Goal: Task Accomplishment & Management: Use online tool/utility

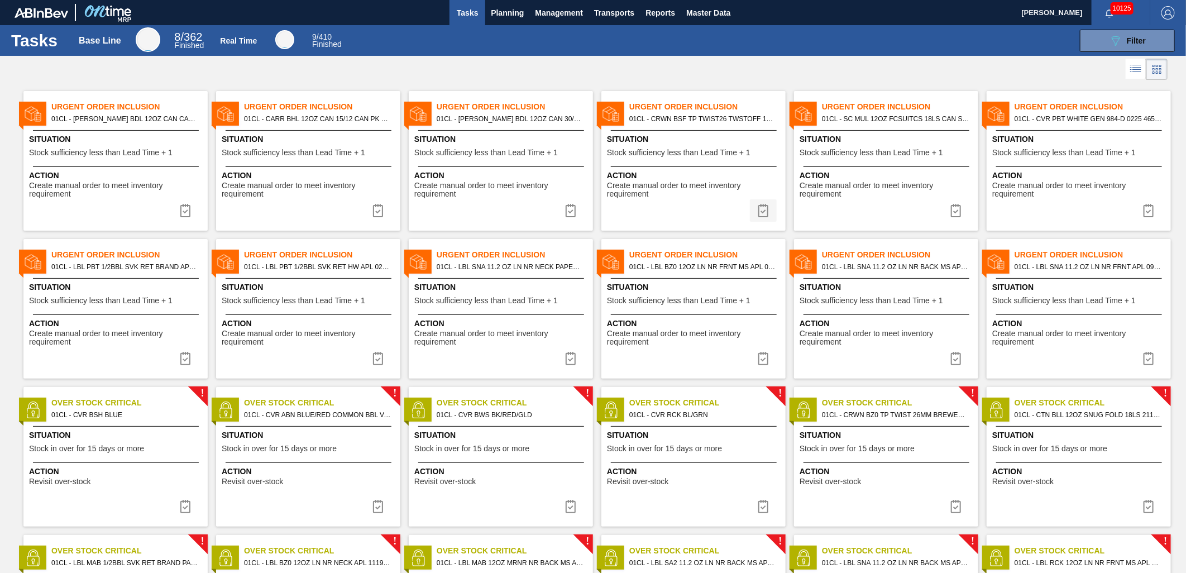
click at [758, 213] on img at bounding box center [763, 210] width 13 height 13
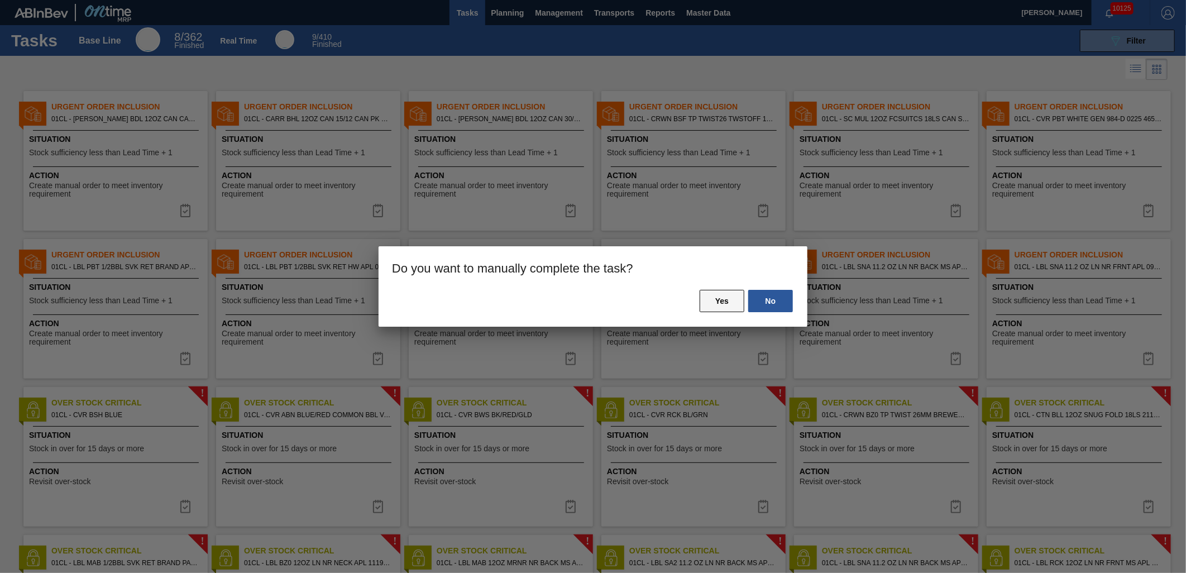
click at [731, 300] on button "Yes" at bounding box center [722, 301] width 45 height 22
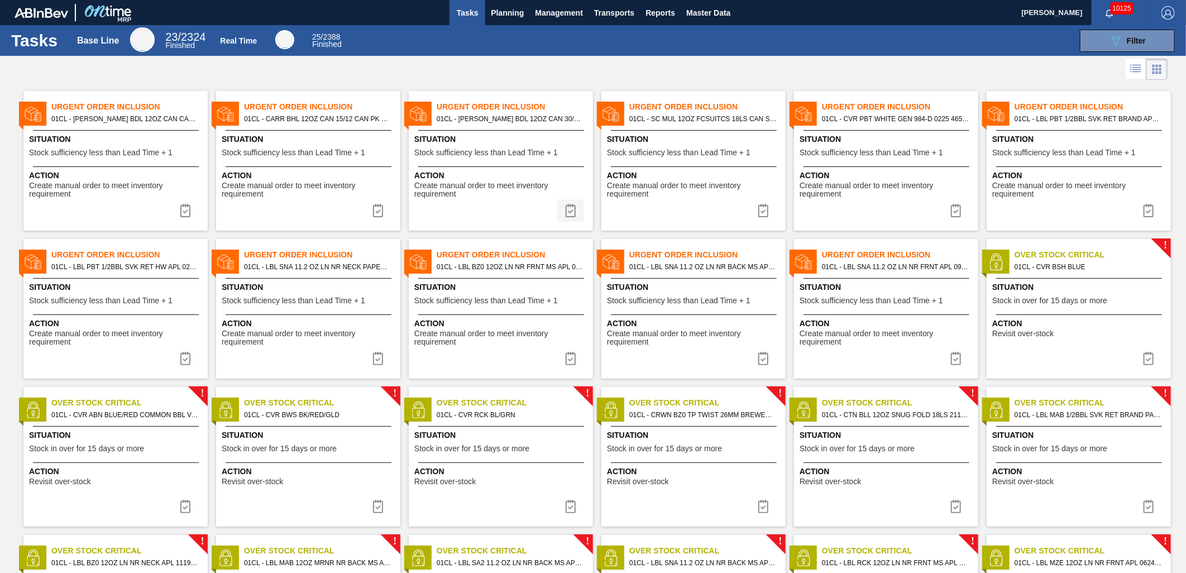
click at [571, 212] on img at bounding box center [570, 210] width 13 height 13
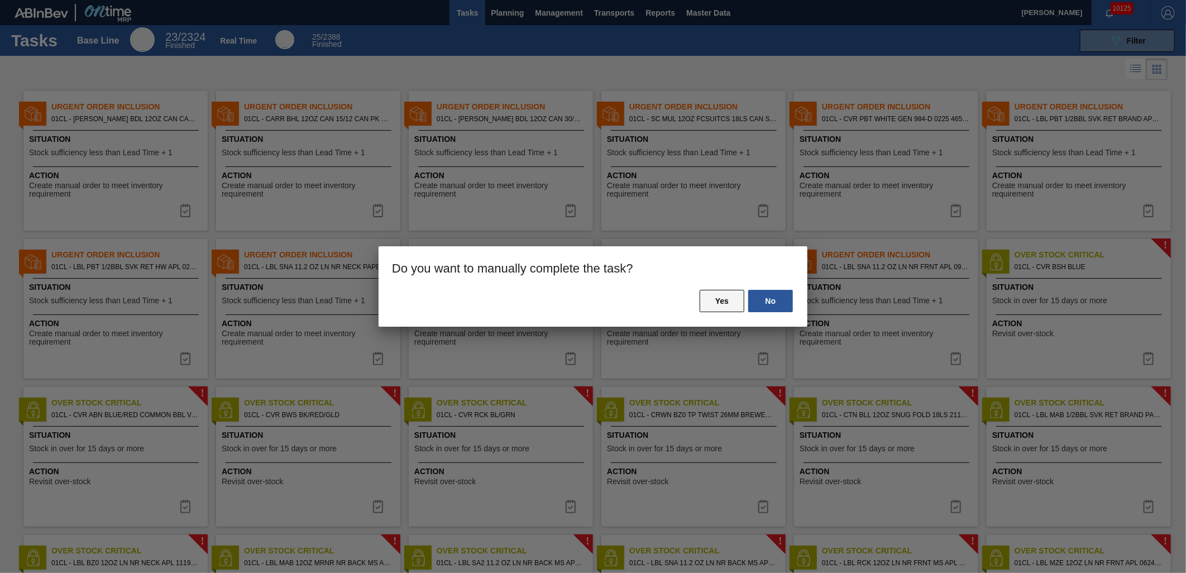
click at [714, 303] on button "Yes" at bounding box center [722, 301] width 45 height 22
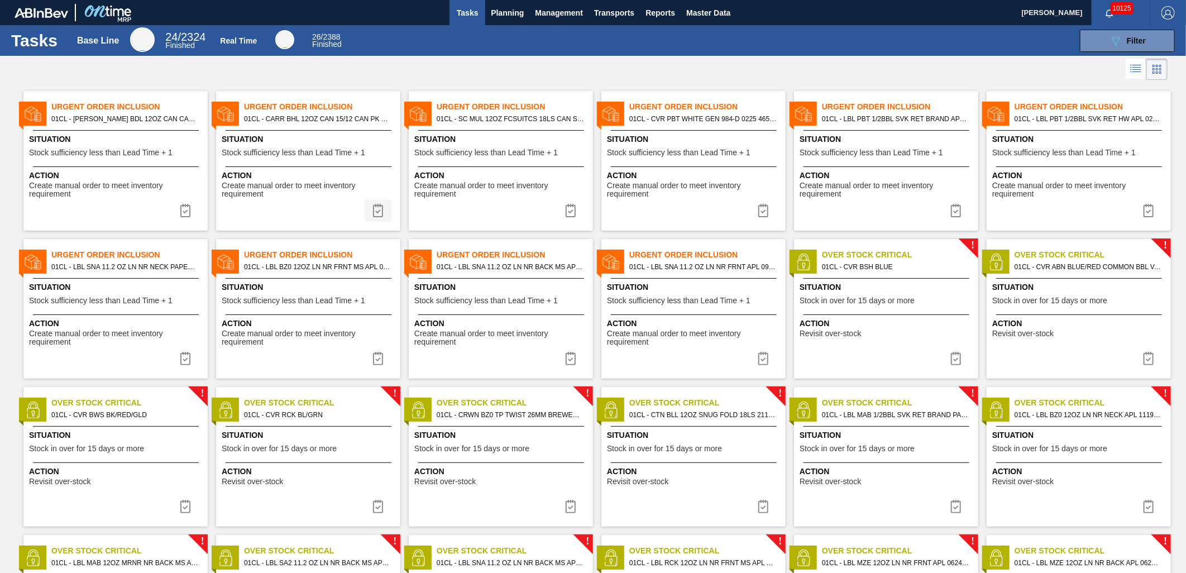
click at [376, 208] on img at bounding box center [377, 210] width 13 height 13
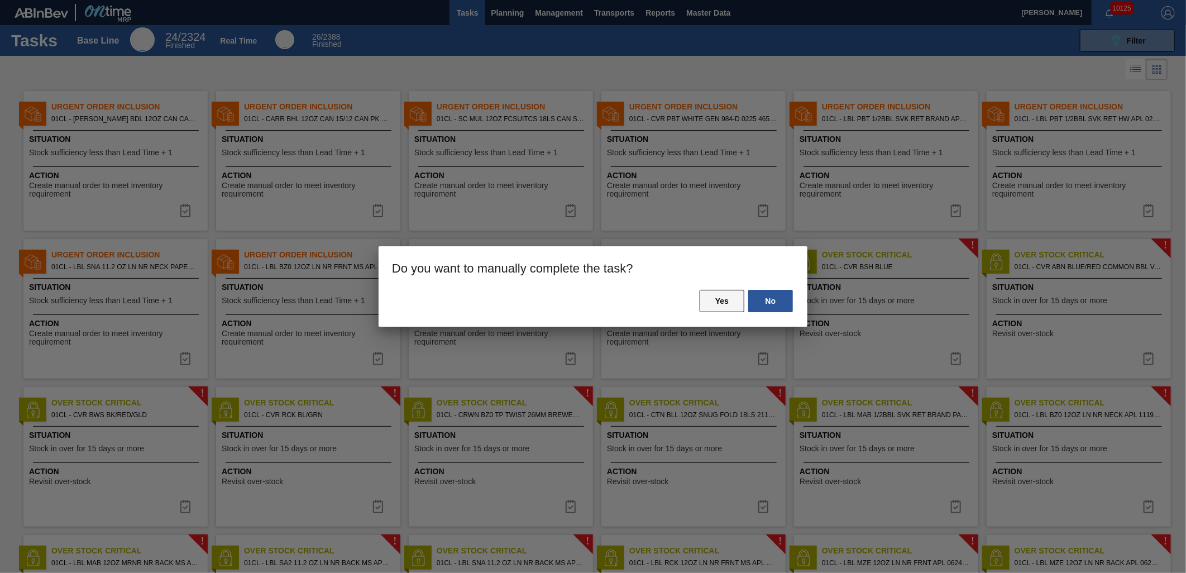
click at [717, 298] on button "Yes" at bounding box center [722, 301] width 45 height 22
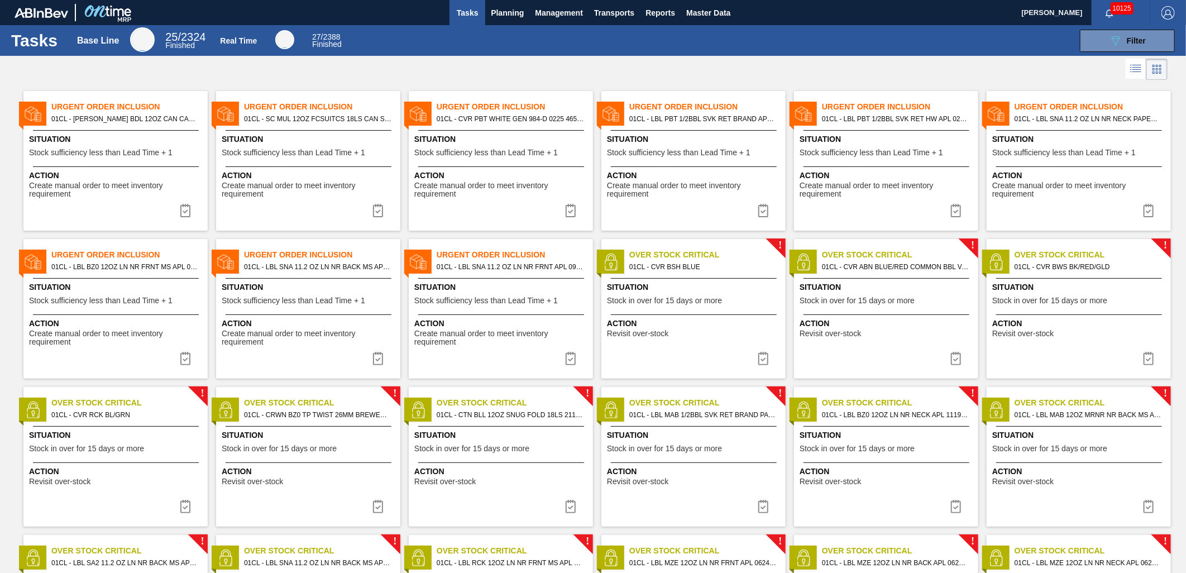
click at [125, 153] on span "Stock sufficiency less than Lead Time + 1" at bounding box center [101, 153] width 144 height 8
click at [179, 213] on img at bounding box center [185, 210] width 13 height 13
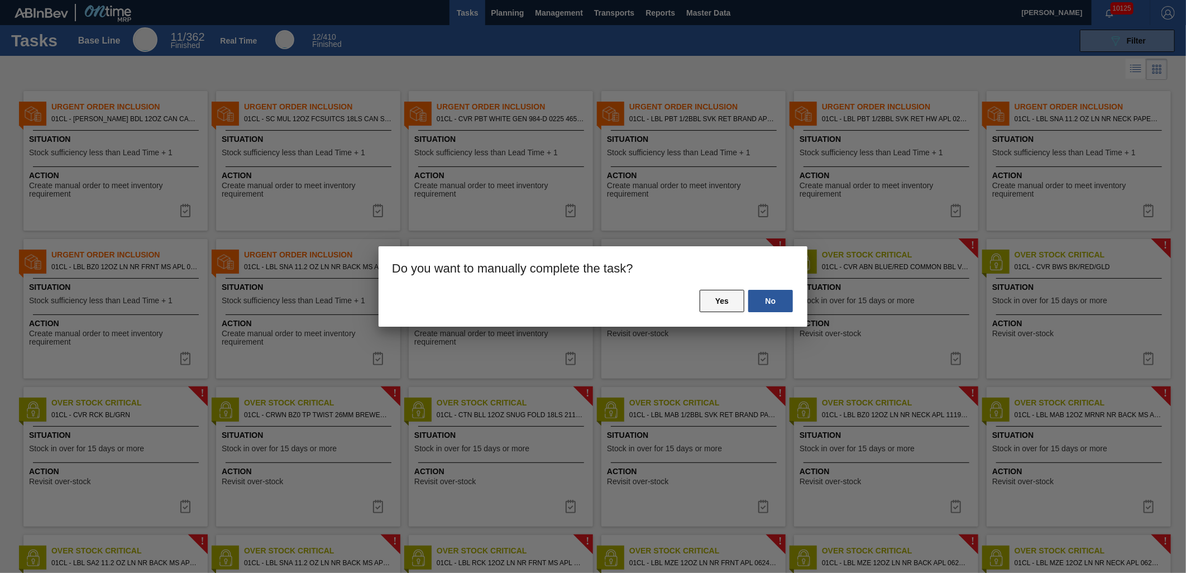
click at [717, 298] on button "Yes" at bounding box center [722, 301] width 45 height 22
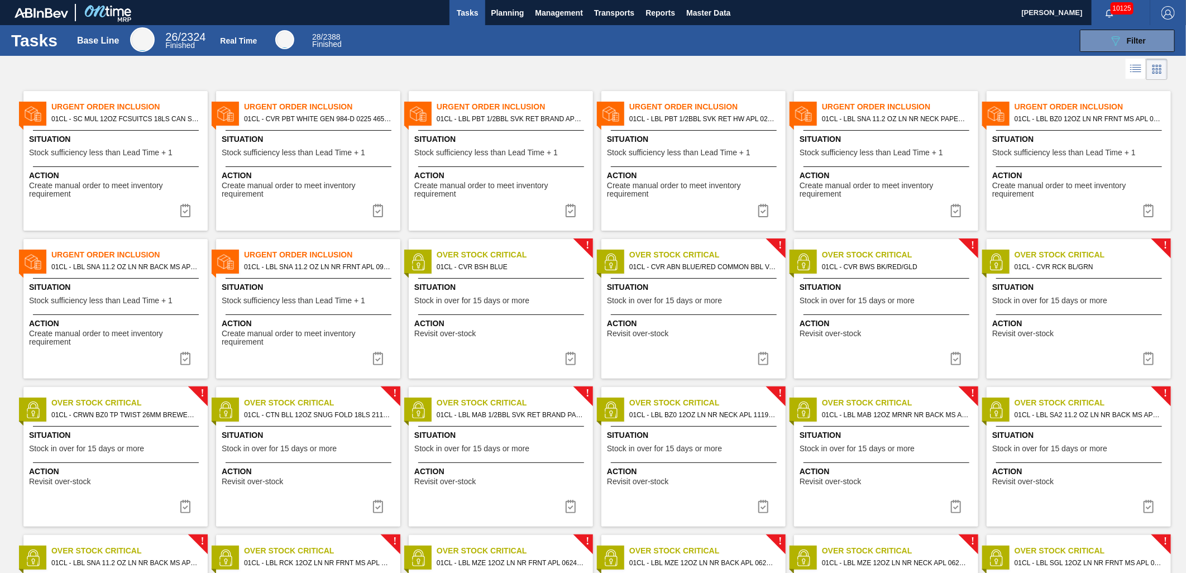
click at [118, 131] on div "Urgent Order Inclusion 01CL - SC MUL 12OZ FCSUITCS 18LS CAN SLEEK SUMMER PROMO …" at bounding box center [115, 161] width 184 height 140
click at [183, 210] on img at bounding box center [185, 210] width 13 height 13
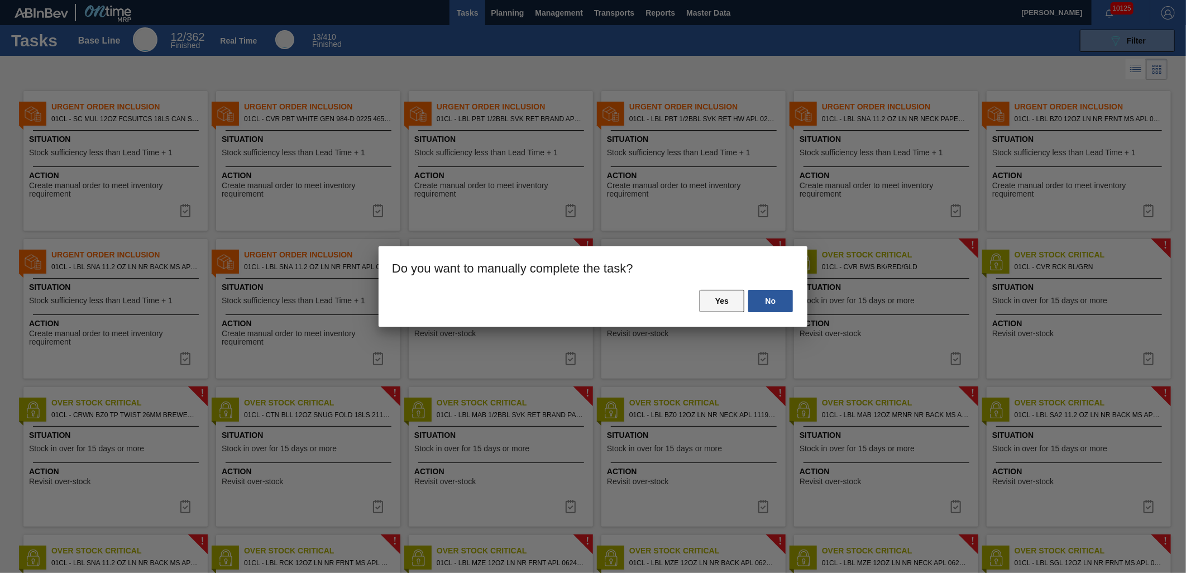
click at [712, 302] on button "Yes" at bounding box center [722, 301] width 45 height 22
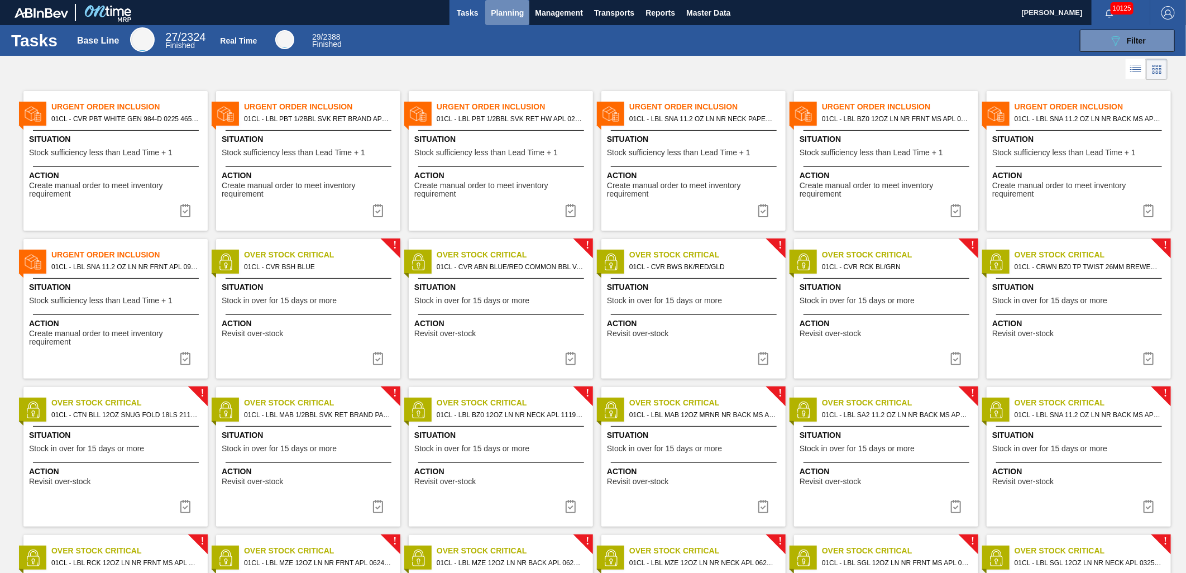
click at [518, 14] on span "Planning" at bounding box center [507, 12] width 33 height 13
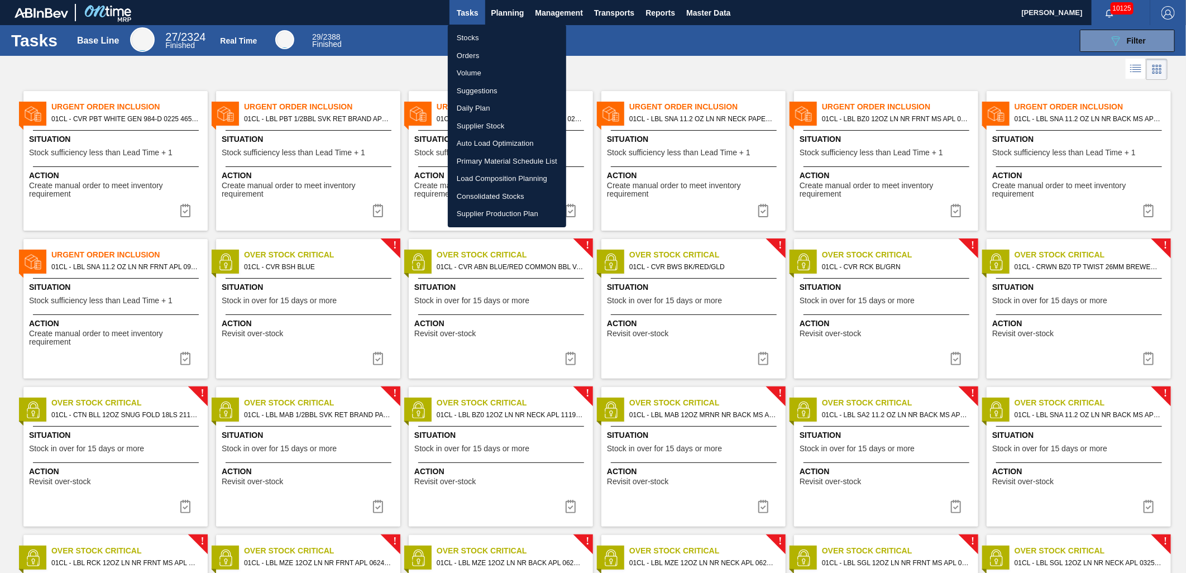
click at [483, 90] on li "Suggestions" at bounding box center [507, 91] width 118 height 18
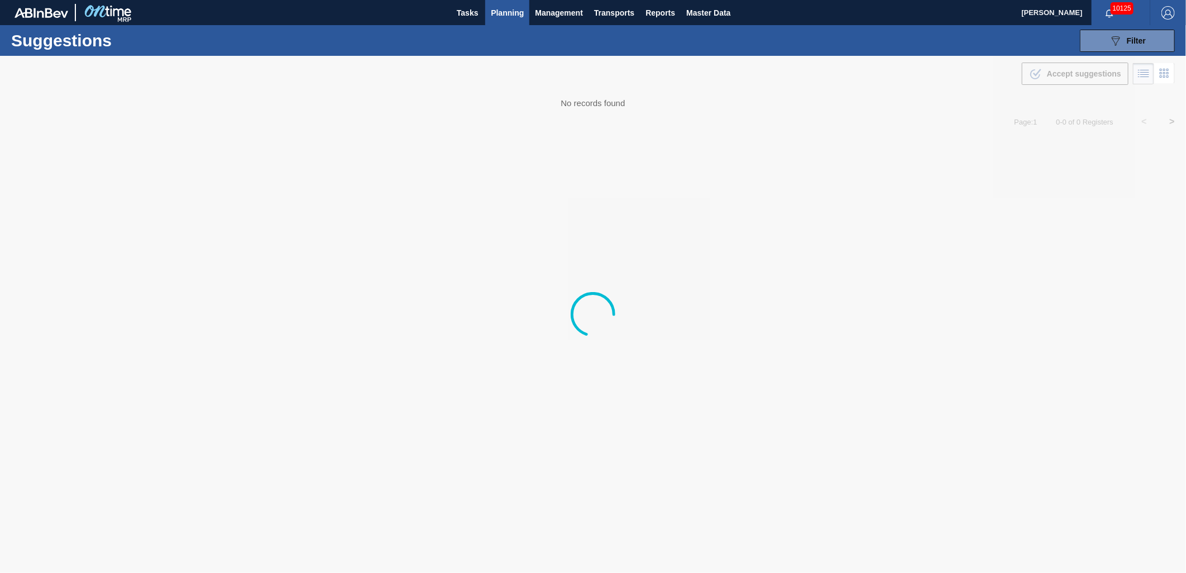
type from "[DATE]"
type to "[DATE]"
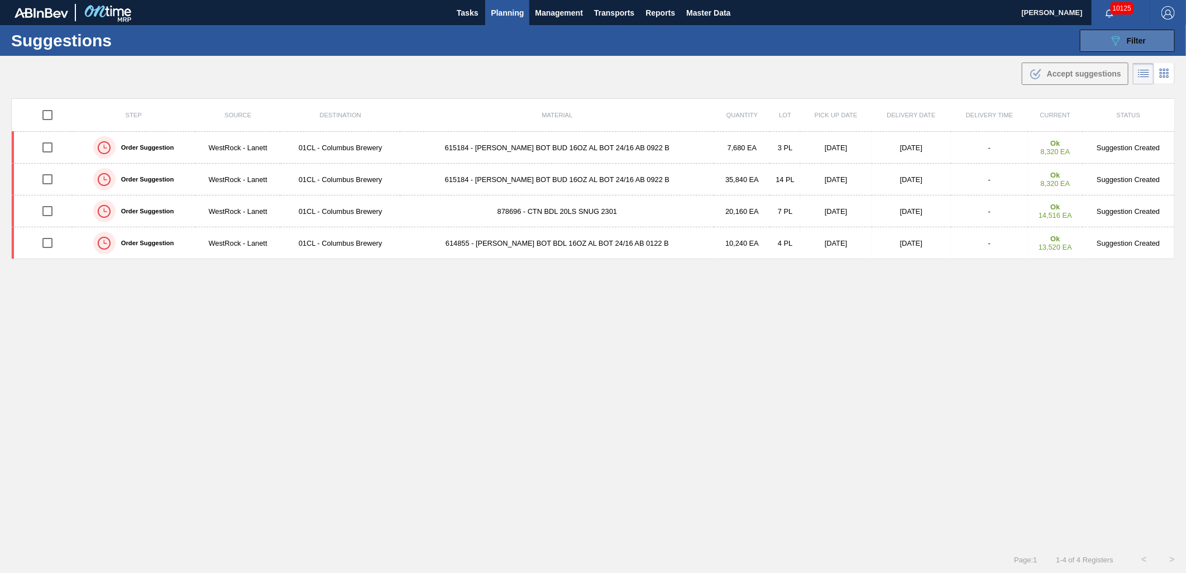
click at [1127, 45] on span "Filter" at bounding box center [1136, 40] width 19 height 9
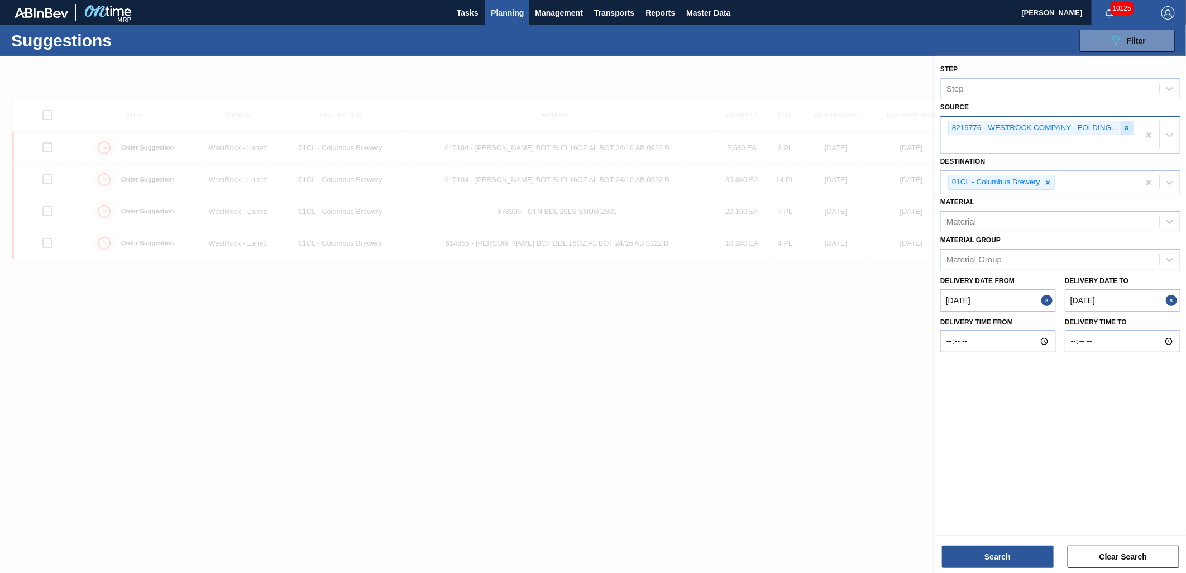
click at [1129, 127] on icon at bounding box center [1127, 128] width 8 height 8
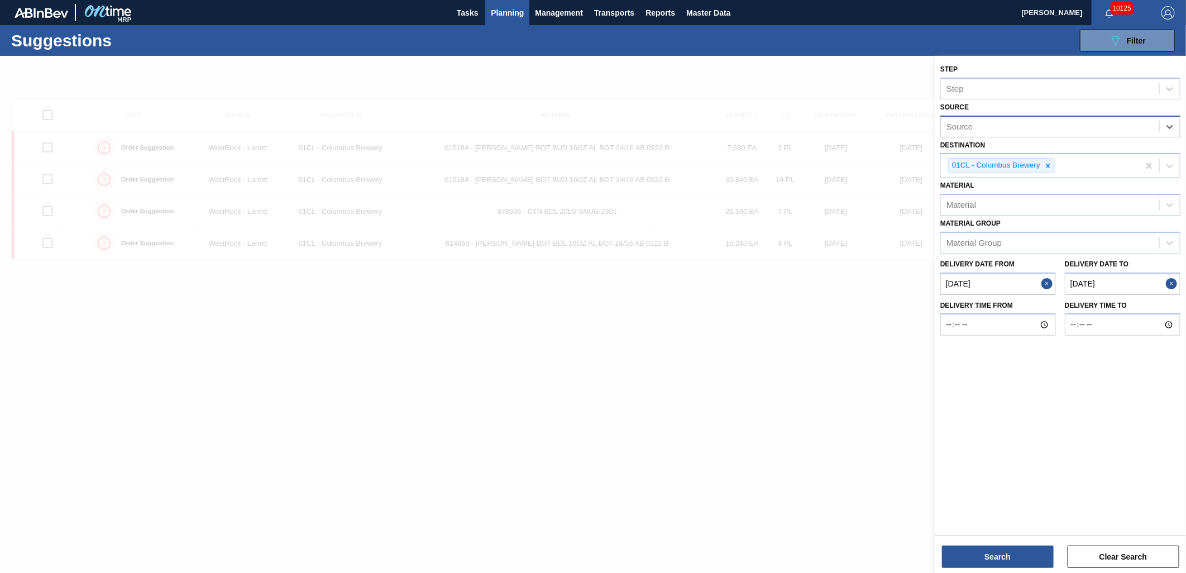
type input "D"
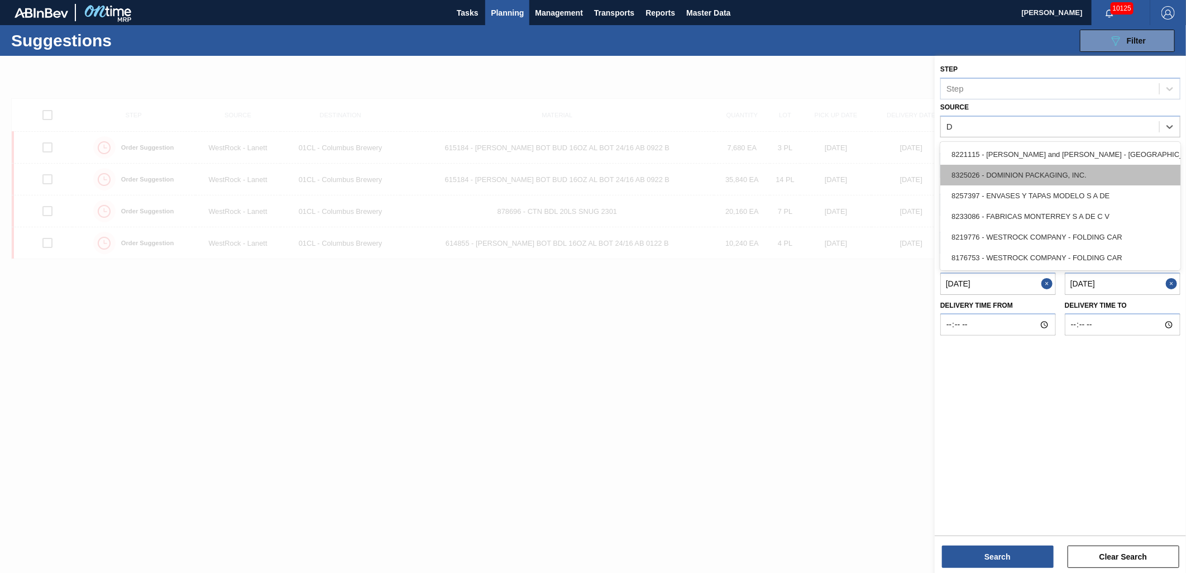
click at [1034, 175] on div "8325026 - DOMINION PACKAGING, INC." at bounding box center [1061, 175] width 240 height 21
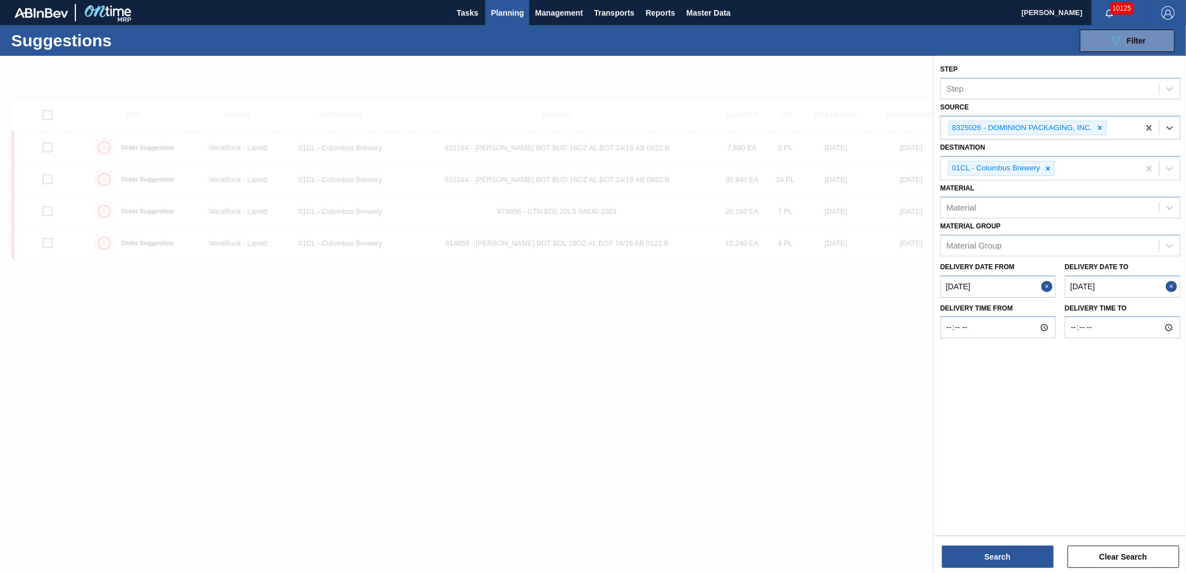
click at [998, 287] on from "[DATE]" at bounding box center [999, 286] width 116 height 22
click at [987, 398] on div "19" at bounding box center [989, 403] width 15 height 15
type from "[DATE]"
click at [1133, 286] on to "[DATE]" at bounding box center [1123, 286] width 116 height 22
click at [1054, 311] on button "Previous Month" at bounding box center [1053, 313] width 8 height 8
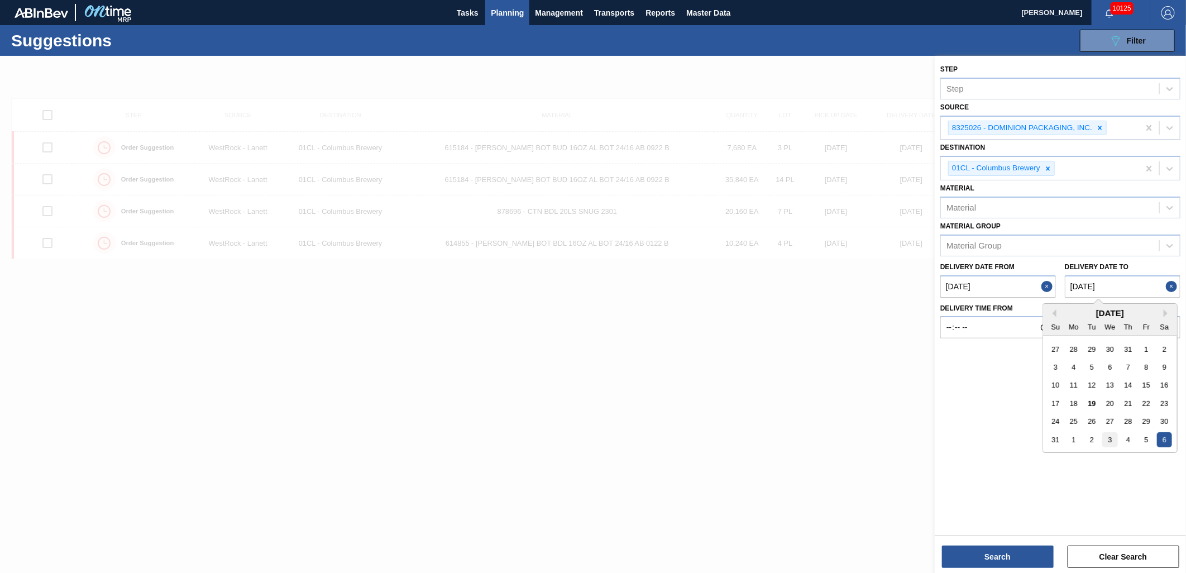
click at [1108, 440] on div "3" at bounding box center [1110, 439] width 15 height 15
type to "[DATE]"
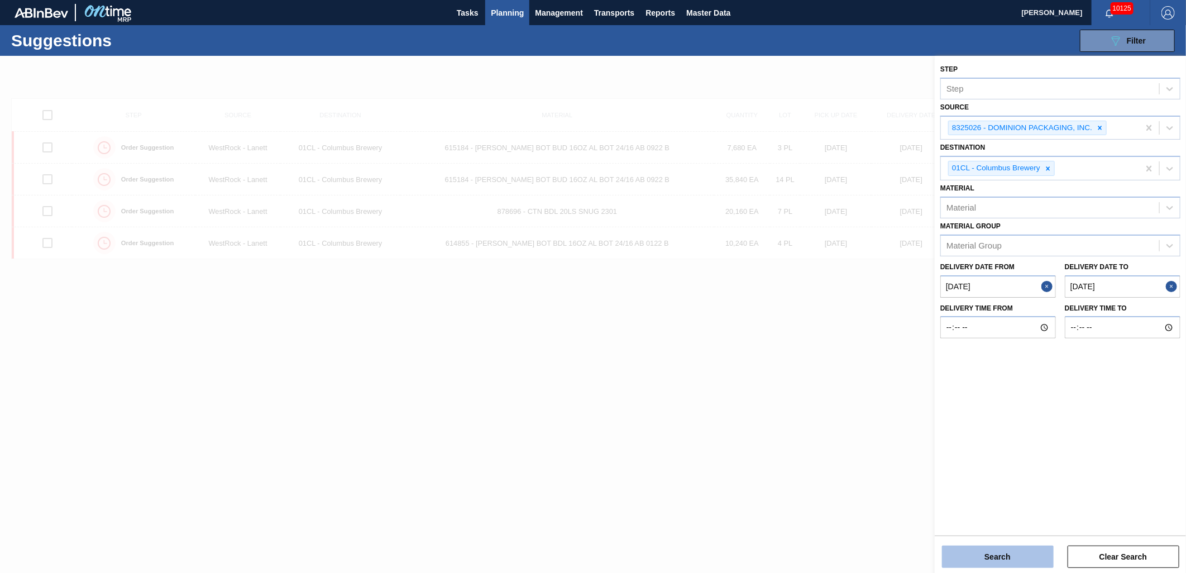
click at [1029, 560] on button "Search" at bounding box center [998, 557] width 112 height 22
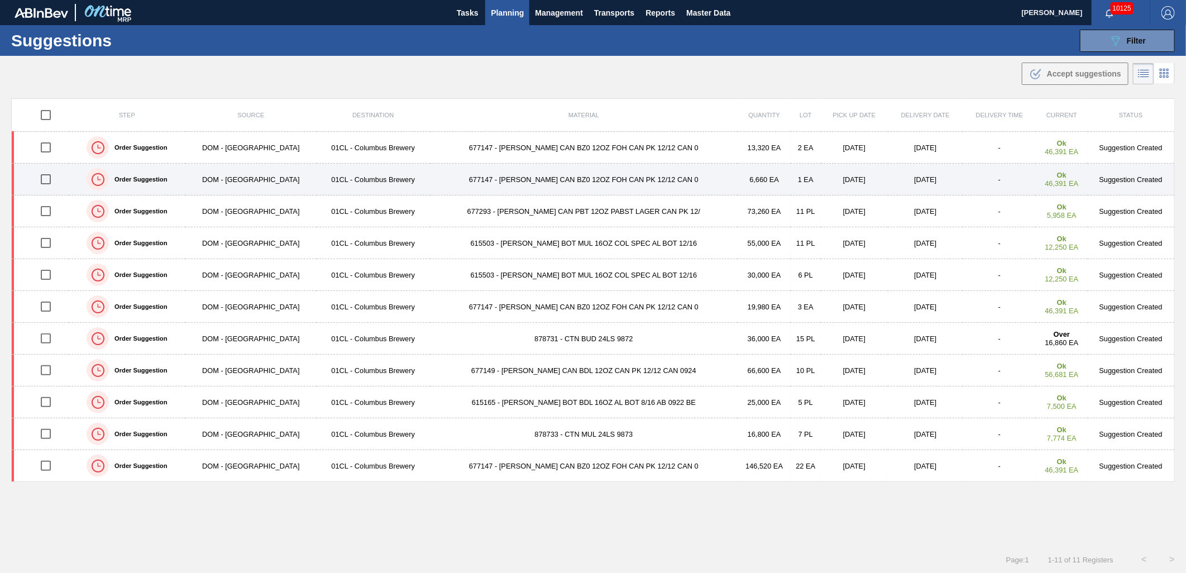
click at [542, 178] on td "677147 - CARR CAN BZ0 12OZ FOH CAN PK 12/12 CAN 0" at bounding box center [584, 180] width 308 height 32
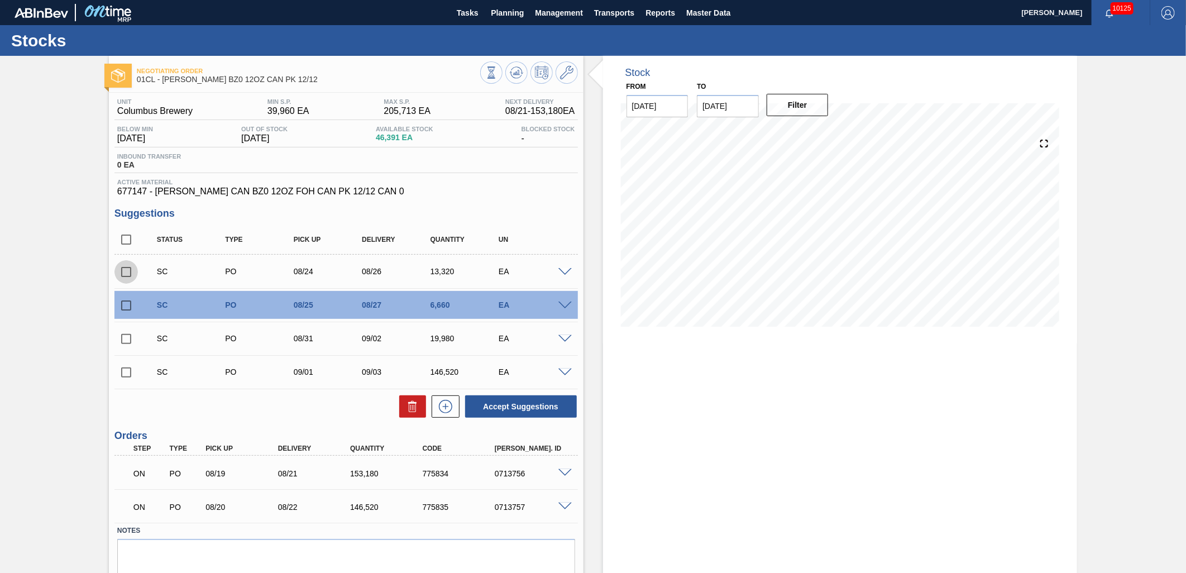
click at [127, 271] on input "checkbox" at bounding box center [125, 271] width 23 height 23
checkbox input "true"
drag, startPoint x: 123, startPoint y: 306, endPoint x: 132, endPoint y: 308, distance: 9.9
click at [123, 306] on input "checkbox" at bounding box center [125, 305] width 23 height 23
checkbox input "true"
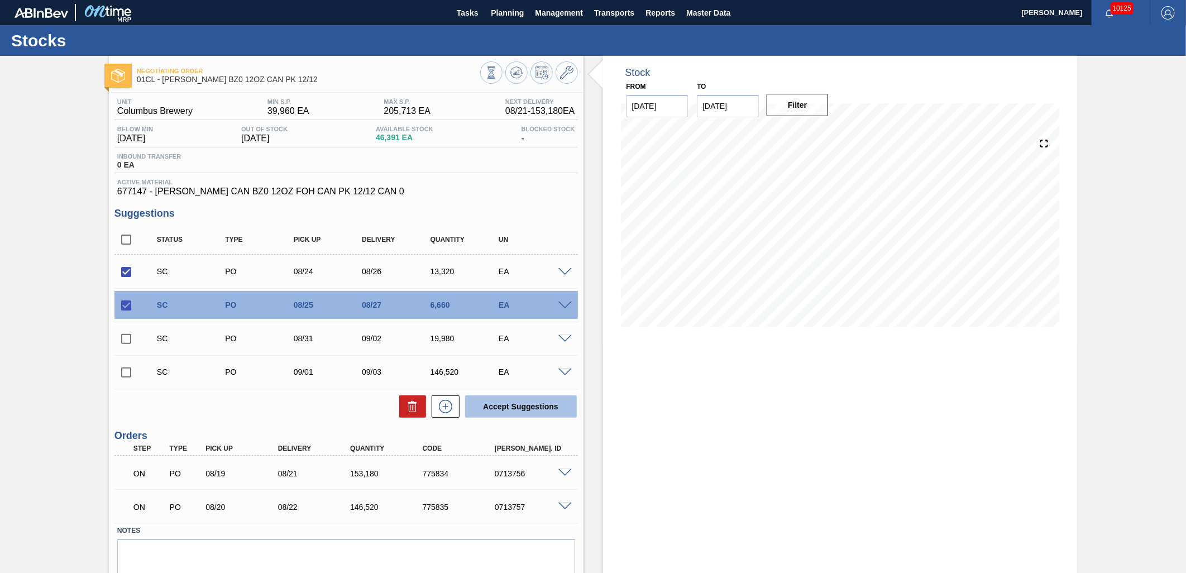
click at [493, 402] on button "Accept Suggestions" at bounding box center [521, 406] width 112 height 22
checkbox input "false"
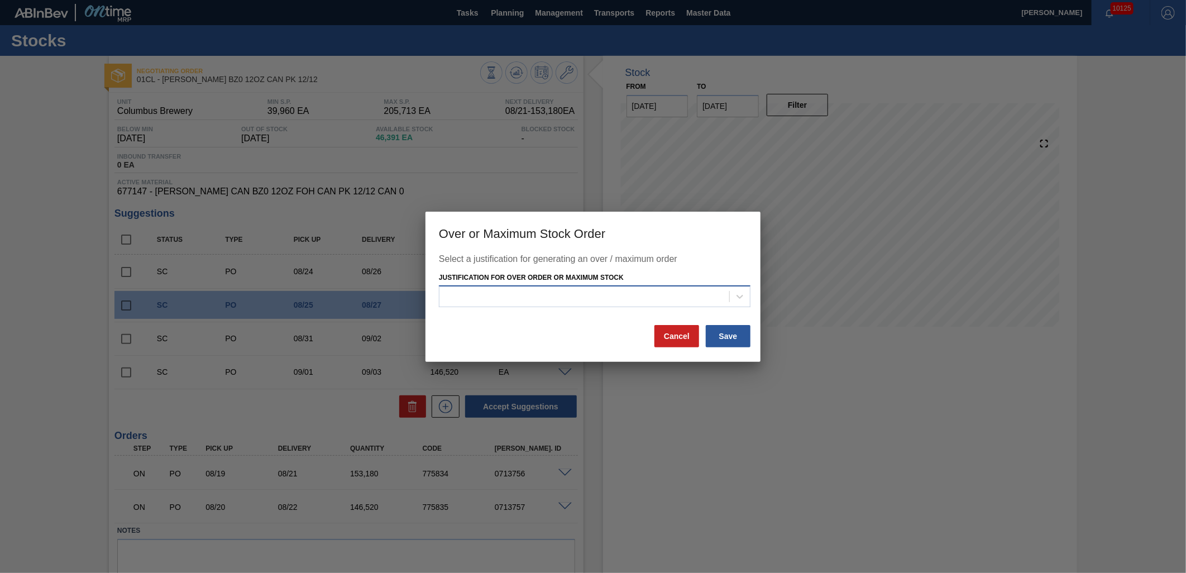
click at [590, 294] on div at bounding box center [585, 297] width 290 height 16
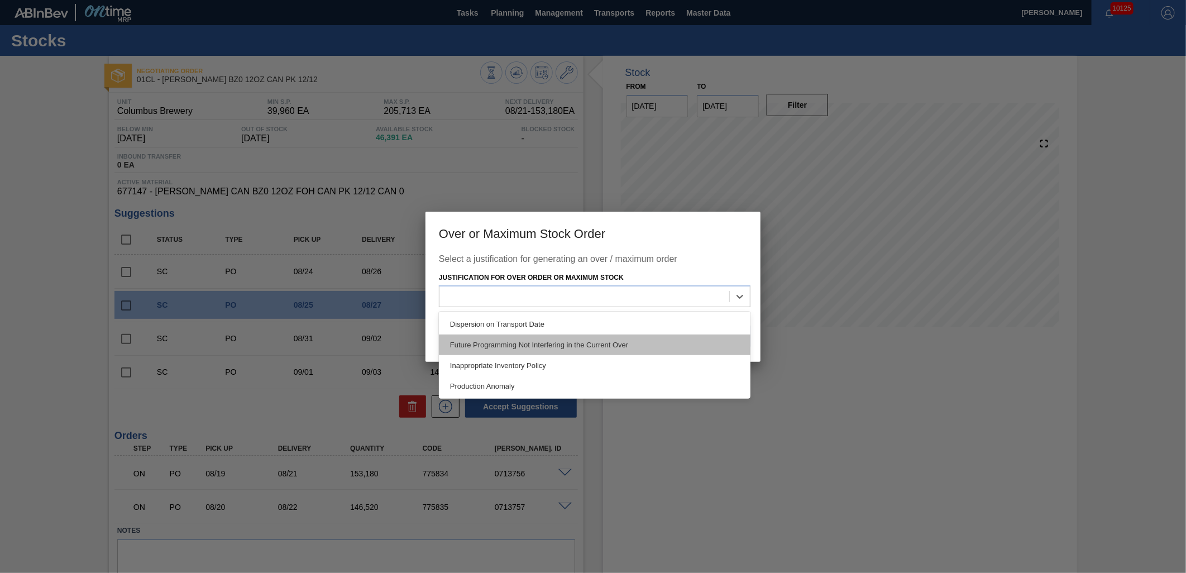
click at [569, 346] on div "Future Programming Not Interfering in the Current Over" at bounding box center [595, 345] width 312 height 21
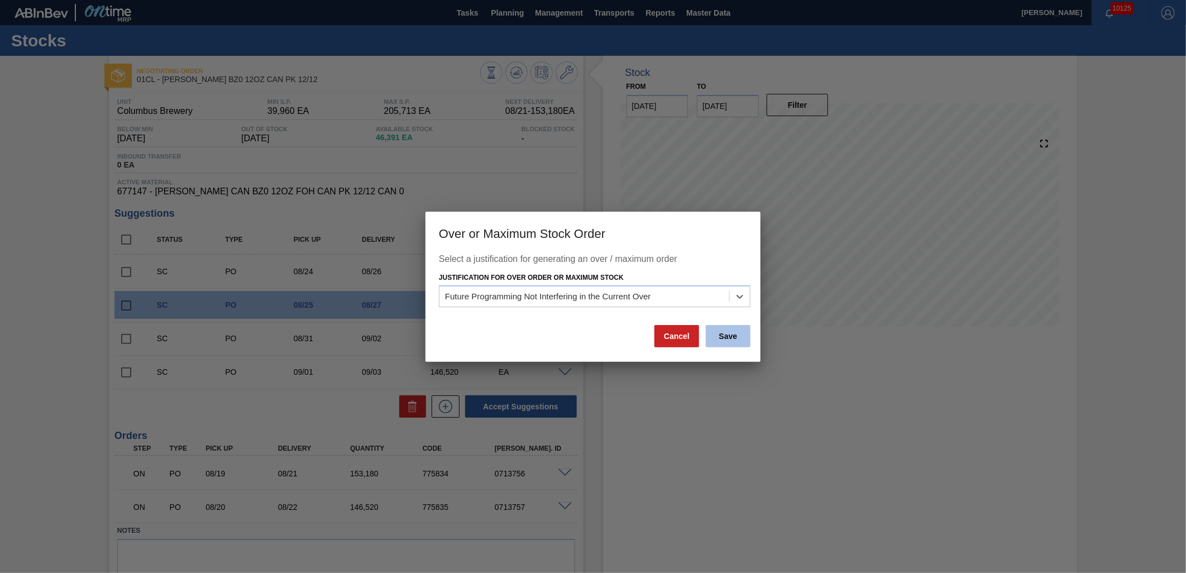
click at [722, 336] on button "Save" at bounding box center [728, 336] width 45 height 22
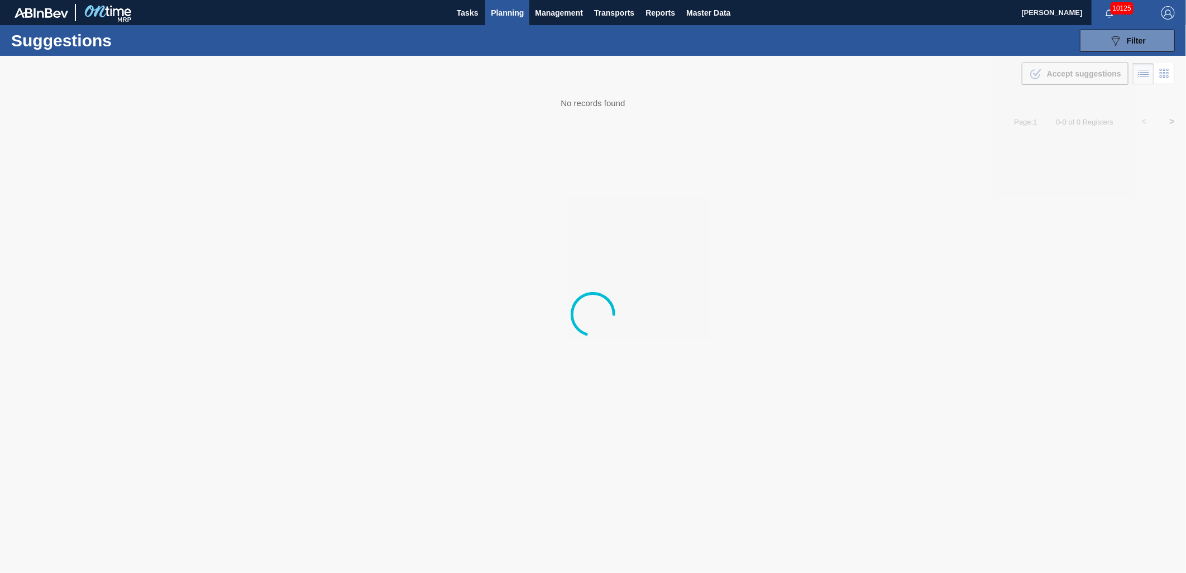
type from "[DATE]"
type to "[DATE]"
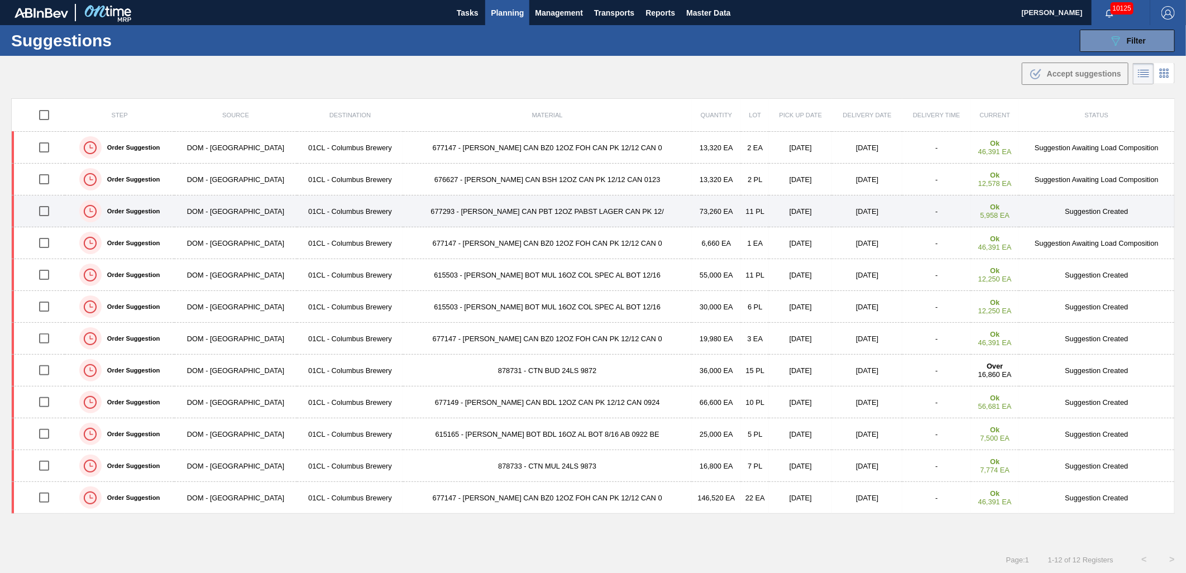
drag, startPoint x: 41, startPoint y: 211, endPoint x: 82, endPoint y: 210, distance: 40.2
click at [41, 211] on input "checkbox" at bounding box center [43, 210] width 23 height 23
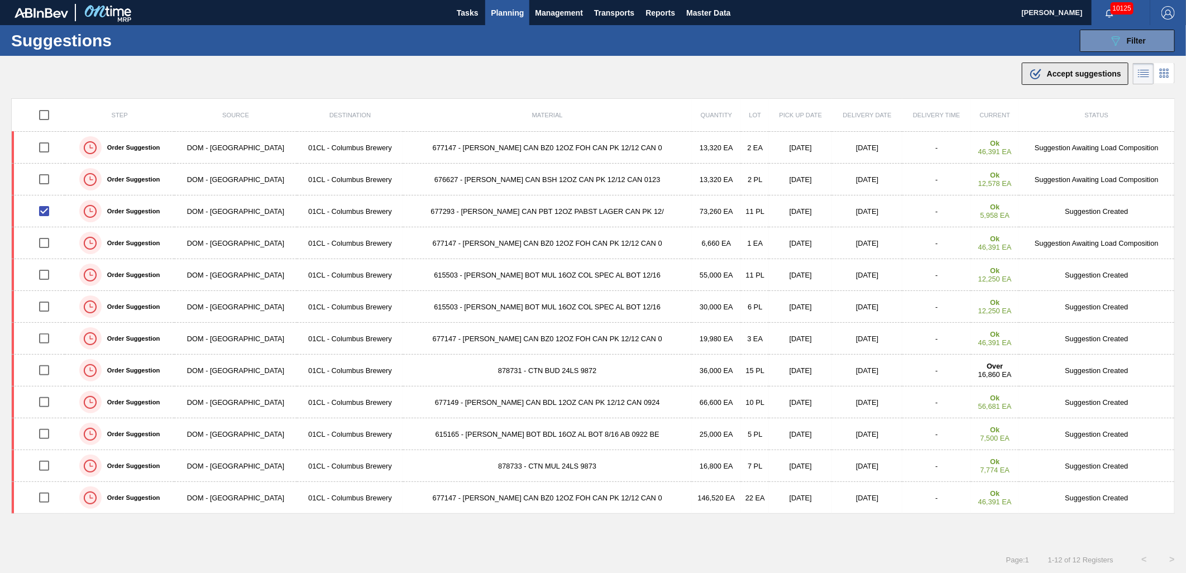
click at [1042, 79] on div ".b{fill:var(--color-action-default)} Accept suggestions" at bounding box center [1075, 73] width 92 height 13
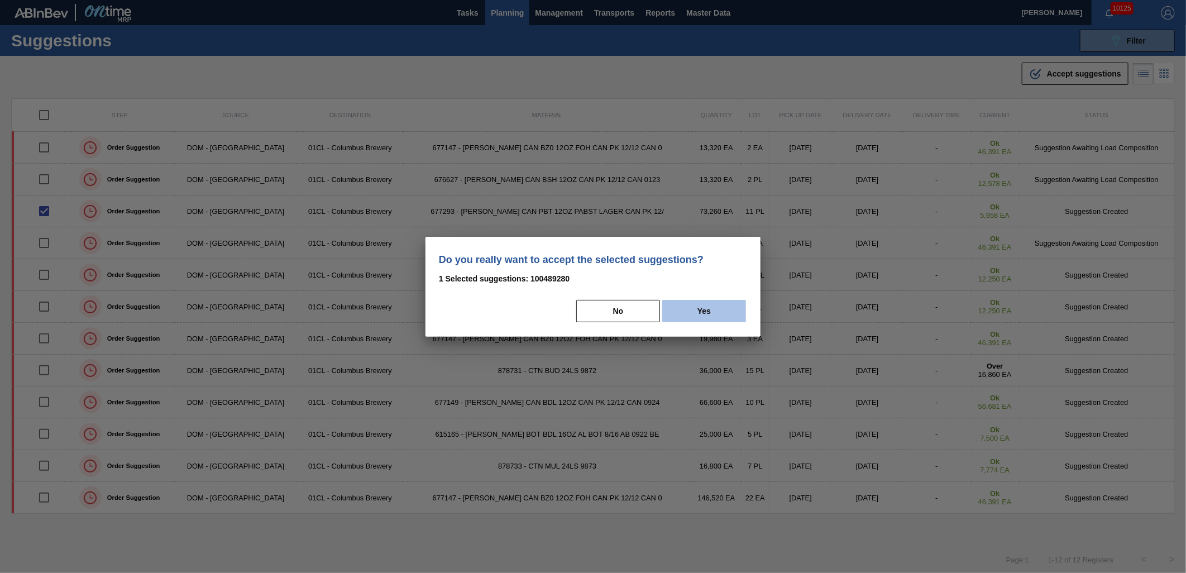
click at [691, 312] on button "Yes" at bounding box center [704, 311] width 84 height 22
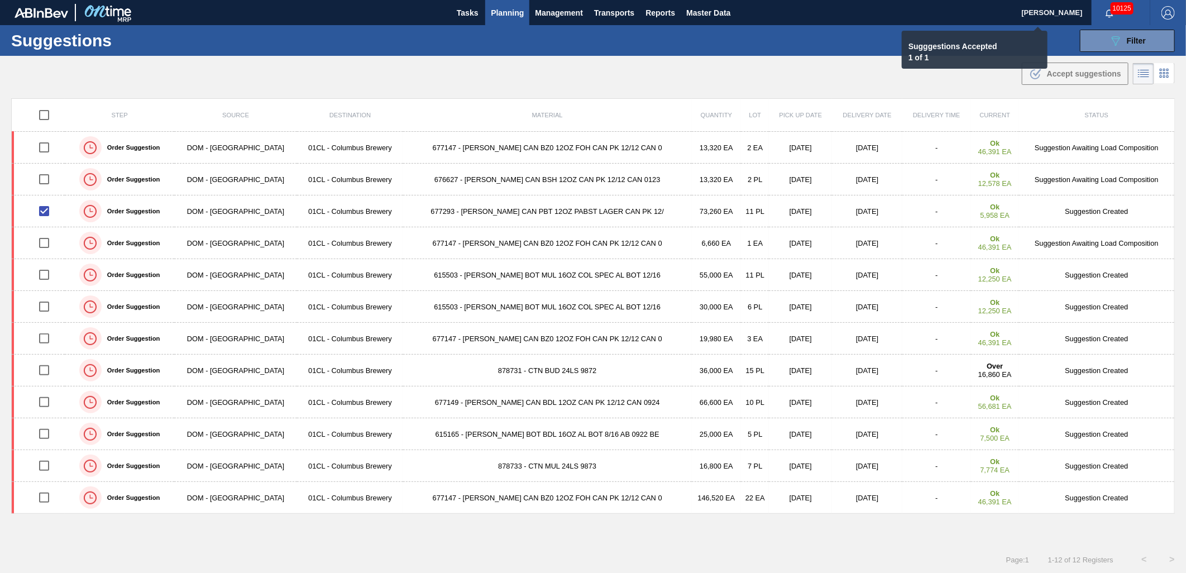
checkbox input "false"
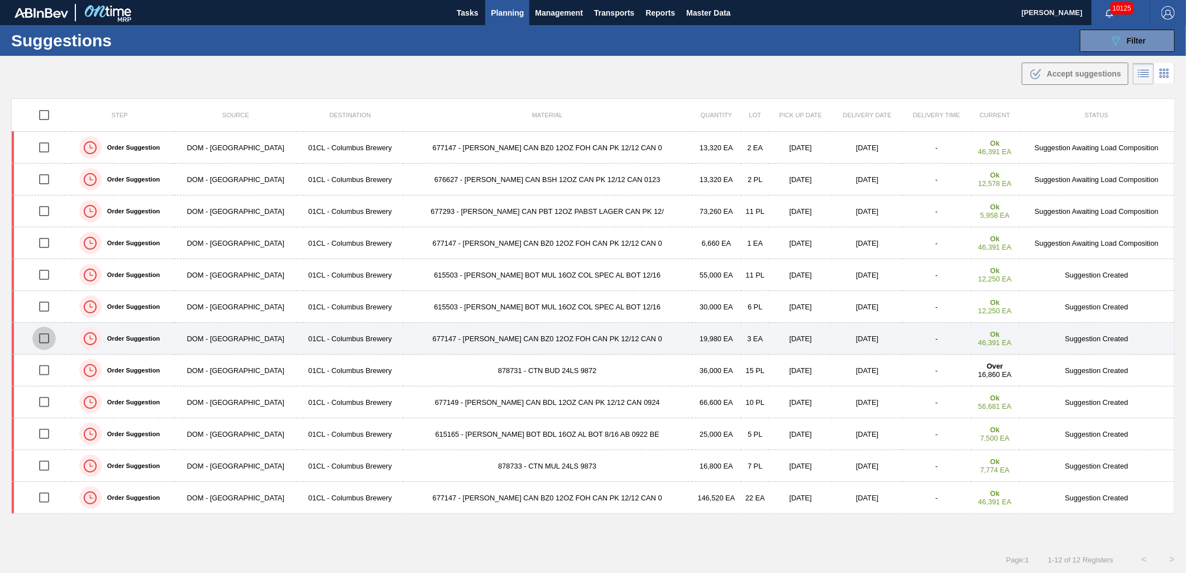
click at [41, 337] on input "checkbox" at bounding box center [43, 338] width 23 height 23
checkbox input "true"
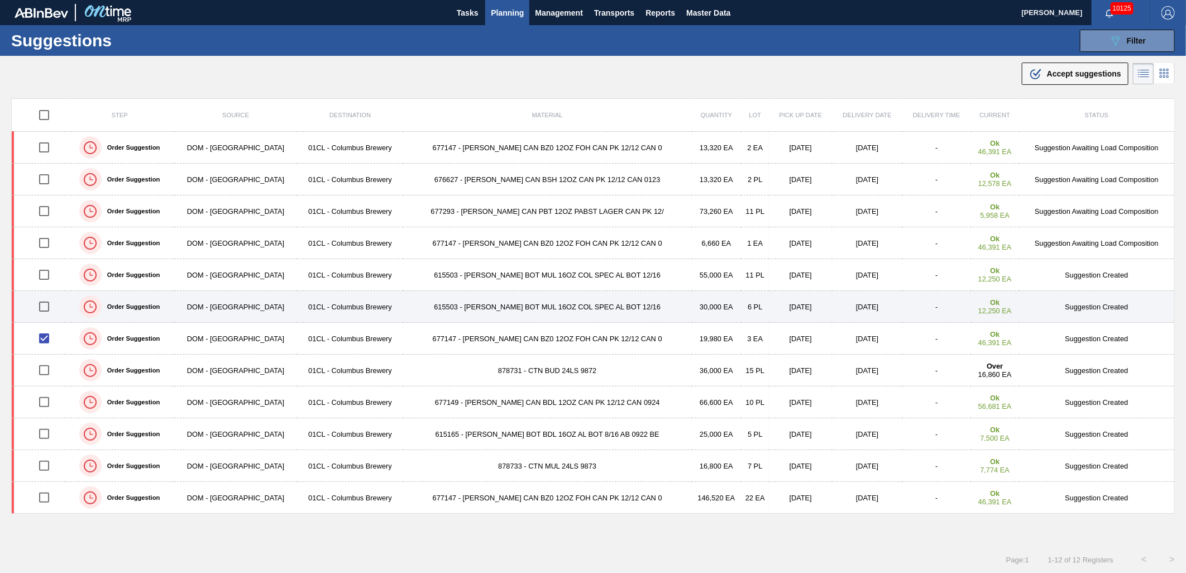
click at [45, 311] on input "checkbox" at bounding box center [43, 306] width 23 height 23
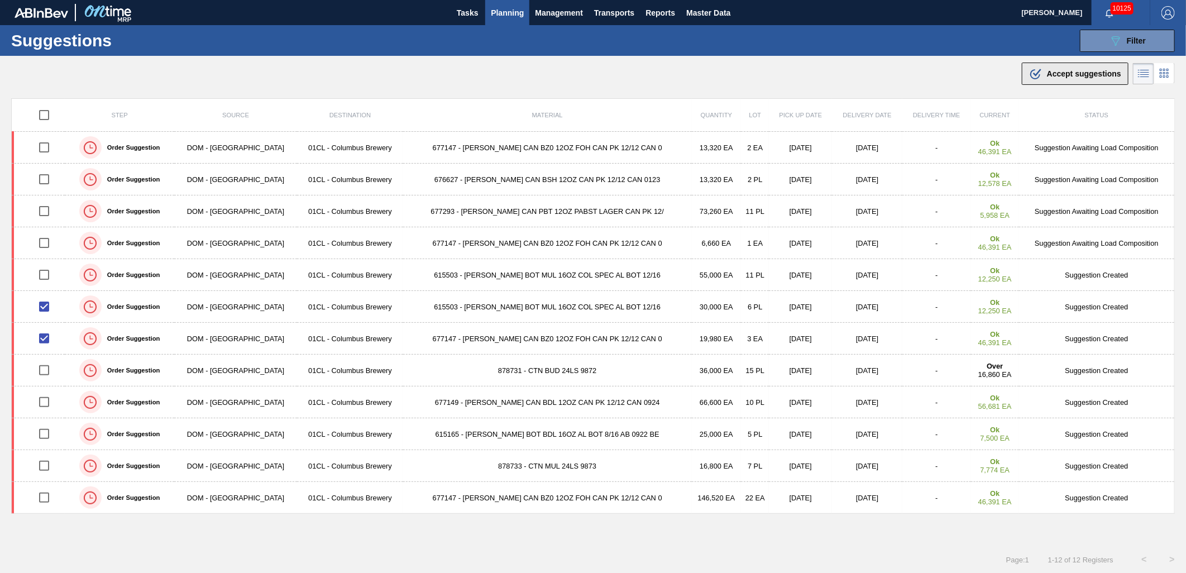
click at [1069, 70] on span "Accept suggestions" at bounding box center [1084, 73] width 74 height 9
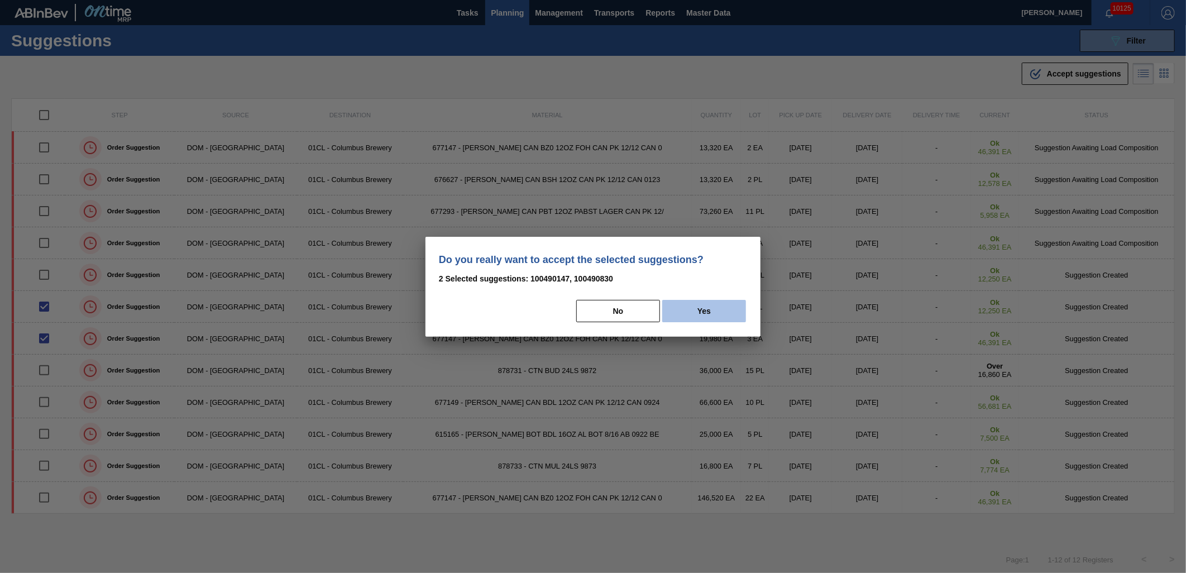
click at [694, 310] on button "Yes" at bounding box center [704, 311] width 84 height 22
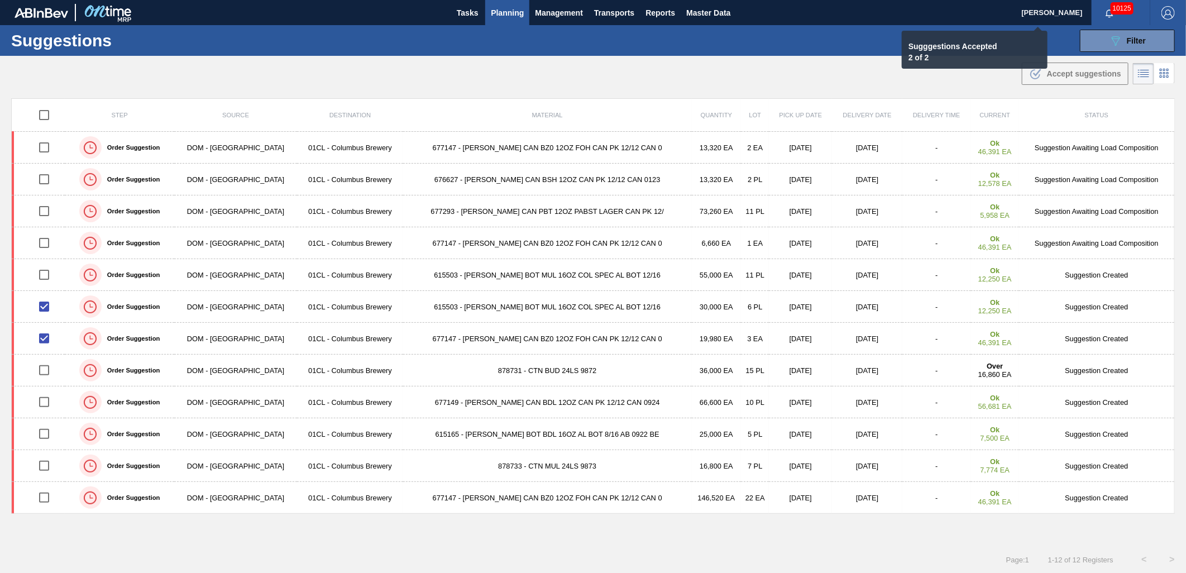
checkbox input "false"
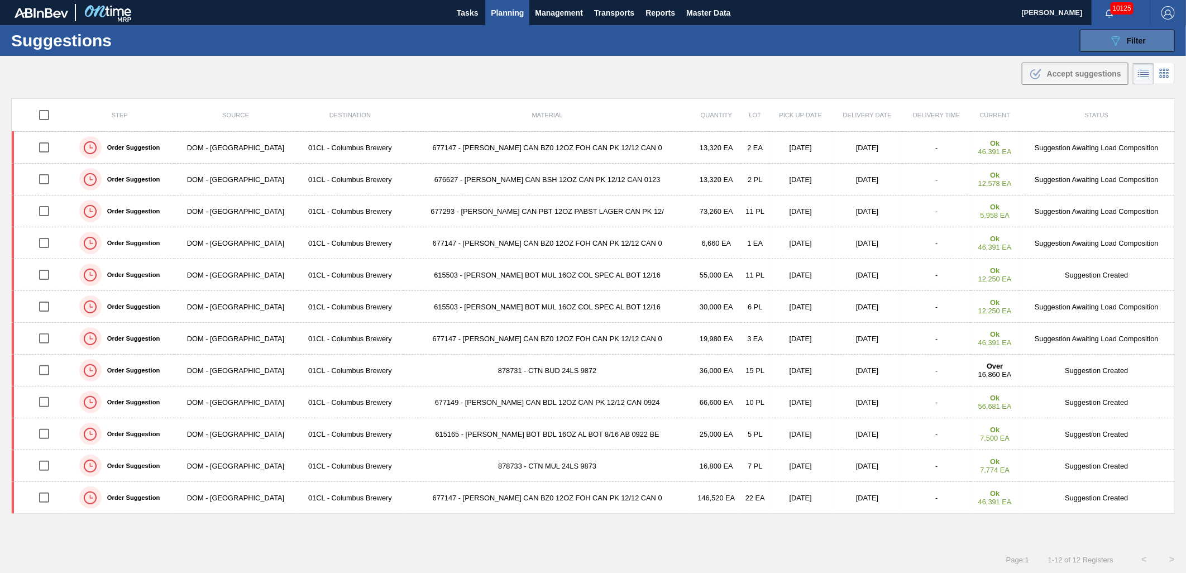
click at [1125, 32] on button "089F7B8B-B2A5-4AFE-B5C0-19BA573D28AC Filter" at bounding box center [1127, 41] width 95 height 22
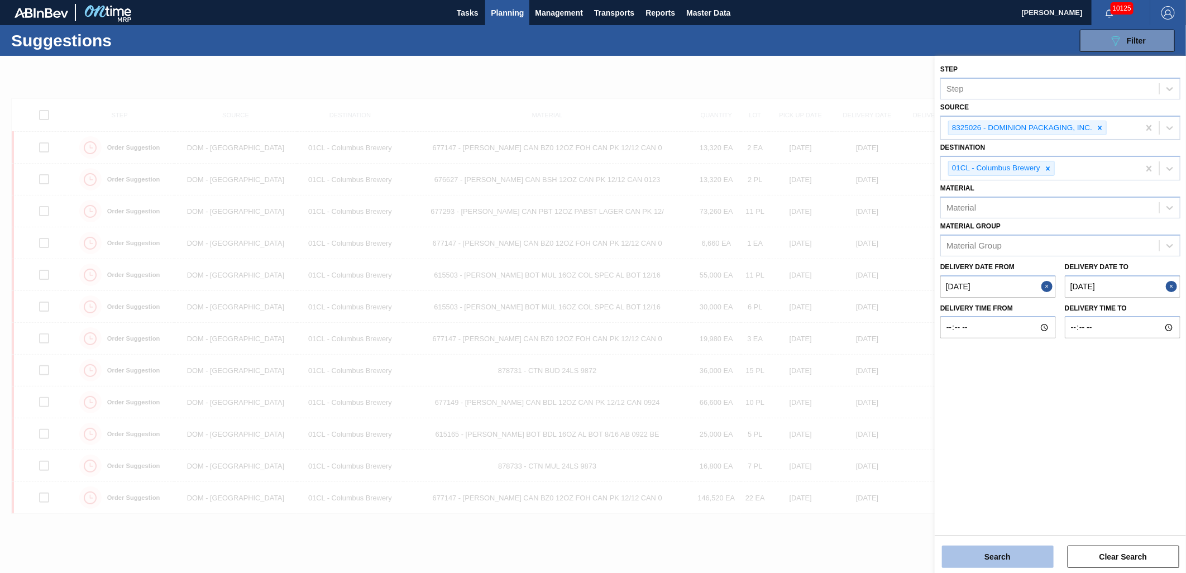
click at [980, 550] on button "Search" at bounding box center [998, 557] width 112 height 22
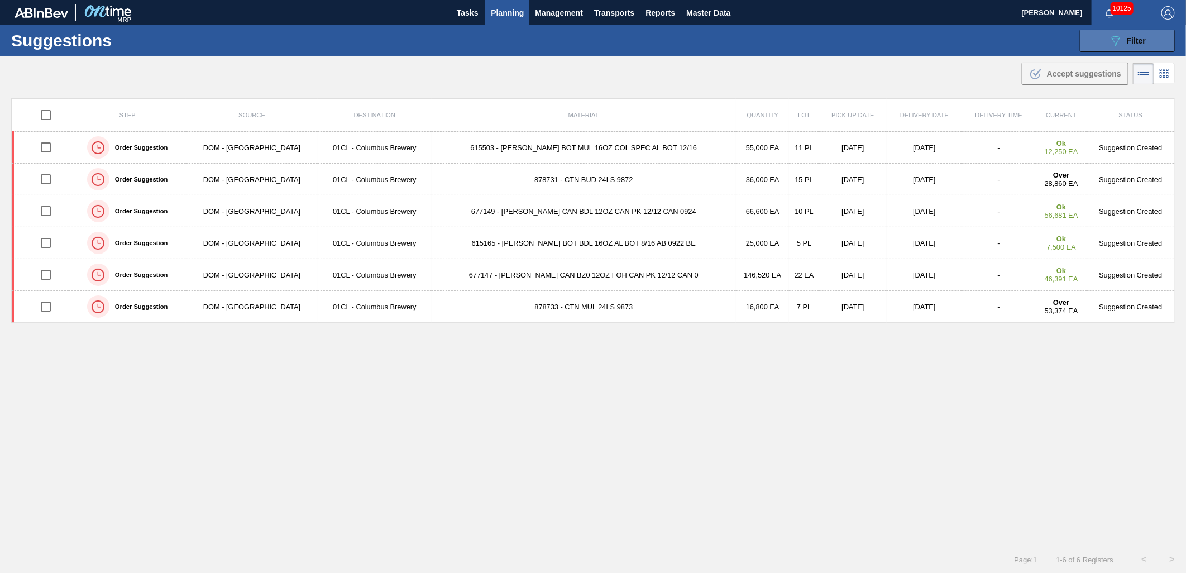
drag, startPoint x: 1120, startPoint y: 41, endPoint x: 1114, endPoint y: 42, distance: 6.2
click at [1120, 41] on icon "089F7B8B-B2A5-4AFE-B5C0-19BA573D28AC" at bounding box center [1115, 40] width 13 height 13
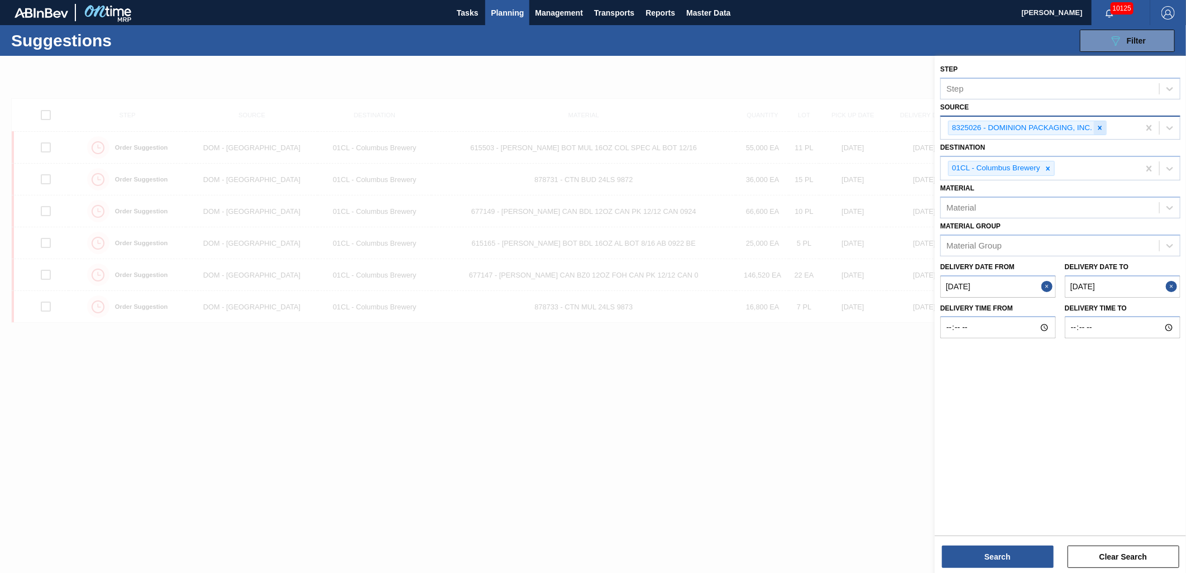
click at [1099, 126] on icon at bounding box center [1100, 128] width 8 height 8
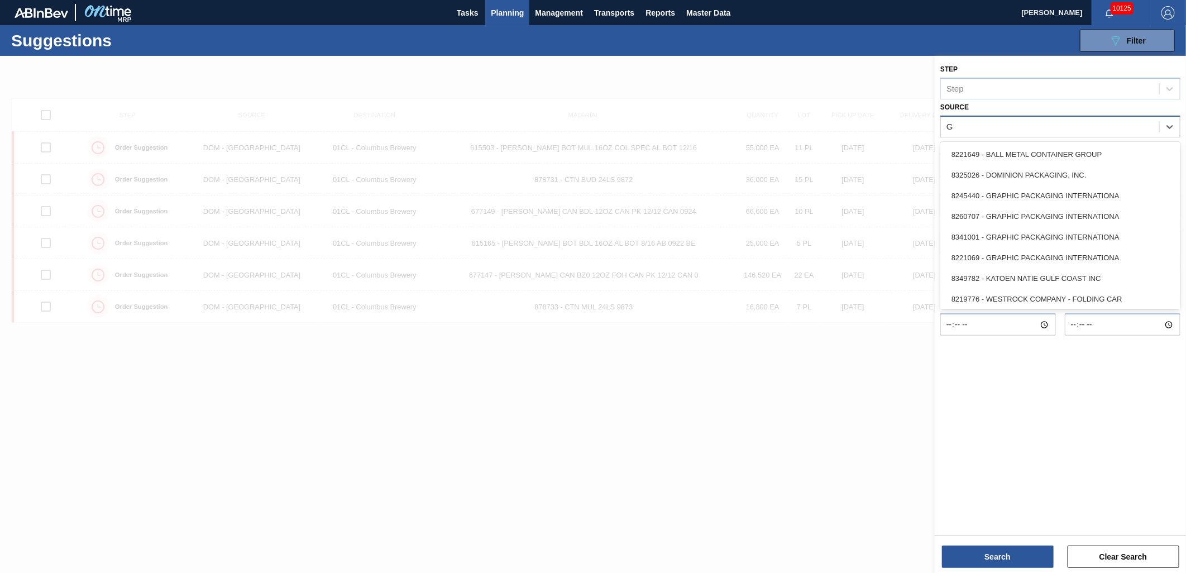
type input "Gr"
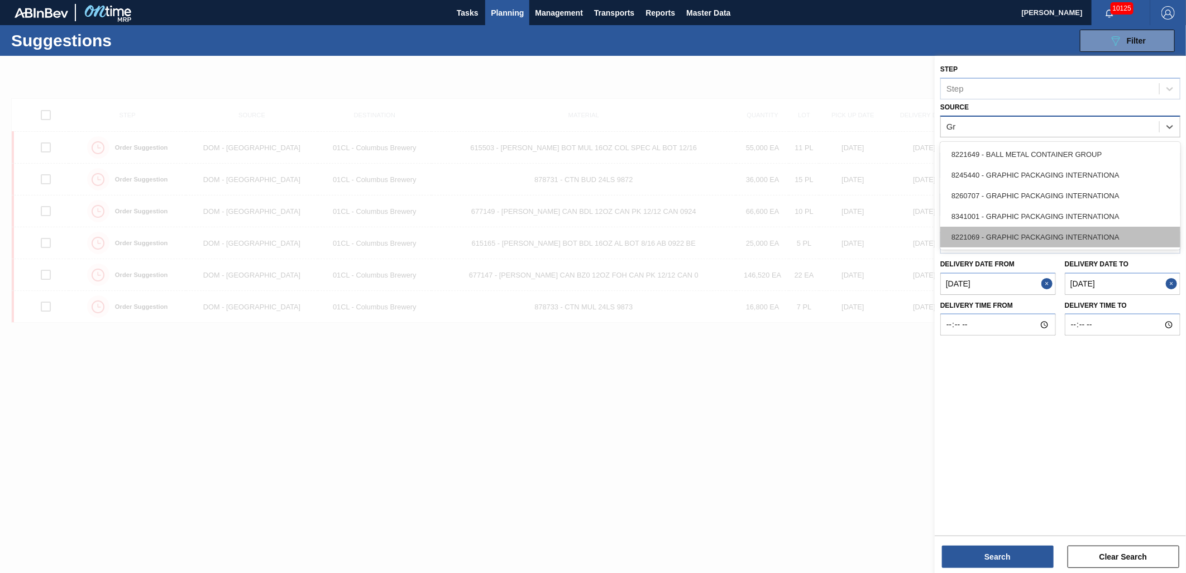
click at [1034, 233] on div "8221069 - GRAPHIC PACKAGING INTERNATIONA" at bounding box center [1061, 237] width 240 height 21
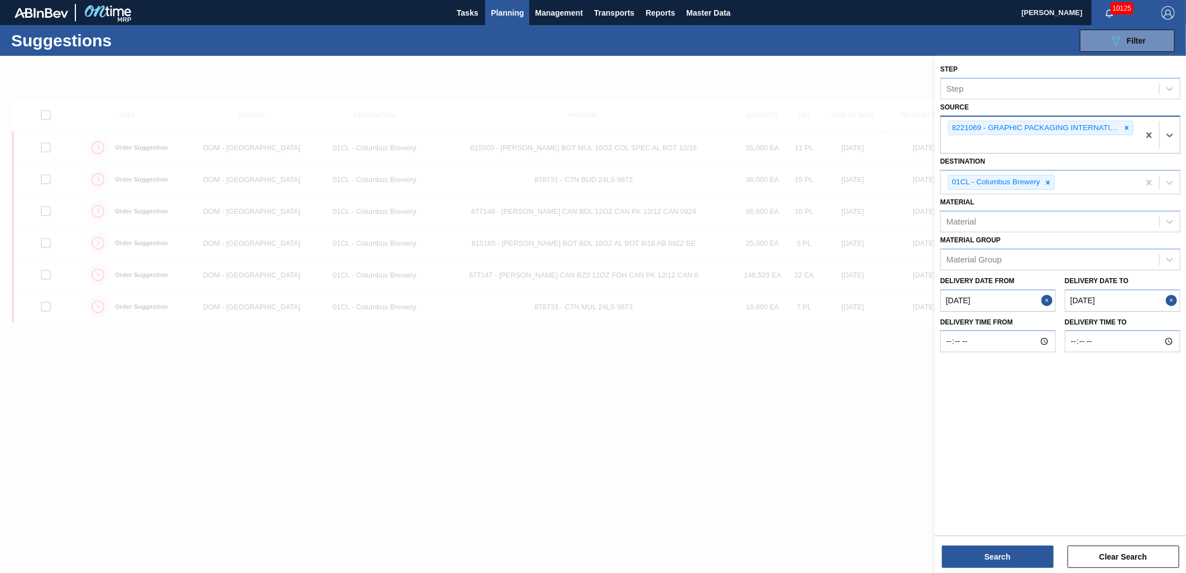
click at [1122, 297] on to "[DATE]" at bounding box center [1123, 300] width 116 height 22
click at [1057, 326] on div "September 2025" at bounding box center [1110, 326] width 134 height 9
click at [1057, 362] on div "31" at bounding box center [1055, 362] width 15 height 15
type to "[DATE]"
click at [995, 556] on button "Search" at bounding box center [998, 557] width 112 height 22
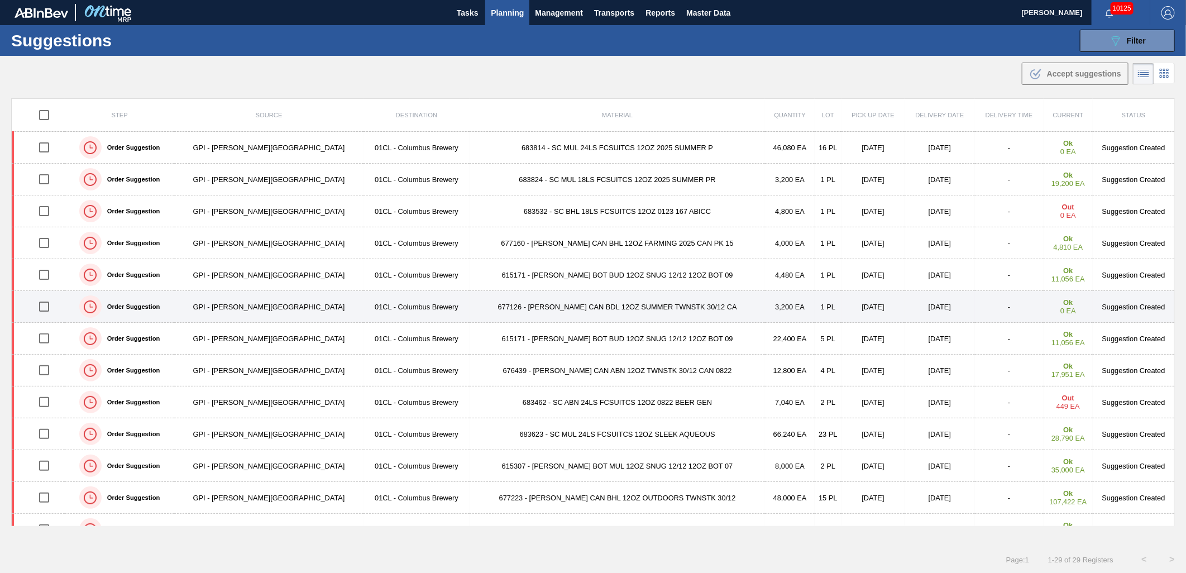
drag, startPoint x: 42, startPoint y: 275, endPoint x: 42, endPoint y: 294, distance: 19.0
click at [42, 275] on input "checkbox" at bounding box center [43, 274] width 23 height 23
checkbox input "true"
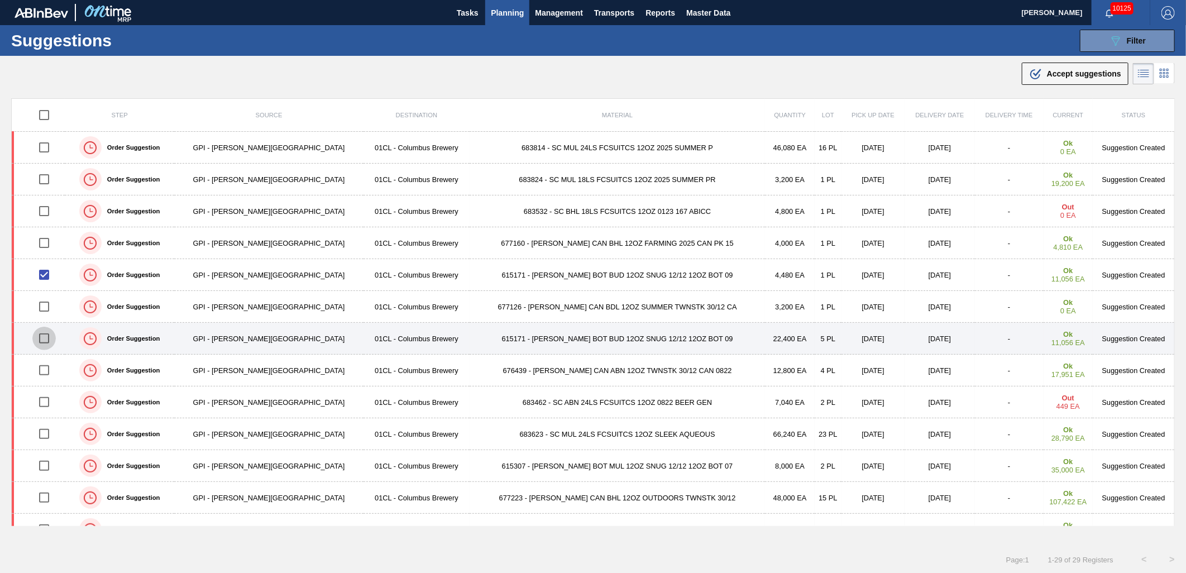
click at [52, 341] on input "checkbox" at bounding box center [43, 338] width 23 height 23
checkbox input "true"
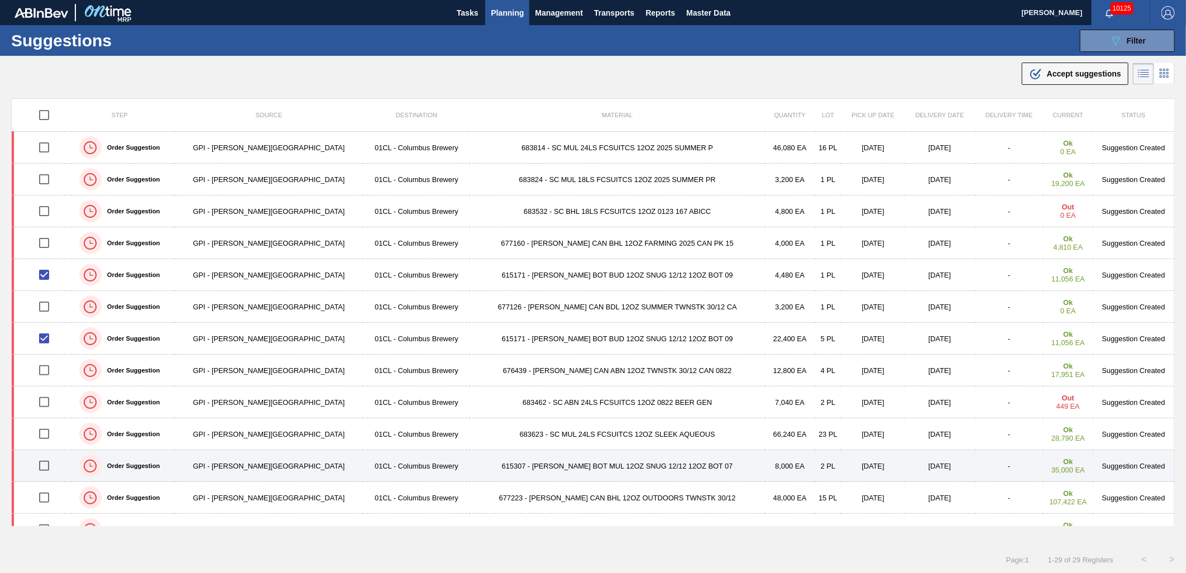
click at [46, 468] on input "checkbox" at bounding box center [43, 465] width 23 height 23
checkbox input "true"
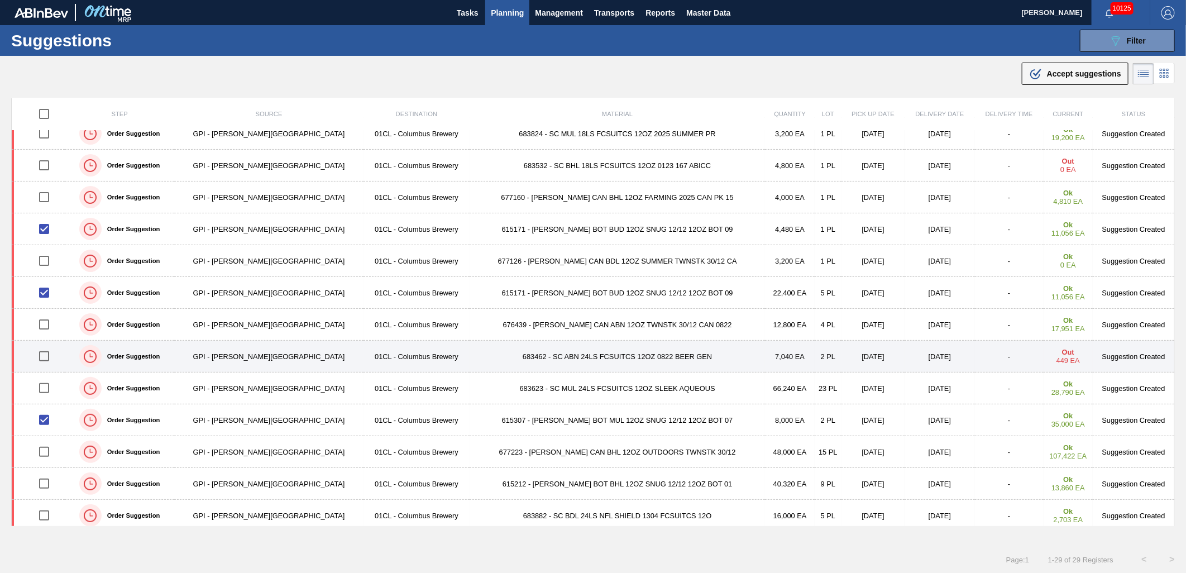
scroll to position [62, 0]
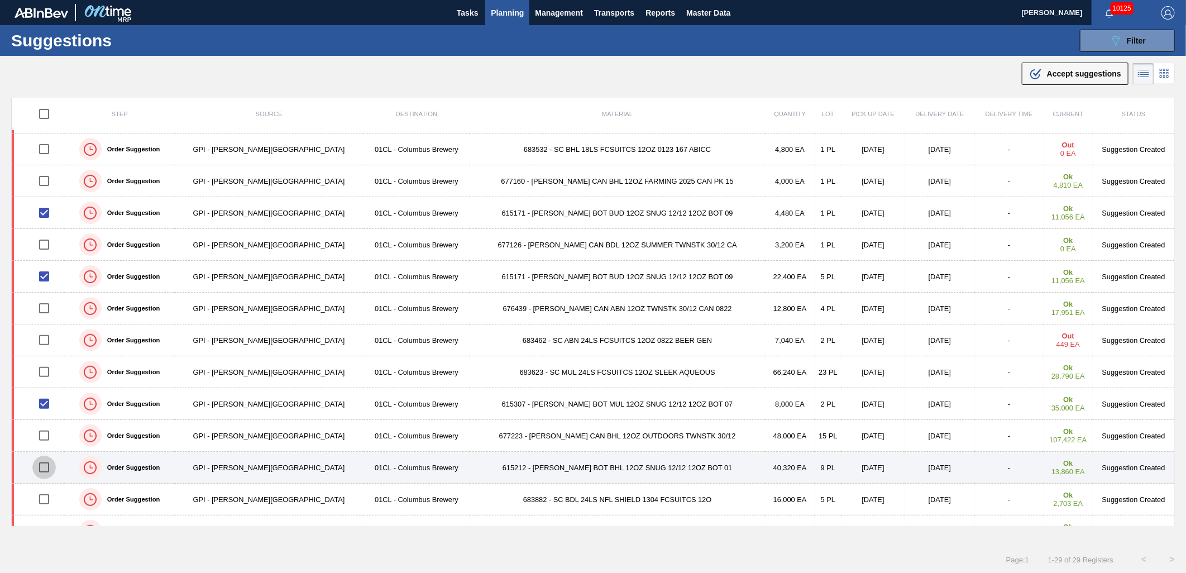
click at [46, 471] on input "checkbox" at bounding box center [43, 467] width 23 height 23
checkbox input "true"
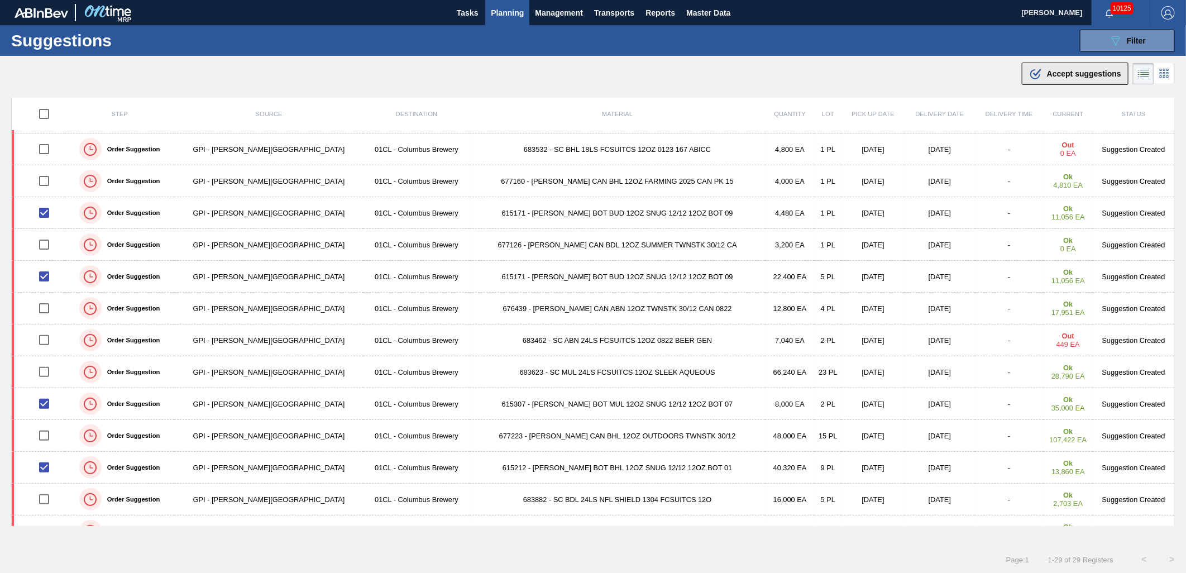
click at [1033, 74] on icon at bounding box center [1037, 73] width 8 height 8
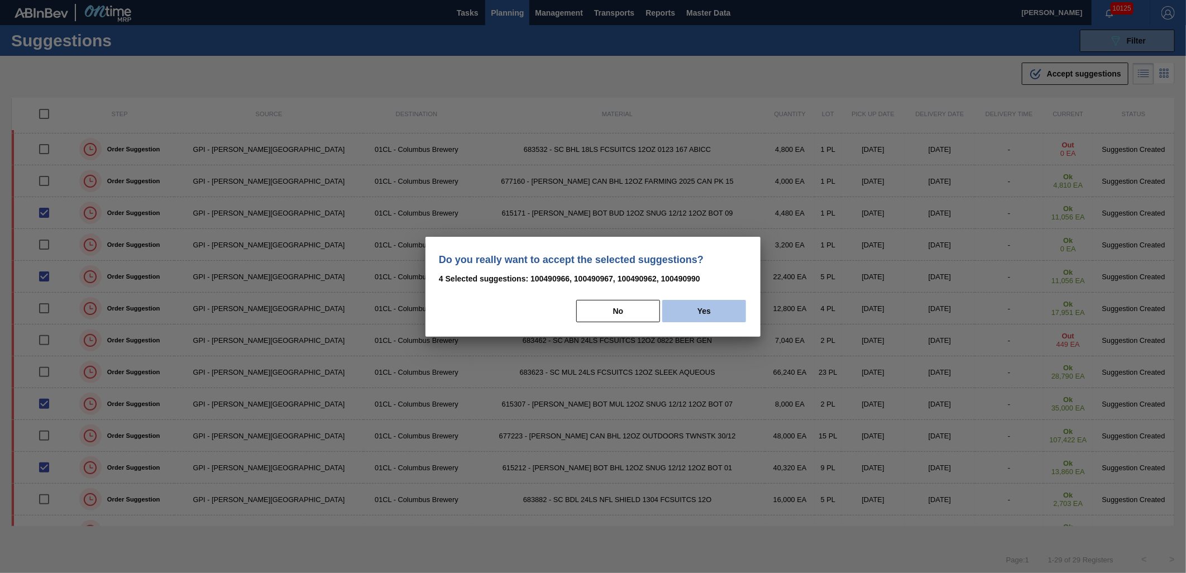
click at [679, 306] on button "Yes" at bounding box center [704, 311] width 84 height 22
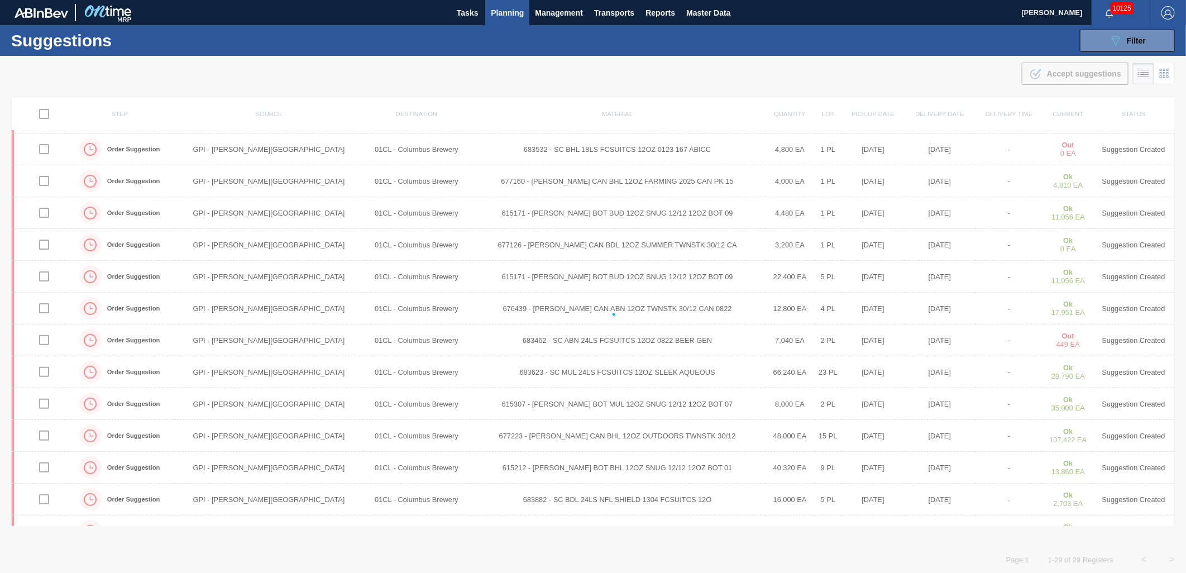
checkbox input "false"
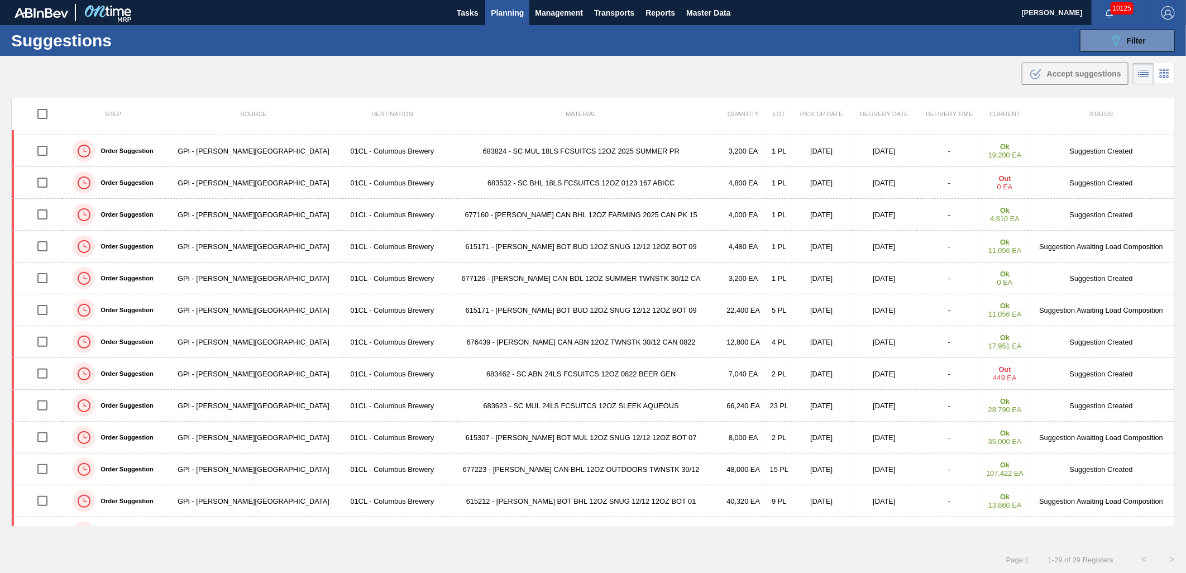
scroll to position [0, 0]
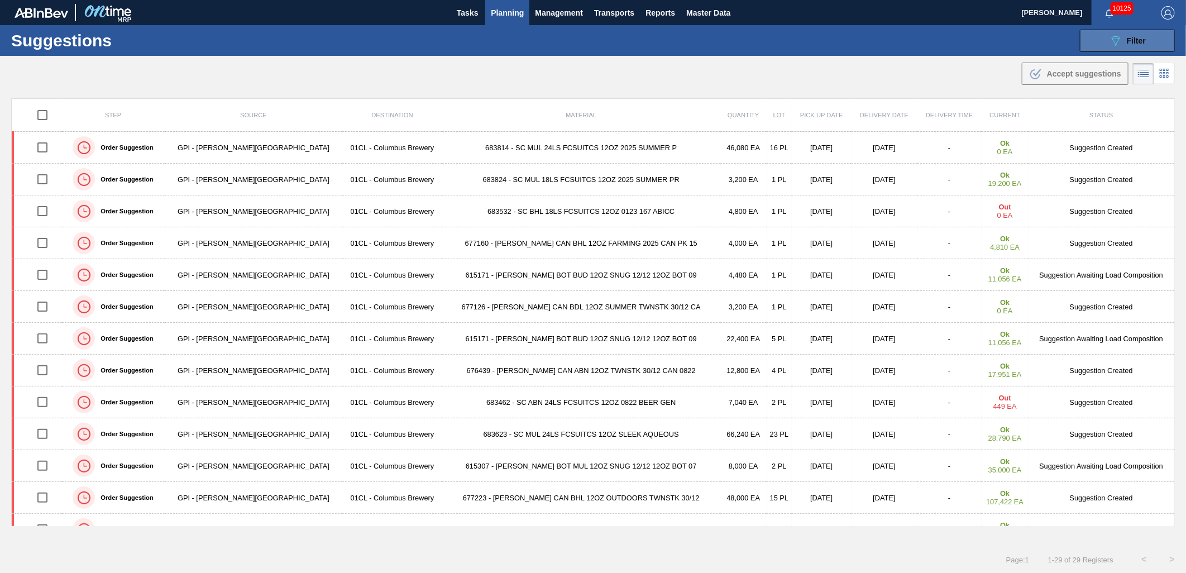
click at [1095, 42] on button "089F7B8B-B2A5-4AFE-B5C0-19BA573D28AC Filter" at bounding box center [1127, 41] width 95 height 22
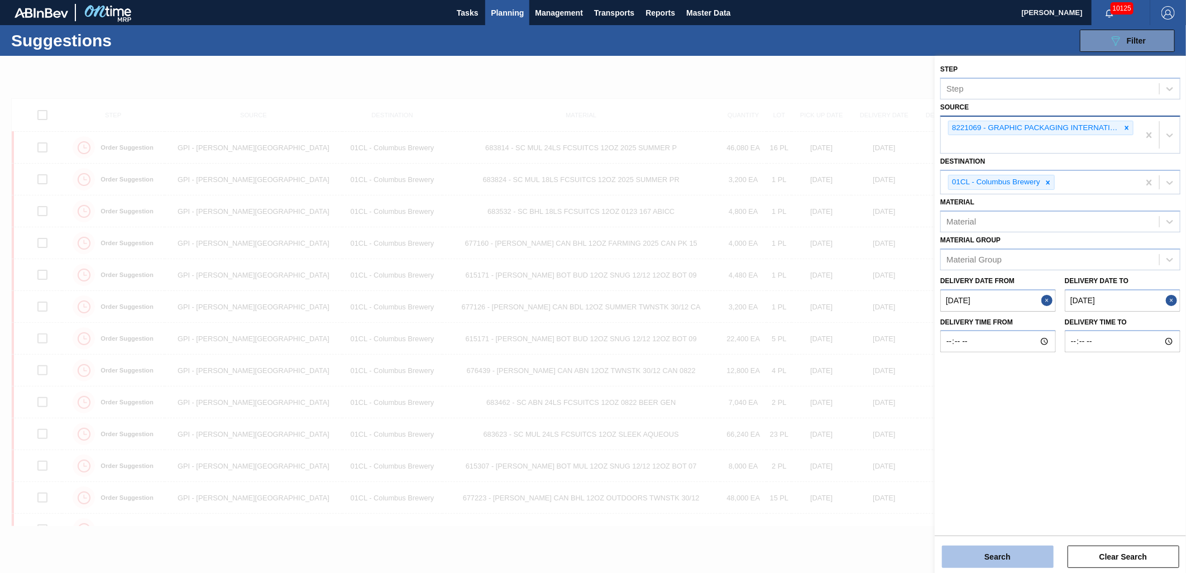
click at [995, 550] on button "Search" at bounding box center [998, 557] width 112 height 22
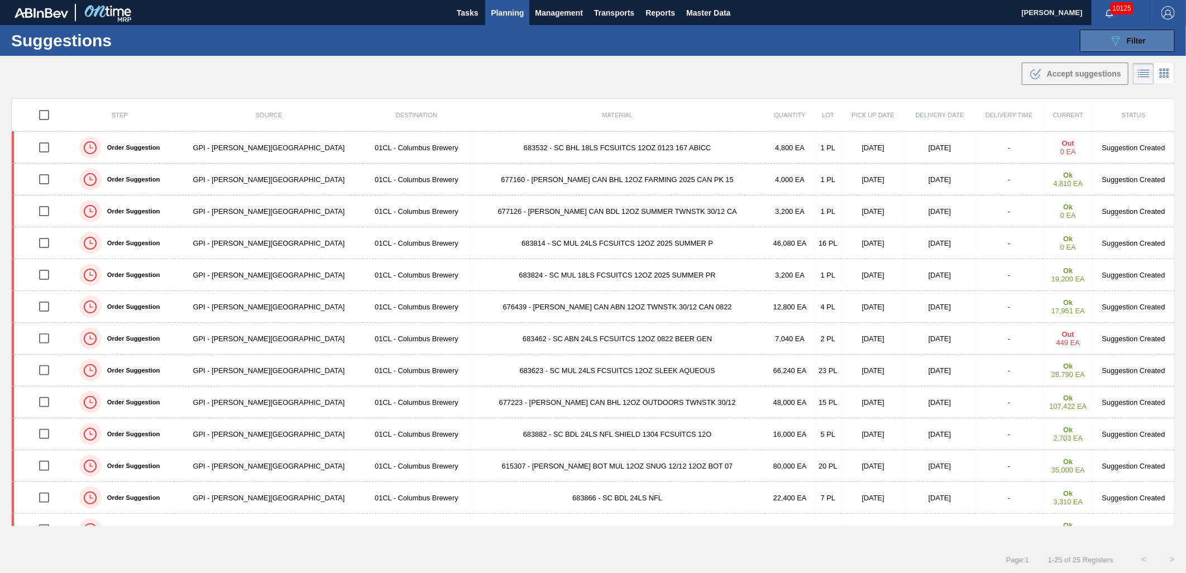
click at [1110, 37] on icon "089F7B8B-B2A5-4AFE-B5C0-19BA573D28AC" at bounding box center [1115, 40] width 13 height 13
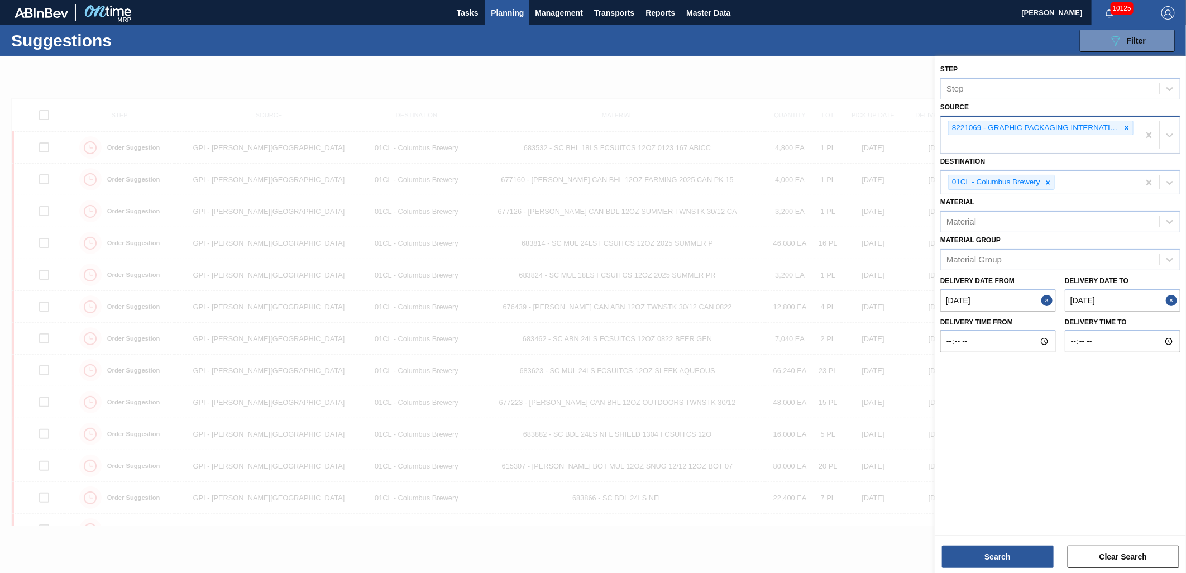
click at [991, 299] on from "[DATE]" at bounding box center [999, 300] width 116 height 22
click at [992, 432] on div "26" at bounding box center [989, 435] width 15 height 15
type from "[DATE]"
click at [984, 553] on button "Search" at bounding box center [998, 557] width 112 height 22
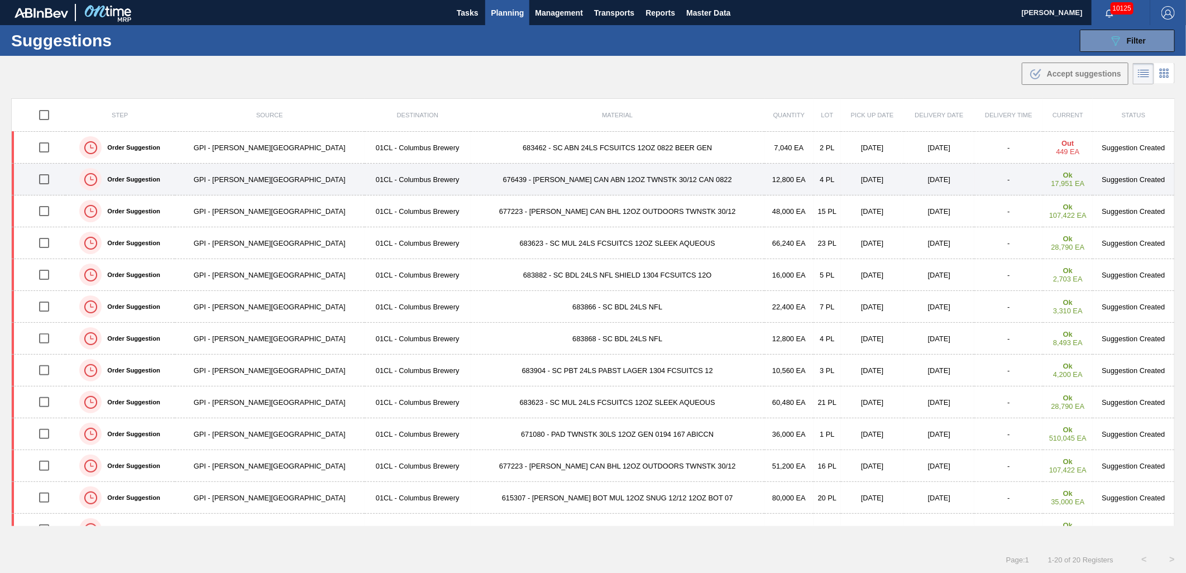
click at [51, 179] on input "checkbox" at bounding box center [43, 179] width 23 height 23
click at [51, 178] on input "checkbox" at bounding box center [43, 179] width 23 height 23
checkbox input "false"
click at [572, 177] on td "676439 - CARR CAN ABN 12OZ TWNSTK 30/12 CAN 0822" at bounding box center [618, 180] width 294 height 32
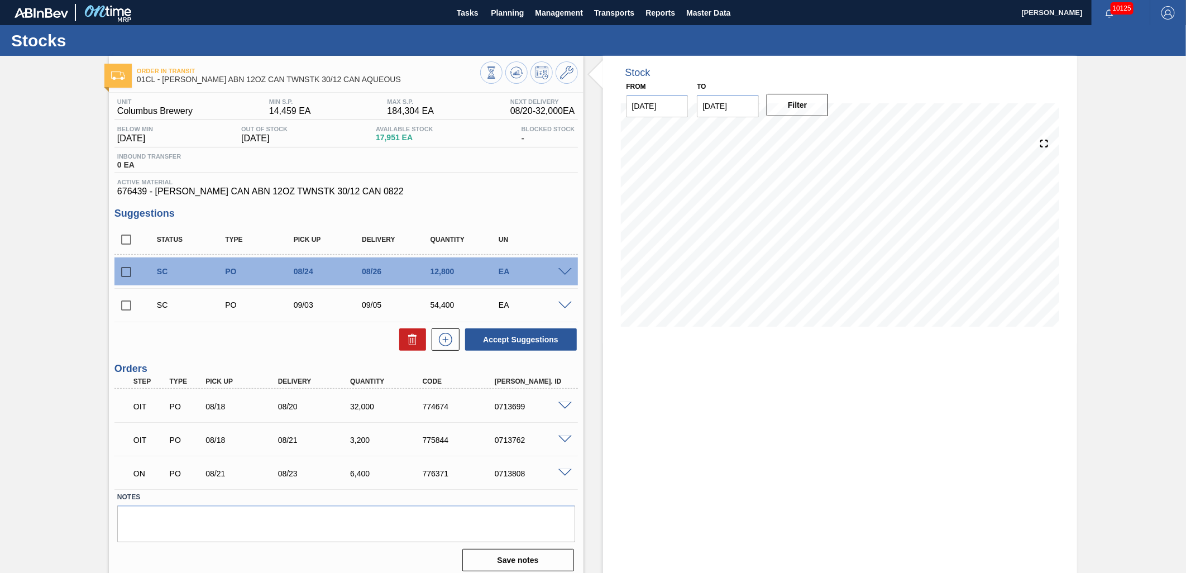
click at [560, 271] on span at bounding box center [565, 272] width 13 height 8
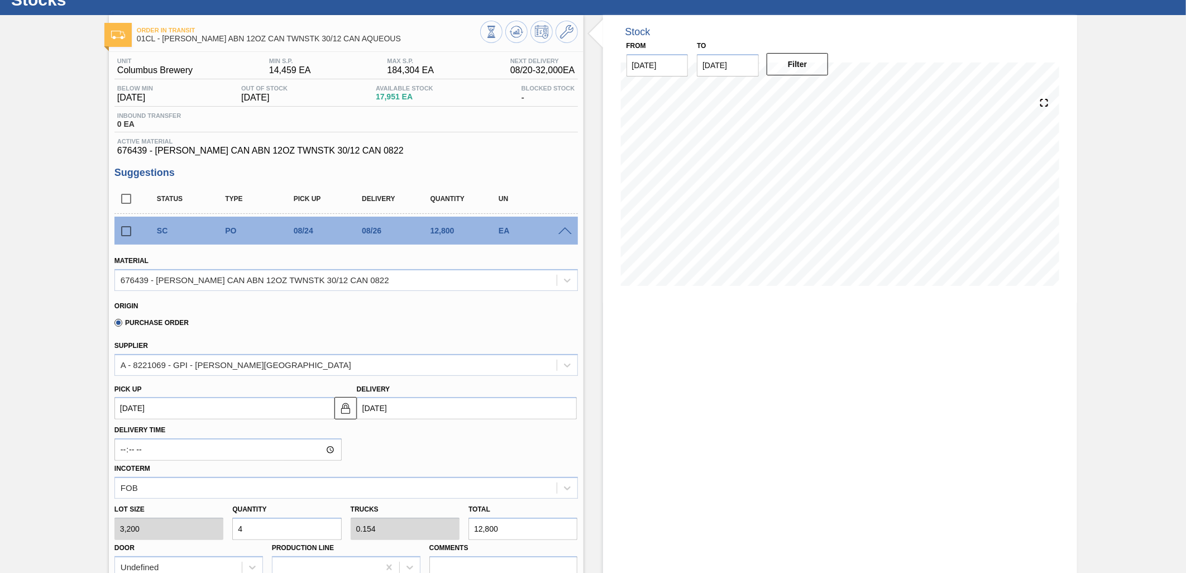
scroll to position [62, 0]
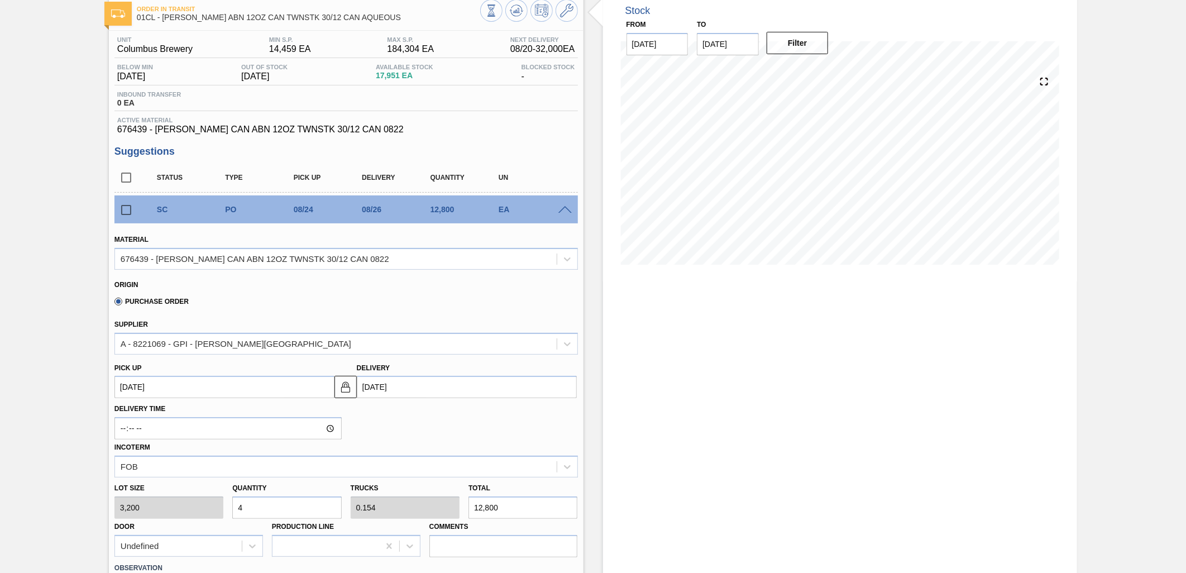
click at [288, 500] on input "4" at bounding box center [286, 508] width 109 height 22
type input "0"
type input "9"
type input "0.346"
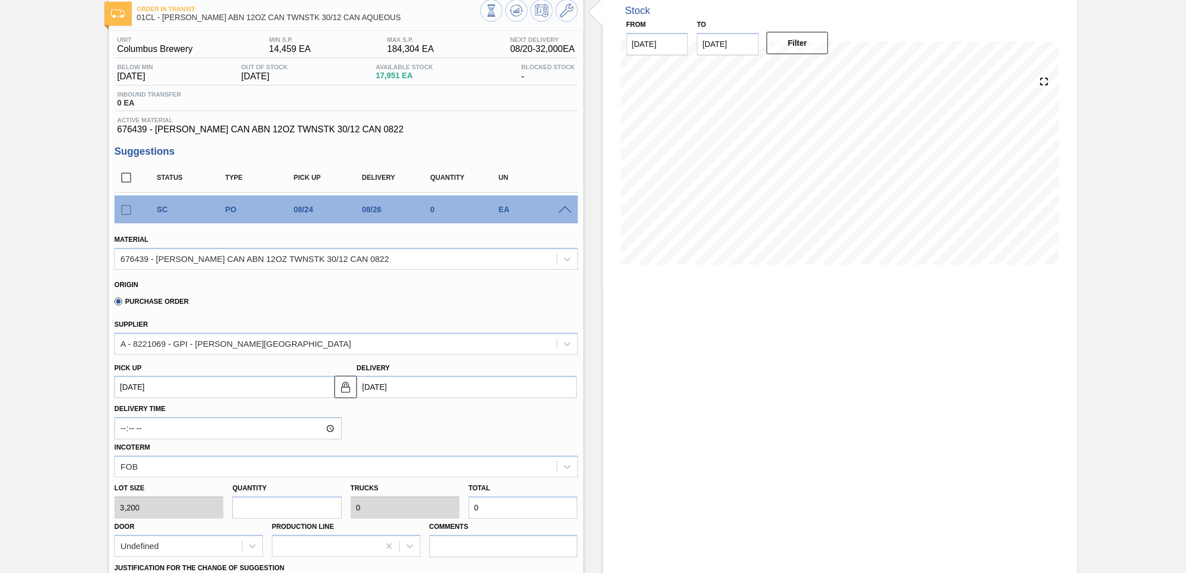
type input "28,800"
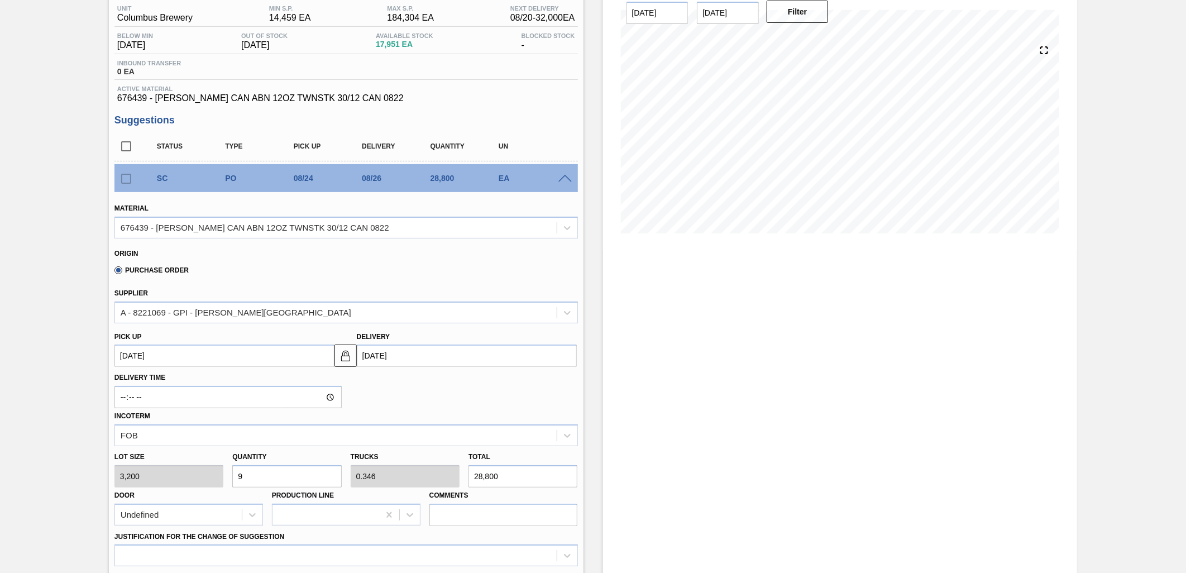
scroll to position [124, 0]
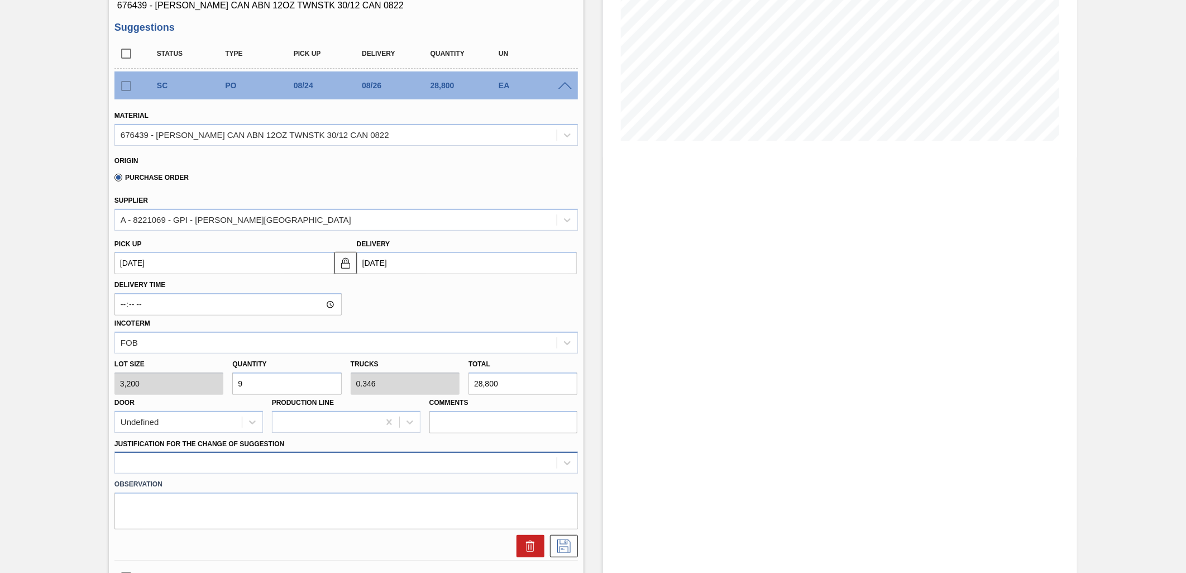
type input "9"
click at [397, 468] on div at bounding box center [346, 463] width 464 height 22
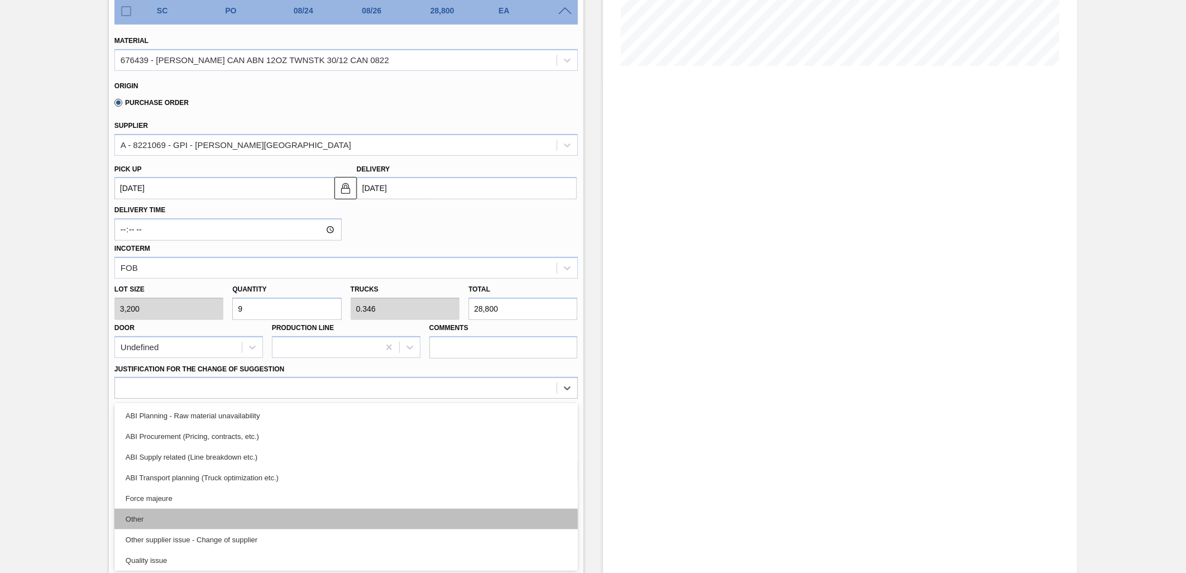
click at [332, 517] on div "Other" at bounding box center [346, 519] width 464 height 21
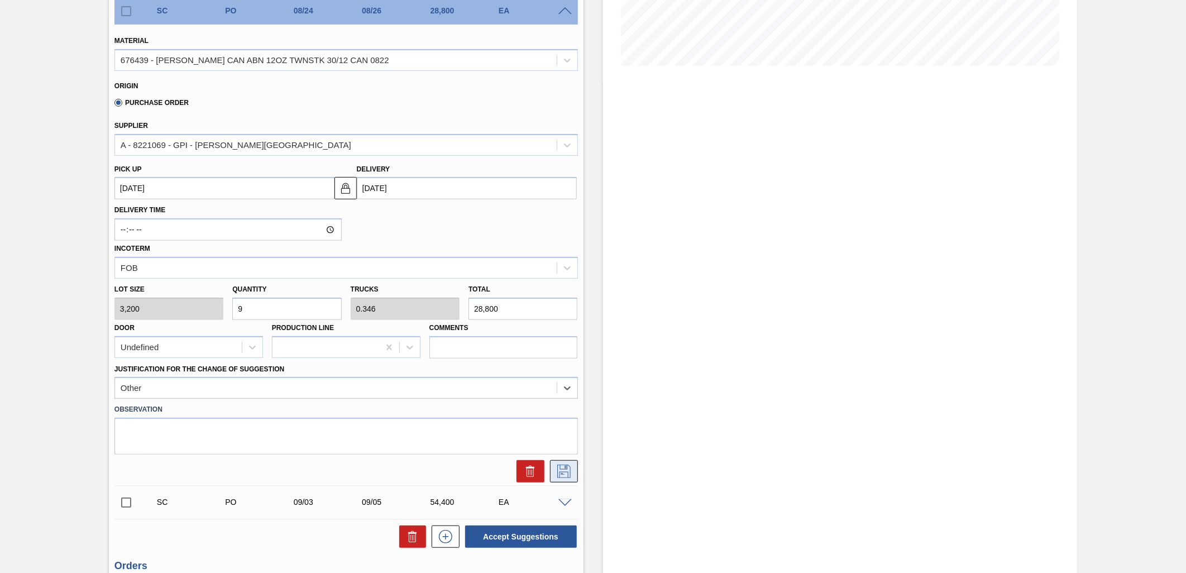
click at [556, 469] on icon at bounding box center [564, 471] width 18 height 13
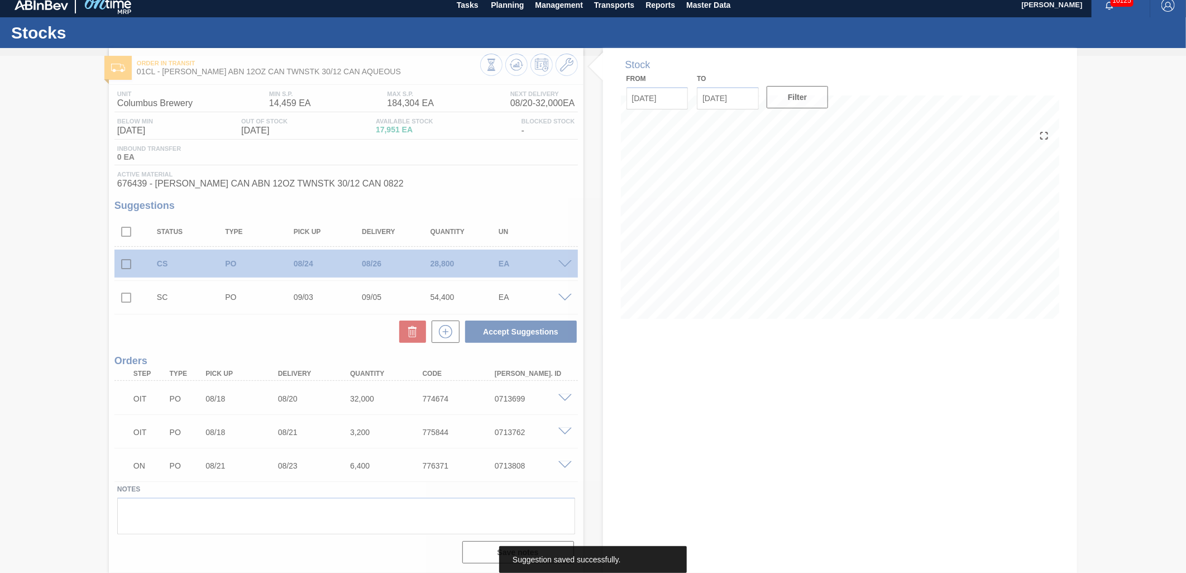
scroll to position [7, 0]
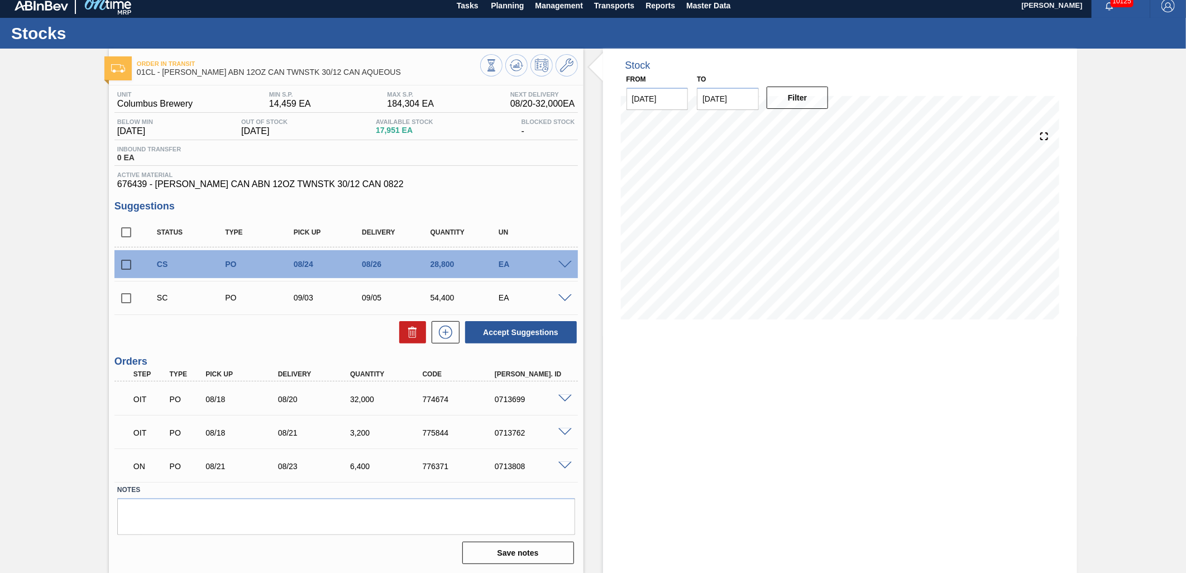
click at [123, 263] on input "checkbox" at bounding box center [125, 264] width 23 height 23
click at [507, 330] on button "Accept Suggestions" at bounding box center [521, 332] width 112 height 22
checkbox input "false"
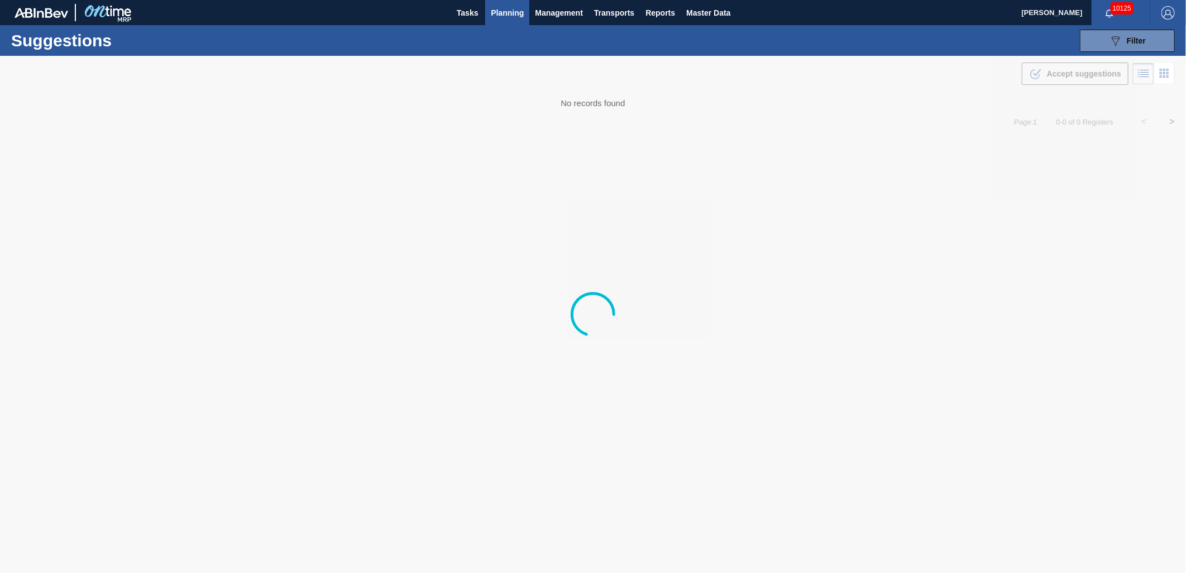
type from "[DATE]"
type to "[DATE]"
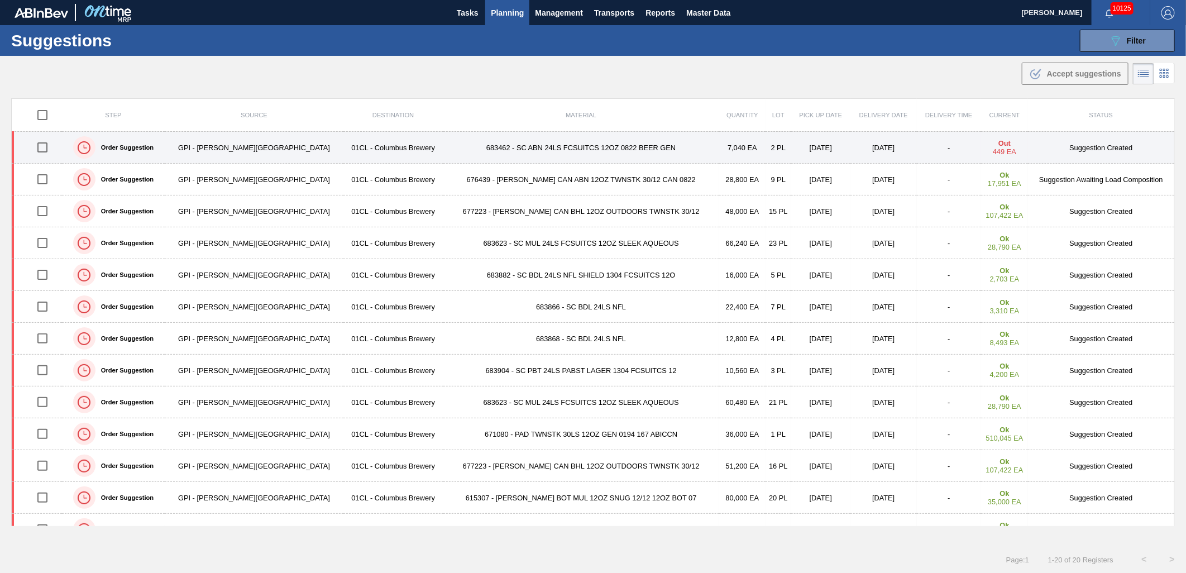
click at [41, 144] on input "checkbox" at bounding box center [42, 147] width 23 height 23
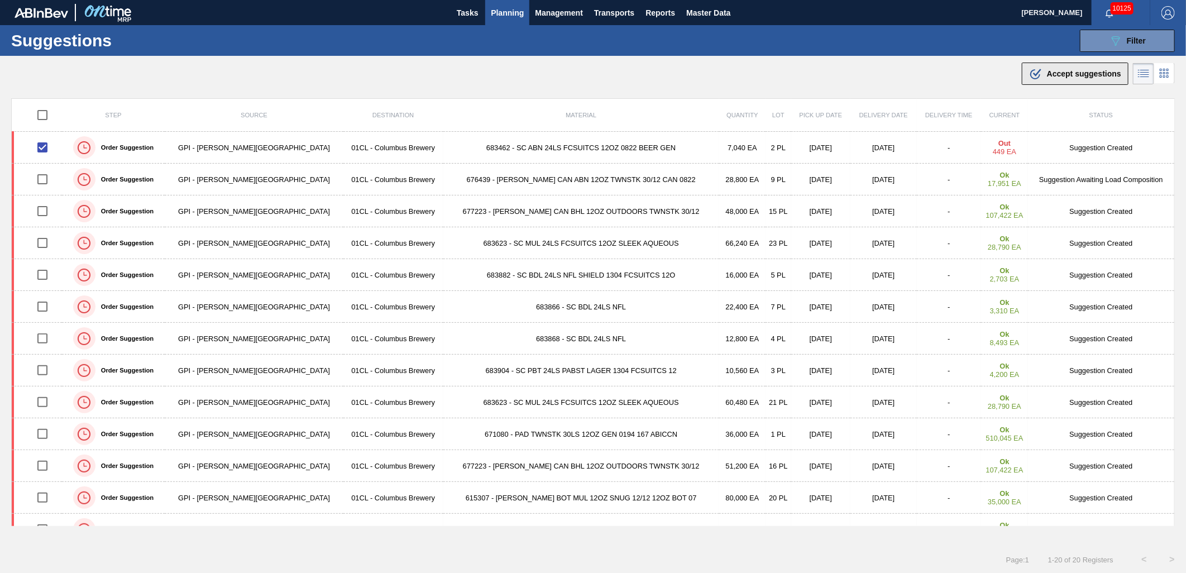
click at [1045, 78] on div ".b{fill:var(--color-action-default)} Accept suggestions" at bounding box center [1075, 73] width 92 height 13
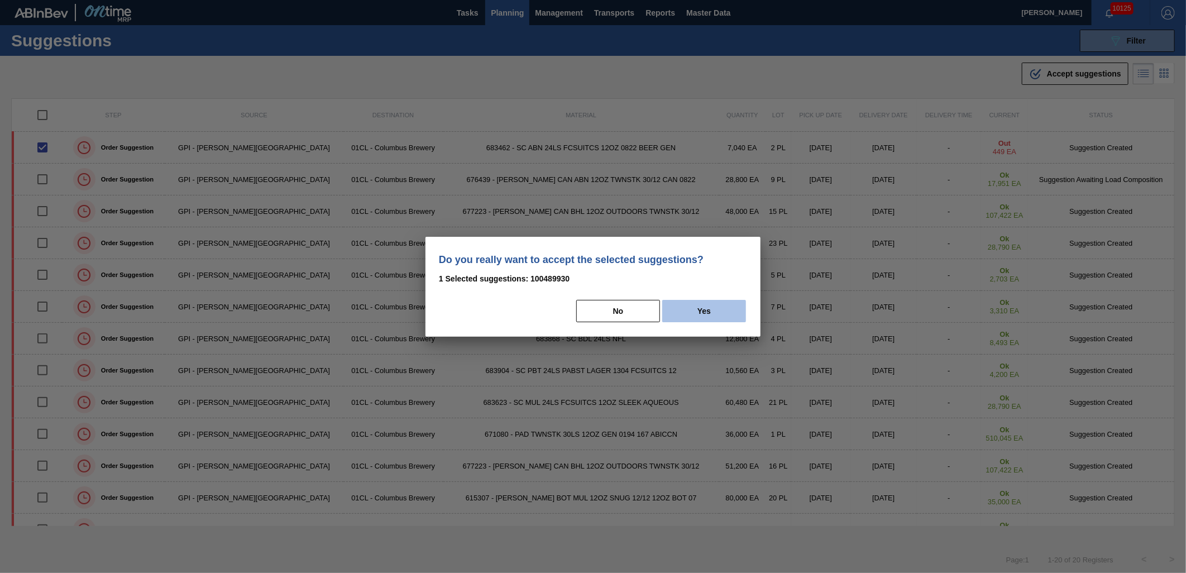
click at [718, 307] on button "Yes" at bounding box center [704, 311] width 84 height 22
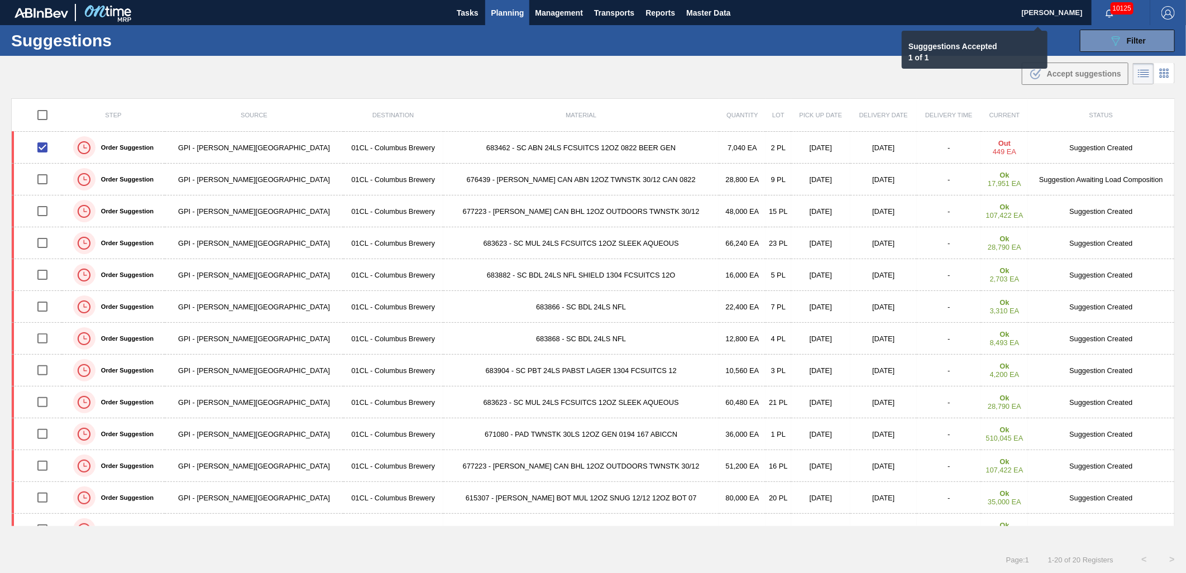
checkbox input "false"
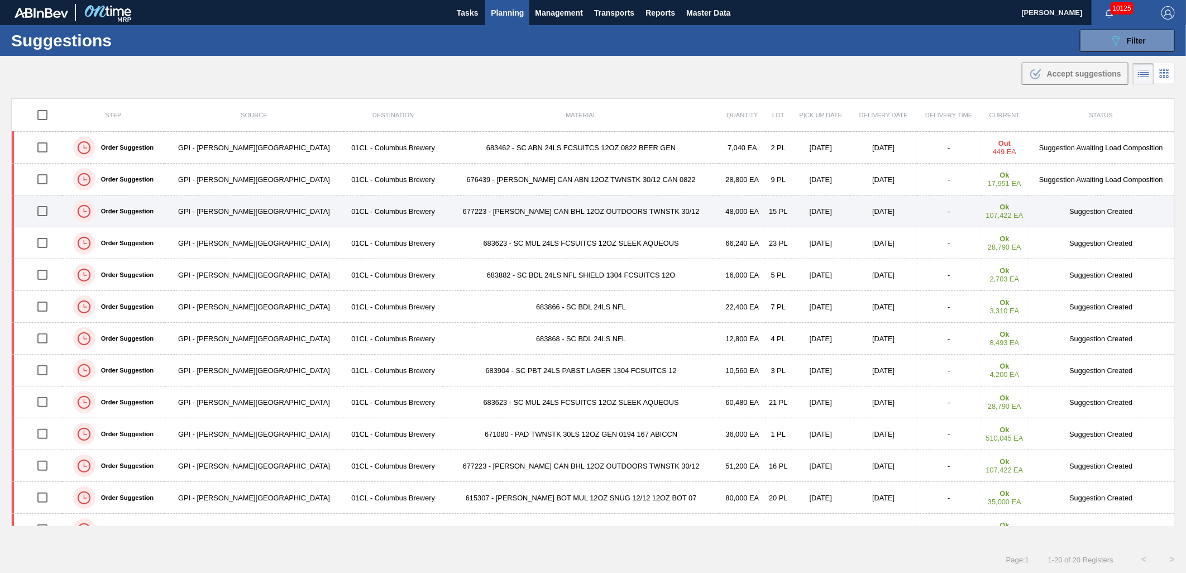
click at [46, 216] on input "checkbox" at bounding box center [42, 210] width 23 height 23
checkbox input "true"
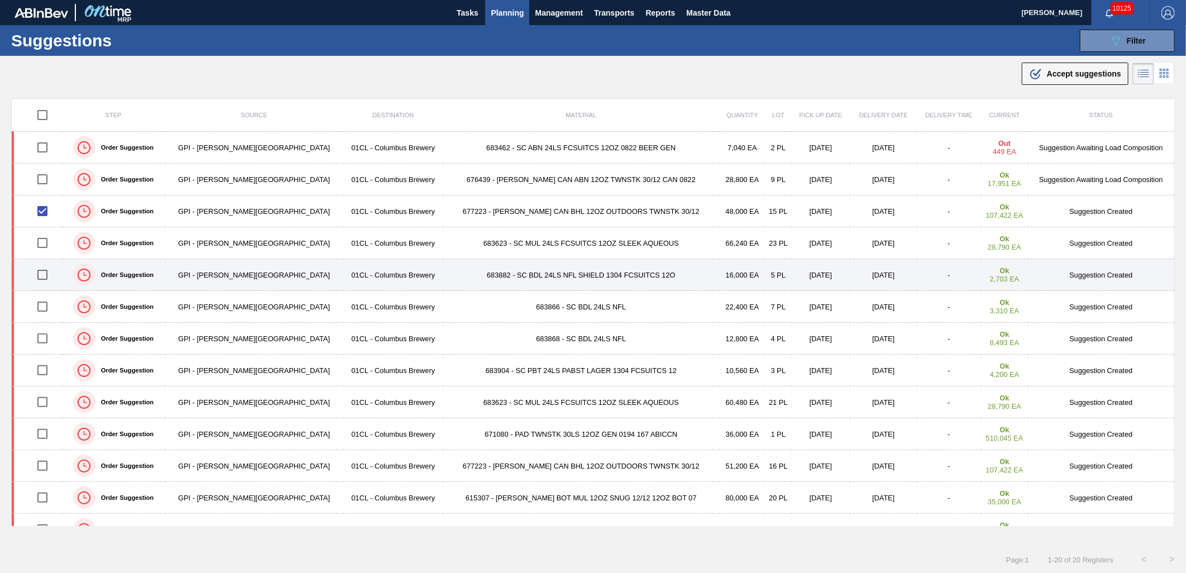
click at [46, 270] on input "checkbox" at bounding box center [42, 274] width 23 height 23
checkbox input "true"
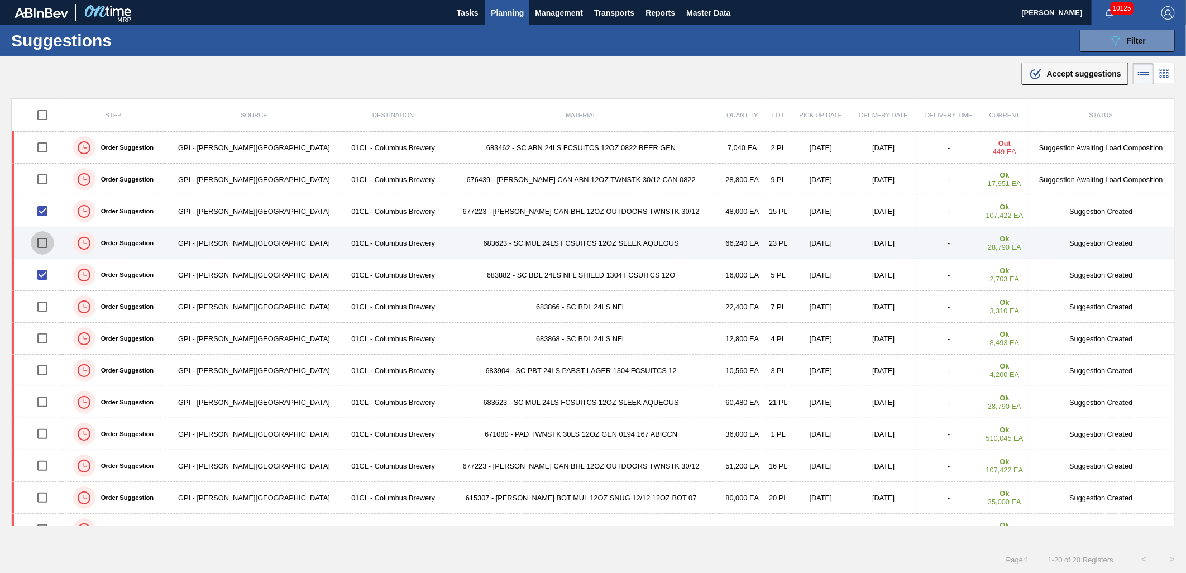
click at [46, 246] on input "checkbox" at bounding box center [42, 242] width 23 height 23
checkbox input "true"
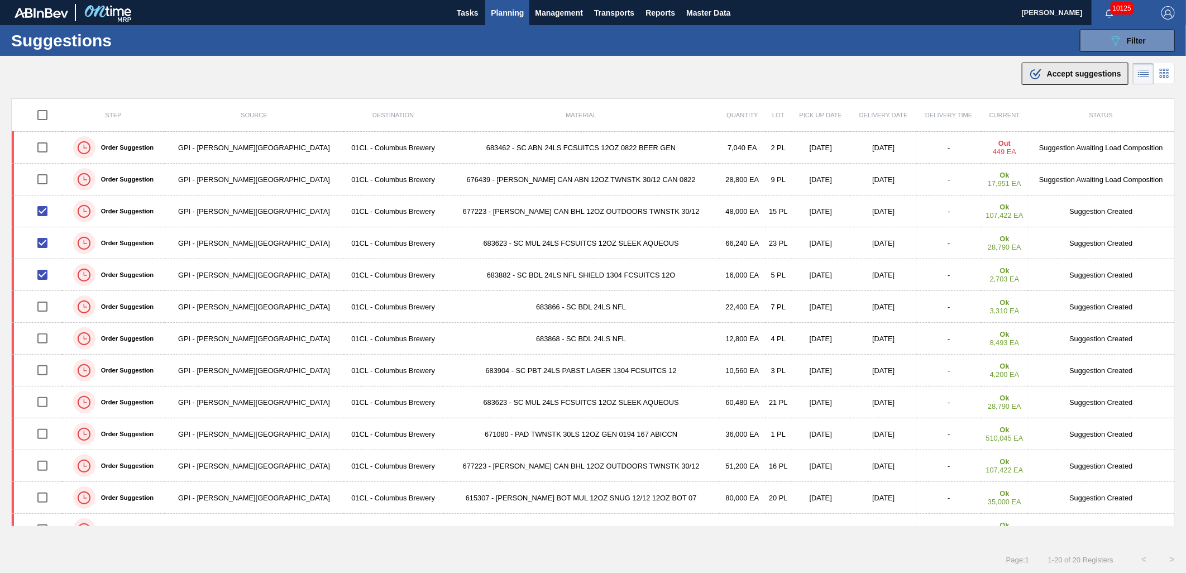
click at [1079, 70] on span "Accept suggestions" at bounding box center [1084, 73] width 74 height 9
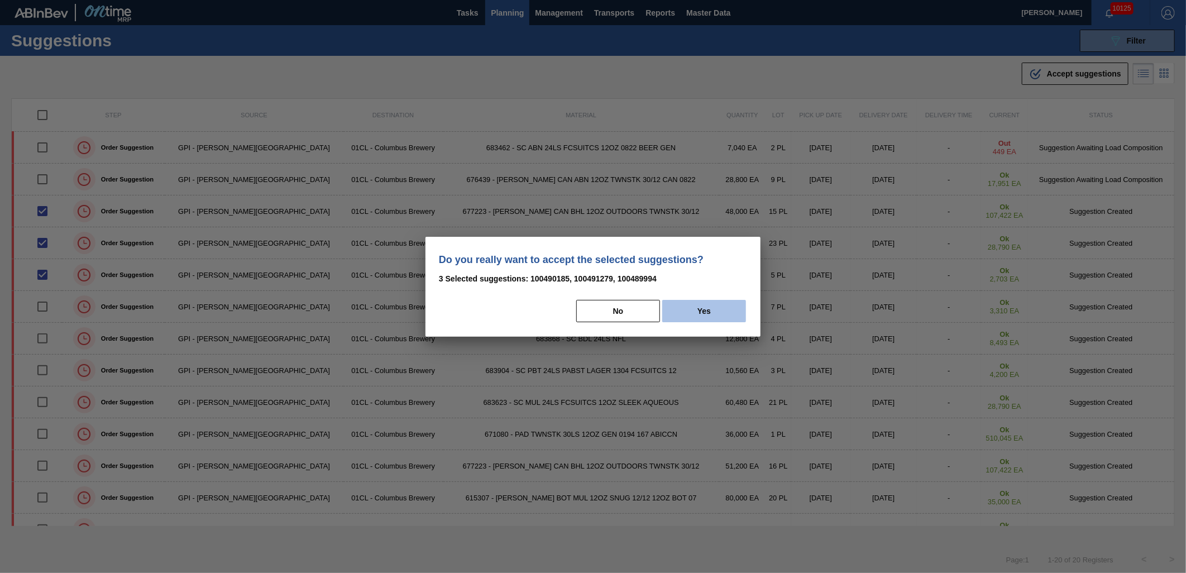
click at [706, 309] on button "Yes" at bounding box center [704, 311] width 84 height 22
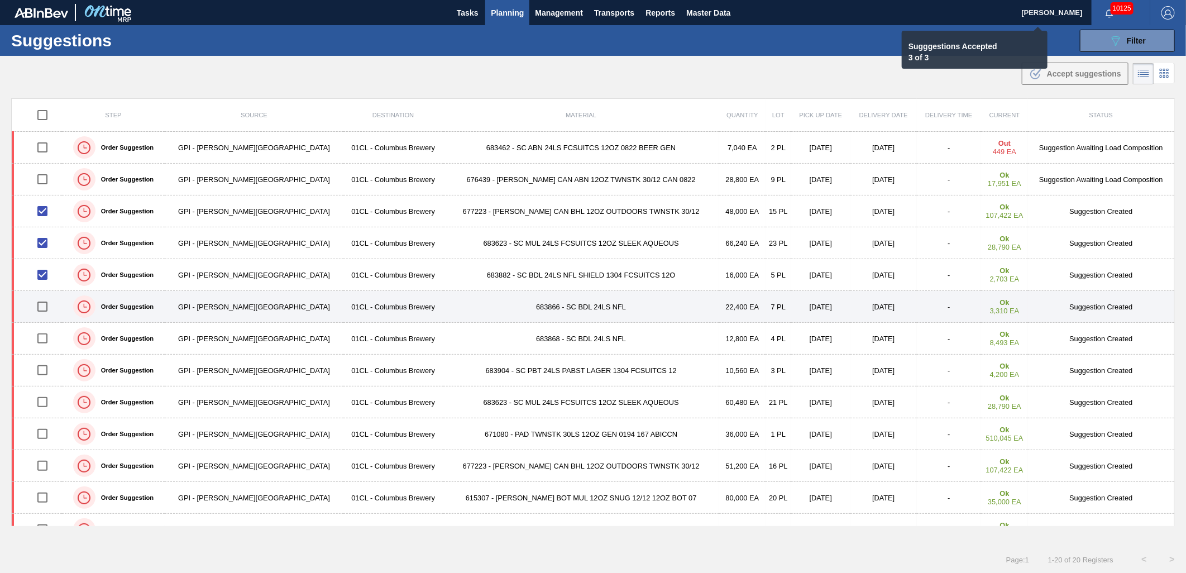
checkbox input "false"
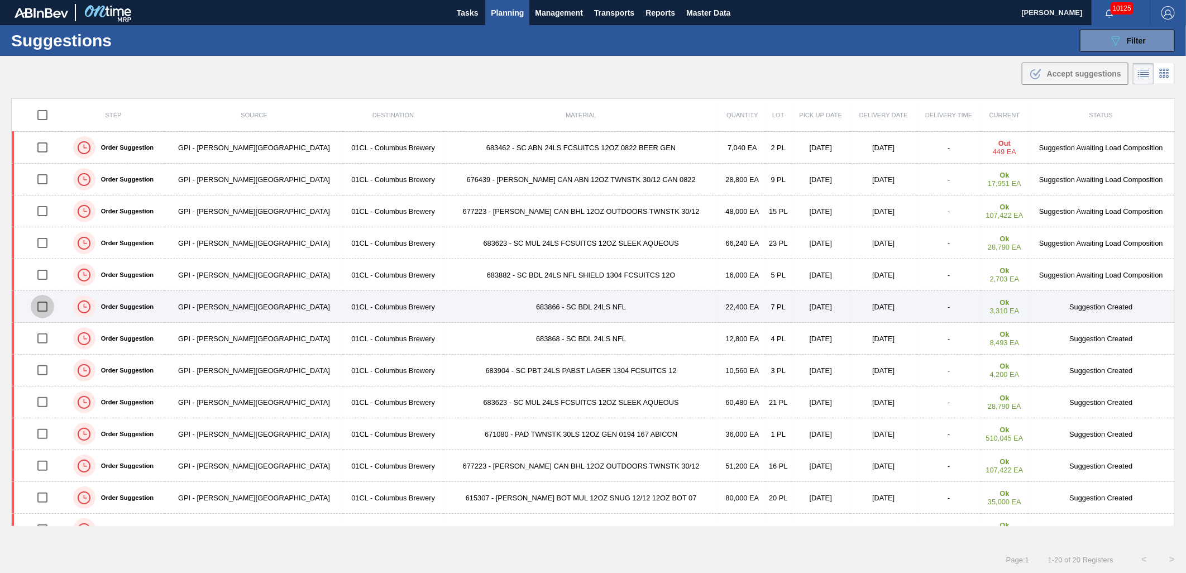
click at [42, 305] on input "checkbox" at bounding box center [42, 306] width 23 height 23
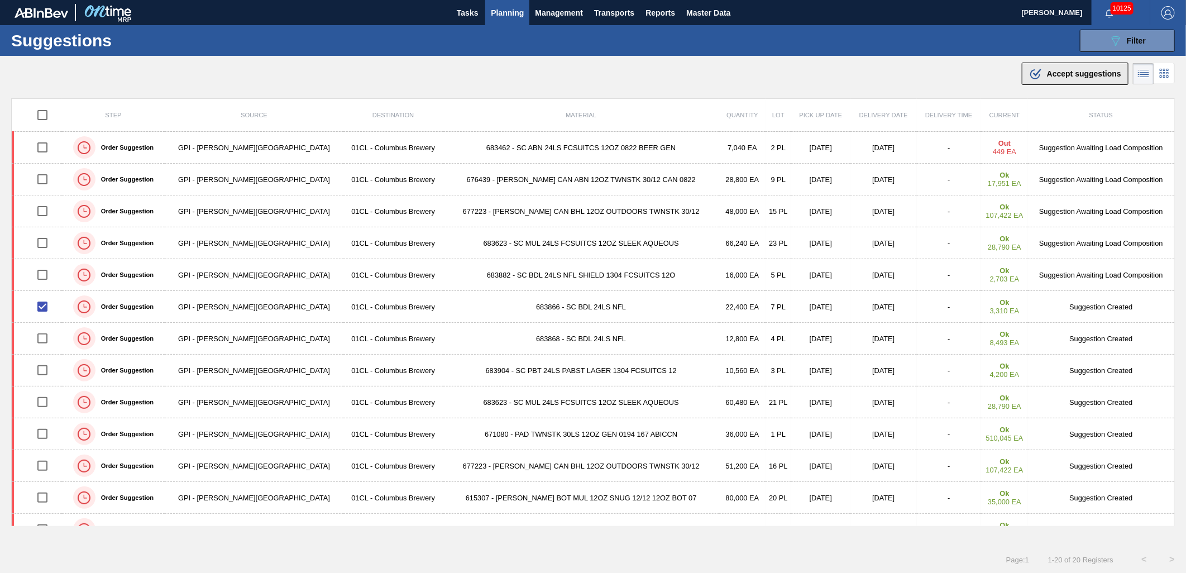
click at [1086, 79] on div ".b{fill:var(--color-action-default)} Accept suggestions" at bounding box center [1075, 73] width 92 height 13
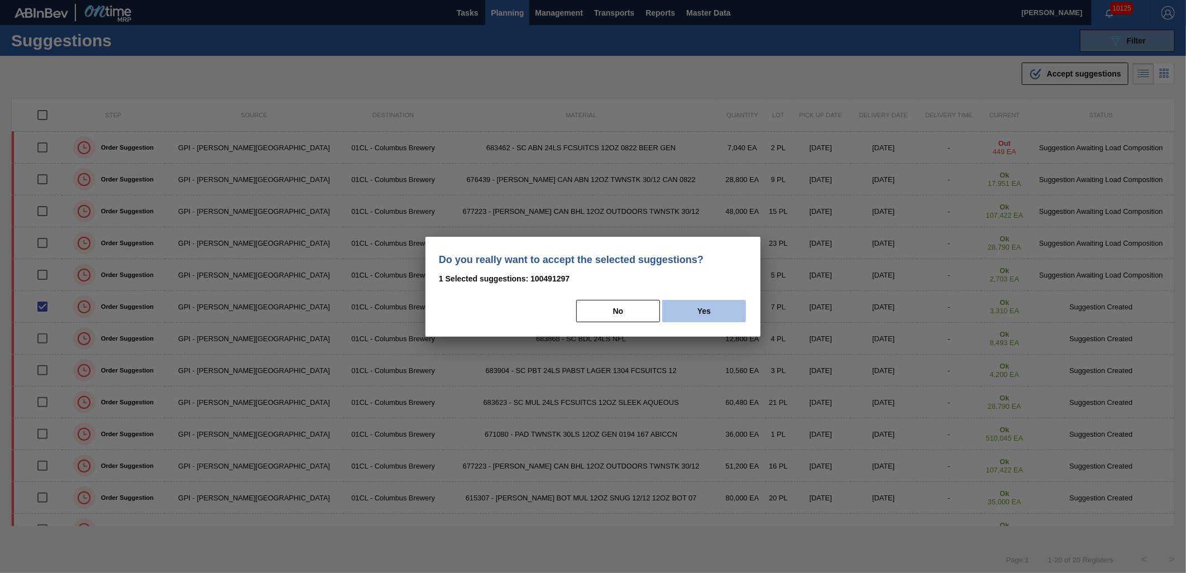
click at [715, 303] on button "Yes" at bounding box center [704, 311] width 84 height 22
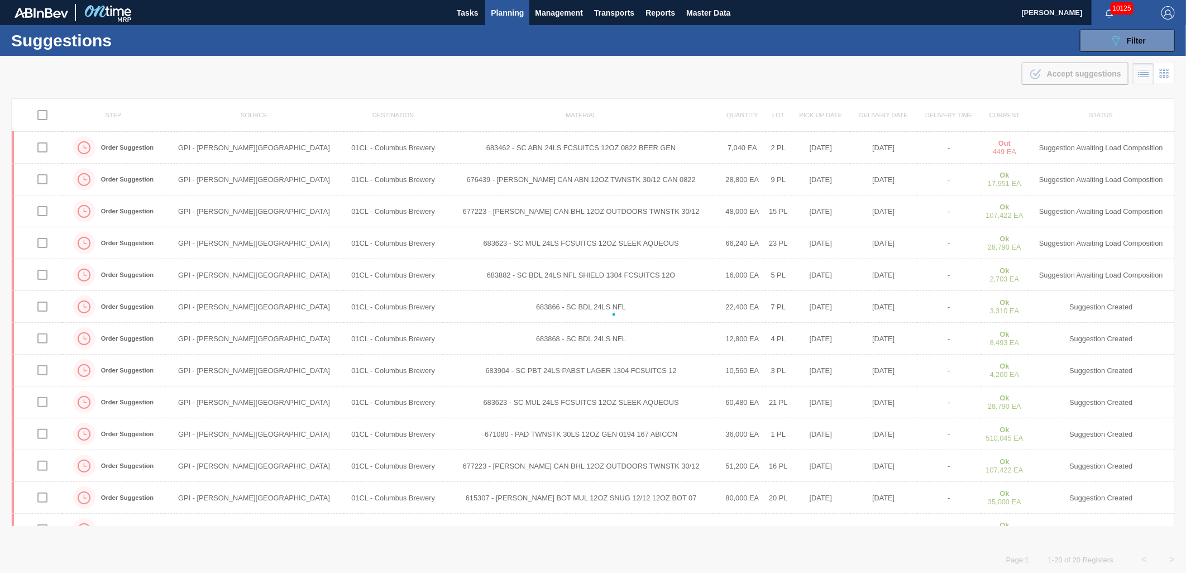
checkbox input "false"
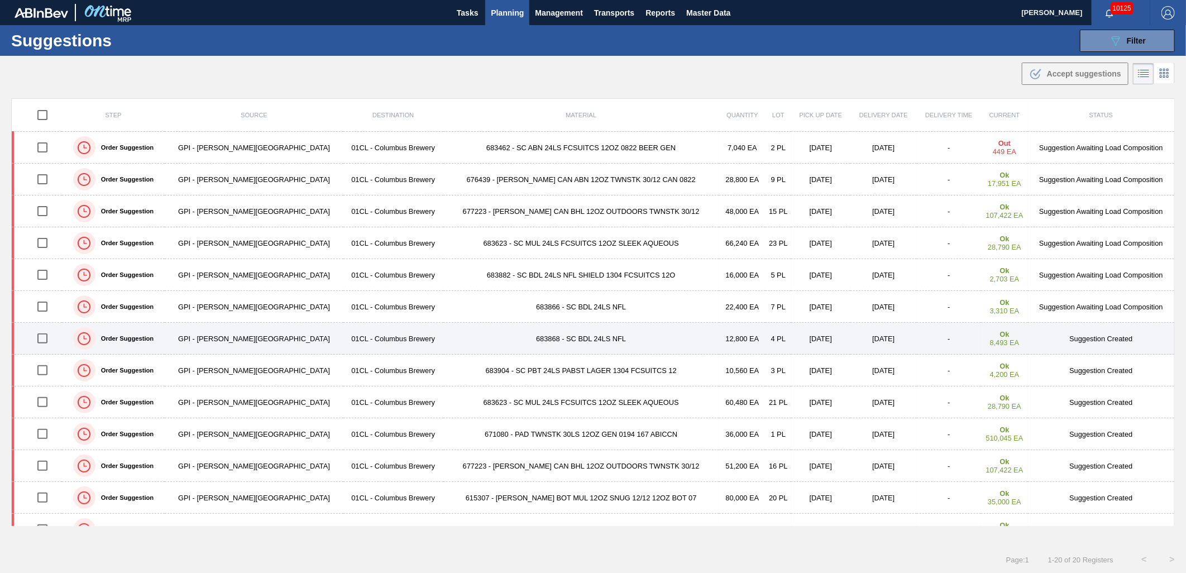
click at [45, 344] on input "checkbox" at bounding box center [42, 338] width 23 height 23
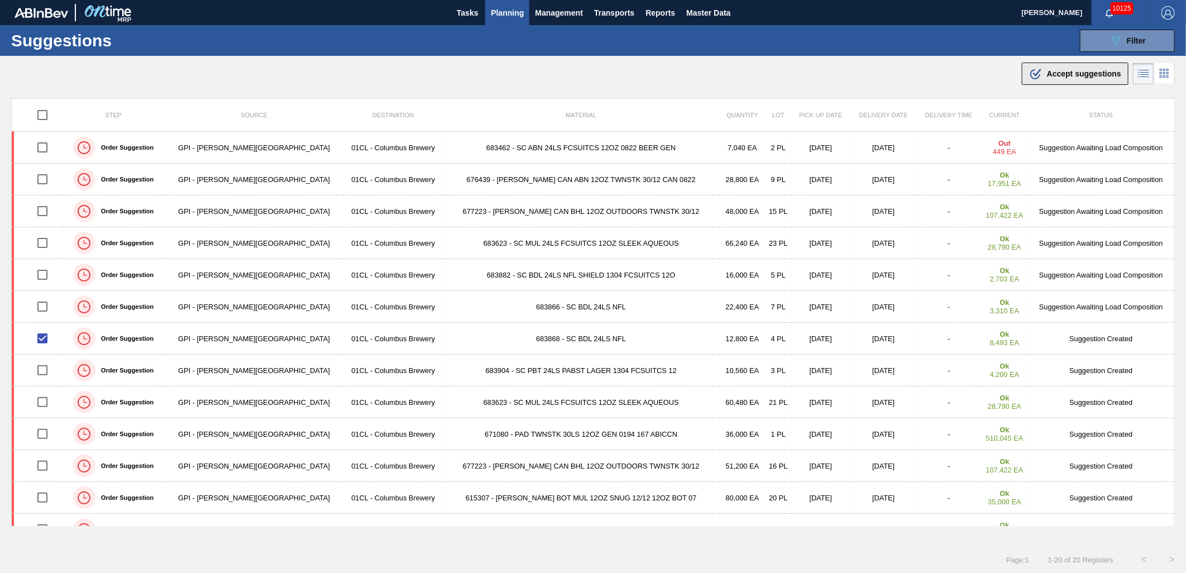
click at [1043, 80] on div ".b{fill:var(--color-action-default)} Accept suggestions" at bounding box center [1075, 73] width 92 height 13
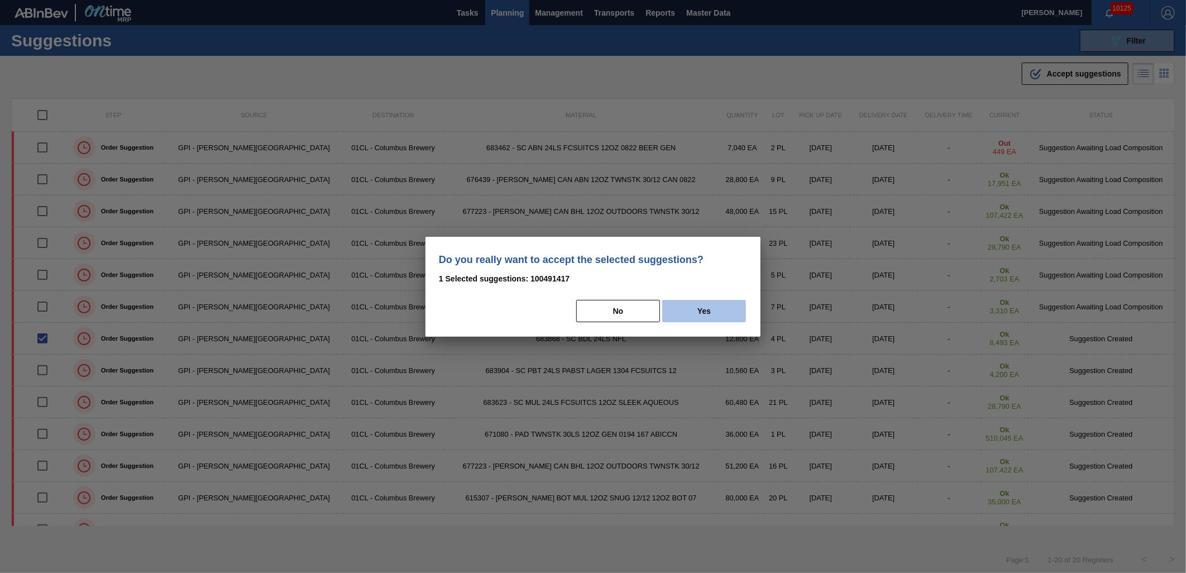
click at [696, 309] on button "Yes" at bounding box center [704, 311] width 84 height 22
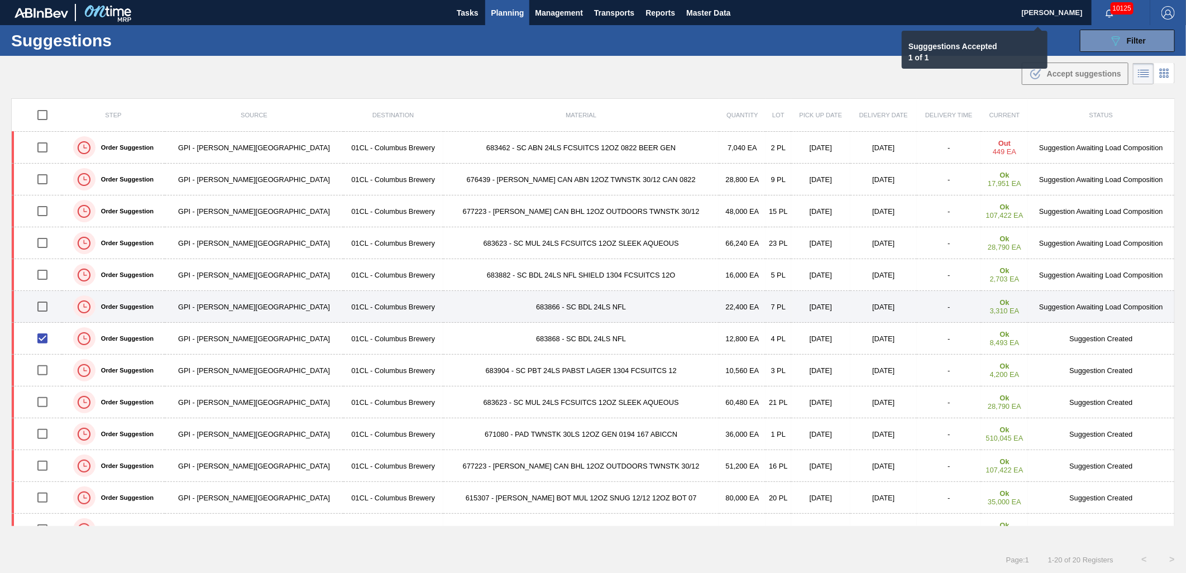
checkbox input "false"
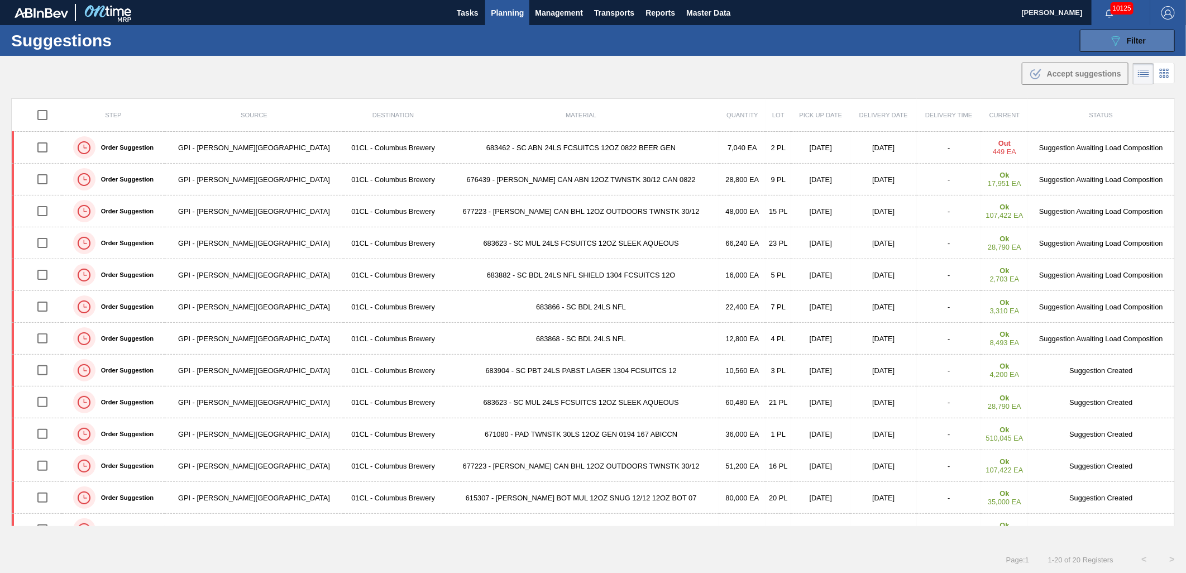
click at [1120, 31] on button "089F7B8B-B2A5-4AFE-B5C0-19BA573D28AC Filter" at bounding box center [1127, 41] width 95 height 22
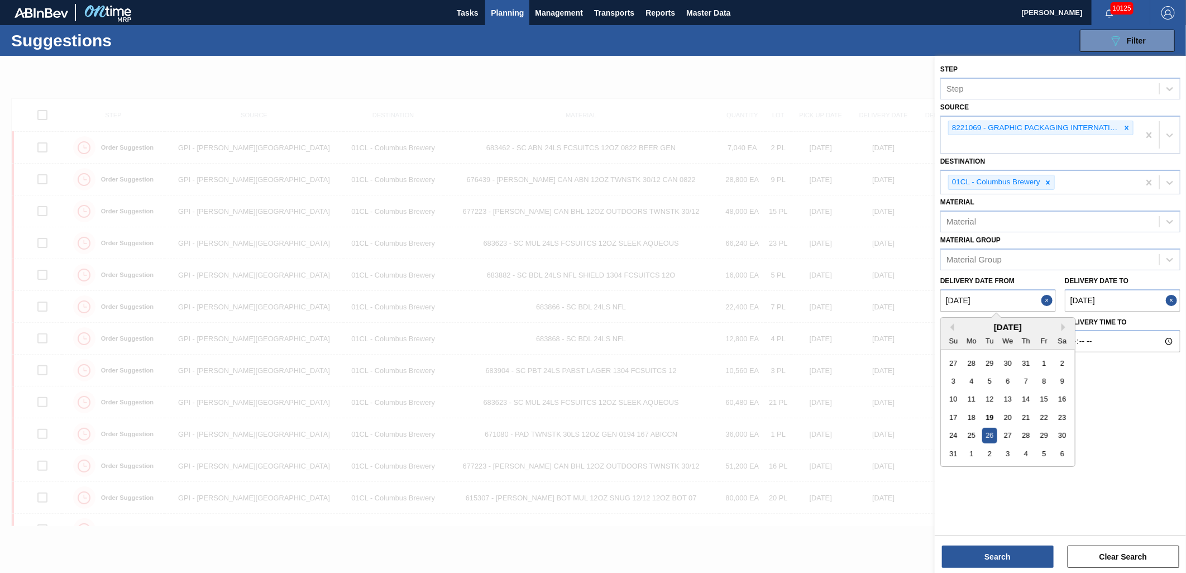
click at [1014, 303] on from "[DATE]" at bounding box center [999, 300] width 116 height 22
click at [1008, 432] on div "27" at bounding box center [1007, 435] width 15 height 15
type from "[DATE]"
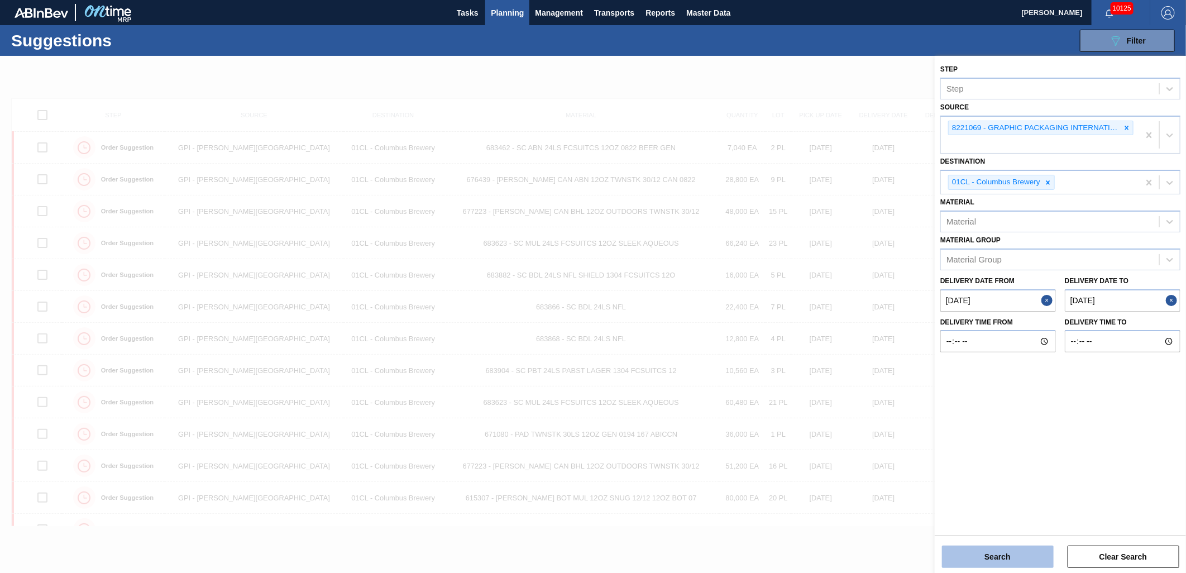
click at [999, 554] on button "Search" at bounding box center [998, 557] width 112 height 22
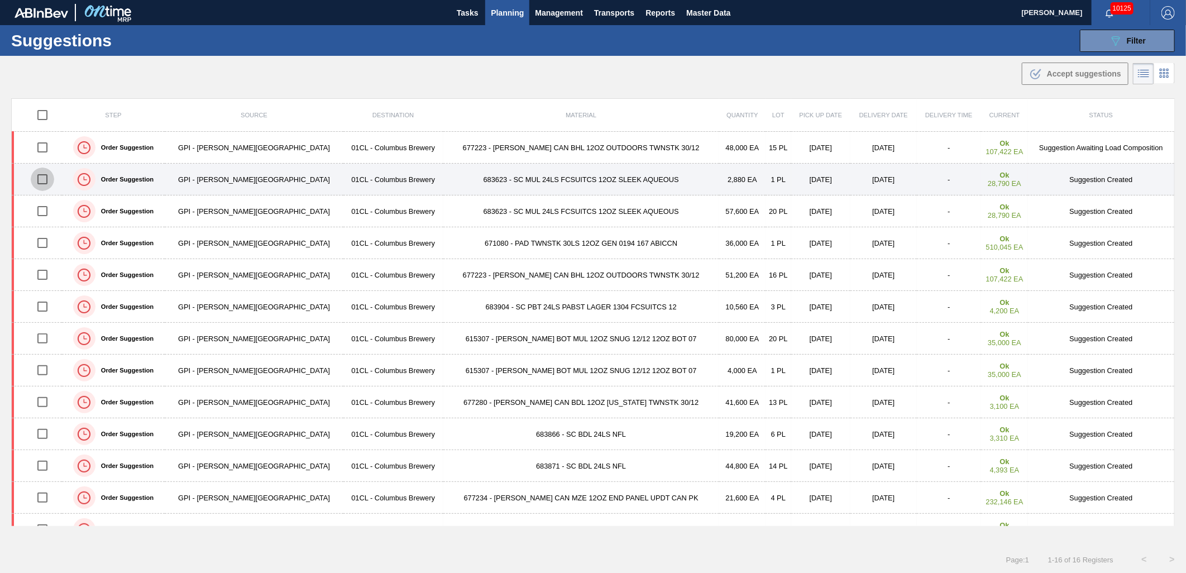
click at [49, 183] on input "checkbox" at bounding box center [42, 179] width 23 height 23
checkbox input "true"
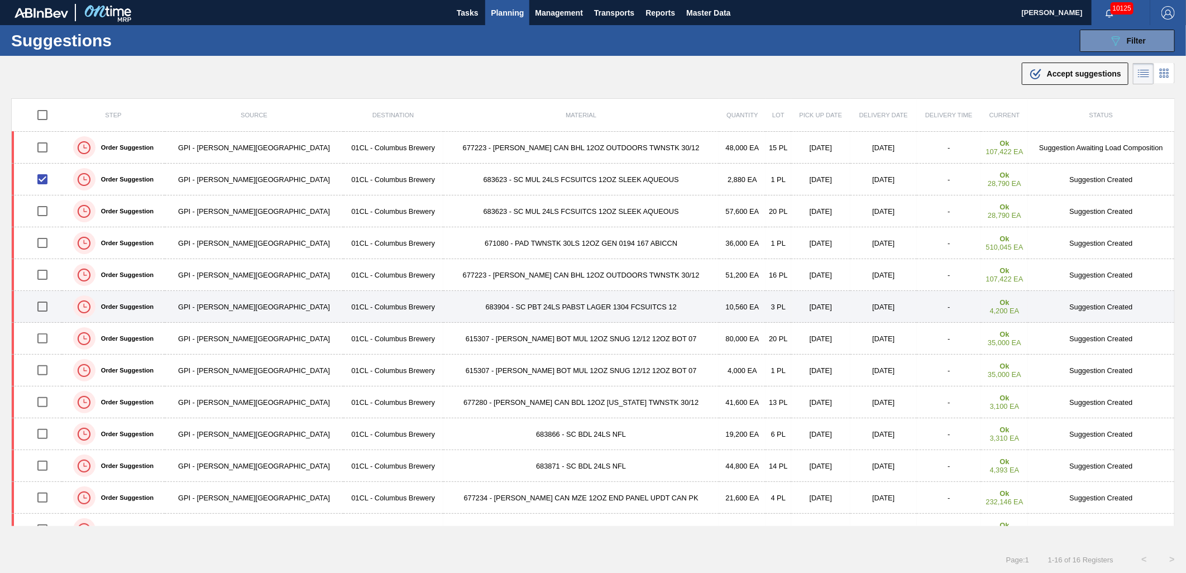
click at [43, 310] on input "checkbox" at bounding box center [42, 306] width 23 height 23
checkbox input "true"
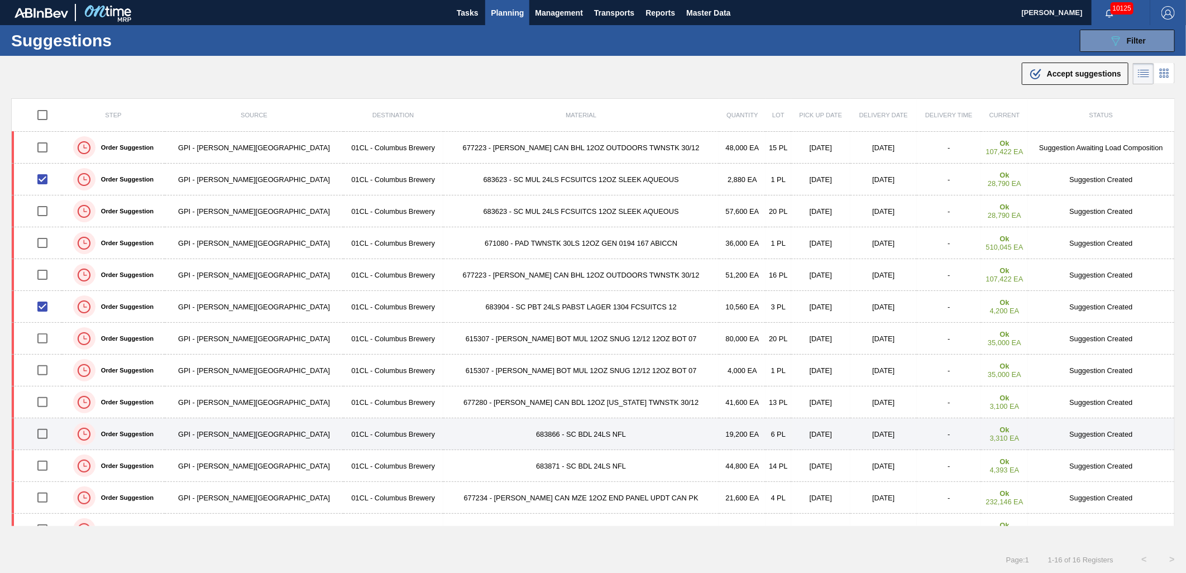
click at [46, 432] on input "checkbox" at bounding box center [42, 433] width 23 height 23
checkbox input "true"
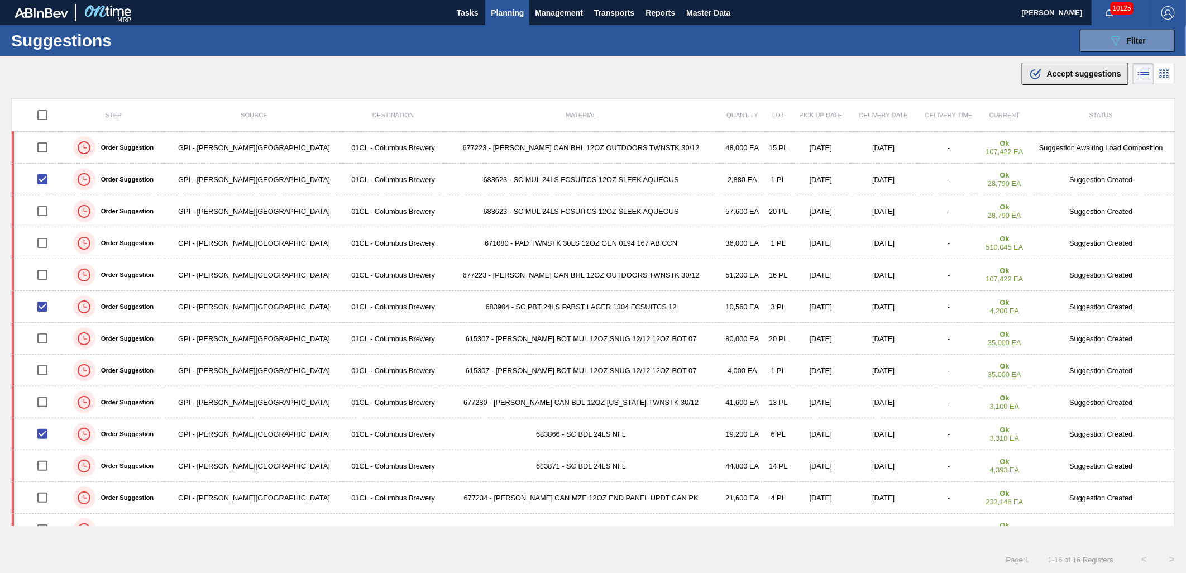
click at [1048, 77] on span "Accept suggestions" at bounding box center [1084, 73] width 74 height 9
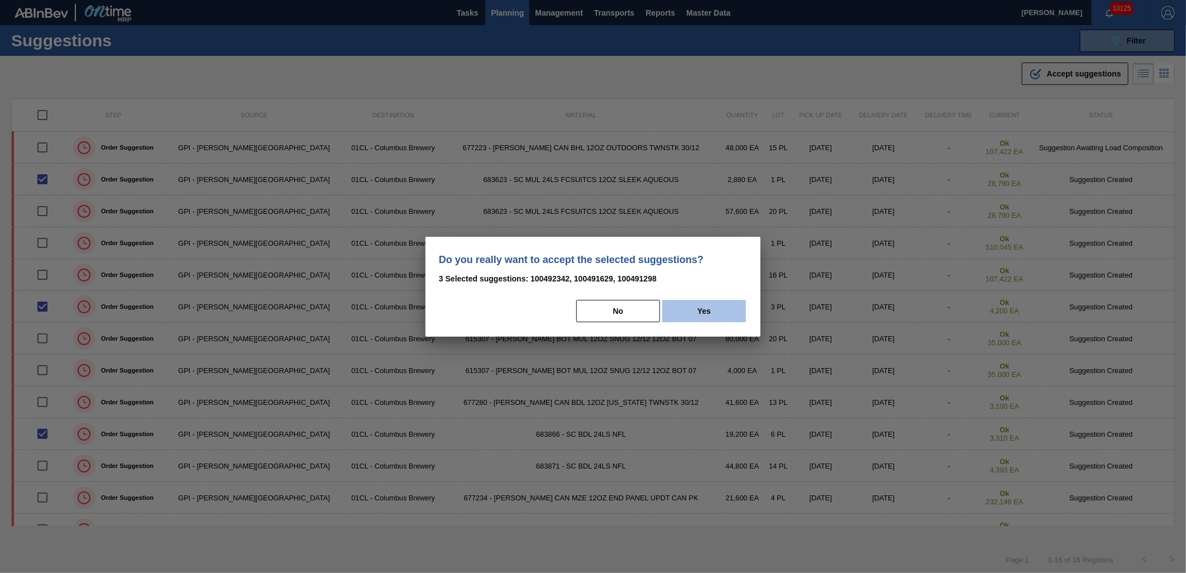
click at [686, 309] on button "Yes" at bounding box center [704, 311] width 84 height 22
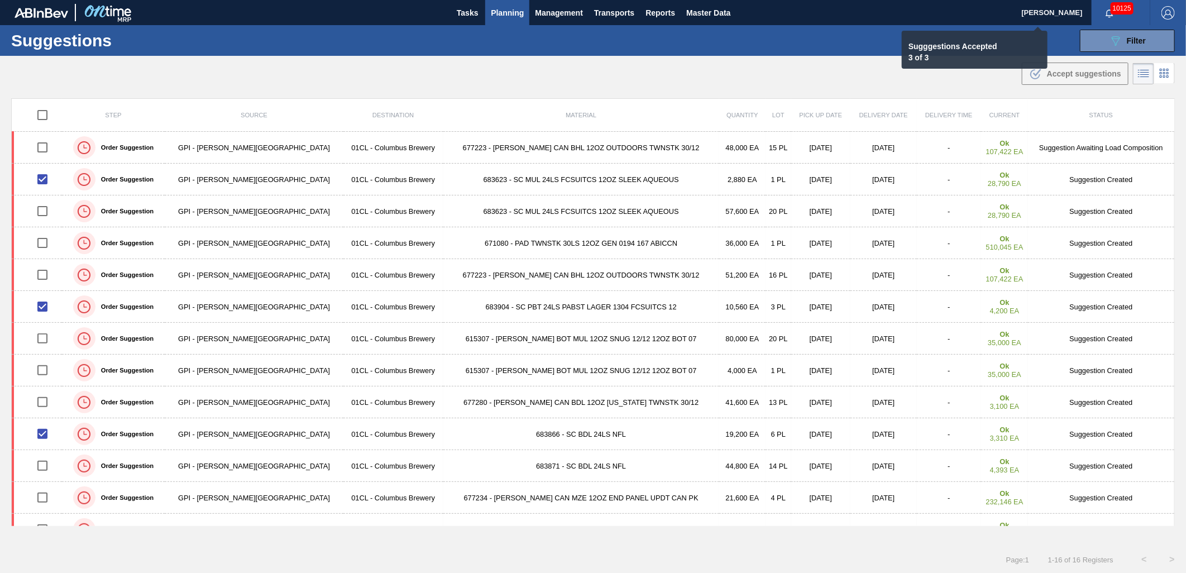
checkbox input "false"
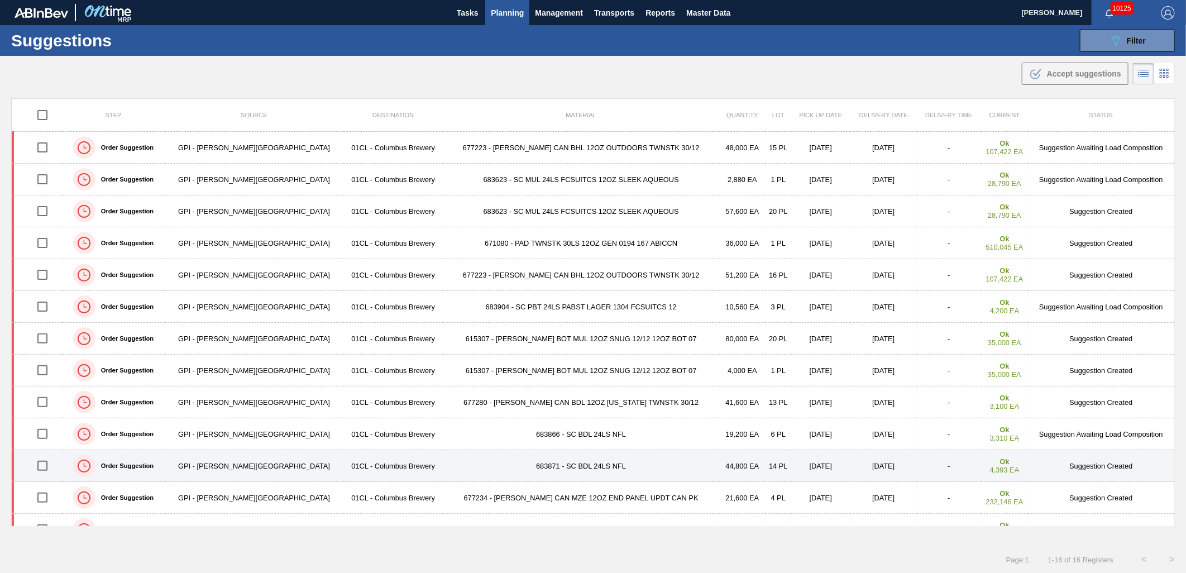
click at [49, 470] on input "checkbox" at bounding box center [42, 465] width 23 height 23
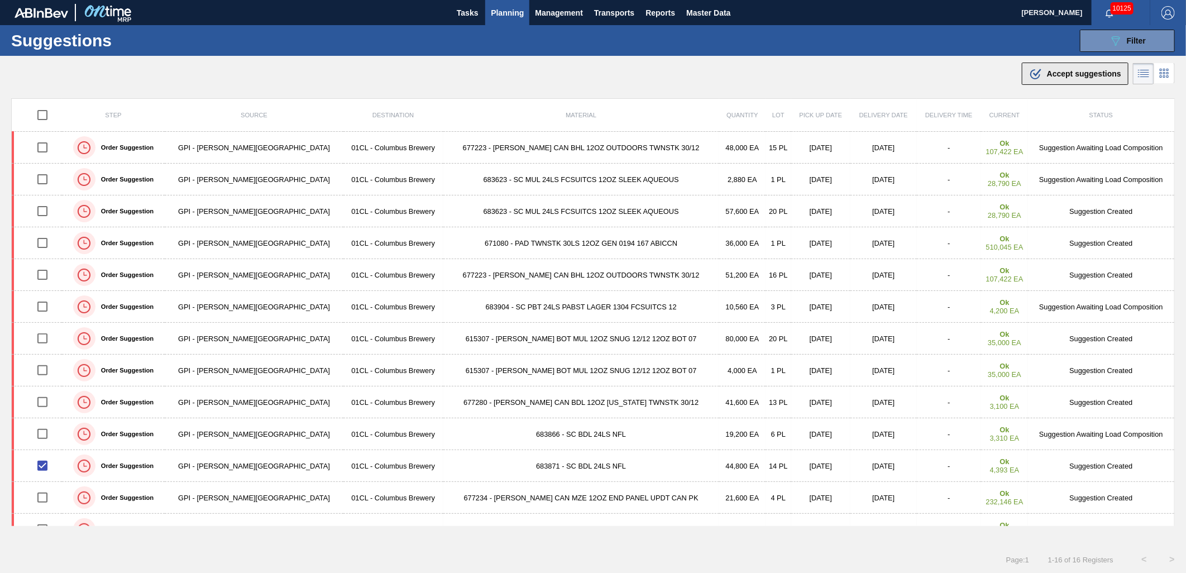
click at [1065, 81] on button ".b{fill:var(--color-action-default)} Accept suggestions" at bounding box center [1075, 74] width 107 height 22
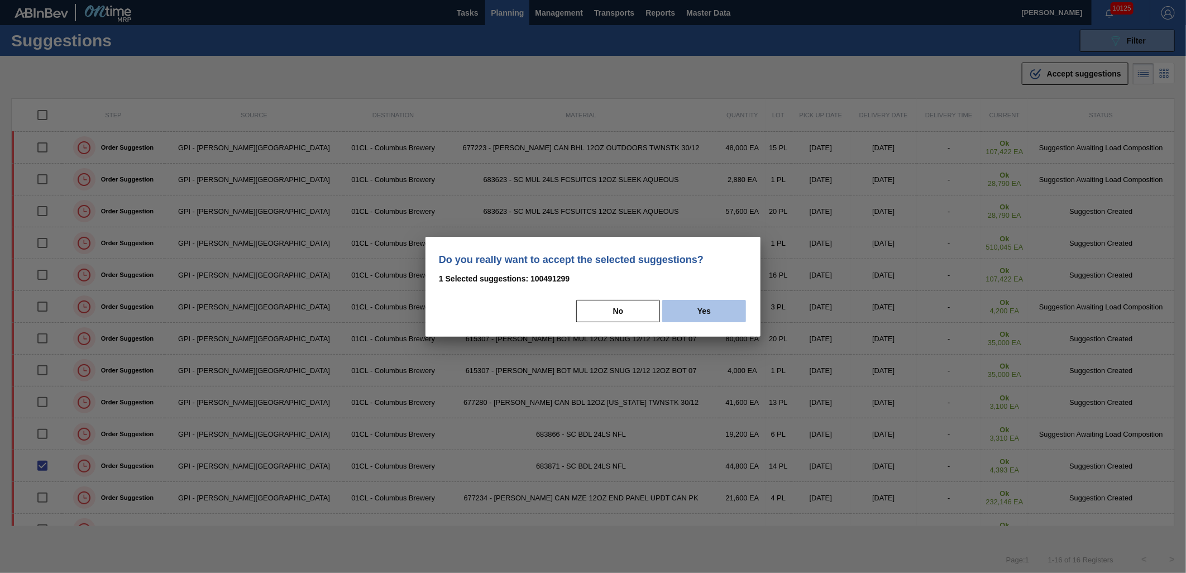
click at [698, 309] on button "Yes" at bounding box center [704, 311] width 84 height 22
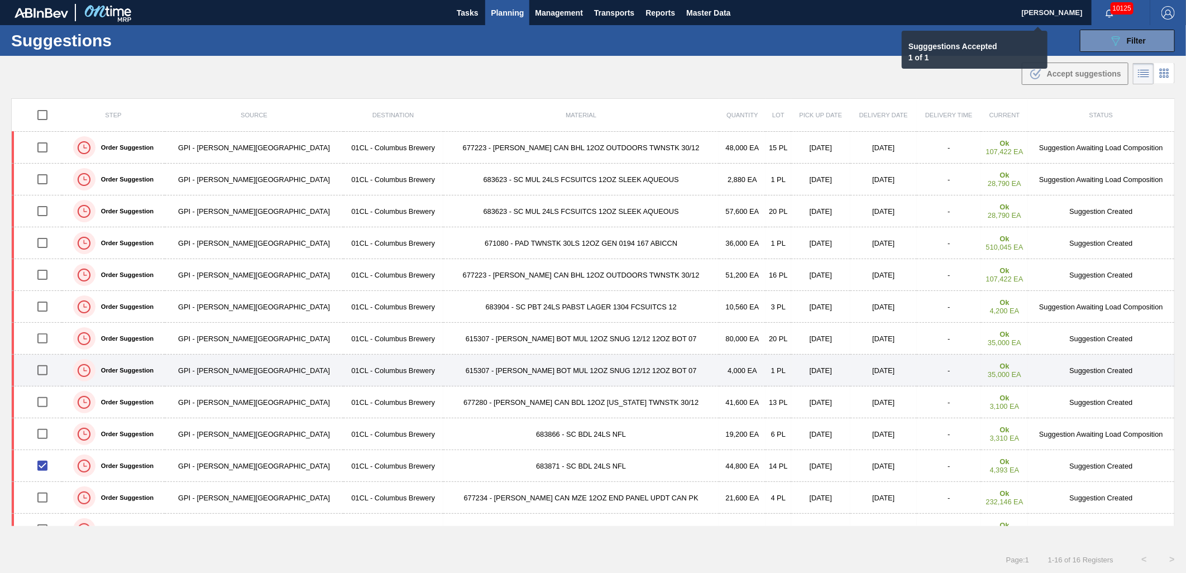
checkbox input "false"
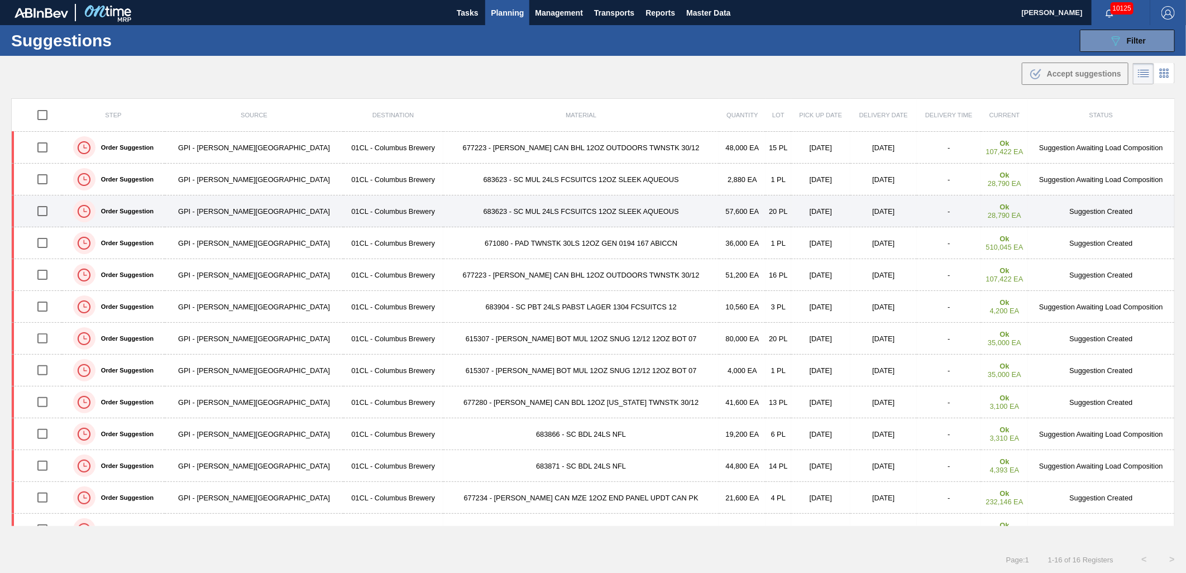
click at [41, 214] on input "checkbox" at bounding box center [42, 210] width 23 height 23
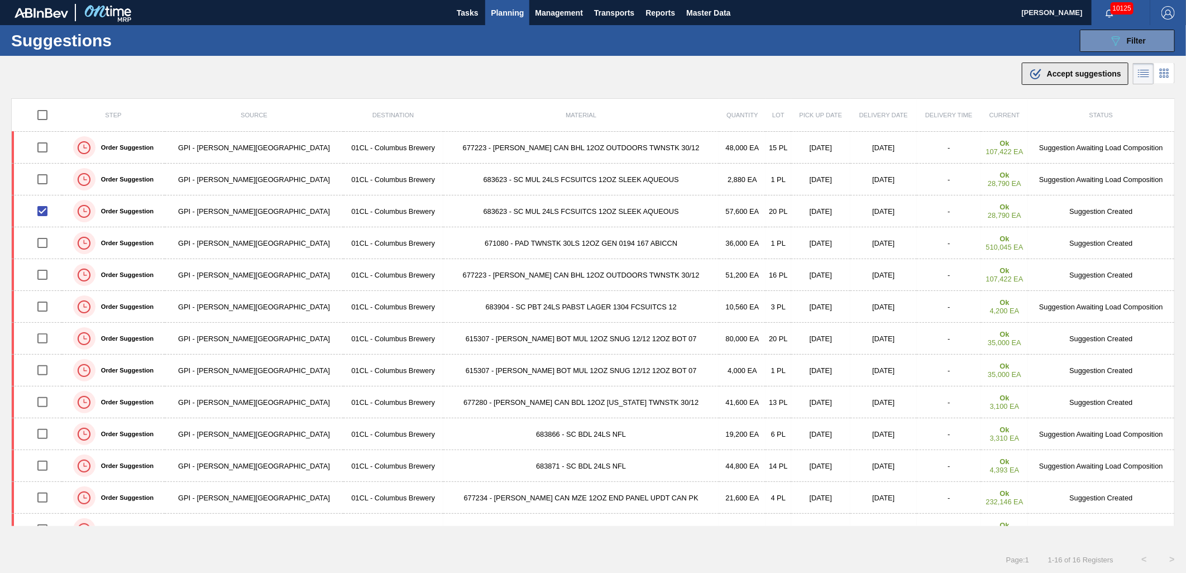
click at [1039, 75] on icon ".b{fill:var(--color-action-default)}" at bounding box center [1035, 73] width 13 height 13
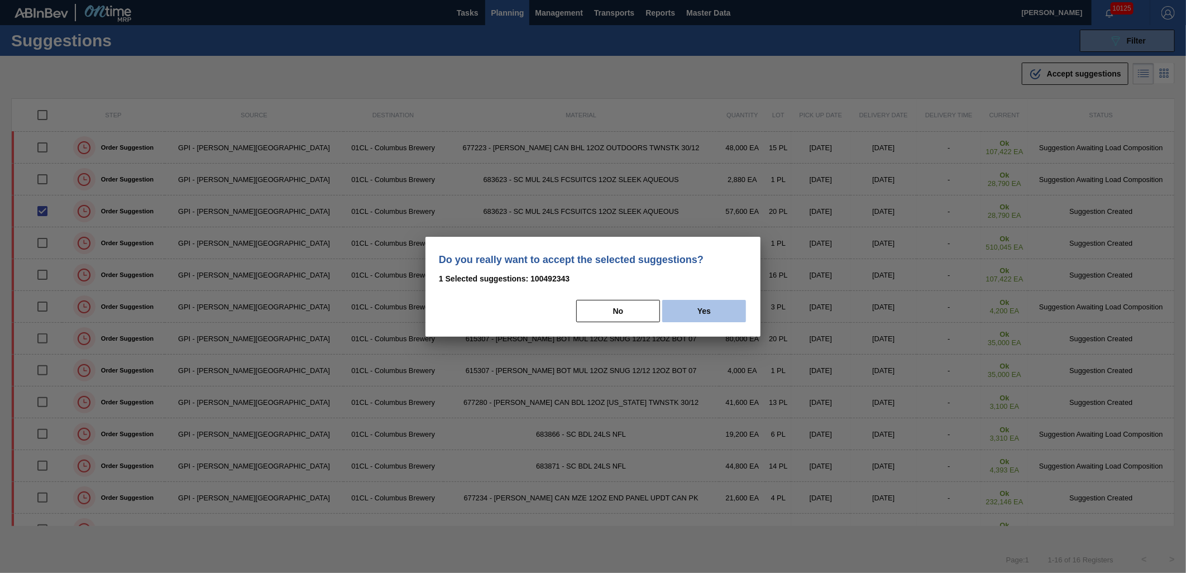
click at [689, 313] on button "Yes" at bounding box center [704, 311] width 84 height 22
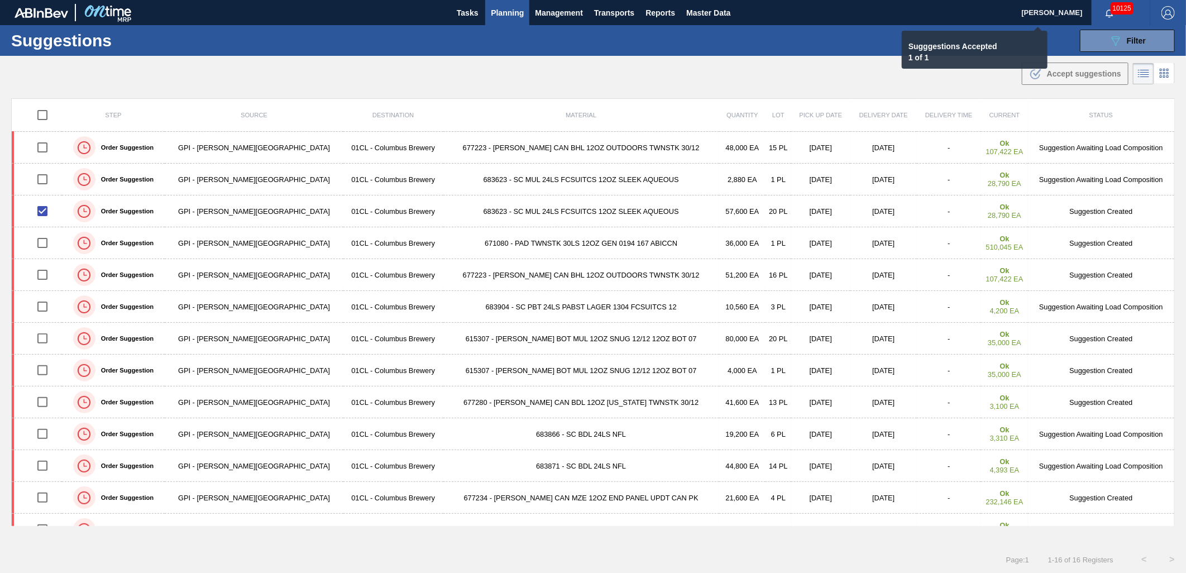
checkbox input "false"
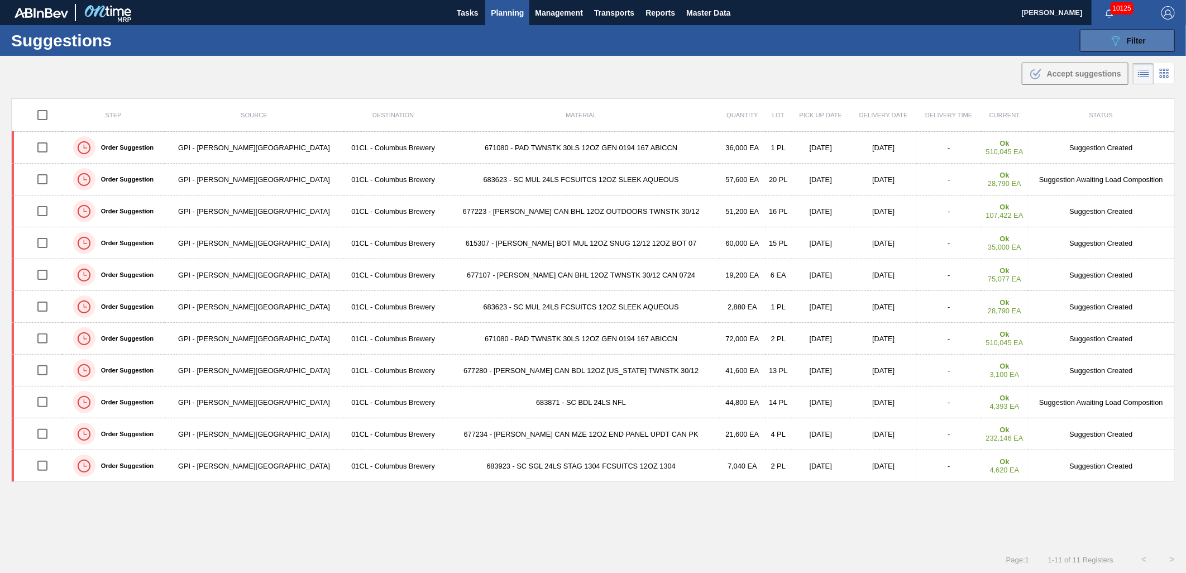
click at [1114, 48] on button "089F7B8B-B2A5-4AFE-B5C0-19BA573D28AC Filter" at bounding box center [1127, 41] width 95 height 22
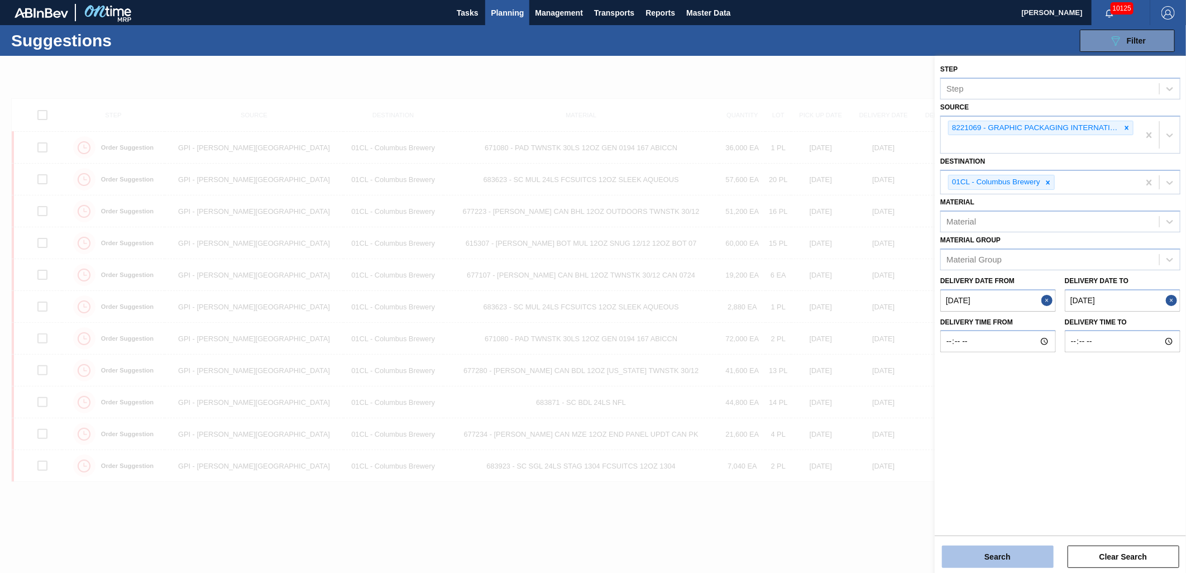
click at [1001, 556] on button "Search" at bounding box center [998, 557] width 112 height 22
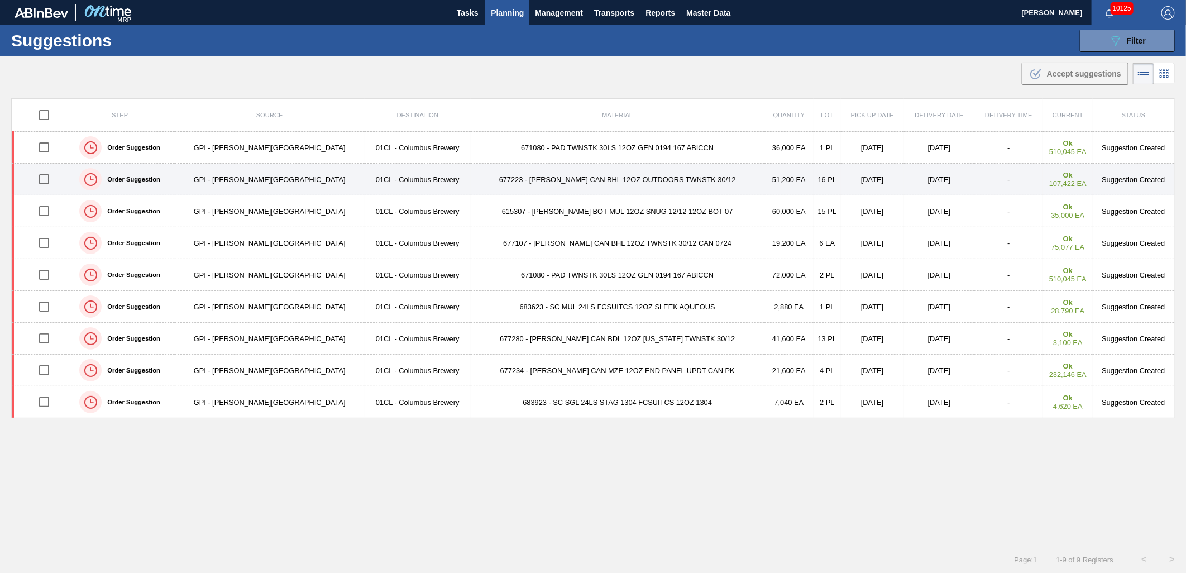
click at [45, 182] on input "checkbox" at bounding box center [43, 179] width 23 height 23
checkbox input "true"
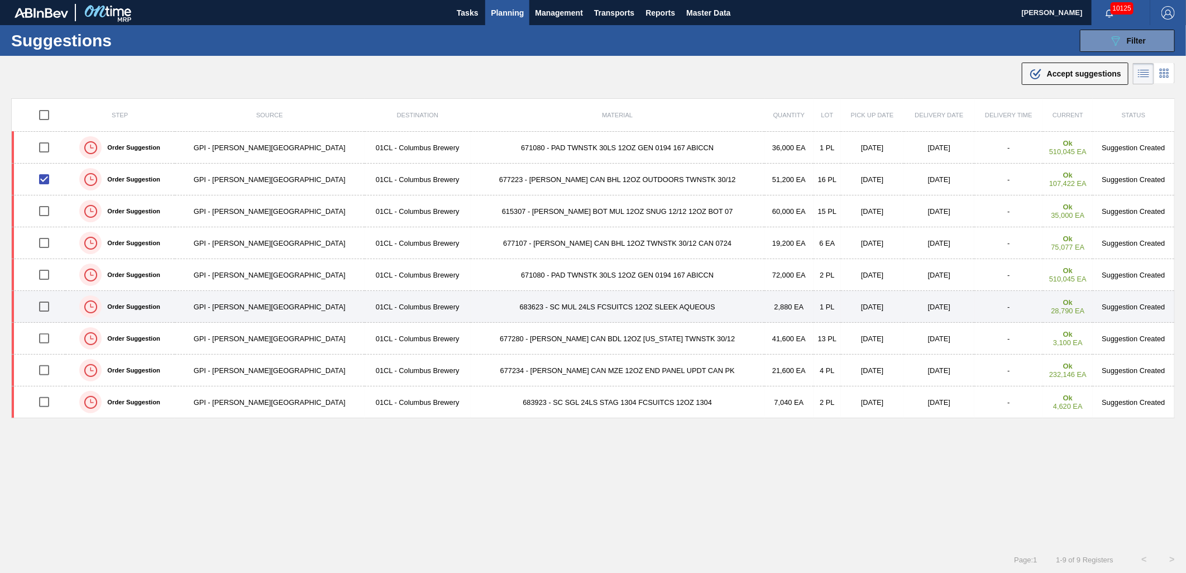
click at [46, 306] on input "checkbox" at bounding box center [43, 306] width 23 height 23
click at [45, 306] on input "checkbox" at bounding box center [43, 306] width 23 height 23
checkbox input "false"
click at [505, 306] on td "683623 - SC MUL 24LS FCSUITCS 12OZ SLEEK AQUEOUS" at bounding box center [618, 307] width 294 height 32
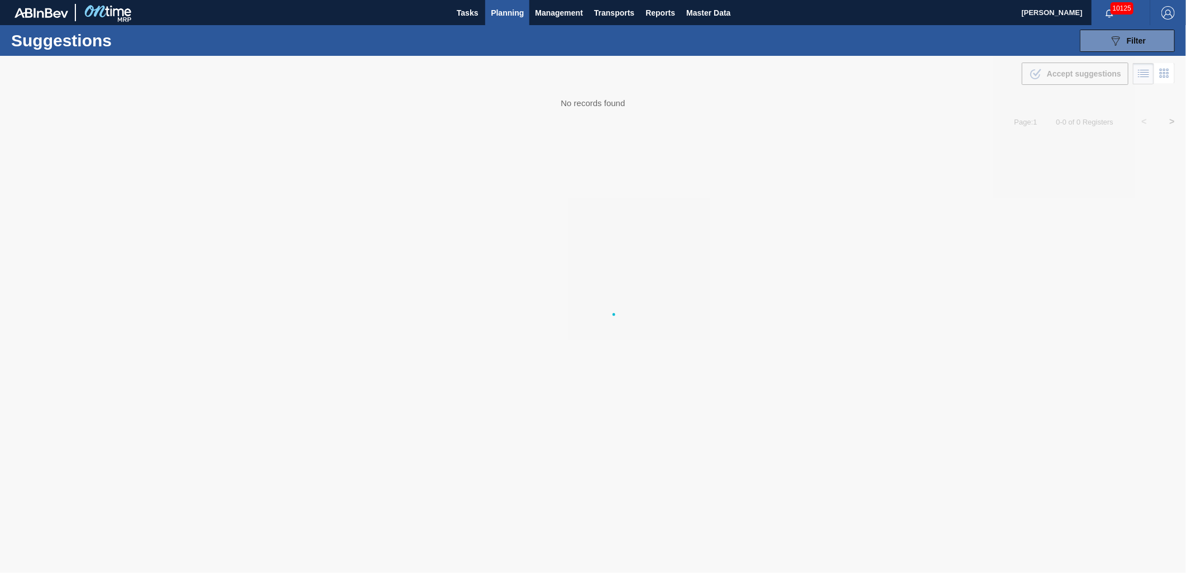
type from "[DATE]"
type to "[DATE]"
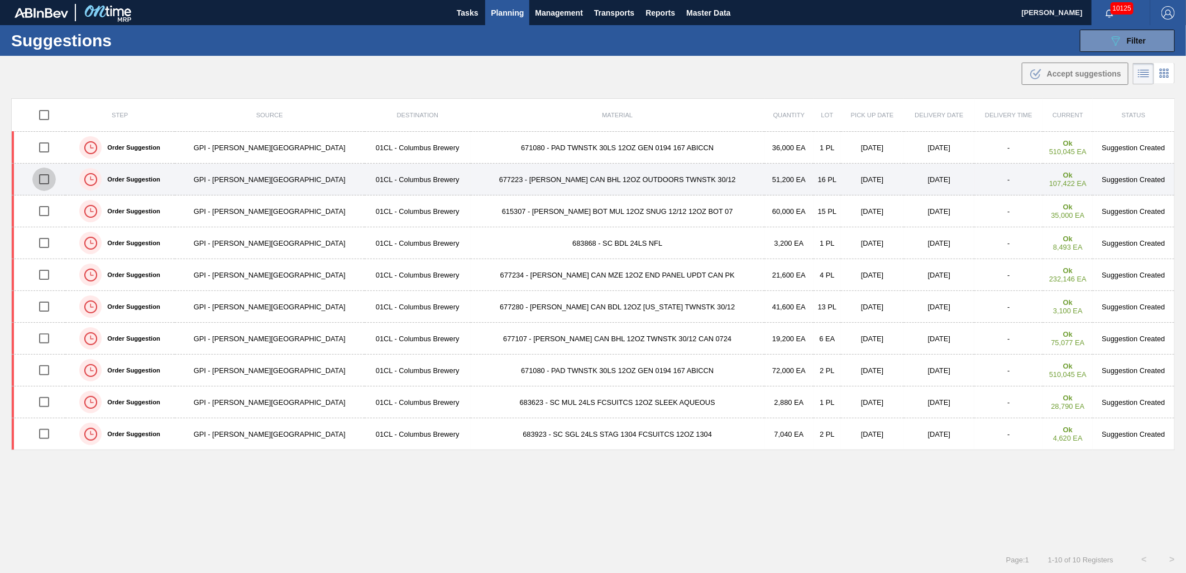
click at [45, 177] on input "checkbox" at bounding box center [43, 179] width 23 height 23
checkbox input "true"
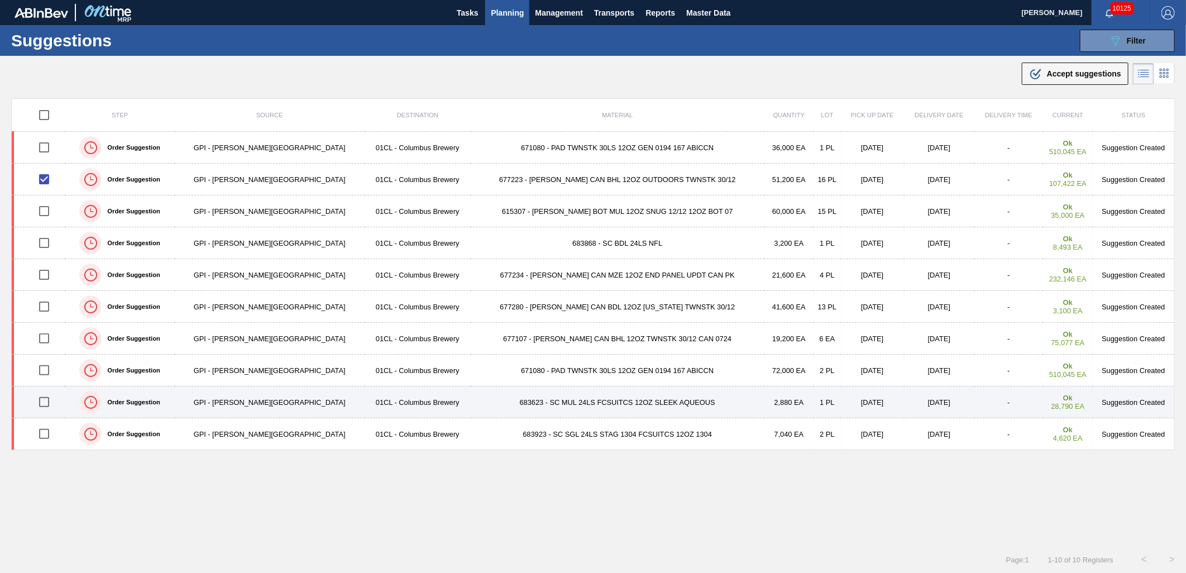
click at [50, 407] on input "checkbox" at bounding box center [43, 401] width 23 height 23
checkbox input "true"
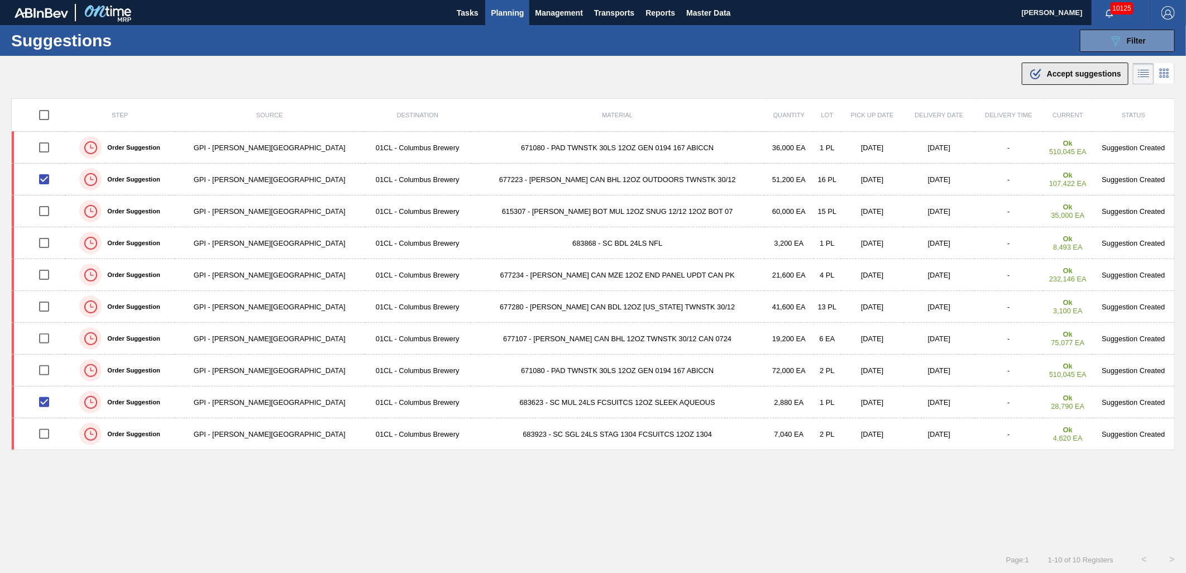
click at [1062, 73] on span "Accept suggestions" at bounding box center [1084, 73] width 74 height 9
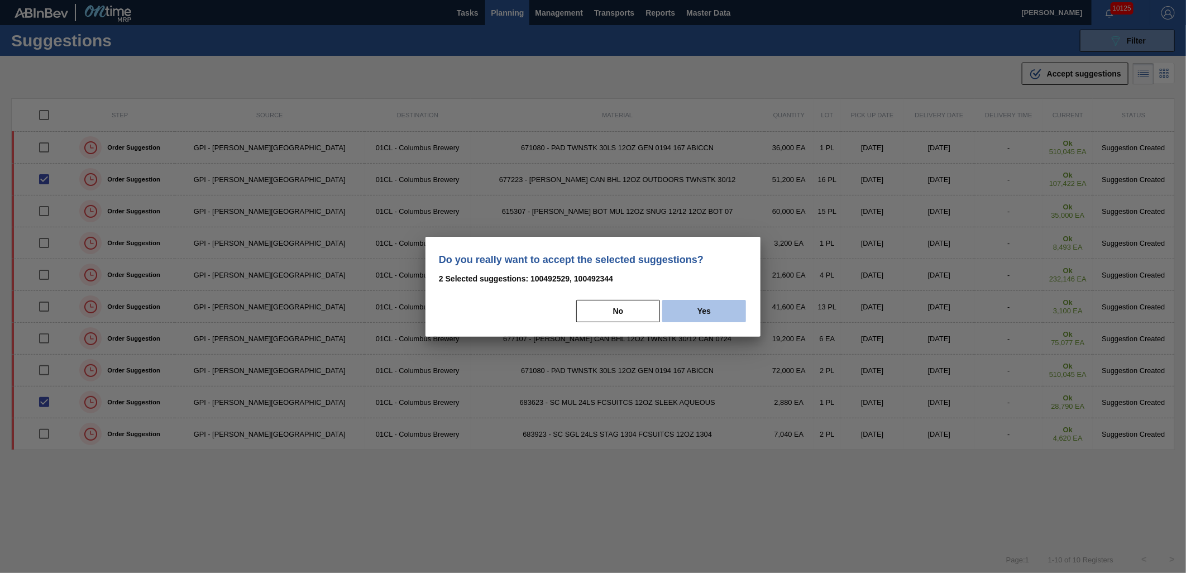
click at [702, 312] on button "Yes" at bounding box center [704, 311] width 84 height 22
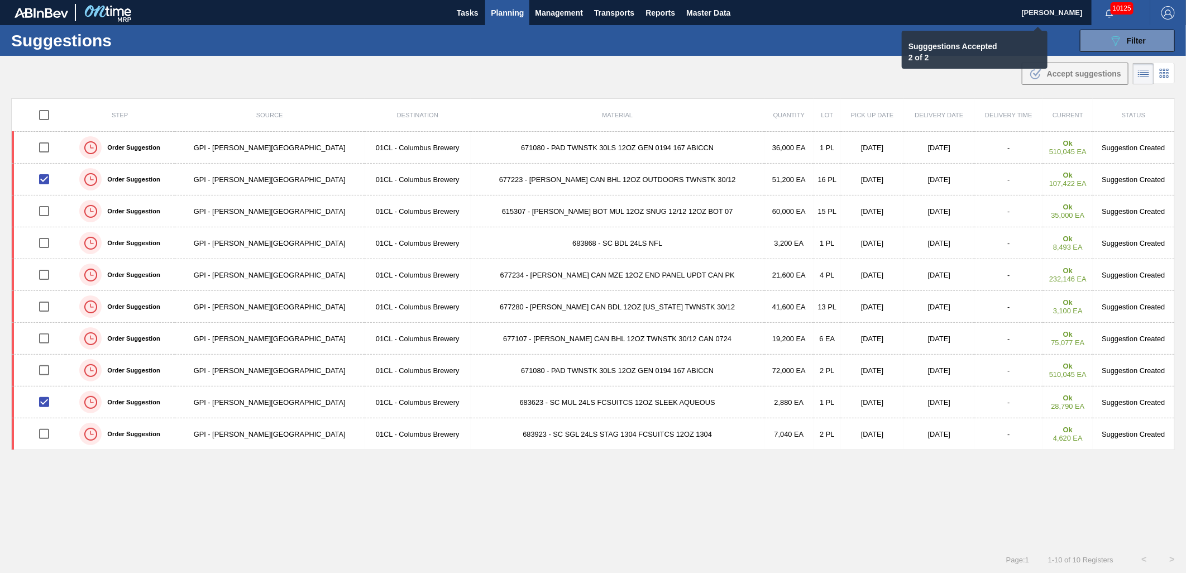
checkbox input "false"
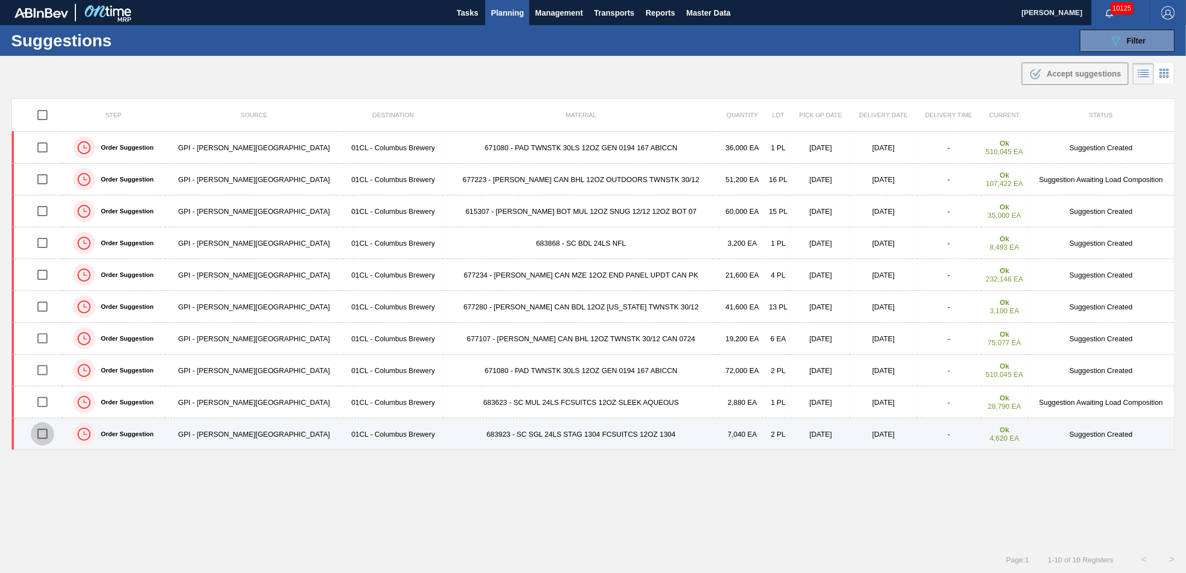
click at [45, 439] on input "checkbox" at bounding box center [42, 433] width 23 height 23
checkbox input "true"
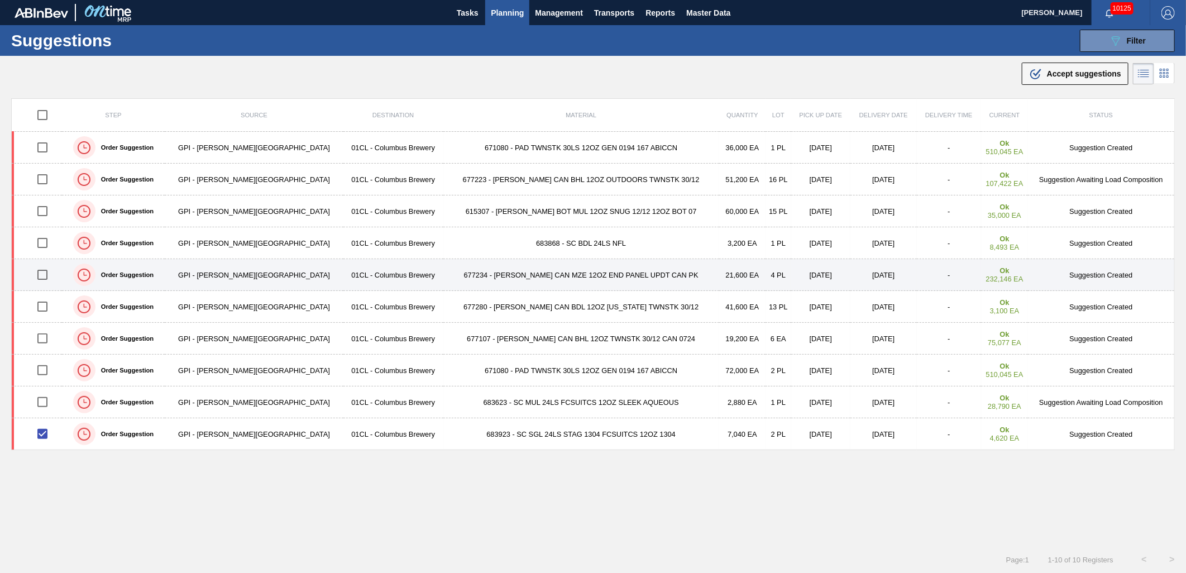
click at [45, 277] on input "checkbox" at bounding box center [42, 274] width 23 height 23
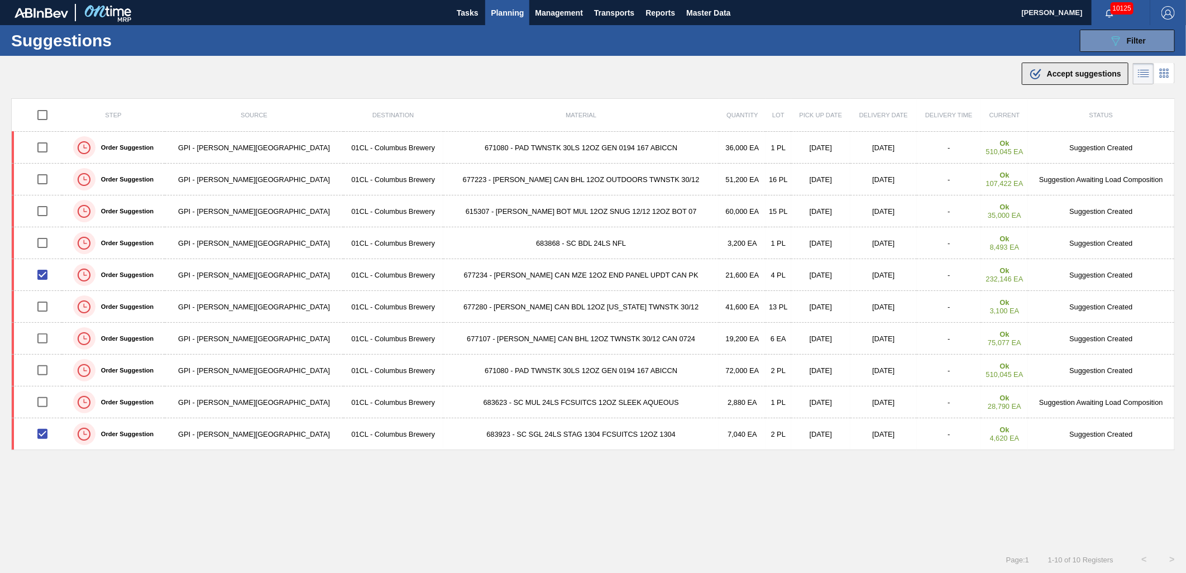
click at [1086, 71] on span "Accept suggestions" at bounding box center [1084, 73] width 74 height 9
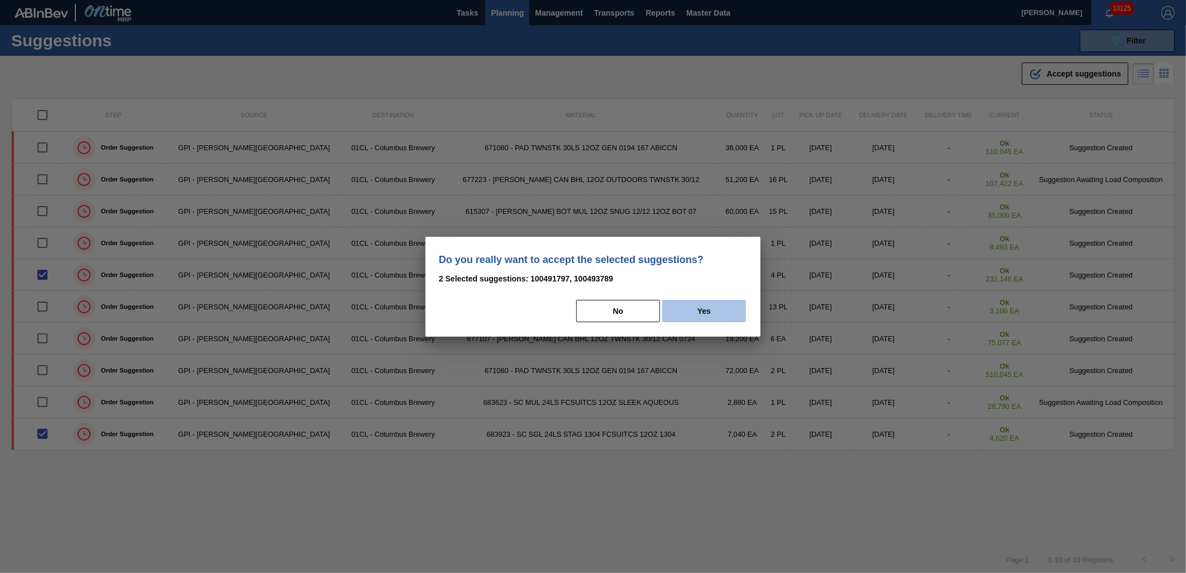
click at [718, 308] on button "Yes" at bounding box center [704, 311] width 84 height 22
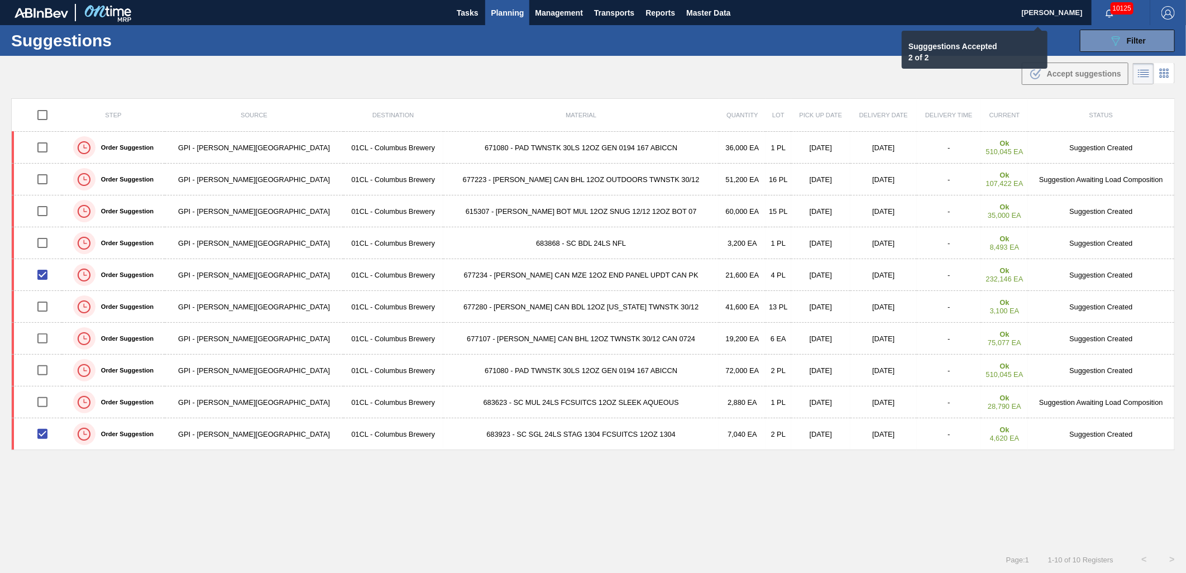
checkbox input "false"
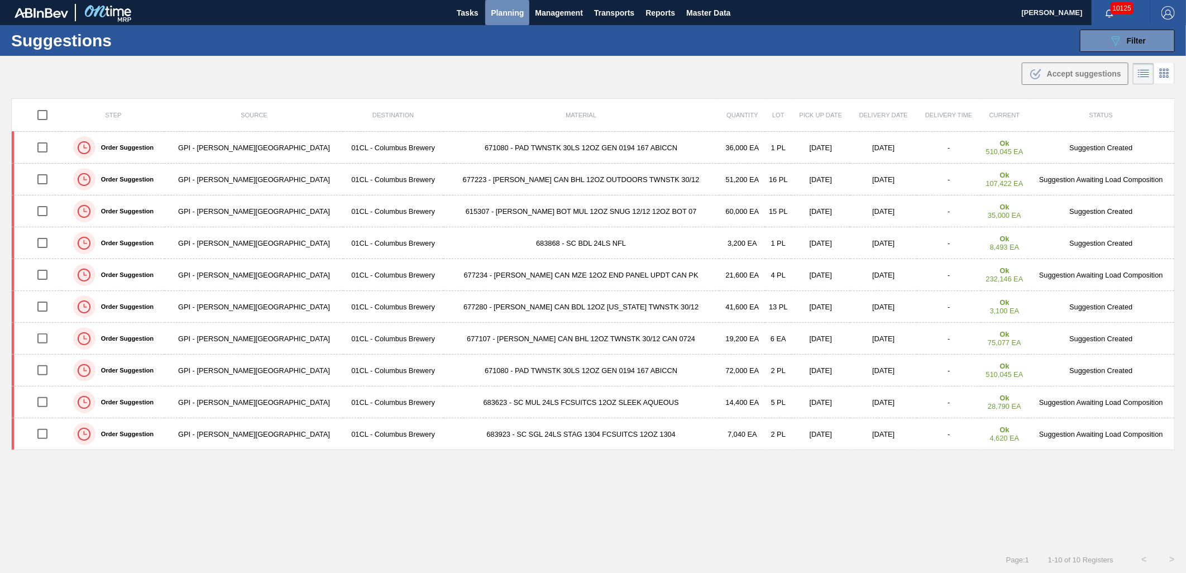
click at [495, 6] on span "Planning" at bounding box center [507, 12] width 33 height 13
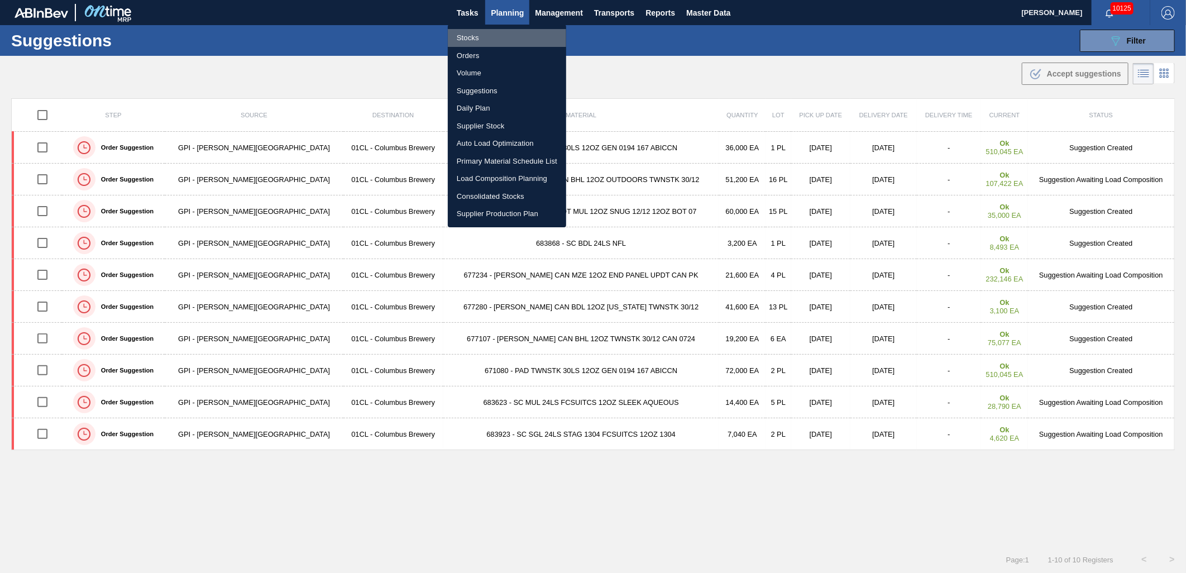
click at [493, 40] on li "Stocks" at bounding box center [507, 38] width 118 height 18
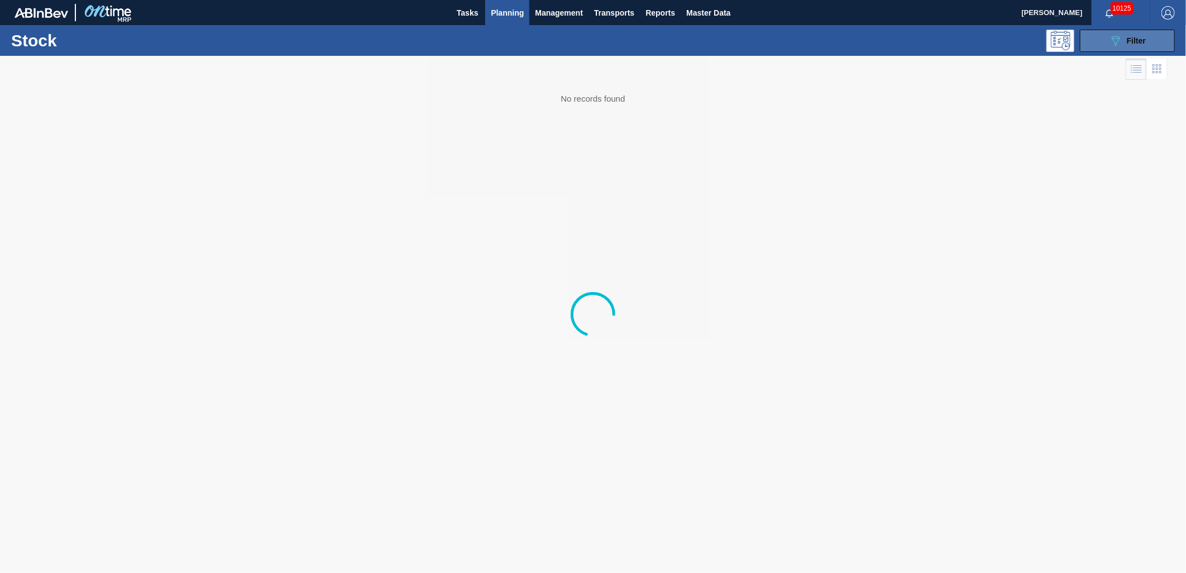
click at [1116, 41] on icon "089F7B8B-B2A5-4AFE-B5C0-19BA573D28AC" at bounding box center [1115, 40] width 13 height 13
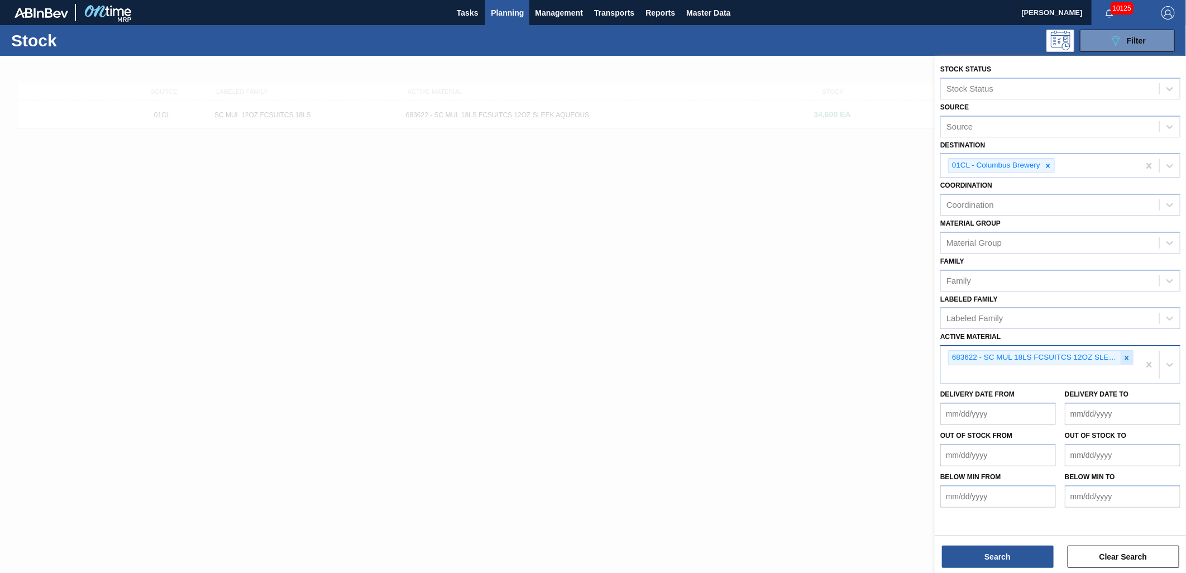
click at [1127, 355] on icon at bounding box center [1127, 358] width 8 height 8
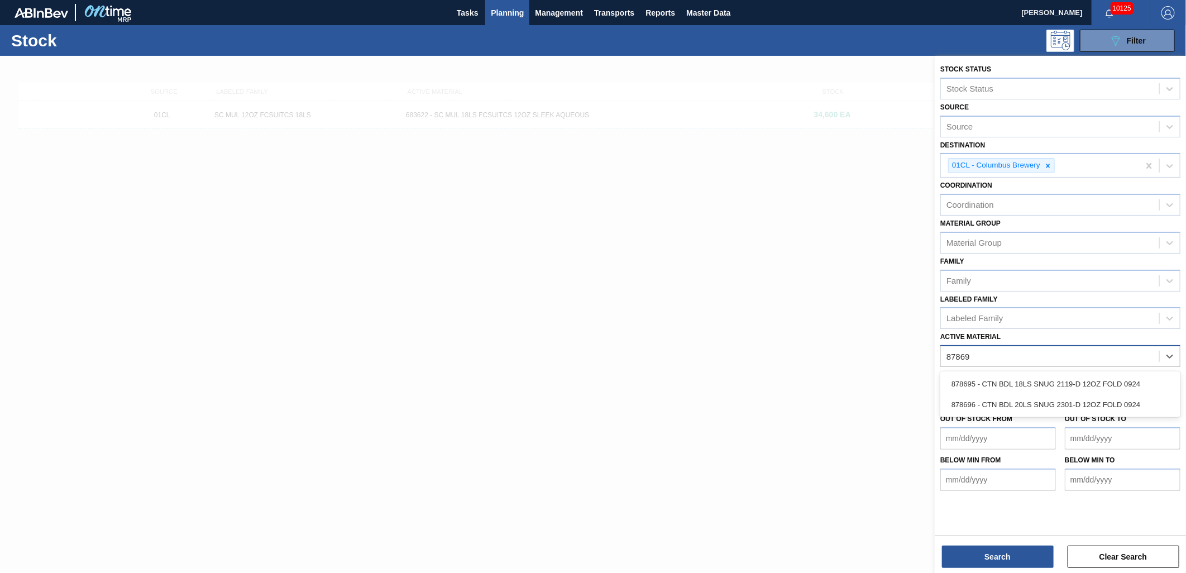
type Material "878696"
click at [1024, 389] on div "878696 - CTN BDL 20LS SNUG 2301-D 12OZ FOLD 0924" at bounding box center [1061, 384] width 240 height 21
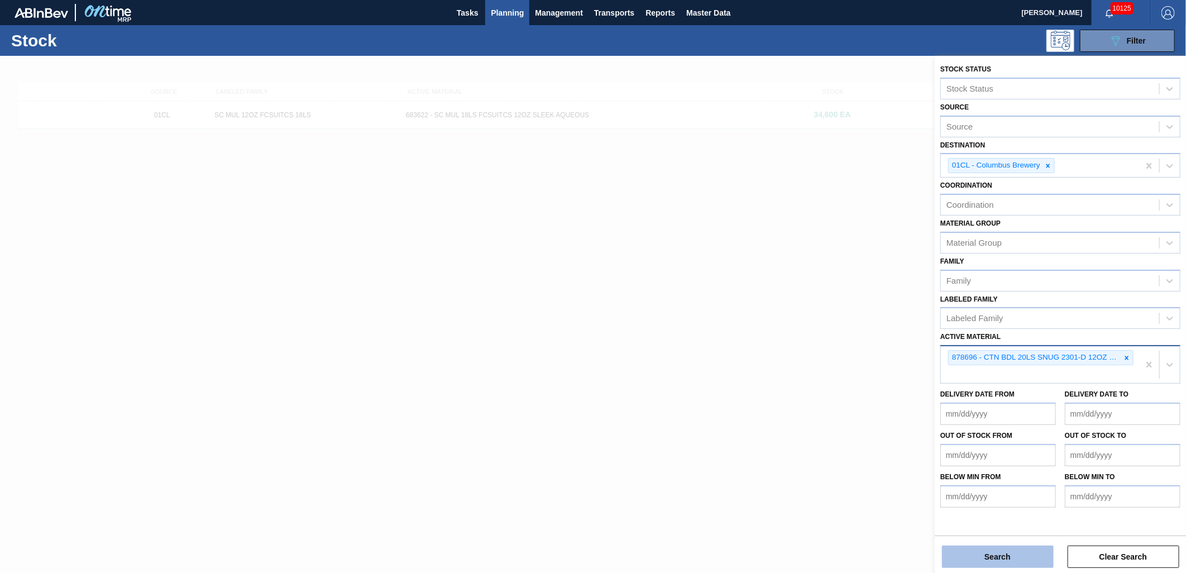
click at [1027, 562] on button "Search" at bounding box center [998, 557] width 112 height 22
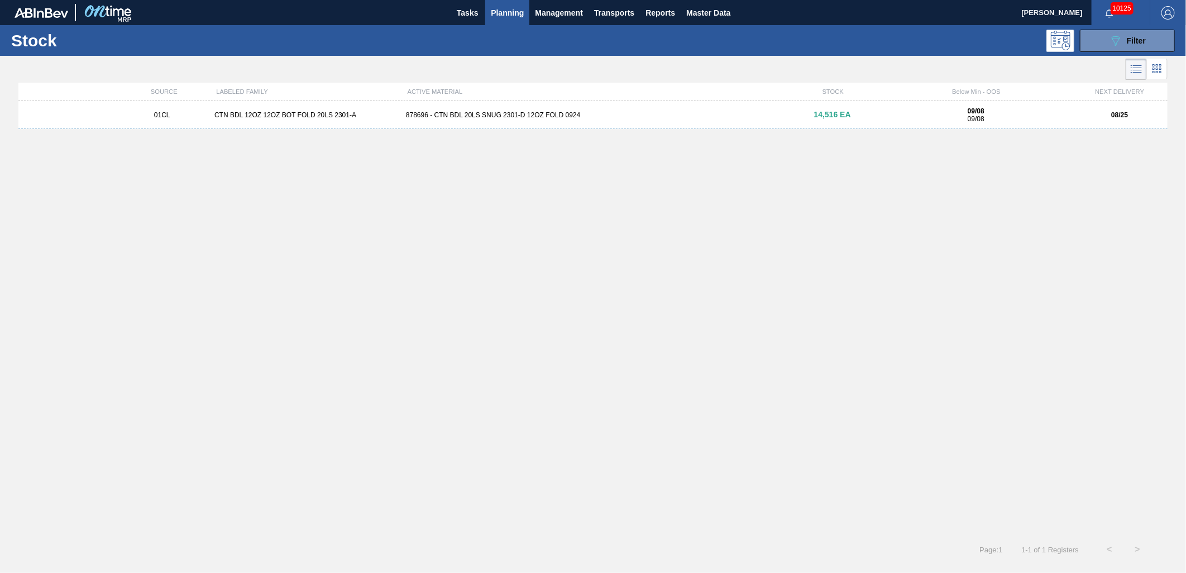
click at [576, 109] on div "01CL CTN BDL 12OZ 12OZ BOT FOLD 20LS 2301-A 878696 - CTN BDL 20LS SNUG 2301-D 1…" at bounding box center [592, 115] width 1149 height 28
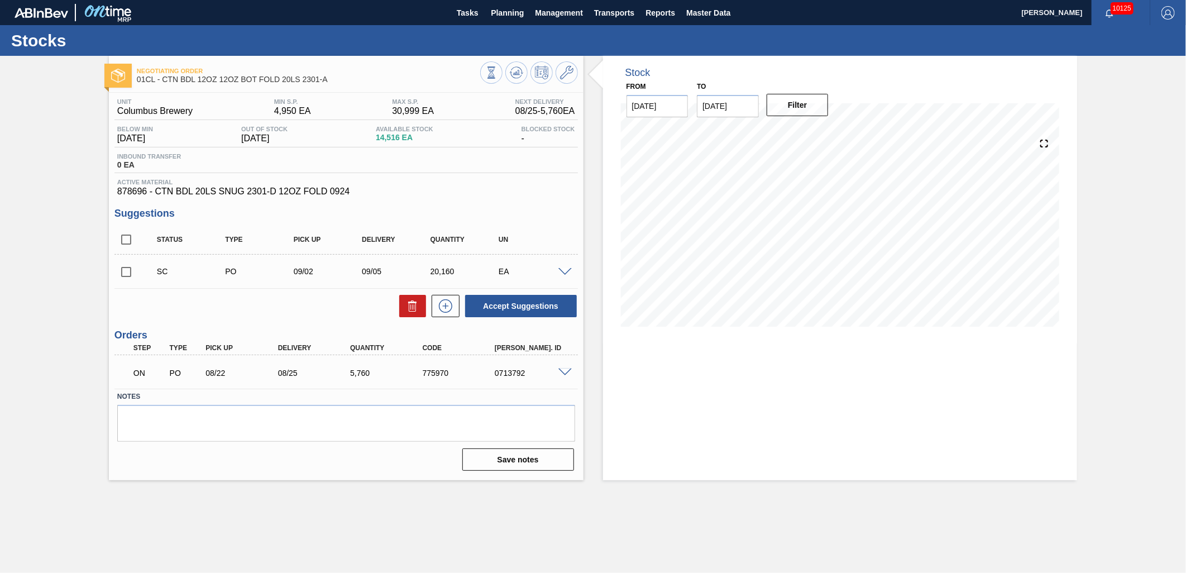
click at [561, 274] on span at bounding box center [565, 272] width 13 height 8
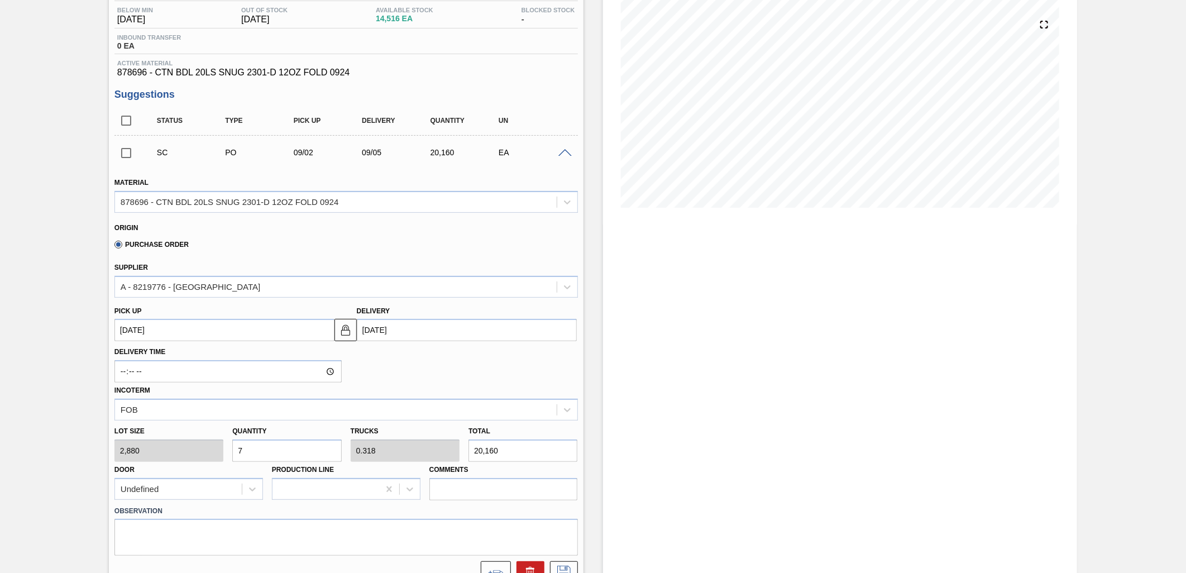
scroll to position [124, 0]
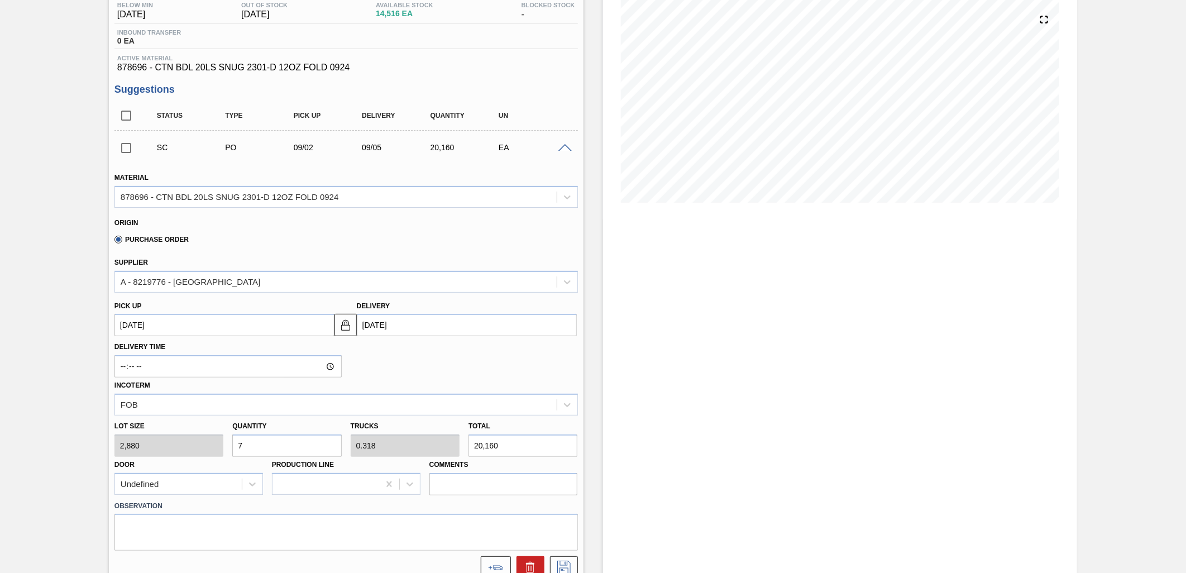
drag, startPoint x: 274, startPoint y: 439, endPoint x: 279, endPoint y: 432, distance: 8.8
click at [276, 436] on input "7" at bounding box center [286, 446] width 109 height 22
type input "0"
type input "2"
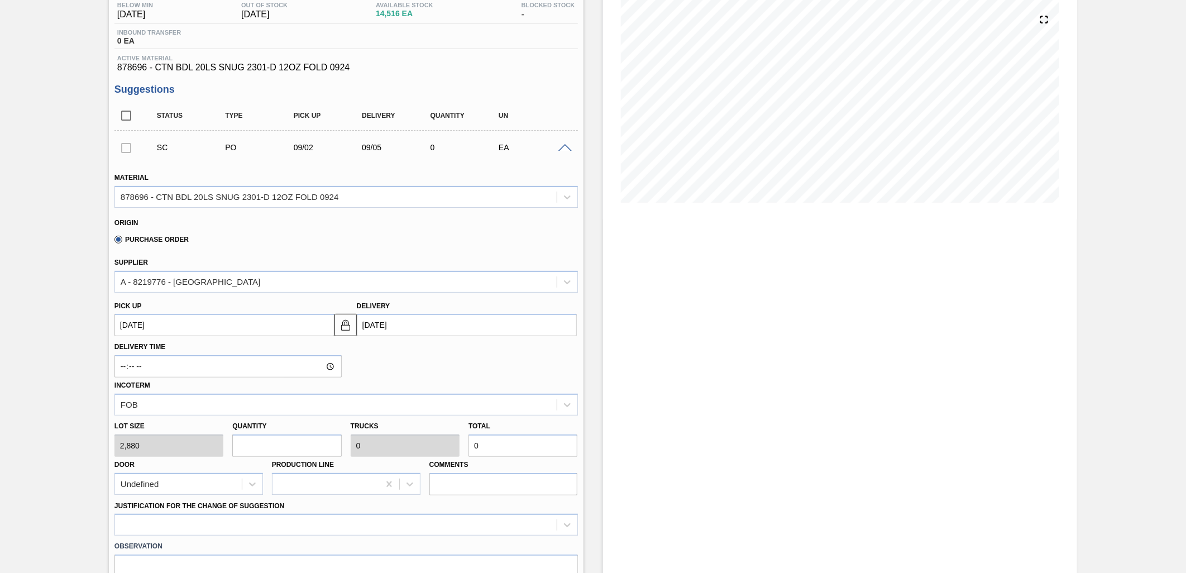
type input "0.091"
type input "5,760"
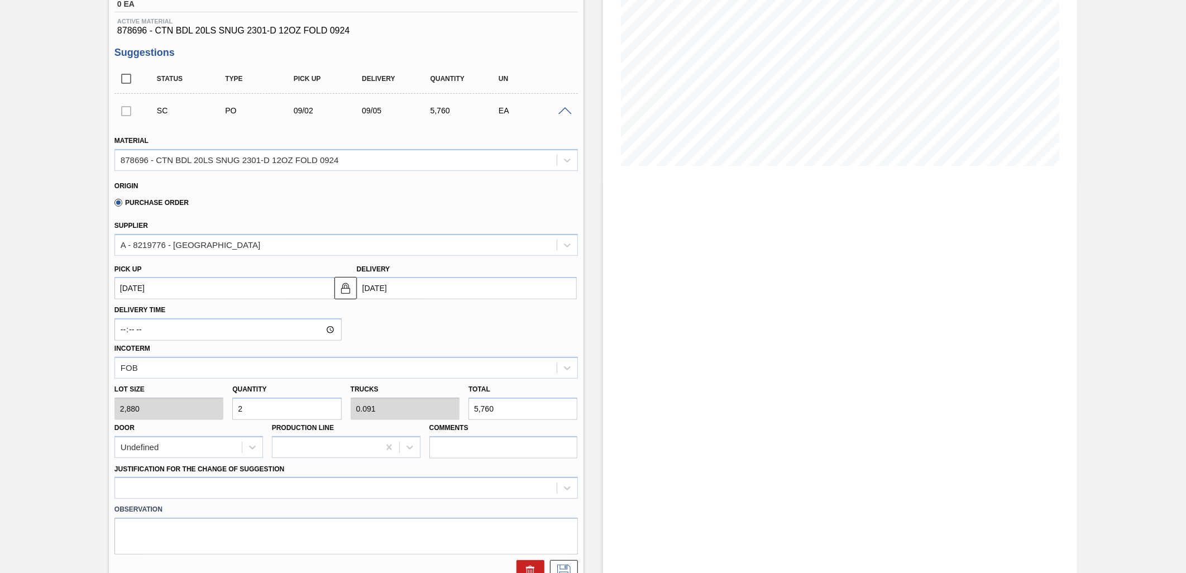
scroll to position [186, 0]
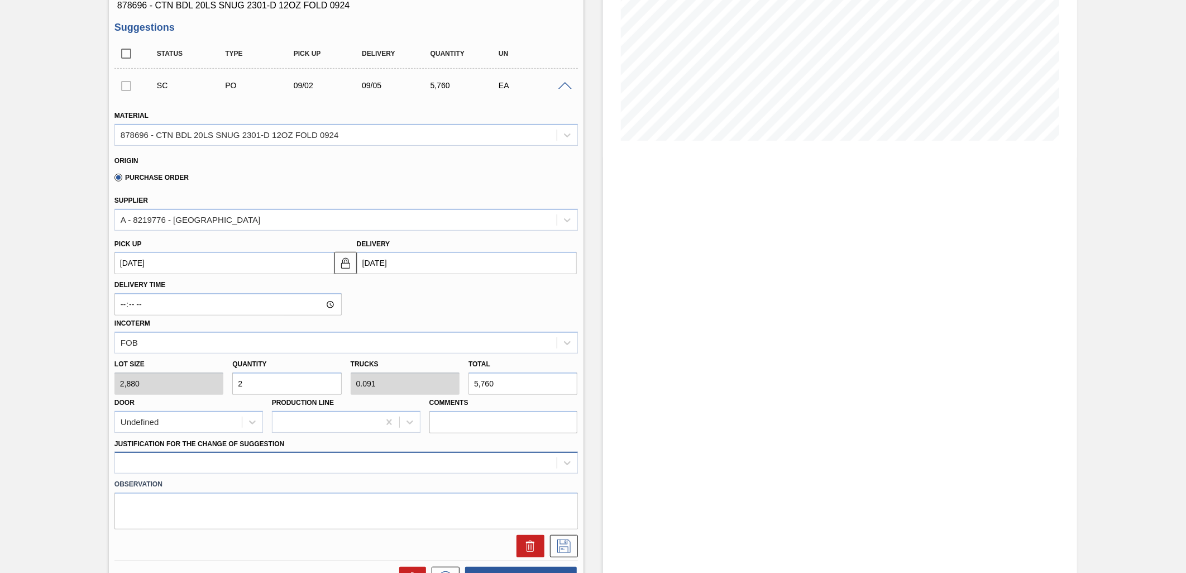
type input "2"
click at [524, 456] on div at bounding box center [346, 463] width 464 height 22
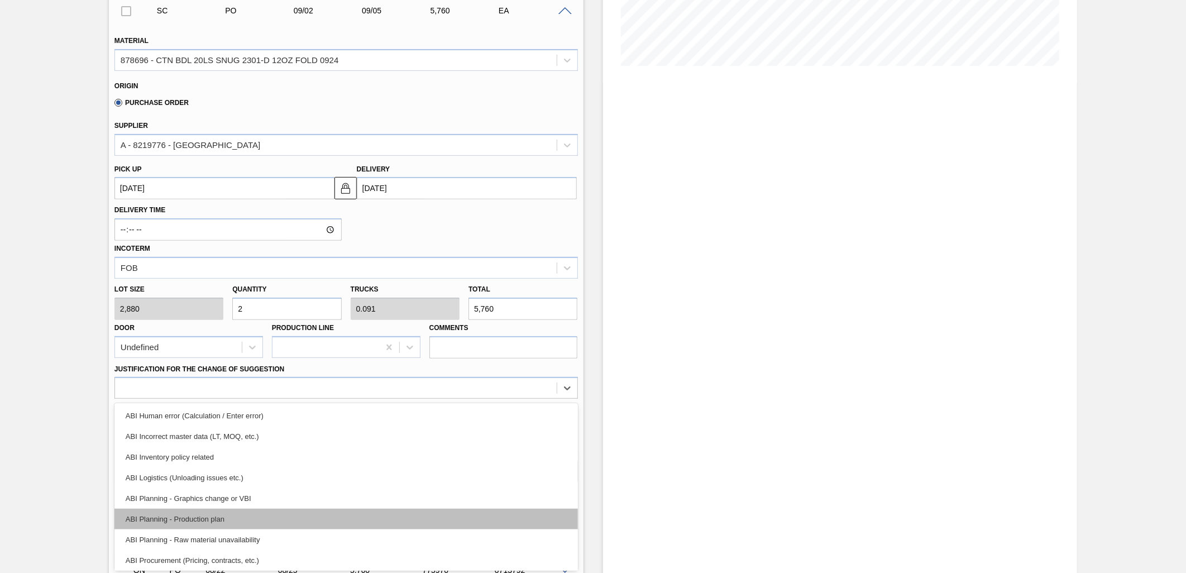
click at [432, 513] on div "ABI Planning - Production plan" at bounding box center [346, 519] width 464 height 21
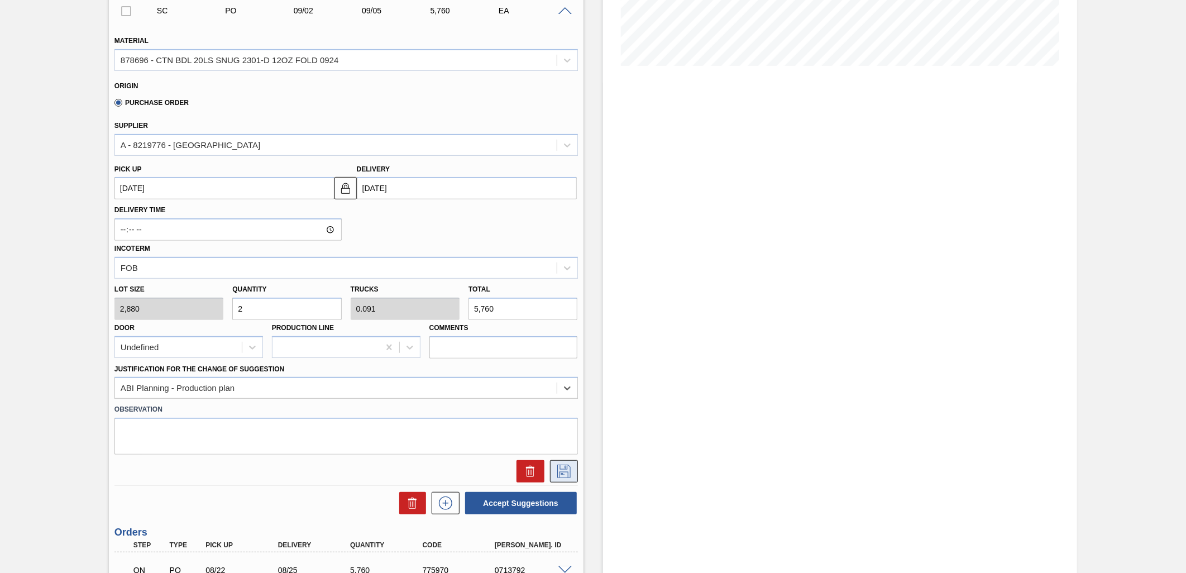
click at [562, 465] on icon at bounding box center [564, 471] width 18 height 13
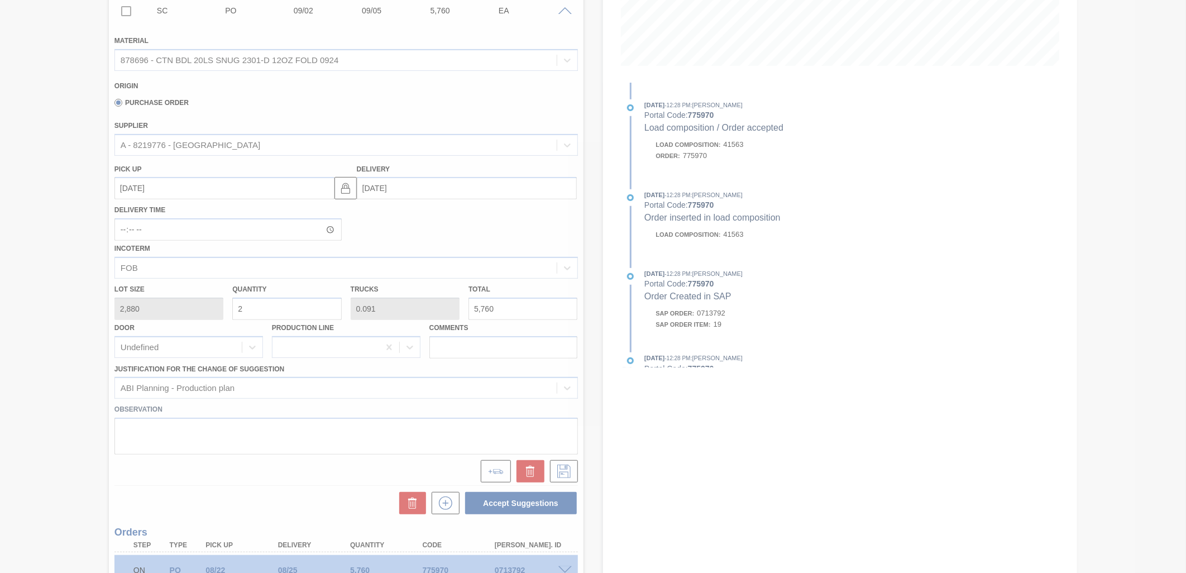
scroll to position [0, 0]
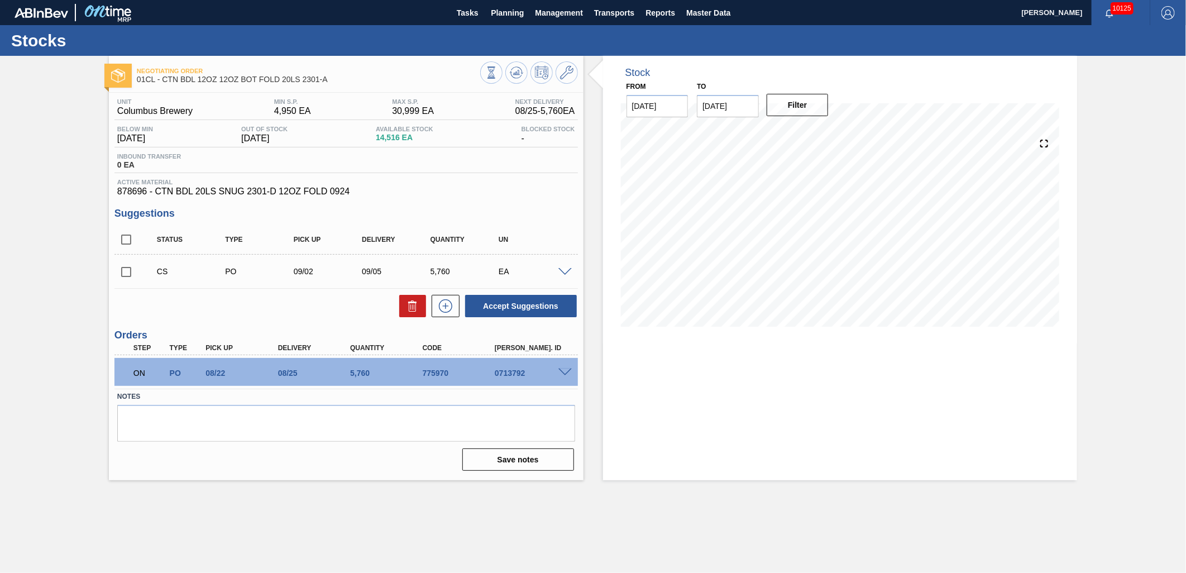
click at [125, 270] on input "checkbox" at bounding box center [125, 271] width 23 height 23
click at [493, 308] on button "Accept Suggestions" at bounding box center [521, 306] width 112 height 22
checkbox input "false"
click at [510, 9] on span "Planning" at bounding box center [507, 12] width 33 height 13
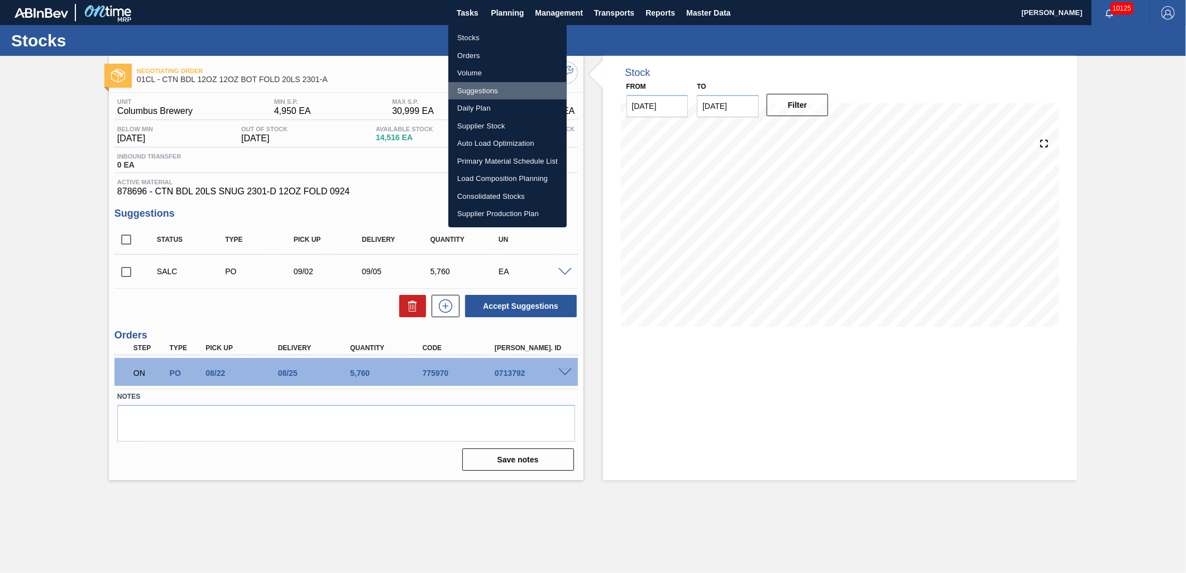
click at [484, 87] on li "Suggestions" at bounding box center [507, 91] width 118 height 18
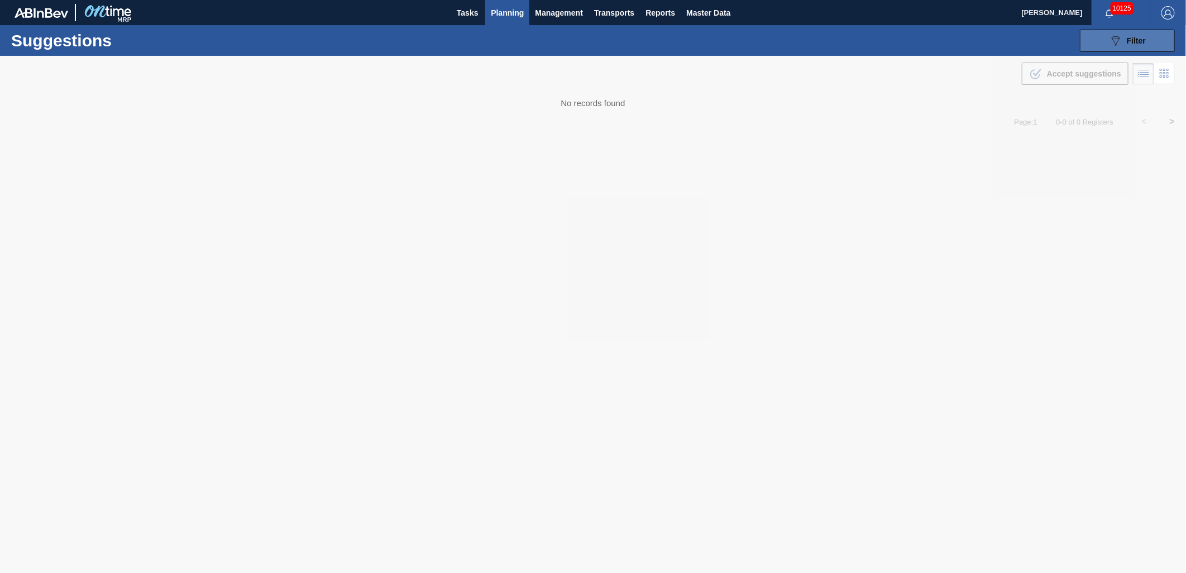
type from "[DATE]"
type to "[DATE]"
click at [1119, 43] on icon "089F7B8B-B2A5-4AFE-B5C0-19BA573D28AC" at bounding box center [1115, 40] width 13 height 13
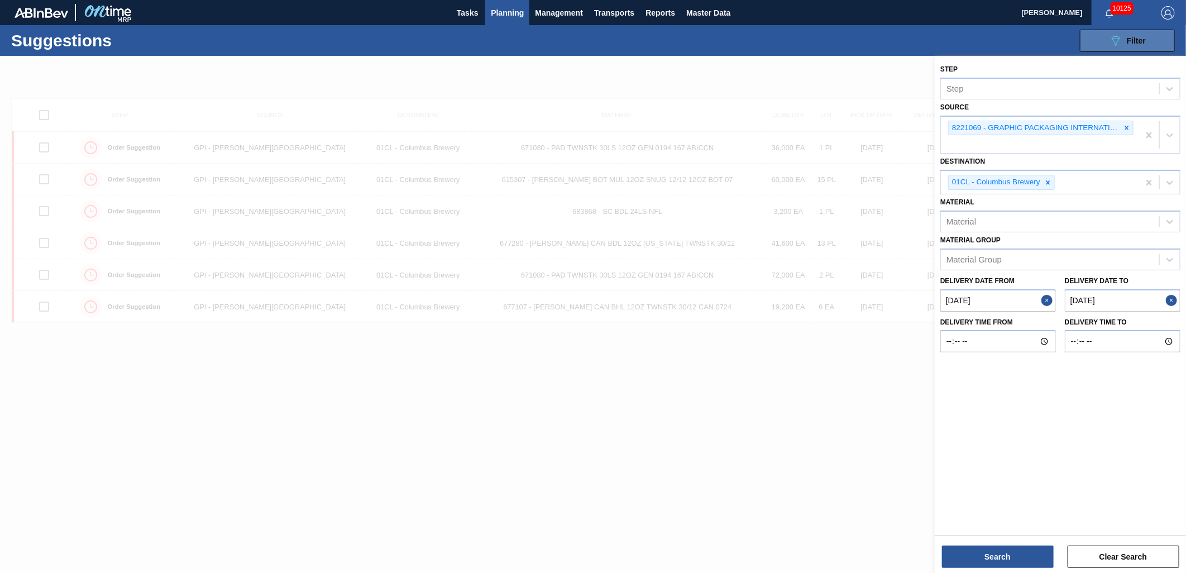
click at [1128, 126] on icon at bounding box center [1127, 128] width 4 height 4
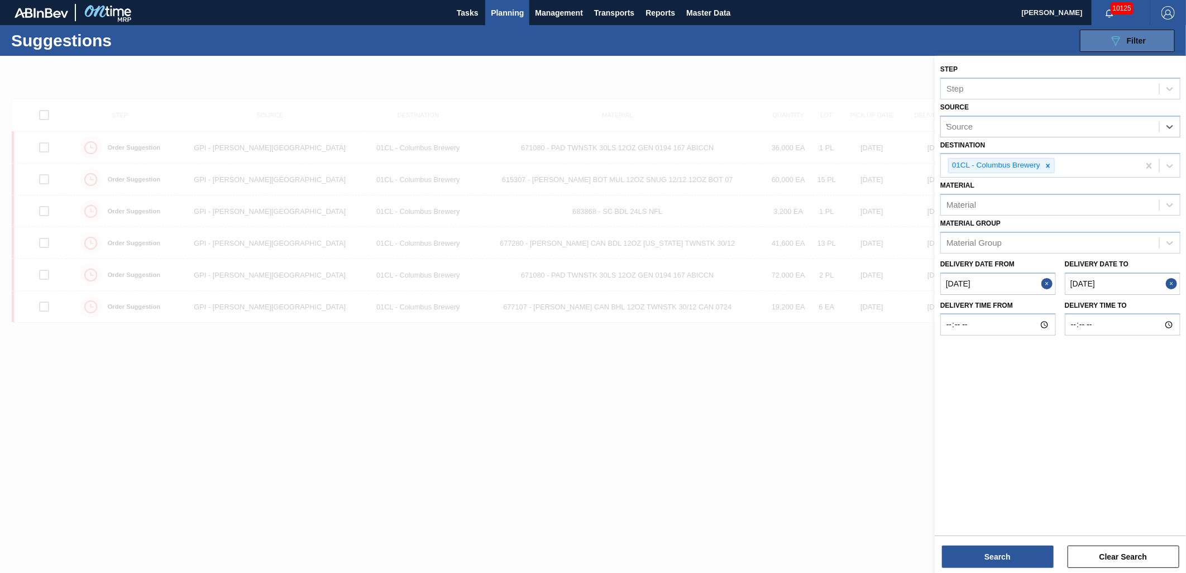
type input "WE"
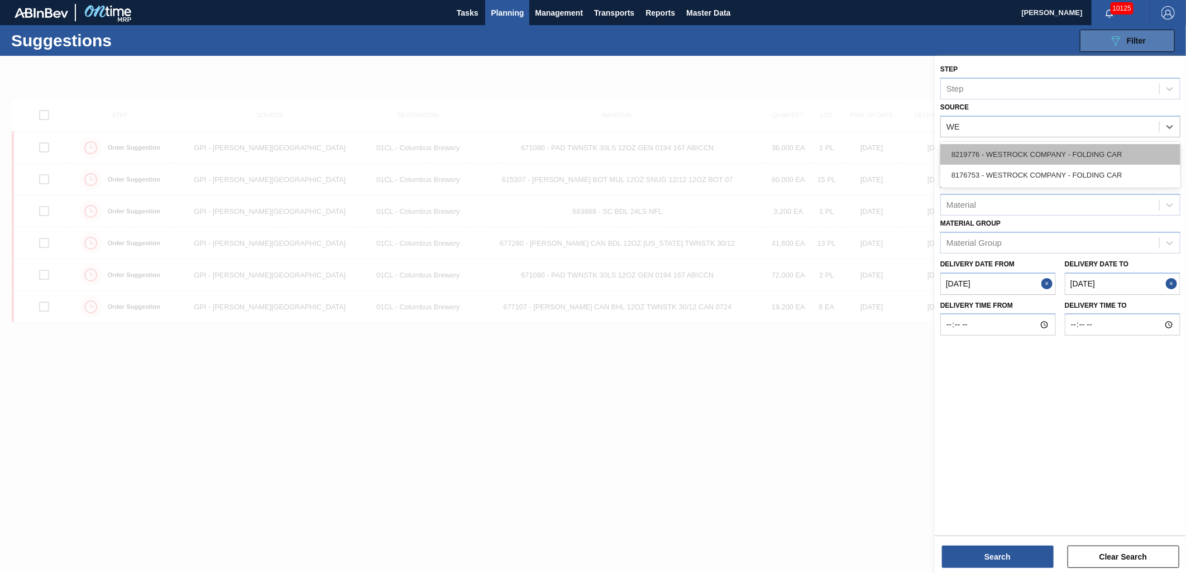
click at [1024, 151] on div "8219776 - WESTROCK COMPANY - FOLDING CAR" at bounding box center [1061, 154] width 240 height 21
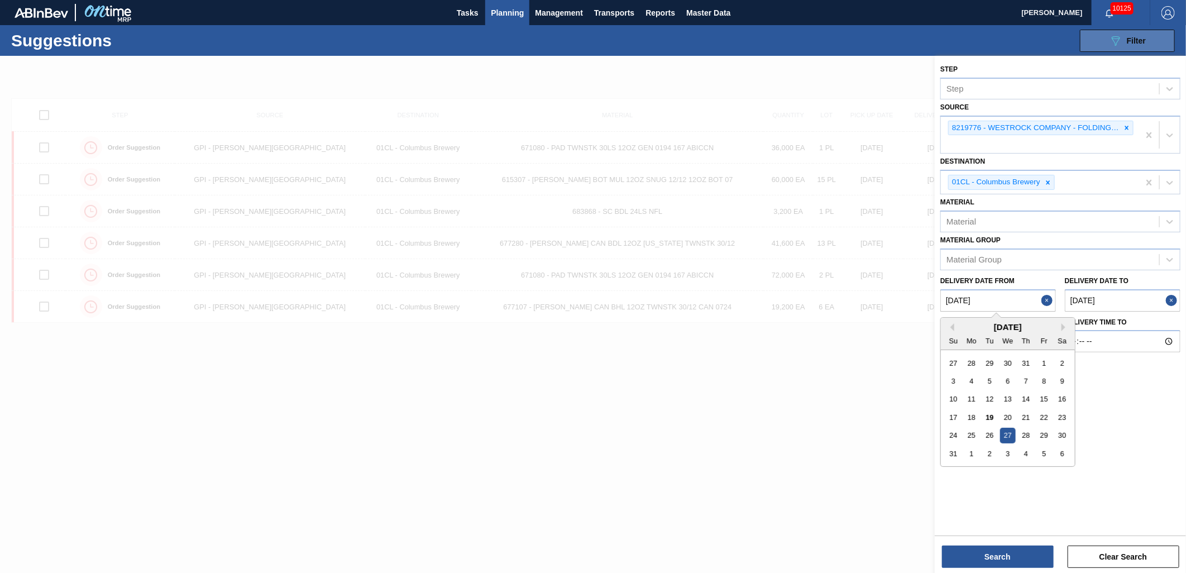
click at [1034, 305] on from "[DATE]" at bounding box center [999, 300] width 116 height 22
click at [992, 417] on div "19" at bounding box center [989, 417] width 15 height 15
type from "[DATE]"
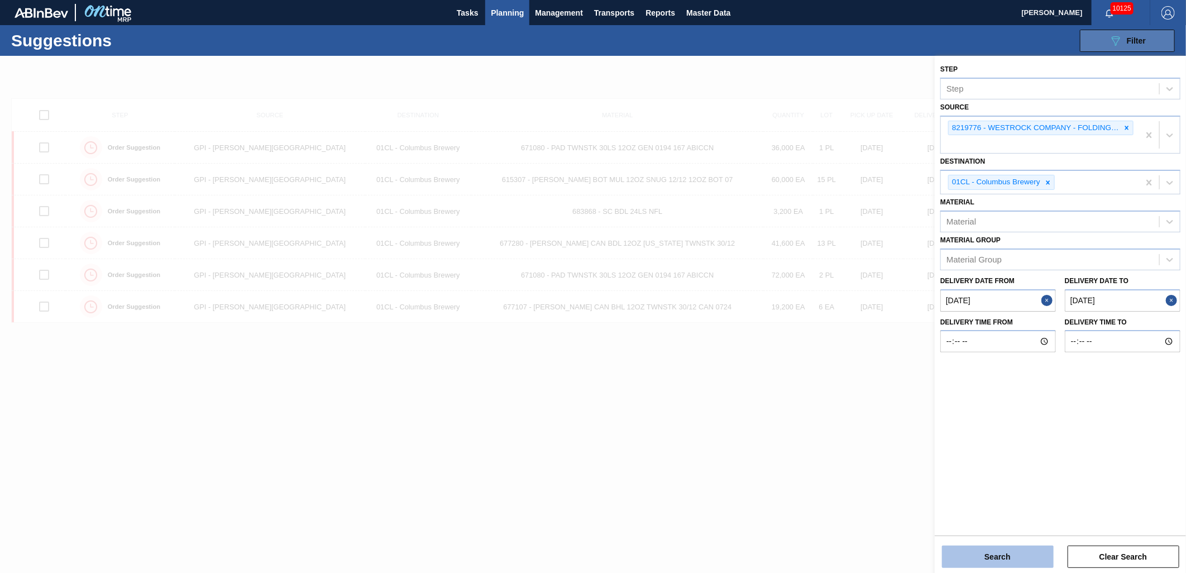
click at [979, 561] on button "Search" at bounding box center [998, 557] width 112 height 22
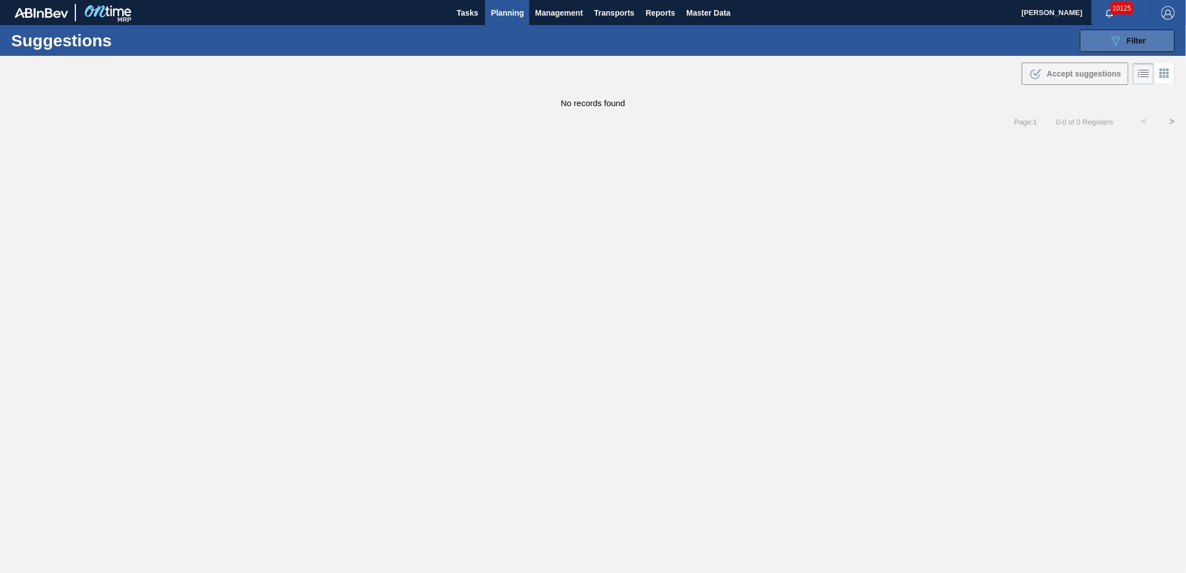
click at [516, 12] on span "Planning" at bounding box center [507, 12] width 33 height 13
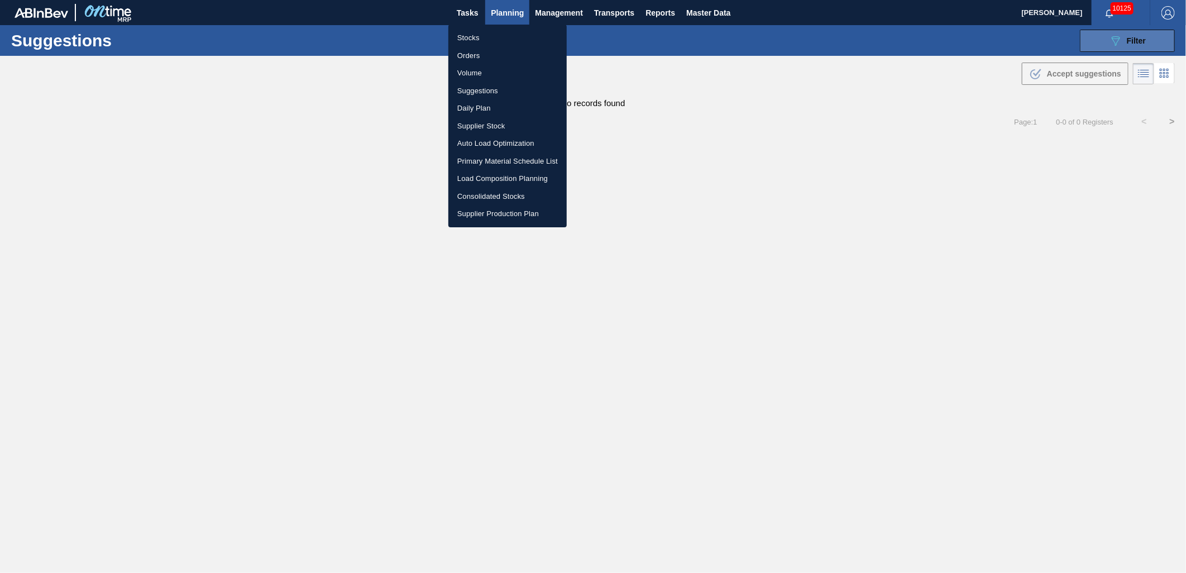
click at [476, 40] on li "Stocks" at bounding box center [507, 38] width 118 height 18
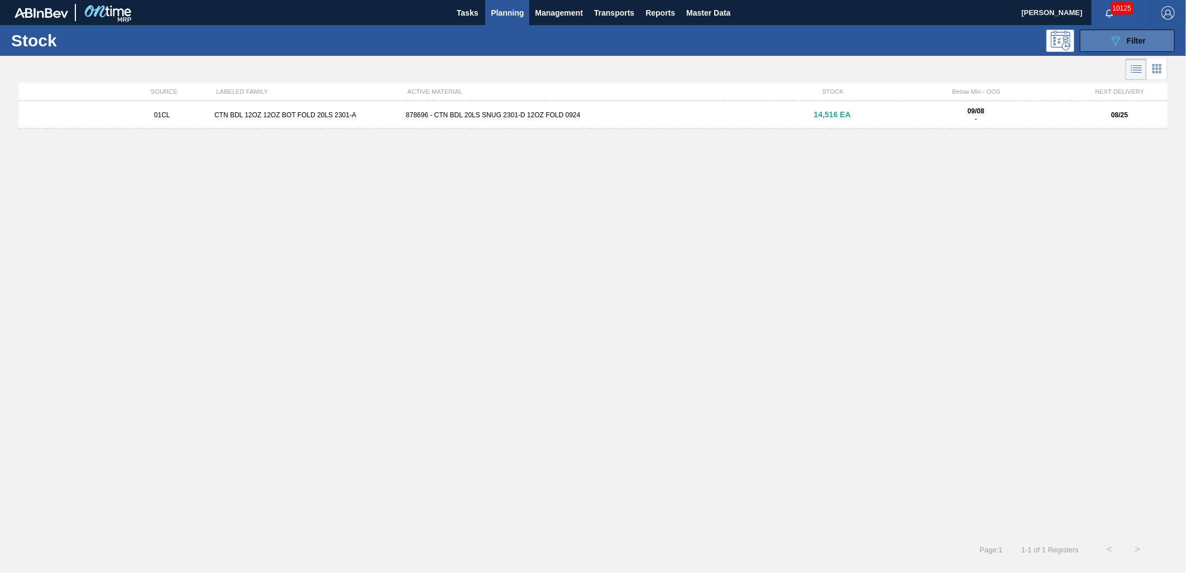
click at [1104, 50] on button "089F7B8B-B2A5-4AFE-B5C0-19BA573D28AC Filter" at bounding box center [1127, 41] width 95 height 22
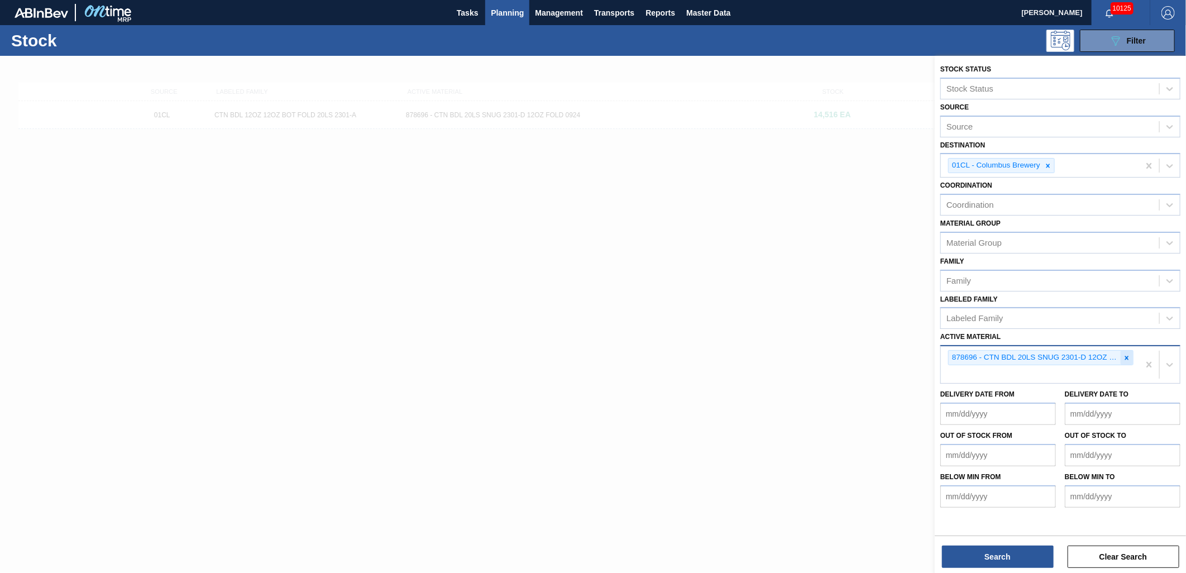
click at [1129, 355] on icon at bounding box center [1127, 358] width 8 height 8
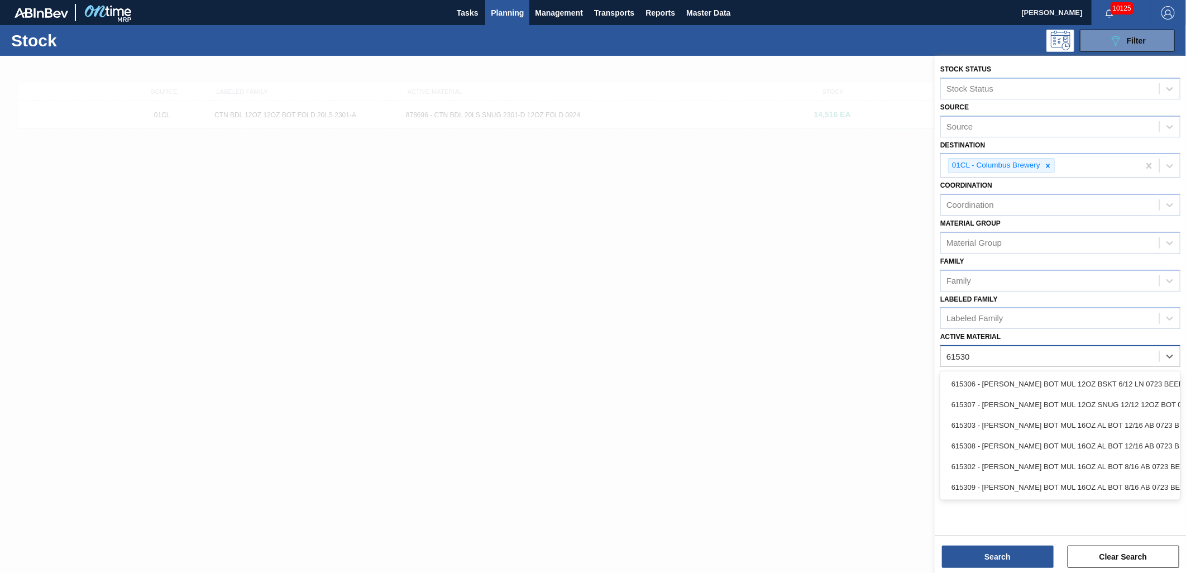
type Material "615307"
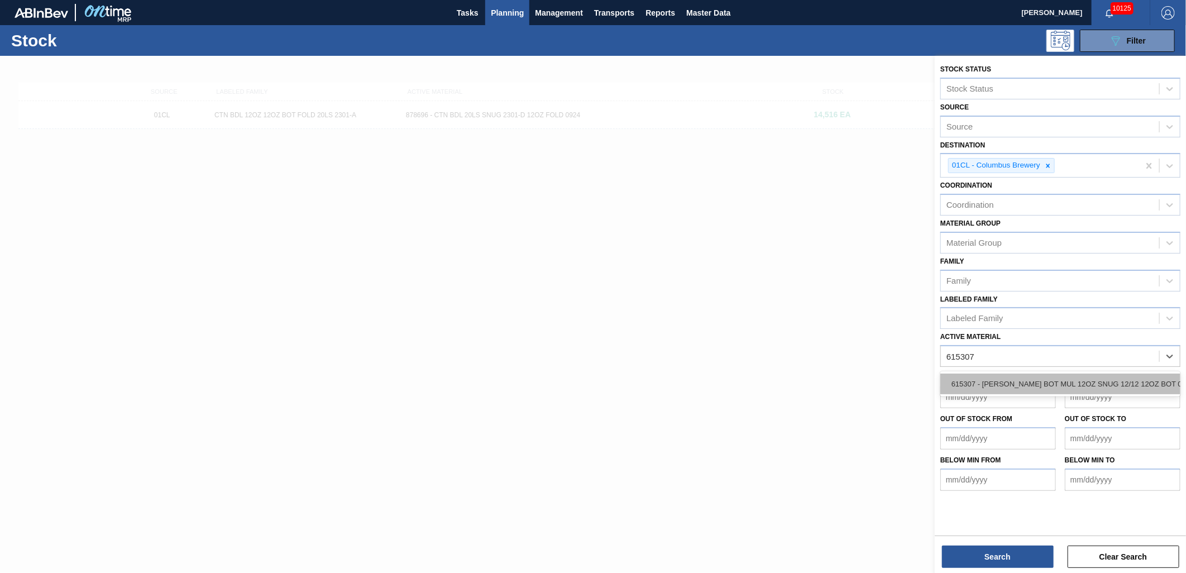
click at [1103, 374] on div "615307 - [PERSON_NAME] BOT MUL 12OZ SNUG 12/12 12OZ BOT 07" at bounding box center [1061, 384] width 240 height 21
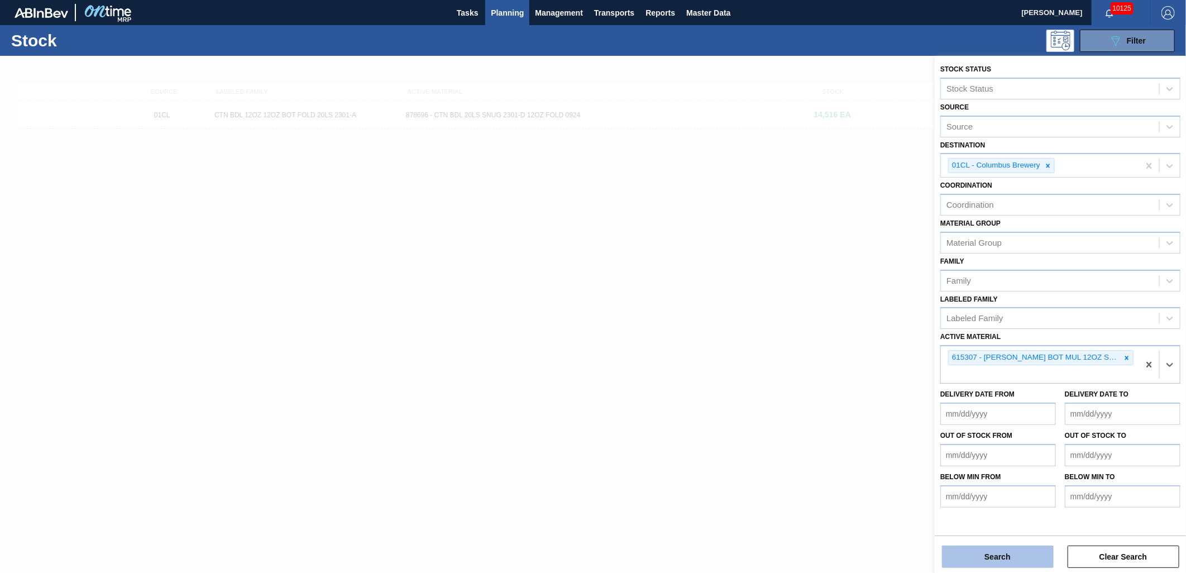
click at [982, 548] on button "Search" at bounding box center [998, 557] width 112 height 22
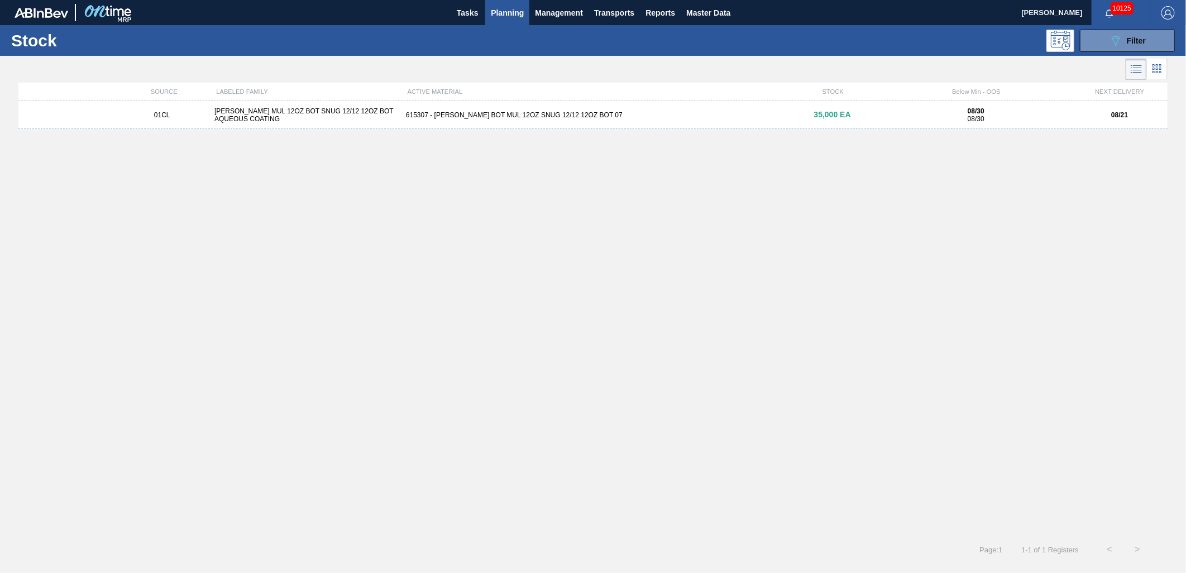
click at [467, 118] on div "615307 - [PERSON_NAME] BOT MUL 12OZ SNUG 12/12 12OZ BOT 07" at bounding box center [593, 115] width 383 height 8
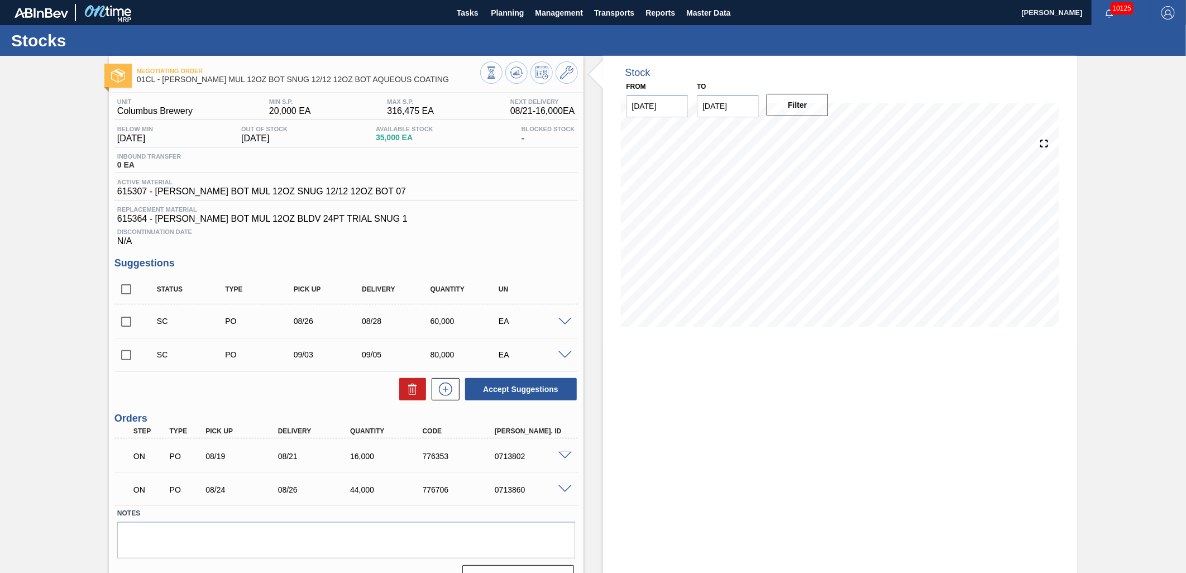
click at [130, 317] on input "checkbox" at bounding box center [125, 321] width 23 height 23
click at [563, 321] on span at bounding box center [565, 322] width 13 height 8
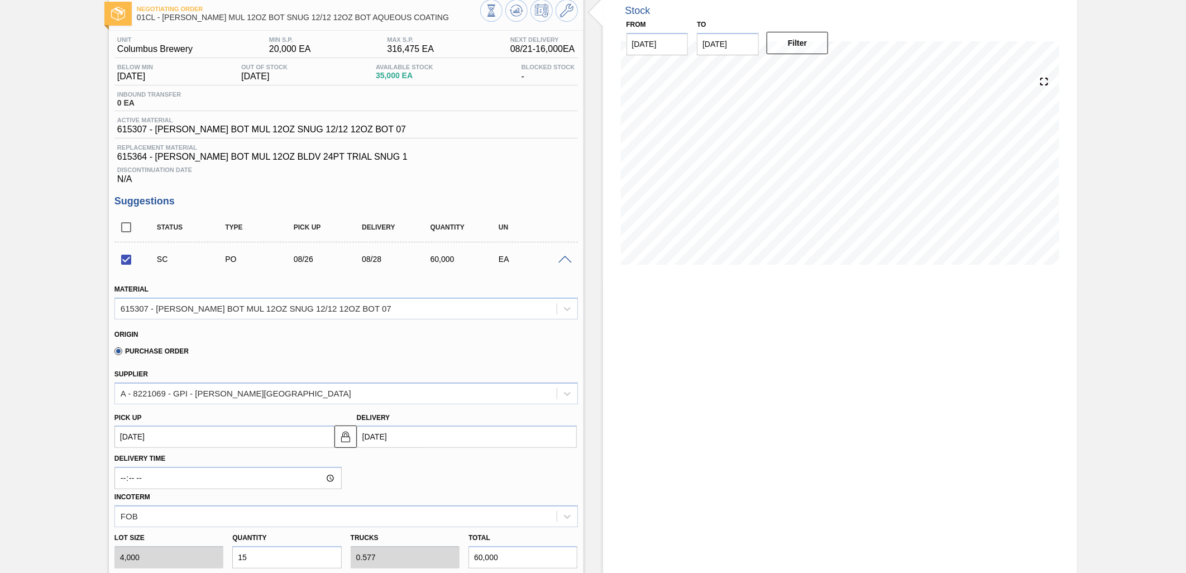
click at [565, 260] on span at bounding box center [565, 260] width 13 height 8
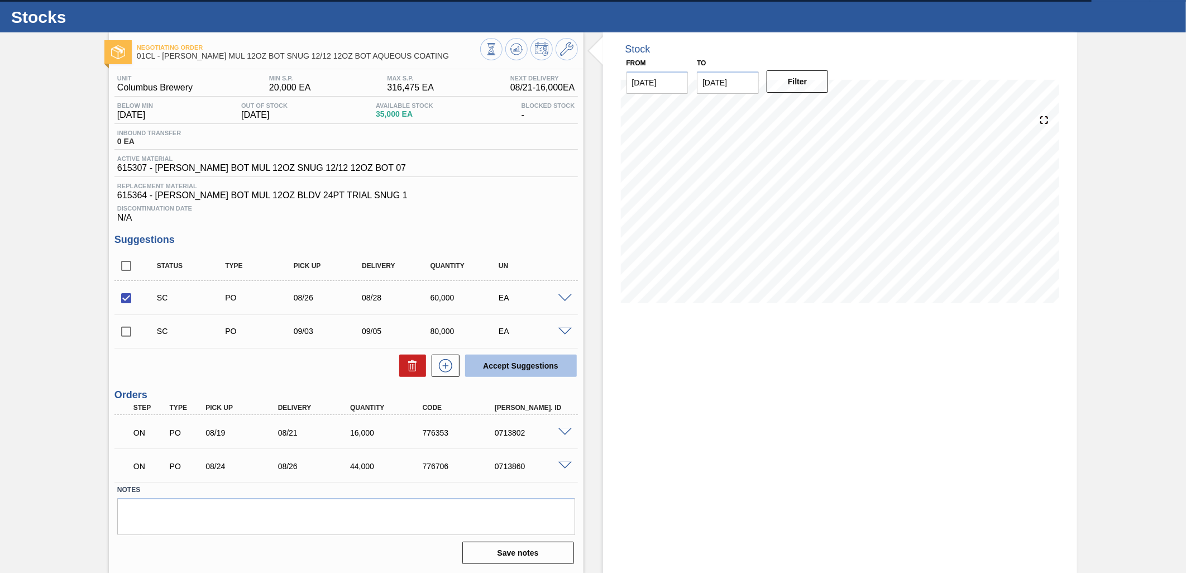
click at [529, 365] on button "Accept Suggestions" at bounding box center [521, 366] width 112 height 22
checkbox input "false"
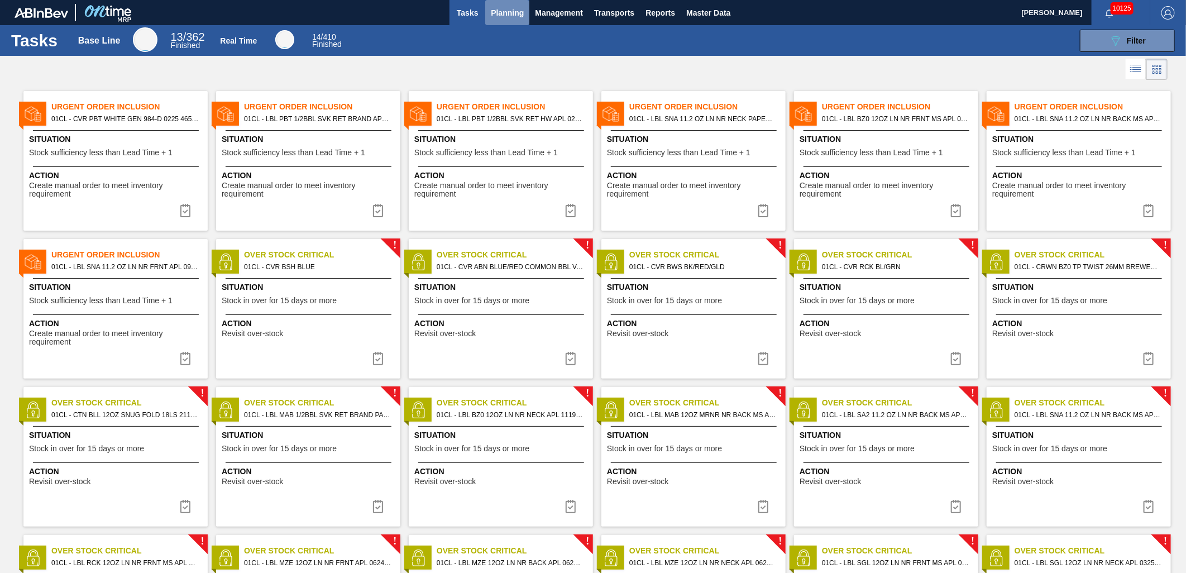
click at [505, 18] on span "Planning" at bounding box center [507, 12] width 33 height 13
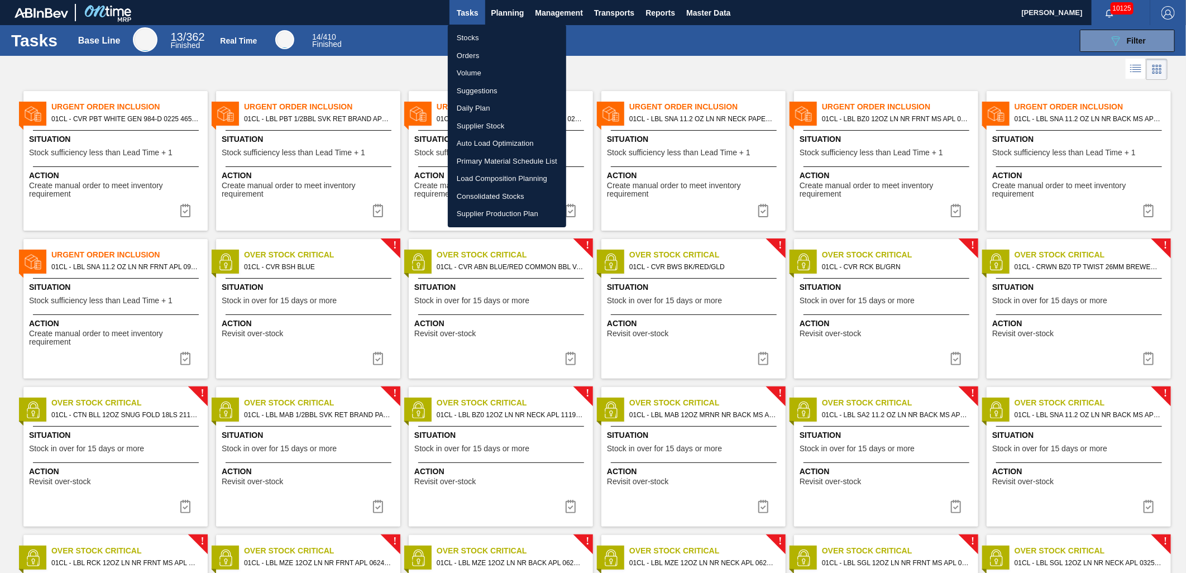
click at [503, 176] on li "Load Composition Planning" at bounding box center [507, 179] width 118 height 18
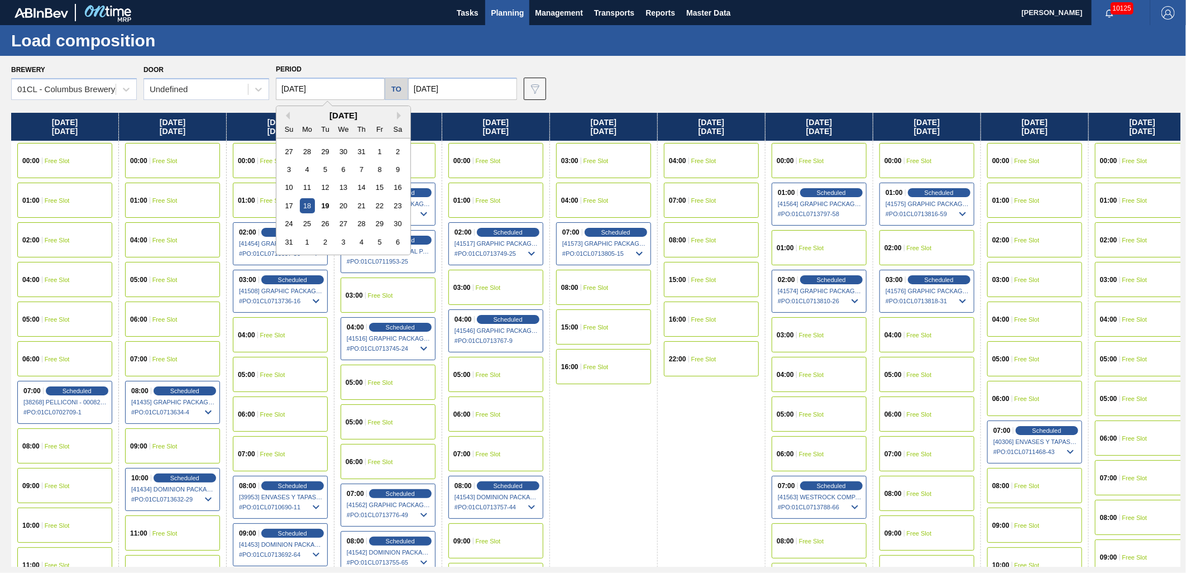
click at [361, 94] on input "[DATE]" at bounding box center [330, 89] width 109 height 22
click at [309, 227] on div "25" at bounding box center [307, 223] width 15 height 15
type input "[DATE]"
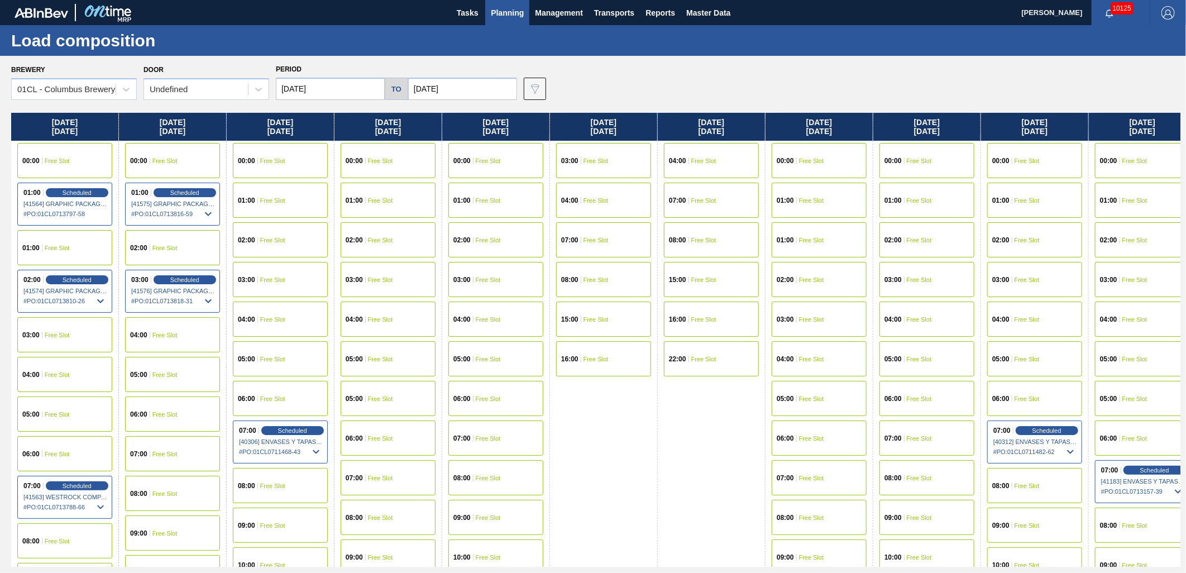
click at [186, 457] on div "07:00 Free Slot" at bounding box center [172, 453] width 95 height 35
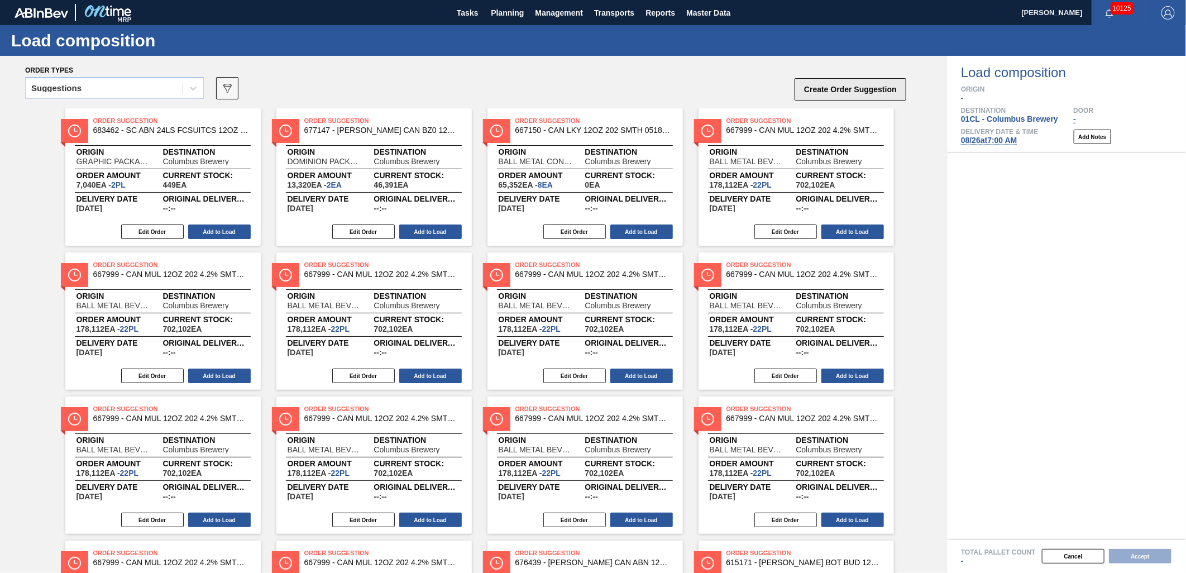
click at [861, 95] on button "Create Order Suggestion" at bounding box center [851, 89] width 112 height 22
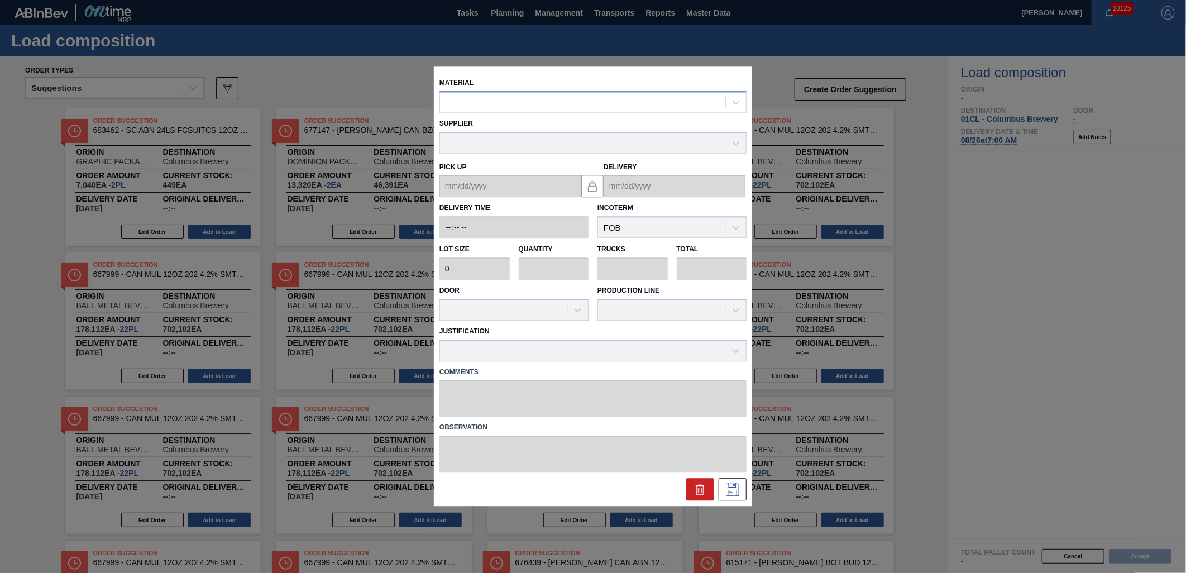
click at [488, 102] on div at bounding box center [582, 102] width 285 height 16
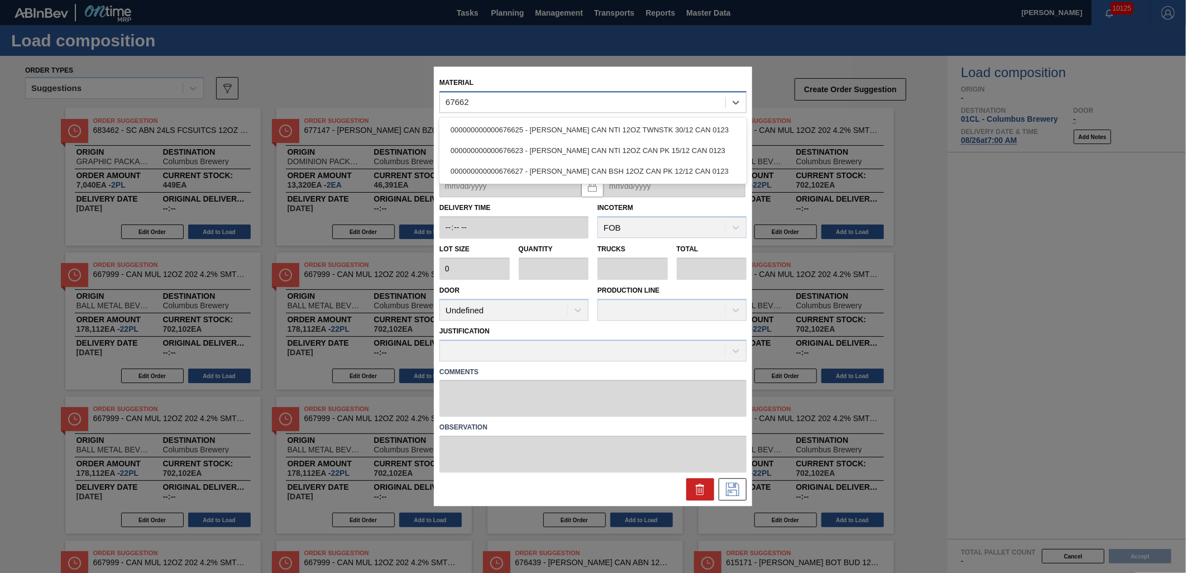
type input "676627"
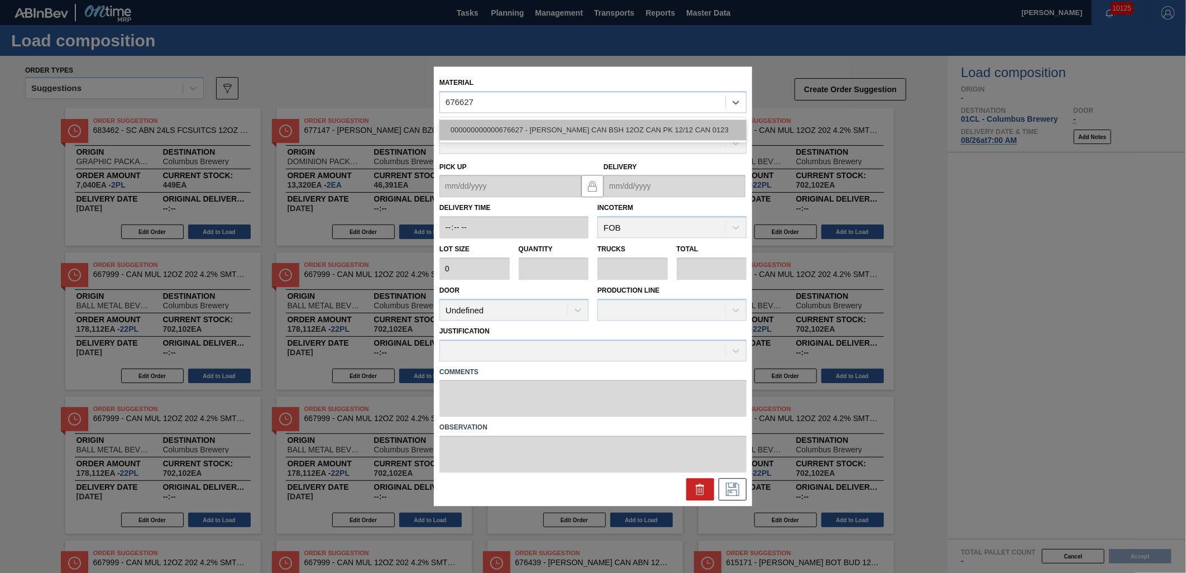
click at [522, 125] on div "000000000000676627 - [PERSON_NAME] CAN BSH 12OZ CAN PK 12/12 CAN 0123" at bounding box center [593, 130] width 307 height 21
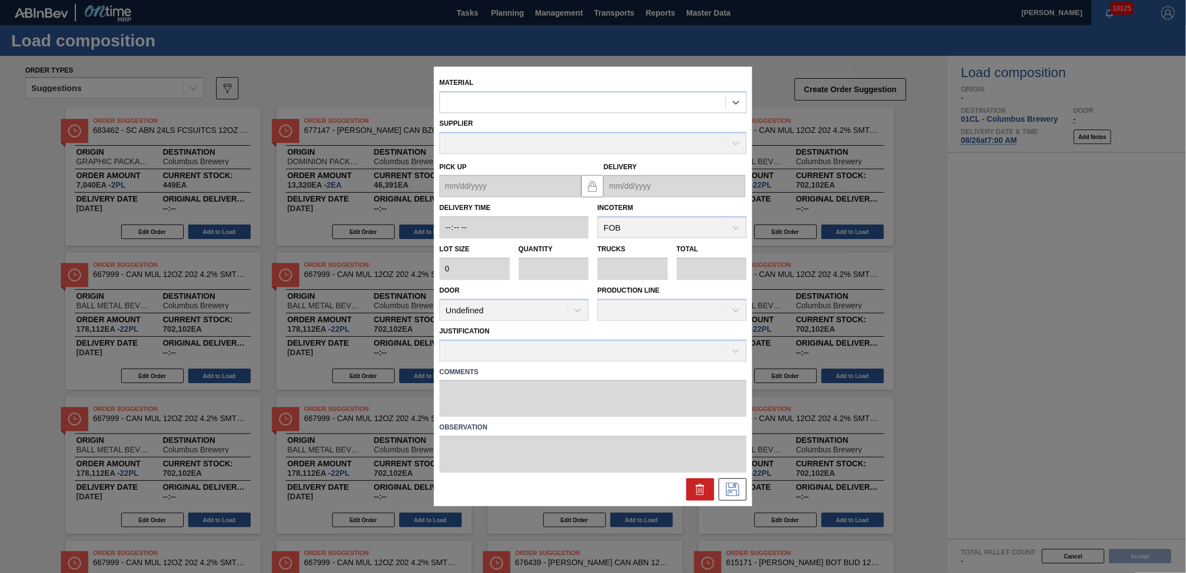
type input "6,660"
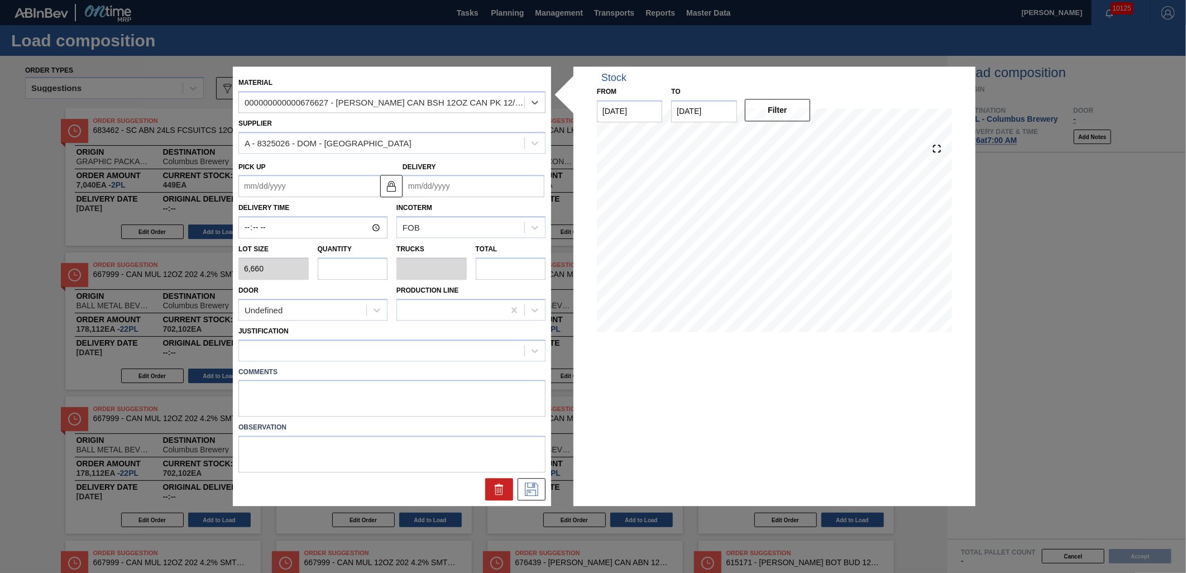
click at [442, 192] on input "Delivery" at bounding box center [474, 186] width 142 height 22
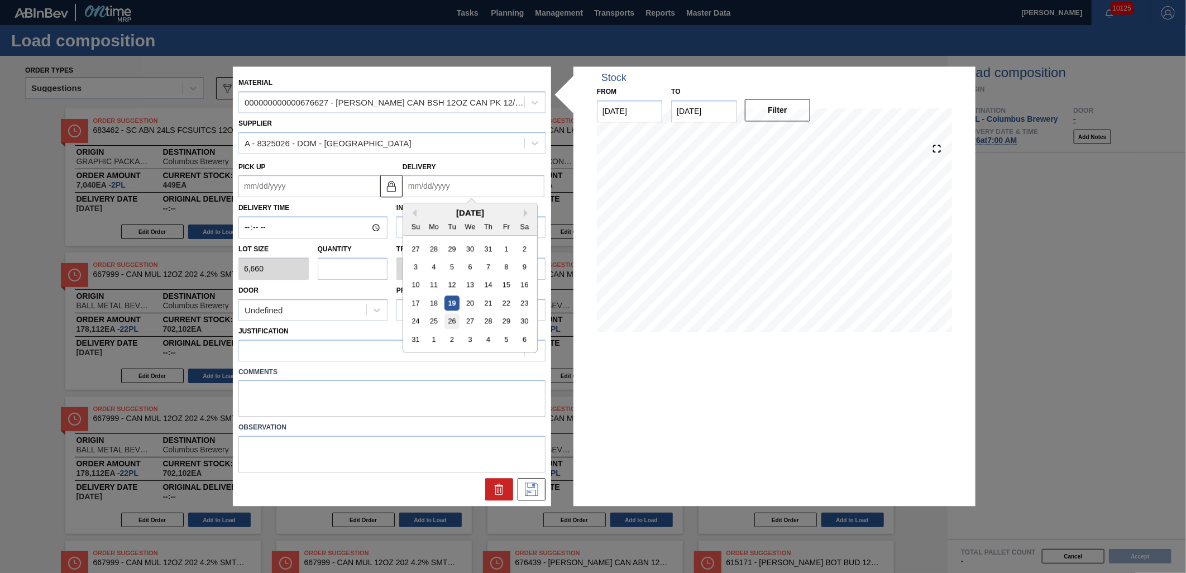
click at [453, 319] on div "26" at bounding box center [452, 321] width 15 height 15
type up "[DATE]"
type input "[DATE]"
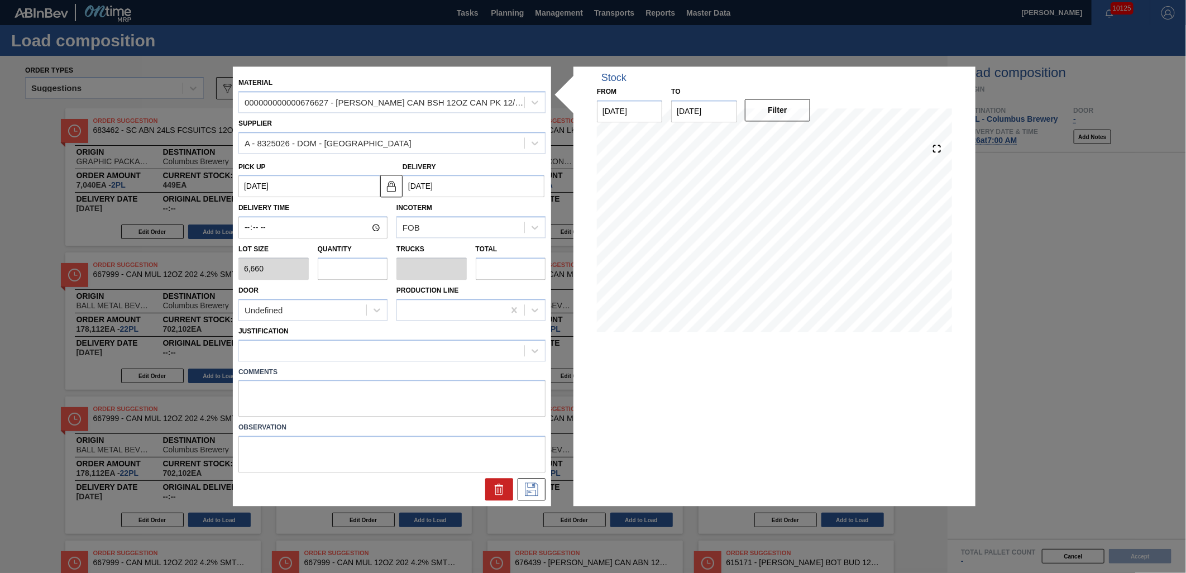
click at [364, 267] on input "text" at bounding box center [353, 268] width 70 height 22
type input "2"
type input "0.08"
type input "13,320"
type input "2"
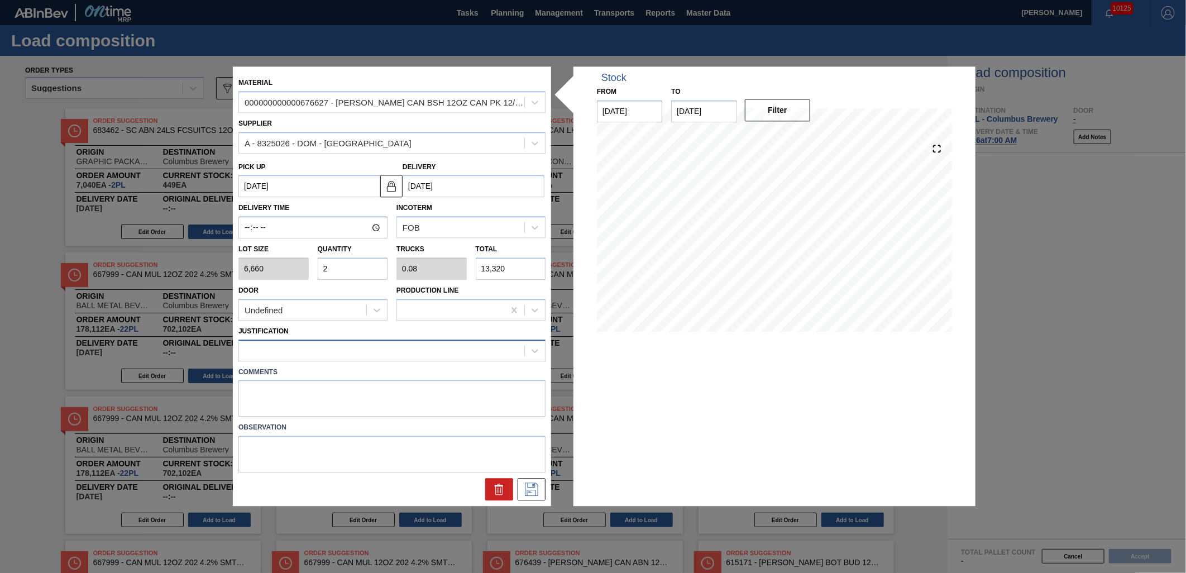
click at [354, 350] on div at bounding box center [381, 350] width 285 height 16
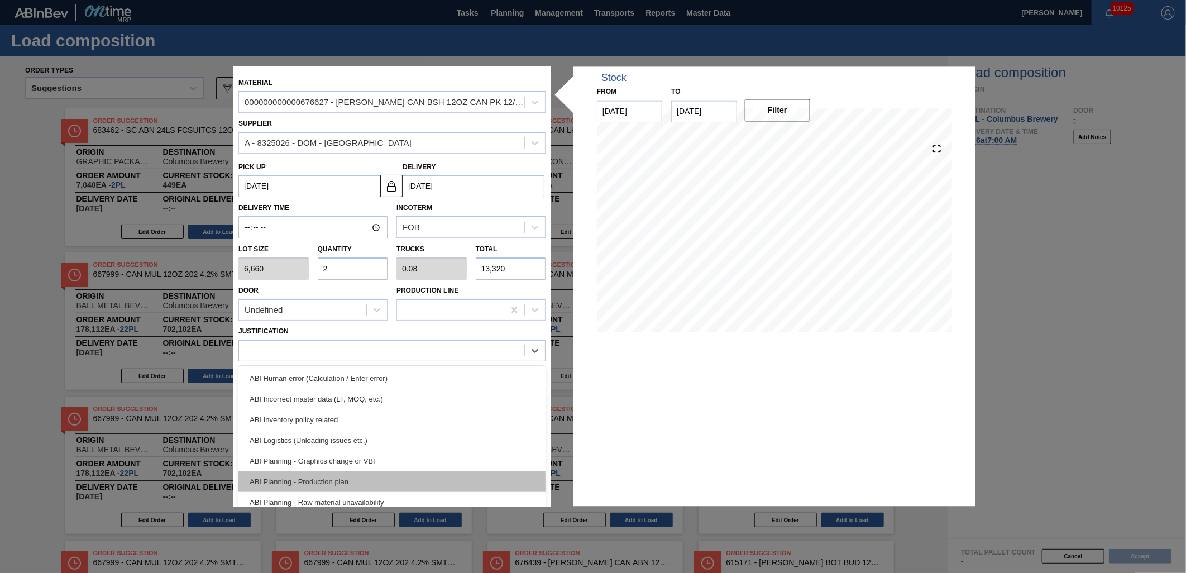
click at [369, 476] on div "ABI Planning - Production plan" at bounding box center [391, 481] width 307 height 21
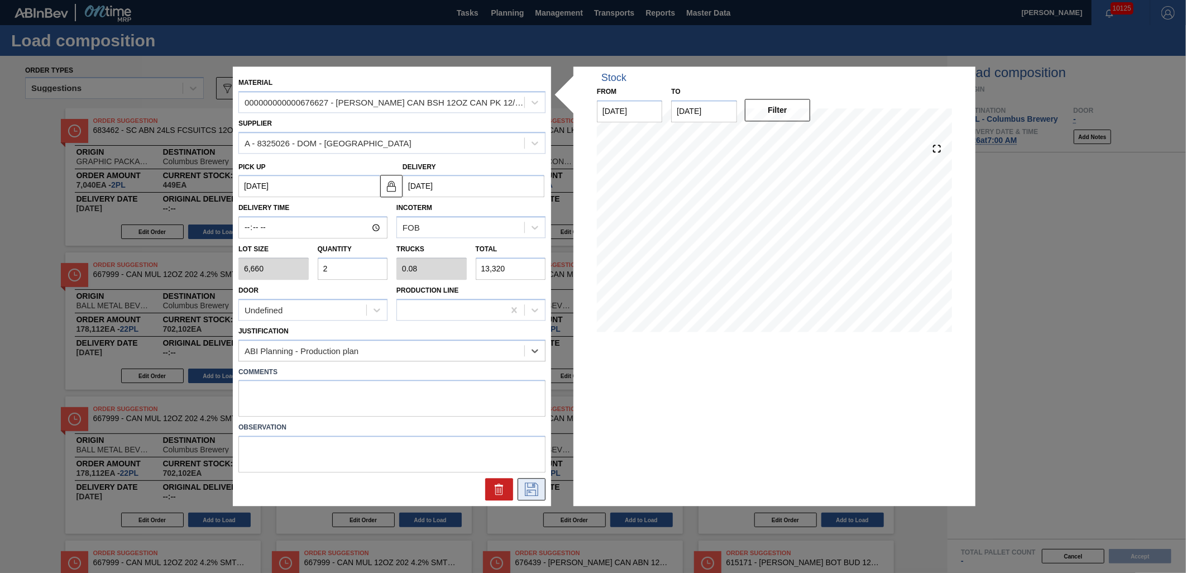
click at [521, 489] on button at bounding box center [532, 490] width 28 height 22
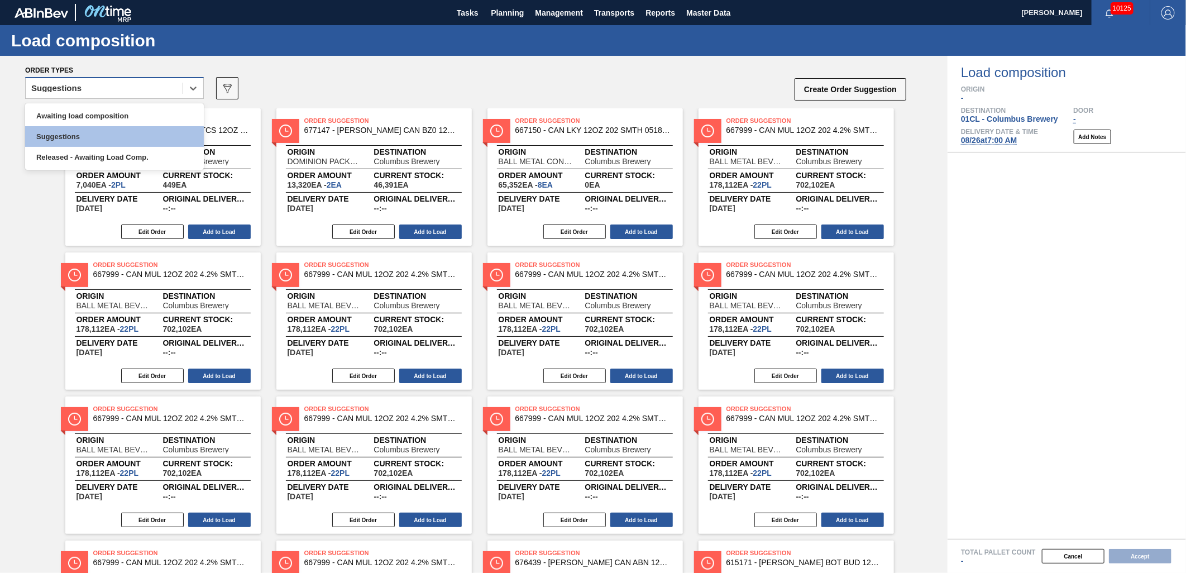
click at [163, 82] on div "Suggestions" at bounding box center [104, 88] width 157 height 16
click at [141, 112] on div "Awaiting load composition" at bounding box center [114, 116] width 179 height 21
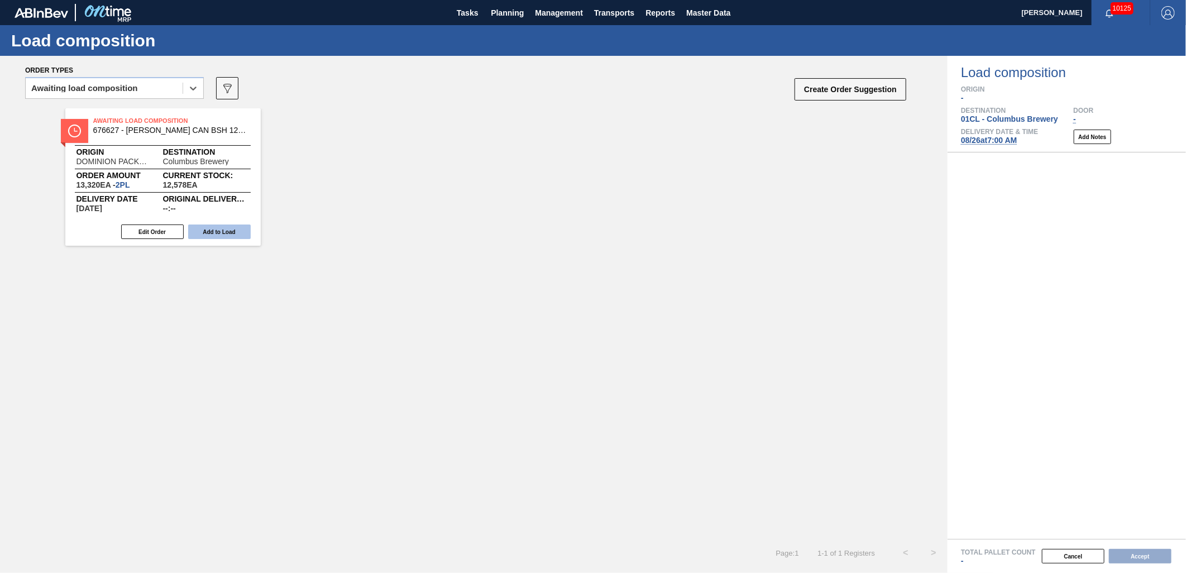
click at [216, 230] on button "Add to Load" at bounding box center [219, 232] width 63 height 15
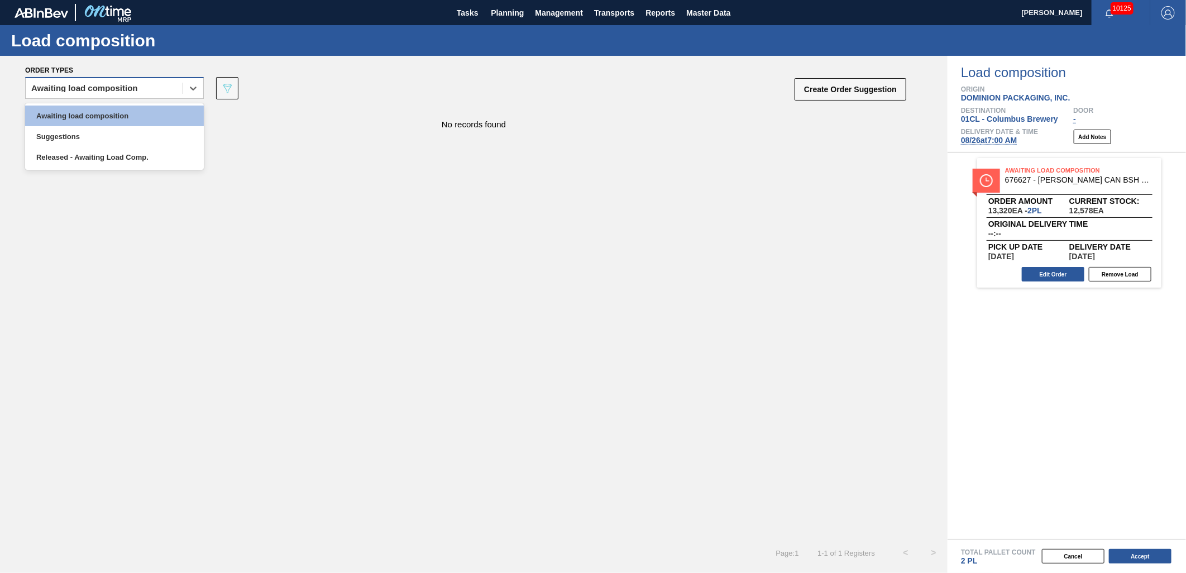
click at [174, 80] on div "Awaiting load composition" at bounding box center [104, 88] width 157 height 16
click at [131, 113] on div "Awaiting load composition" at bounding box center [114, 116] width 179 height 21
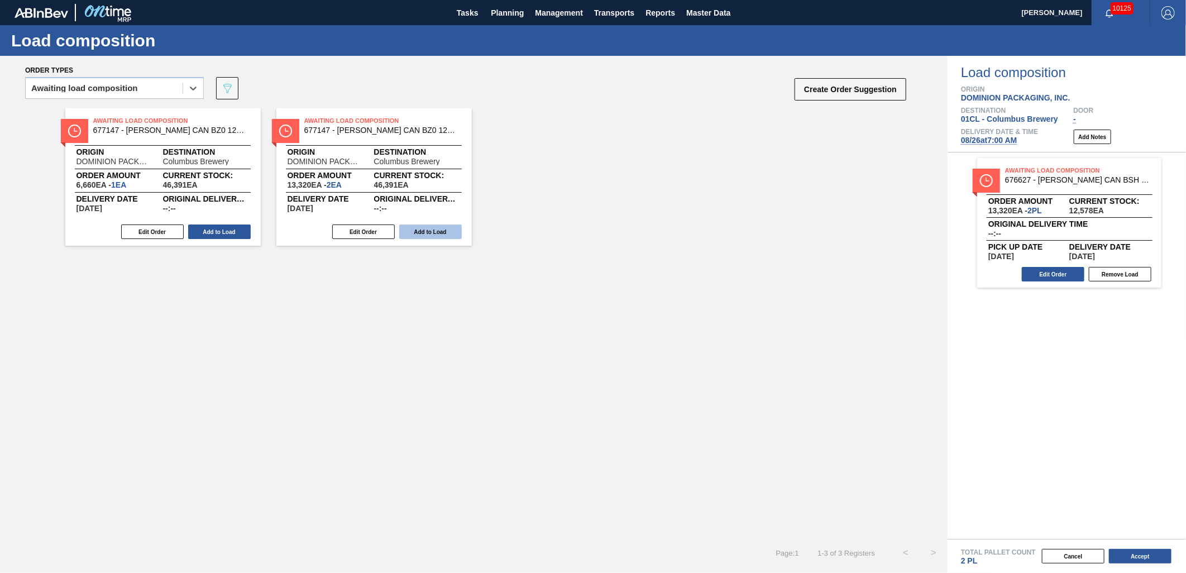
click at [426, 231] on button "Add to Load" at bounding box center [430, 232] width 63 height 15
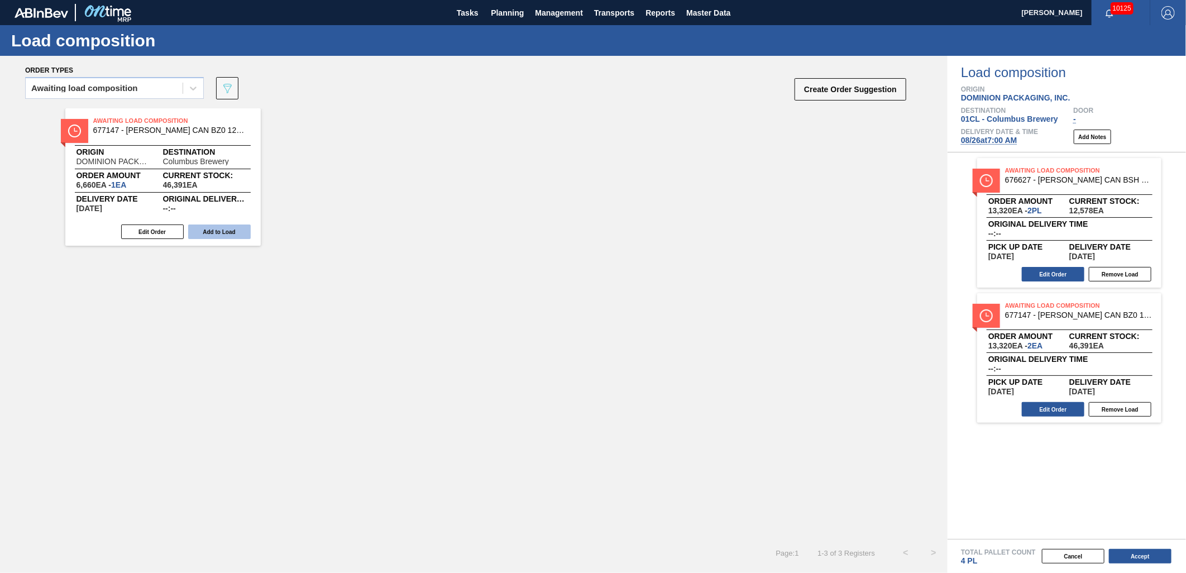
click at [210, 226] on button "Add to Load" at bounding box center [219, 232] width 63 height 15
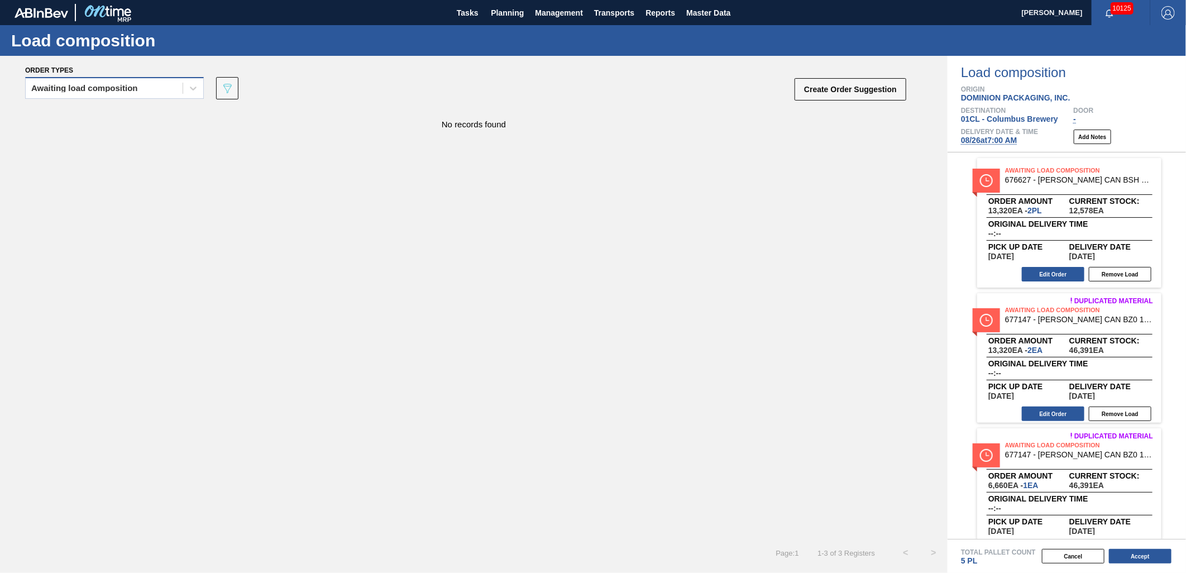
click at [154, 92] on div "Awaiting load composition" at bounding box center [104, 88] width 157 height 16
click at [130, 112] on div "Awaiting load composition" at bounding box center [114, 116] width 179 height 21
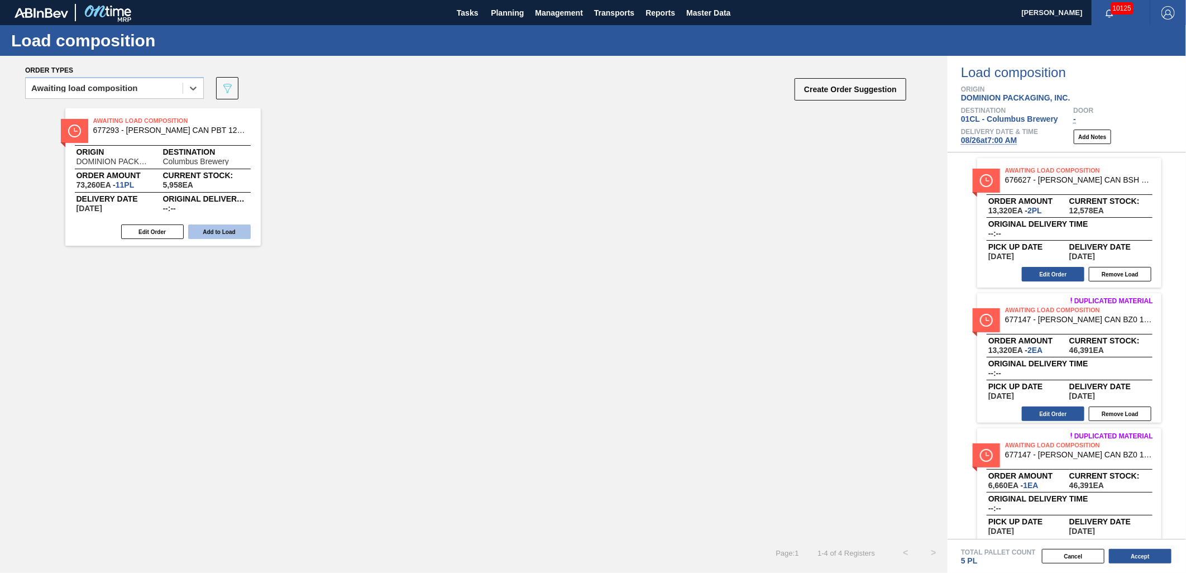
click at [220, 231] on button "Add to Load" at bounding box center [219, 232] width 63 height 15
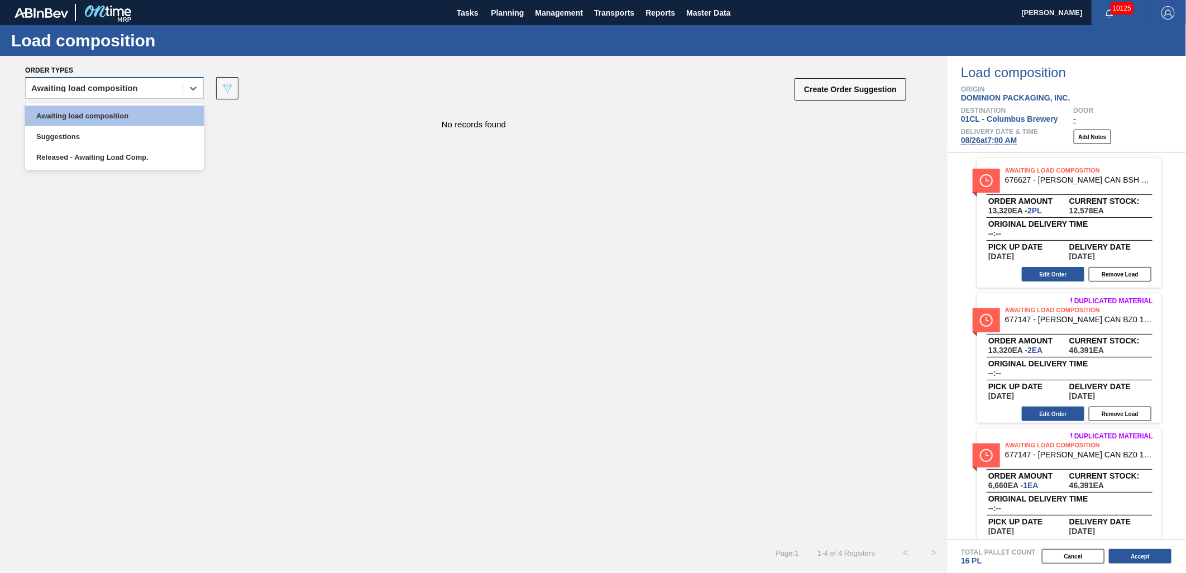
click at [168, 85] on div "Awaiting load composition" at bounding box center [104, 88] width 157 height 16
click at [144, 120] on div "Awaiting load composition" at bounding box center [114, 116] width 179 height 21
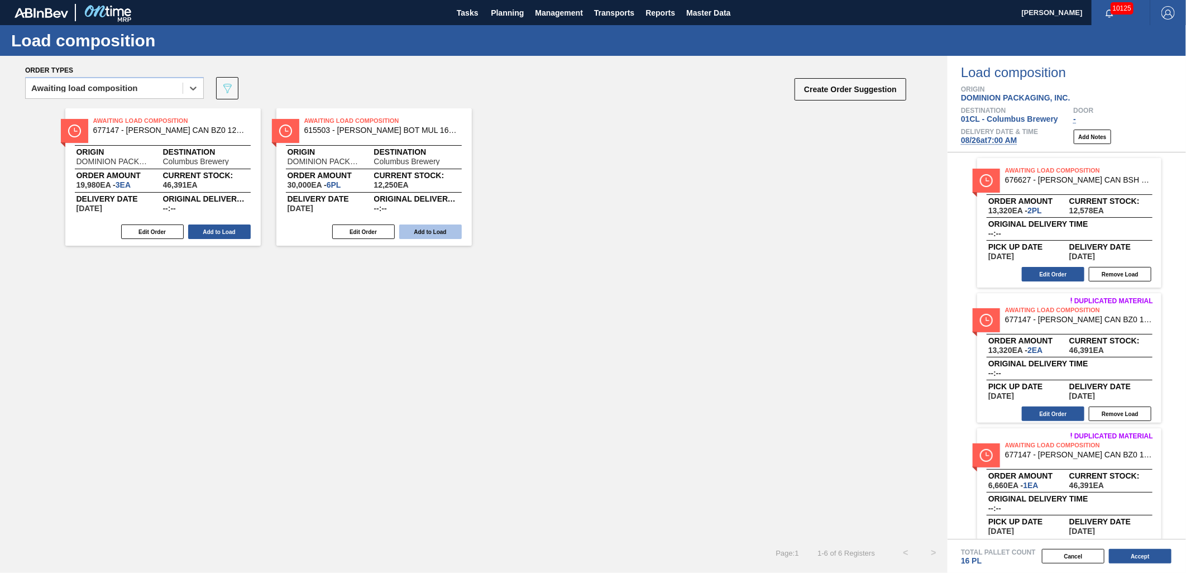
click at [419, 228] on button "Add to Load" at bounding box center [430, 232] width 63 height 15
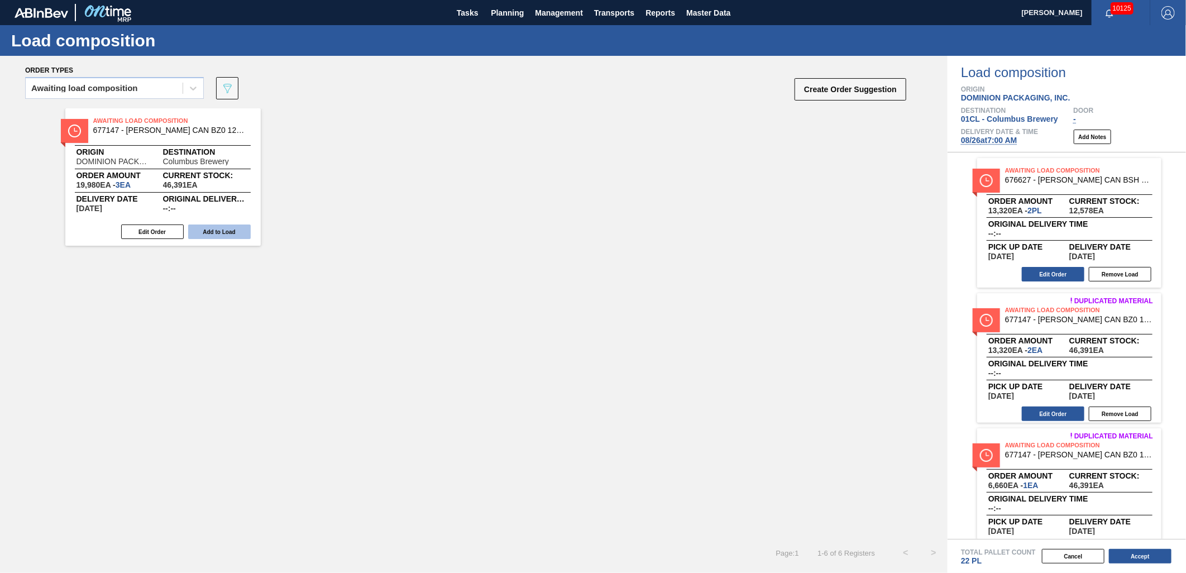
click at [223, 233] on button "Add to Load" at bounding box center [219, 232] width 63 height 15
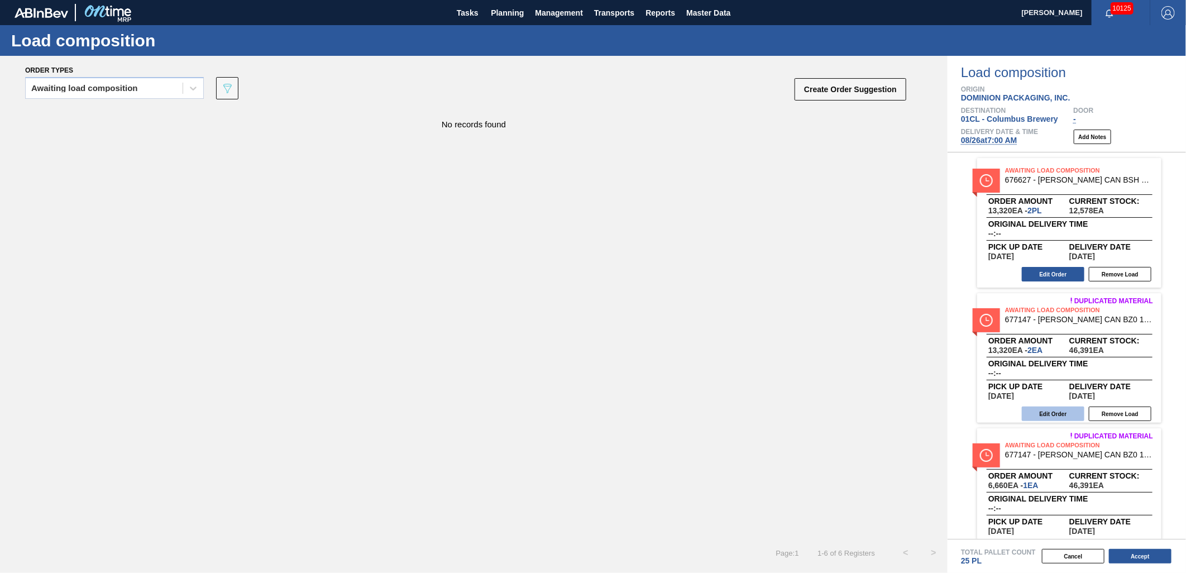
click at [1039, 407] on button "Edit Order" at bounding box center [1053, 414] width 63 height 15
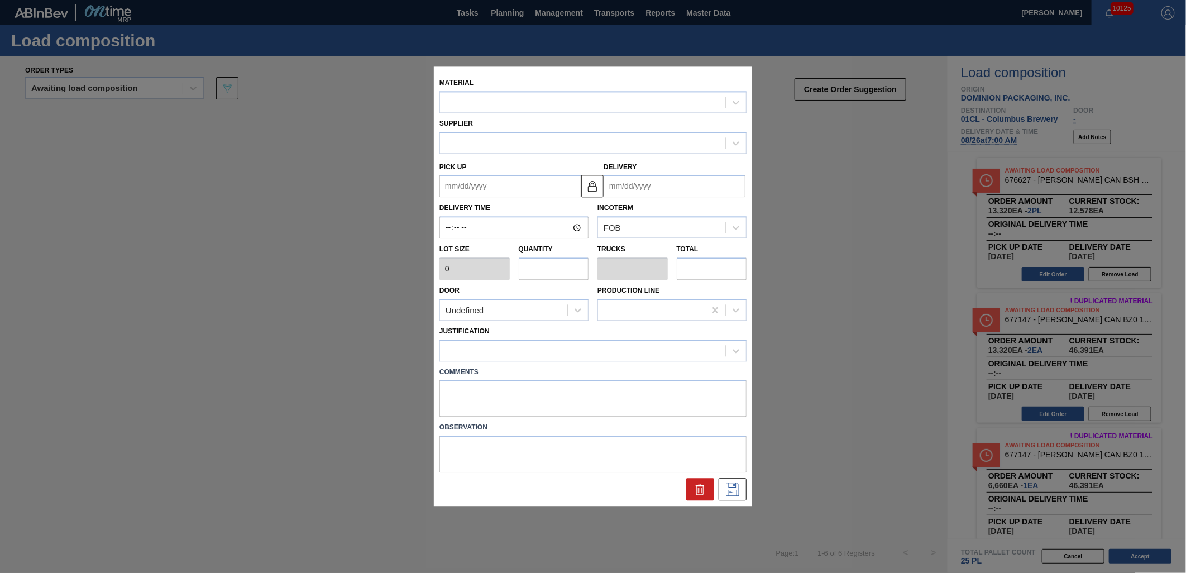
type input "6,660"
type input "2"
type input "0.077"
type input "13,320"
type up "[DATE]"
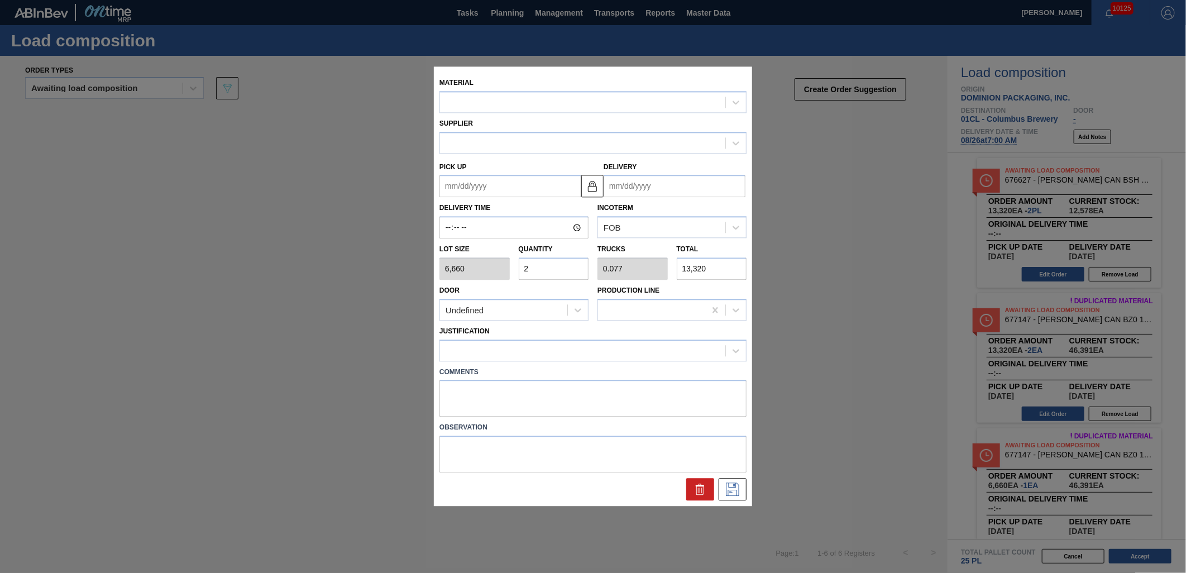
type input "[DATE]"
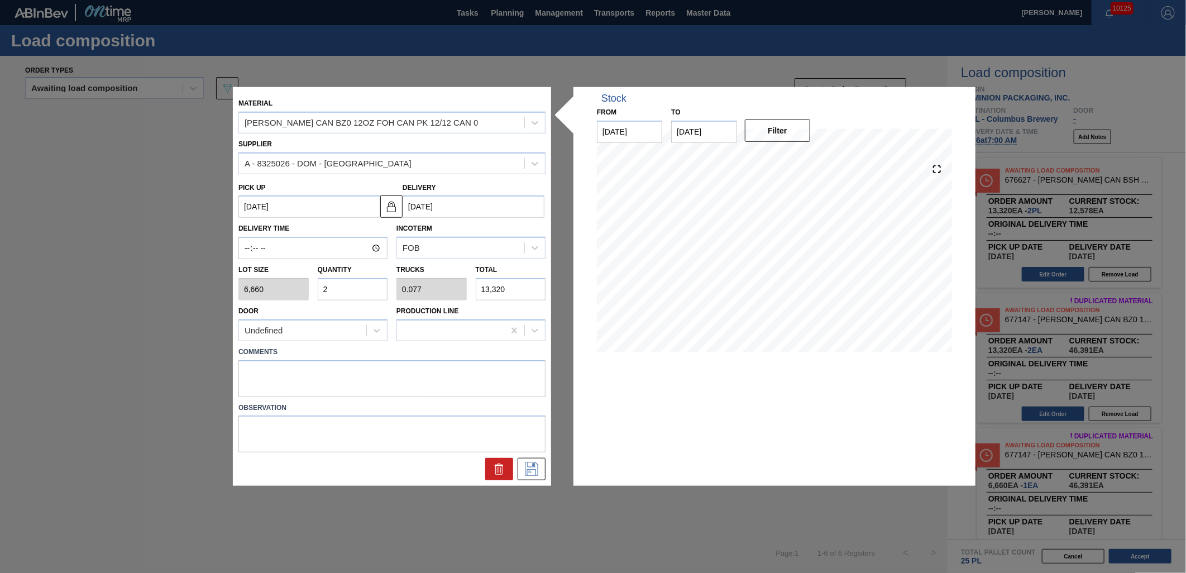
click at [359, 289] on input "2" at bounding box center [353, 289] width 70 height 22
type input "0"
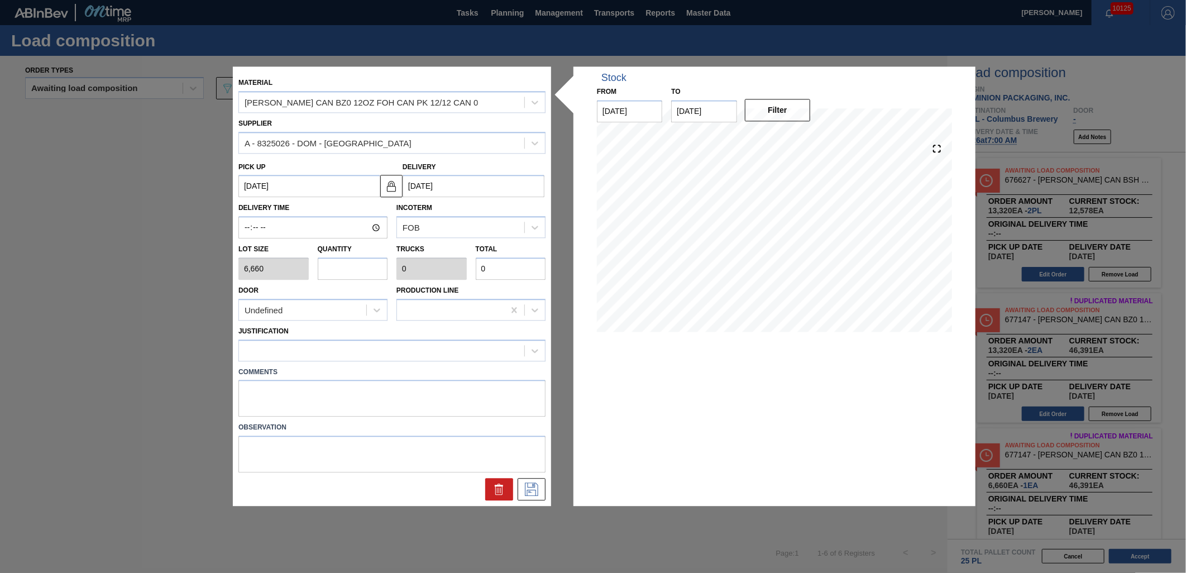
type input "3"
type input "0.115"
type input "19,980"
type input "3"
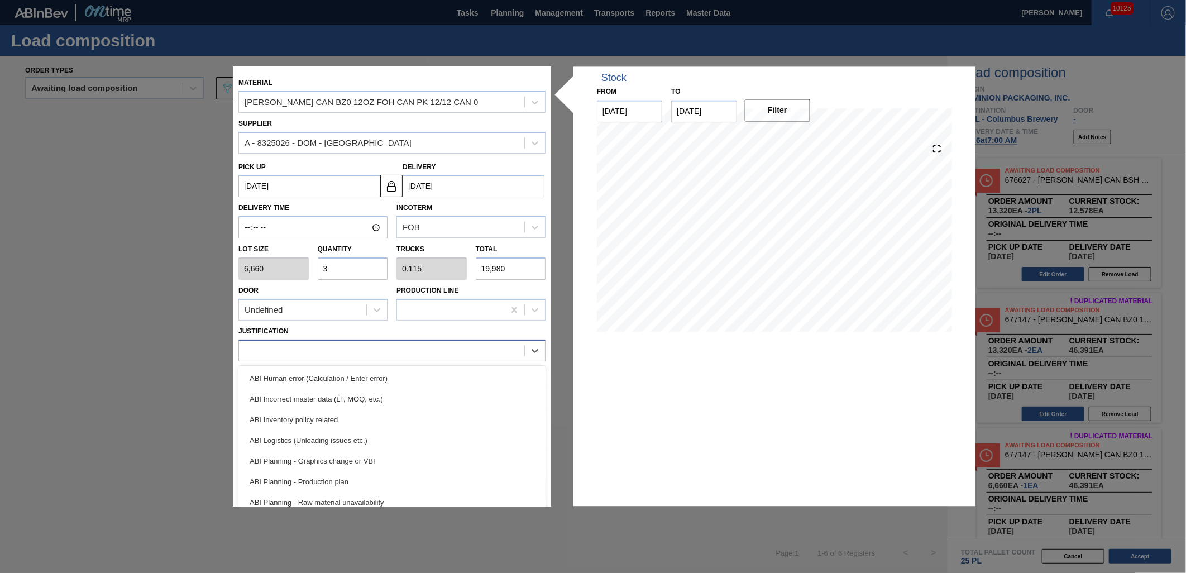
click at [349, 353] on div at bounding box center [381, 350] width 285 height 16
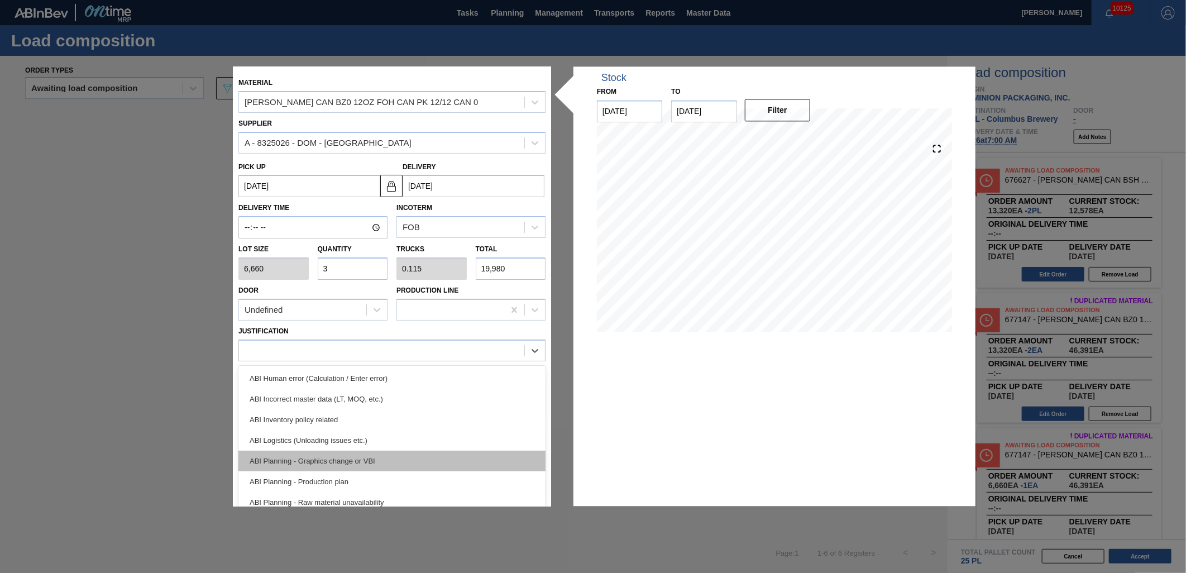
scroll to position [62, 0]
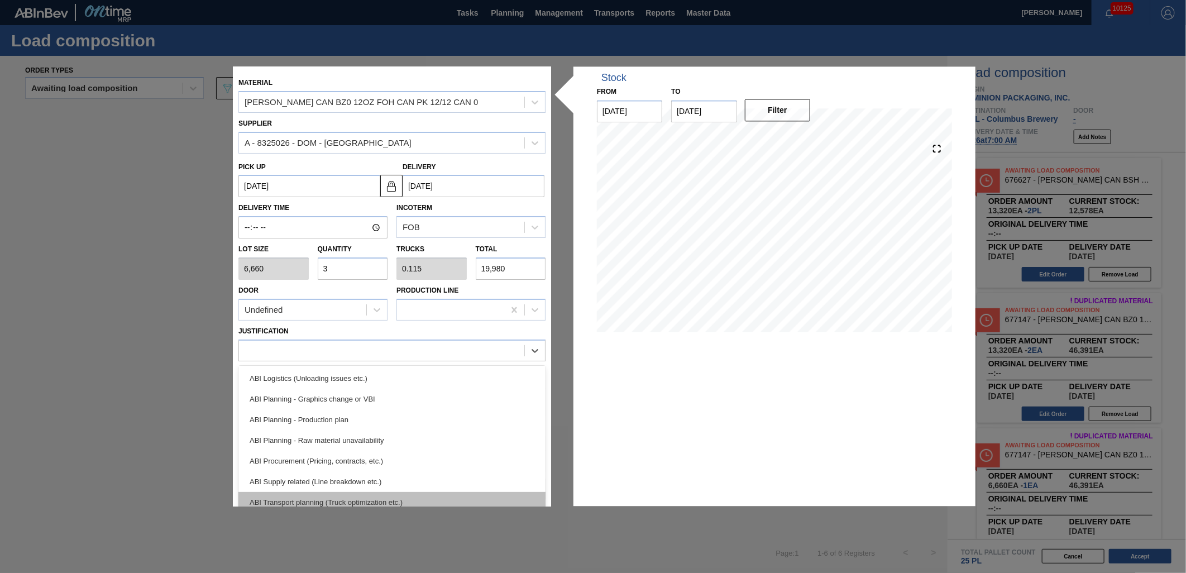
click at [386, 492] on div "ABI Transport planning (Truck optimization etc.)" at bounding box center [391, 502] width 307 height 21
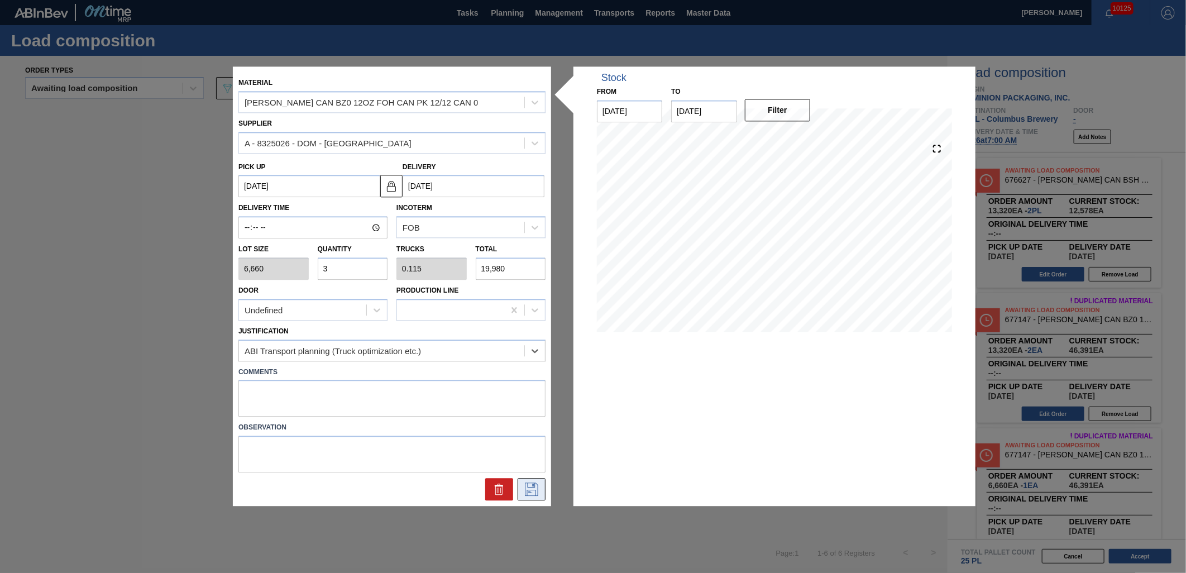
click at [535, 490] on icon at bounding box center [532, 489] width 18 height 13
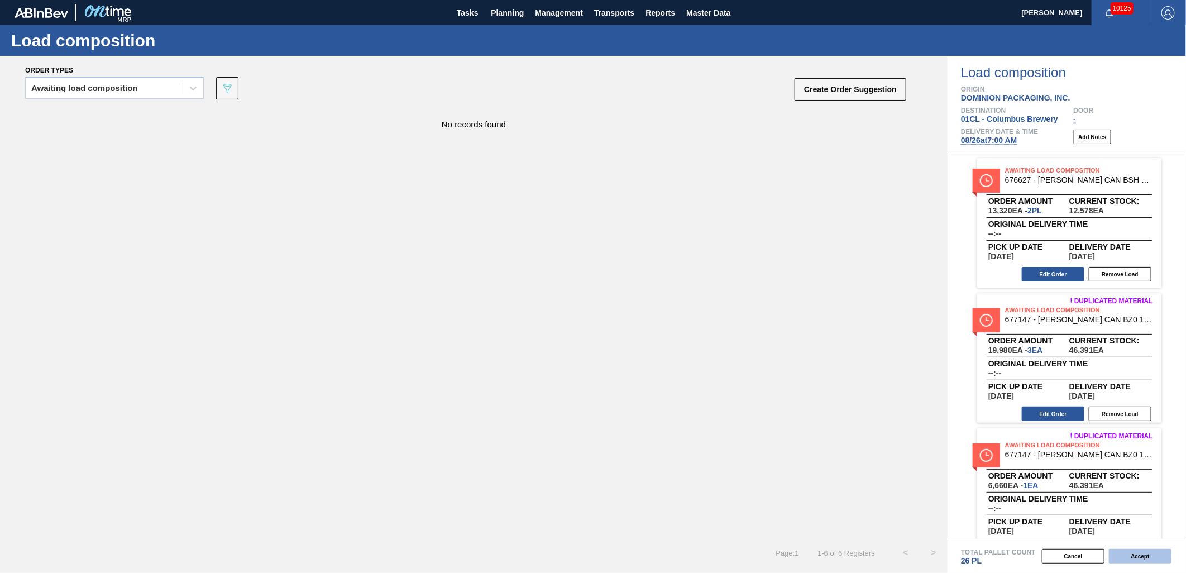
click at [1146, 555] on button "Accept" at bounding box center [1140, 556] width 63 height 15
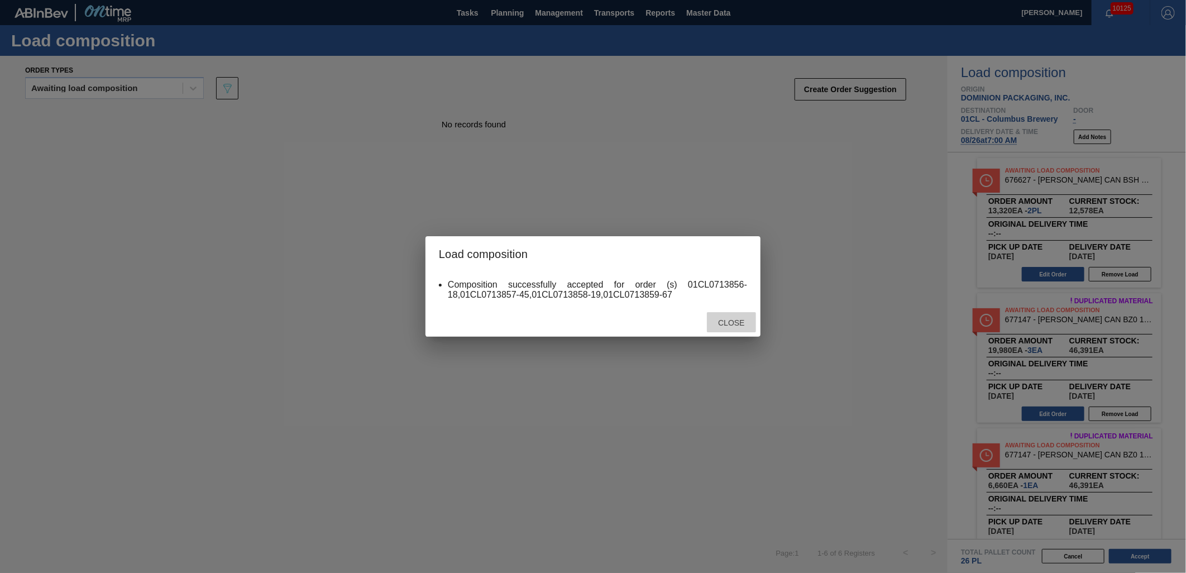
click at [720, 321] on span "Close" at bounding box center [731, 322] width 44 height 9
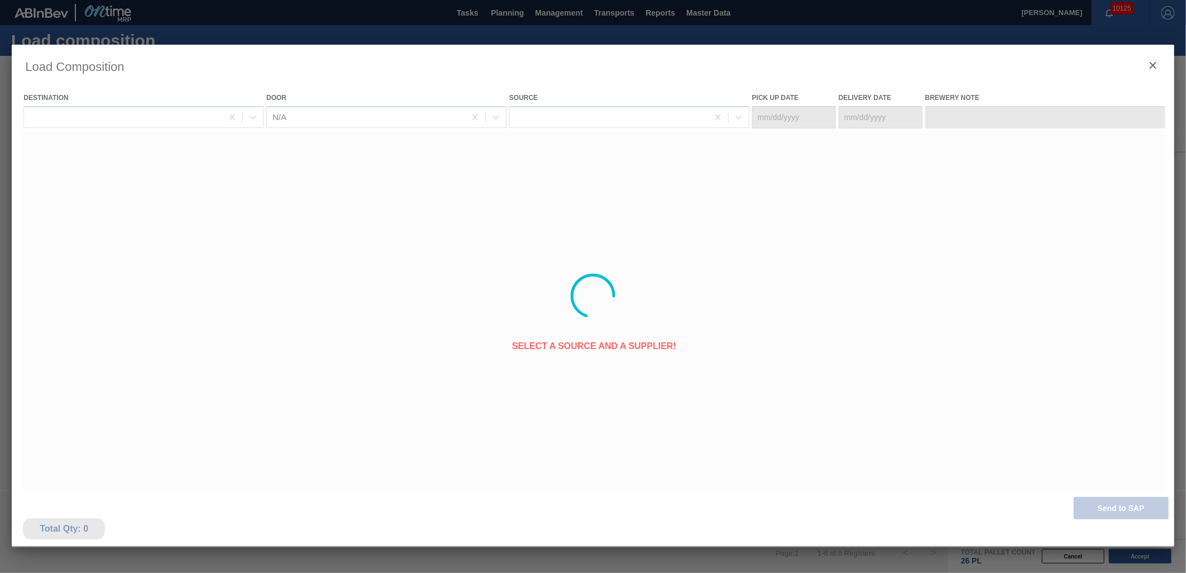
type Date "[DATE]"
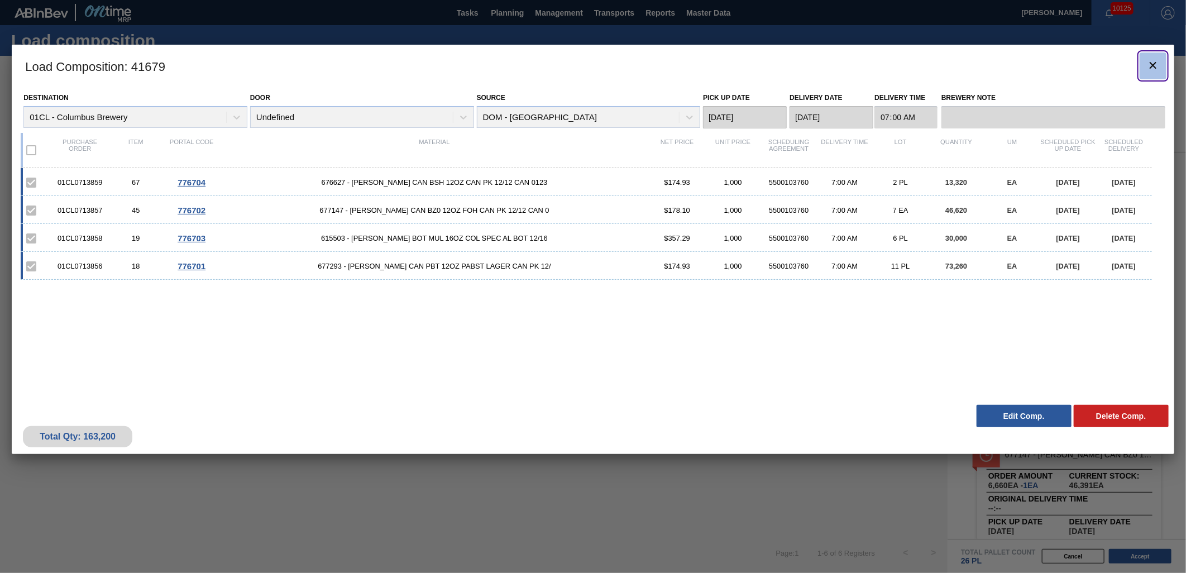
click at [1156, 64] on icon "botão de ícone" at bounding box center [1153, 65] width 13 height 13
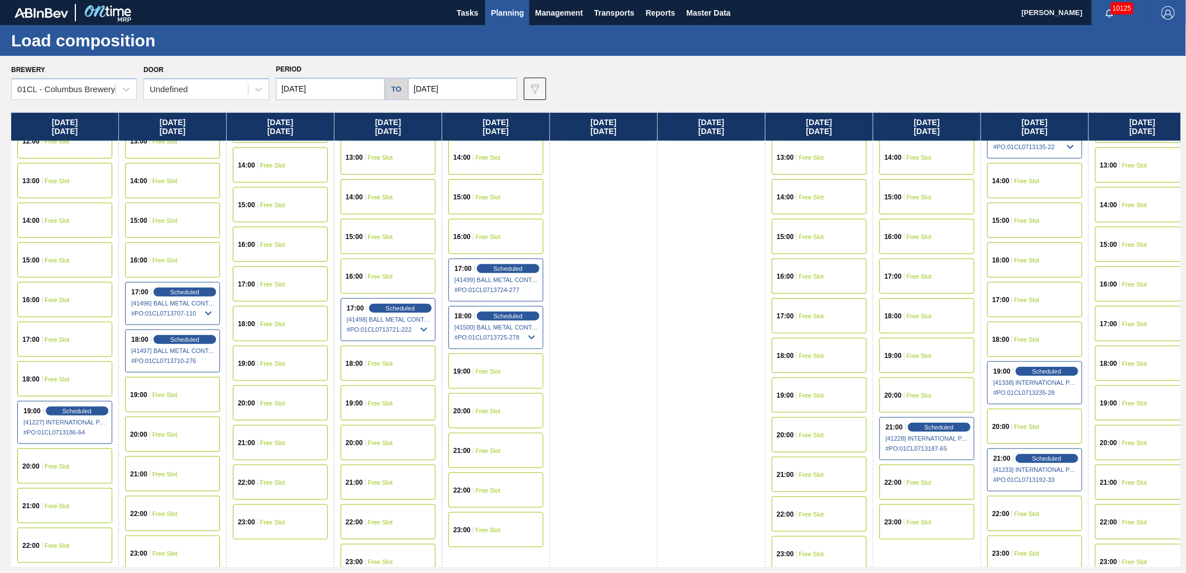
scroll to position [595, 0]
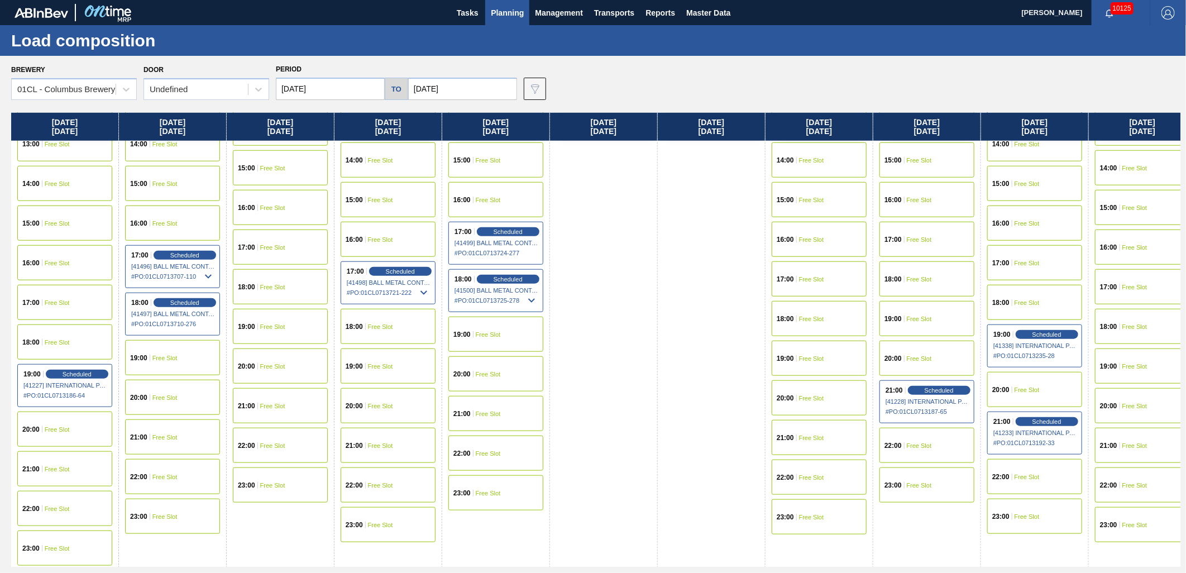
click at [152, 435] on span "Free Slot" at bounding box center [164, 437] width 25 height 7
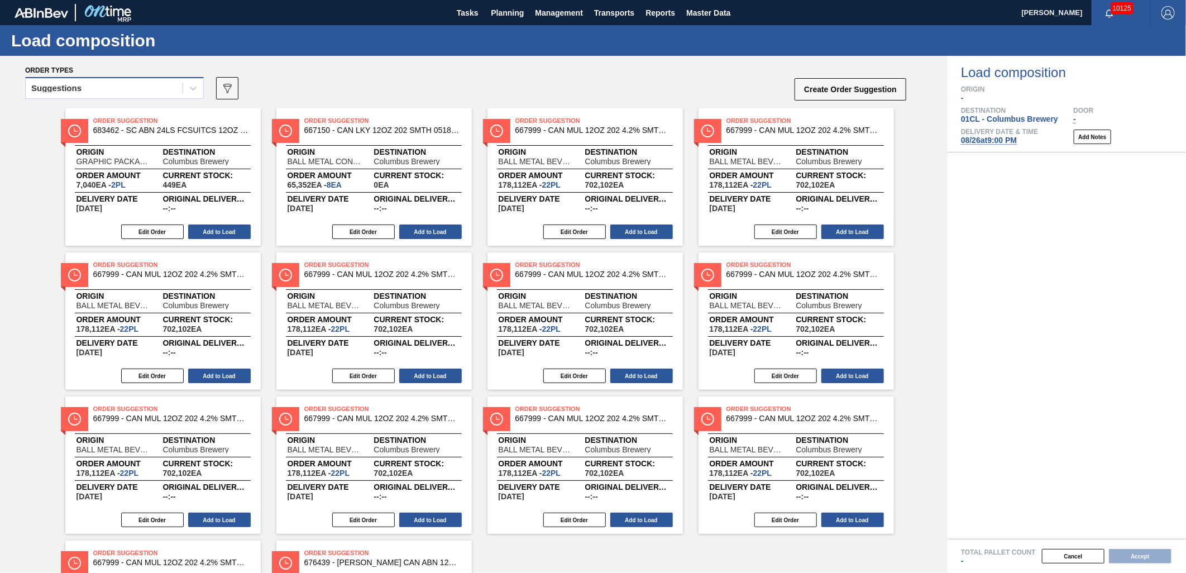
click at [142, 91] on div "Suggestions" at bounding box center [104, 88] width 157 height 16
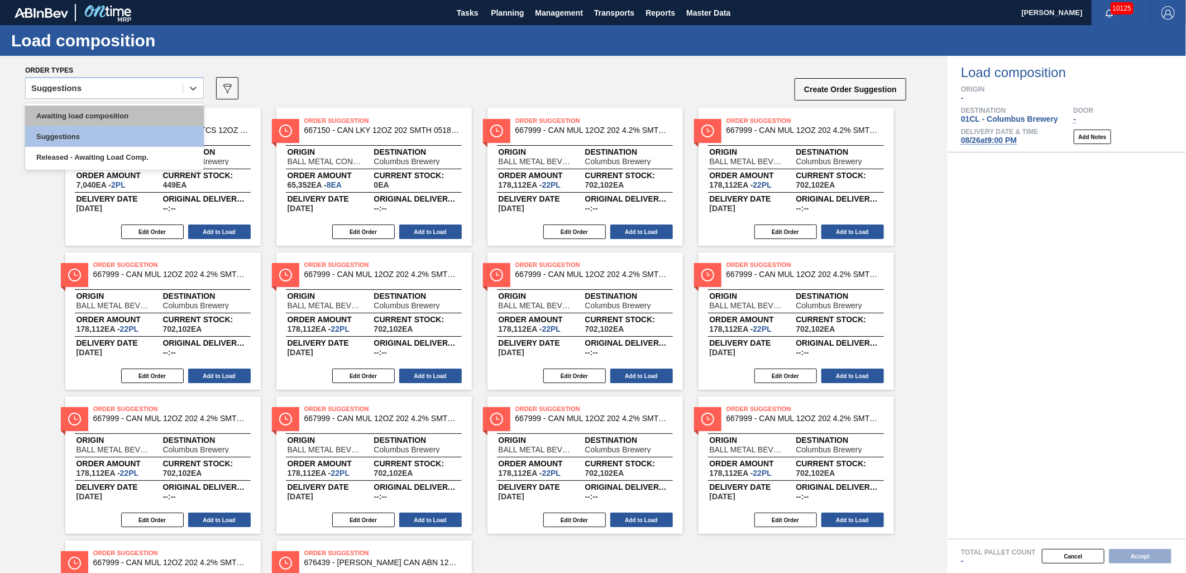
click at [118, 114] on div "Awaiting load composition" at bounding box center [114, 116] width 179 height 21
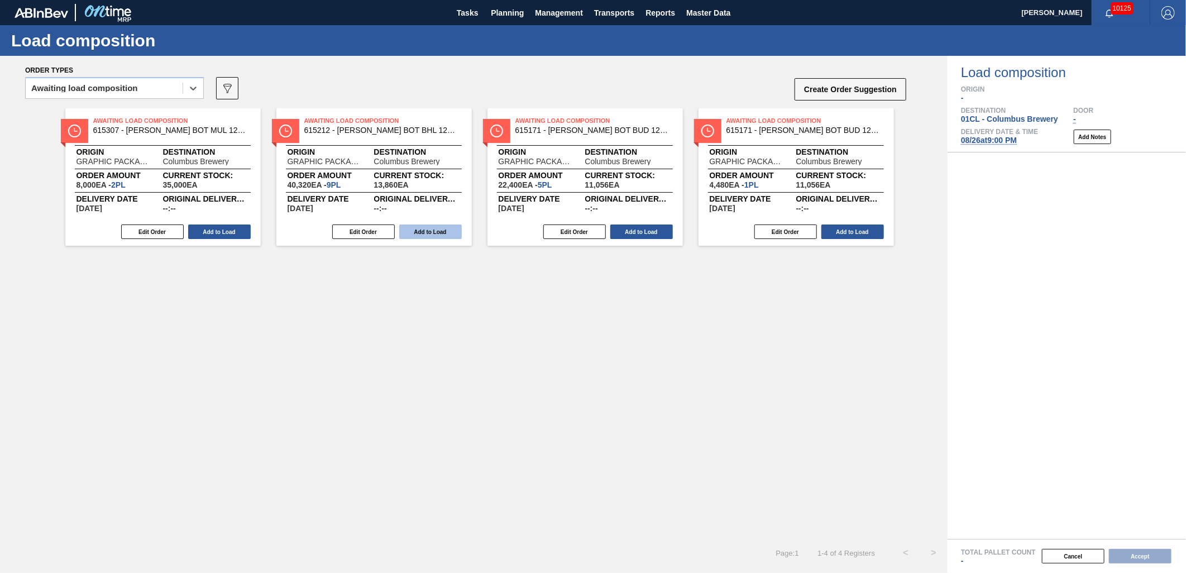
click at [409, 231] on button "Add to Load" at bounding box center [430, 232] width 63 height 15
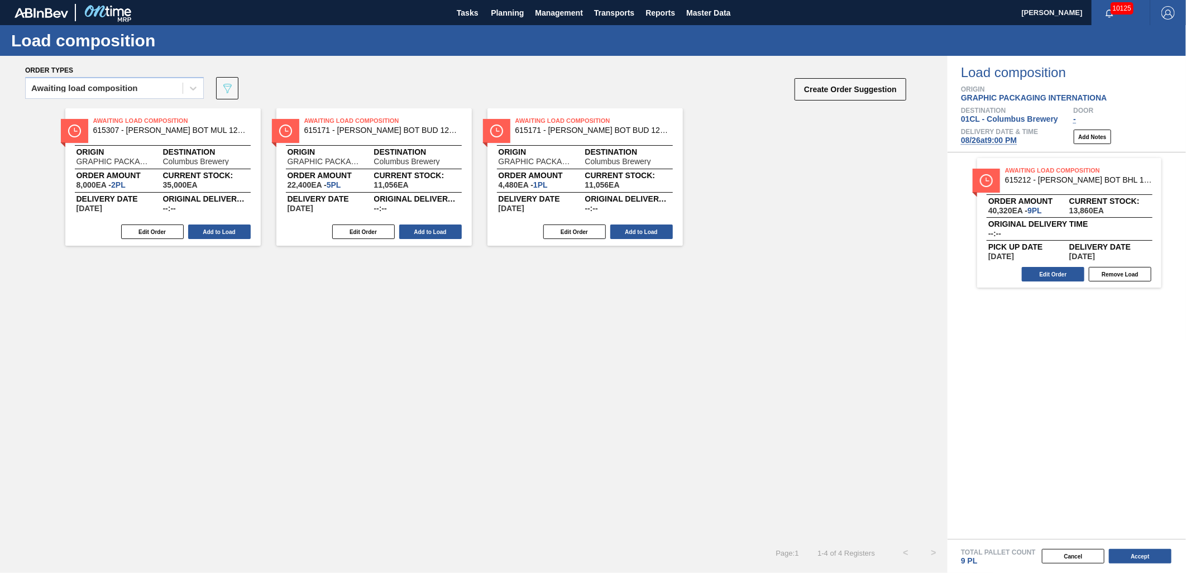
click at [409, 231] on button "Add to Load" at bounding box center [430, 232] width 63 height 15
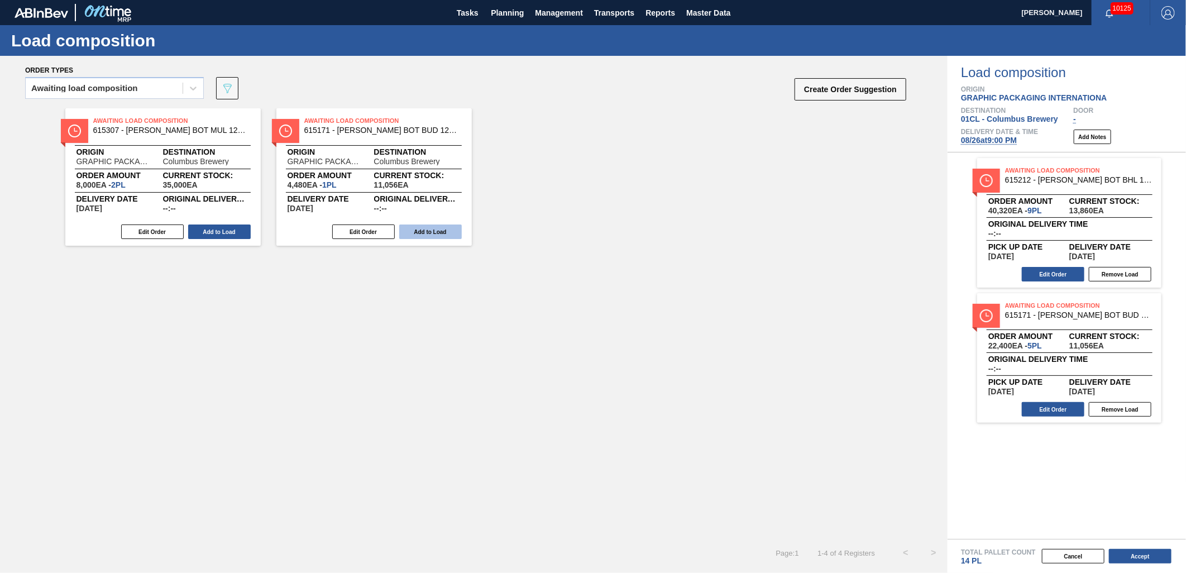
click at [409, 230] on button "Add to Load" at bounding box center [430, 232] width 63 height 15
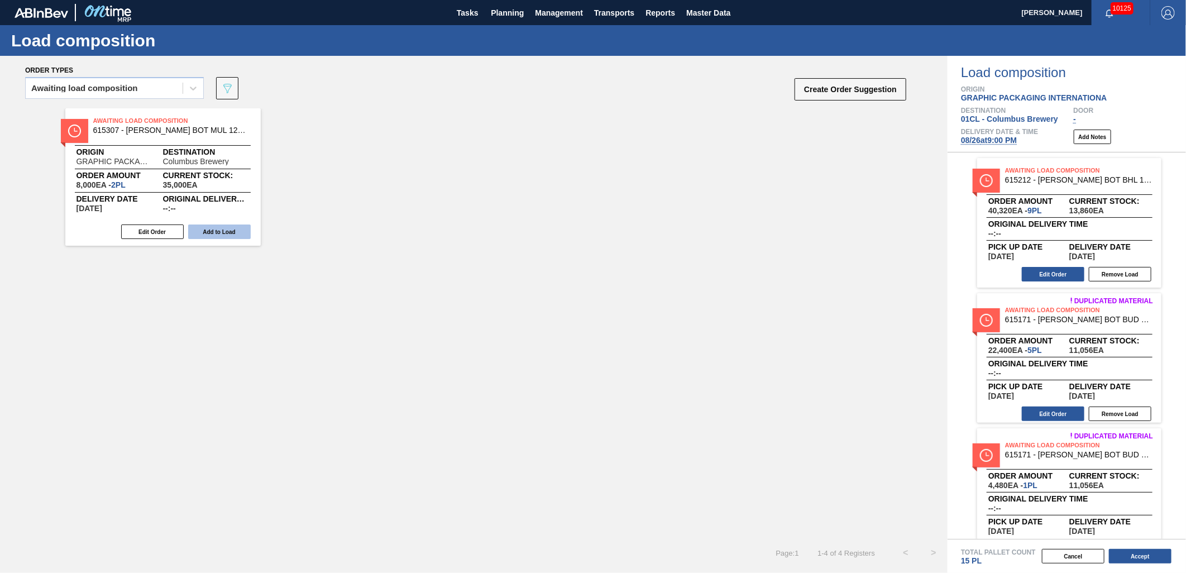
click at [211, 230] on button "Add to Load" at bounding box center [219, 232] width 63 height 15
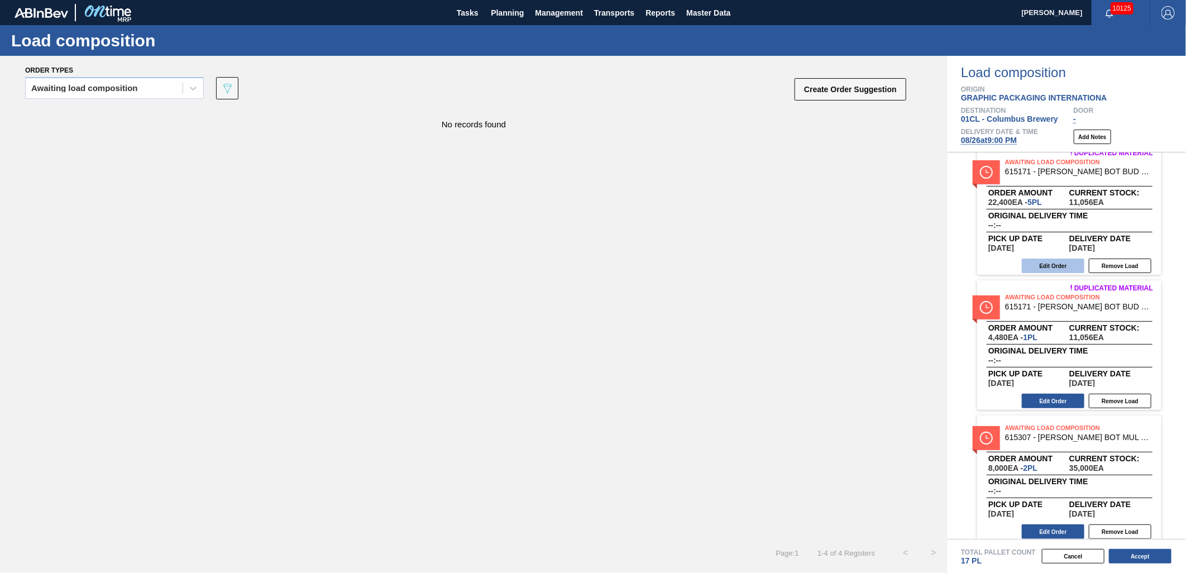
scroll to position [159, 0]
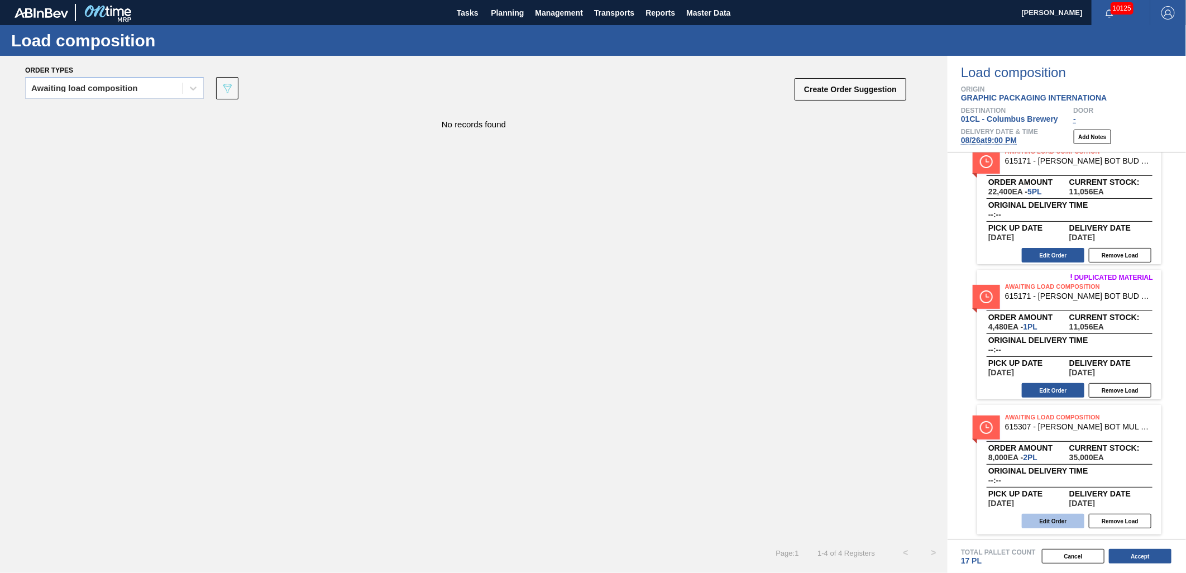
click at [1053, 521] on button "Edit Order" at bounding box center [1053, 521] width 63 height 15
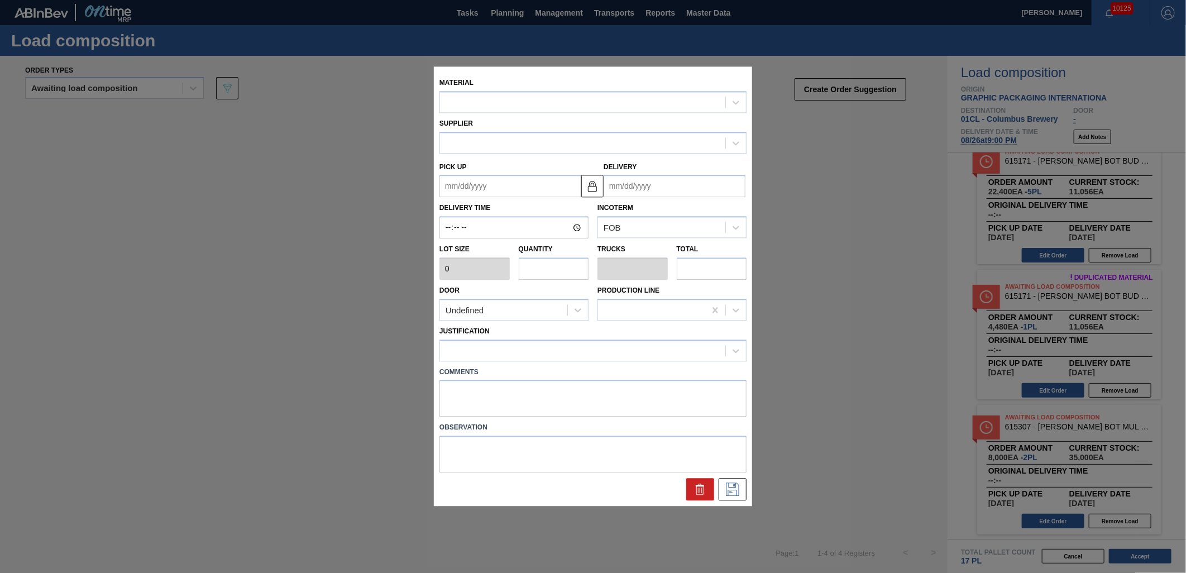
type input "4,000"
type input "2"
type input "0.077"
type input "8,000"
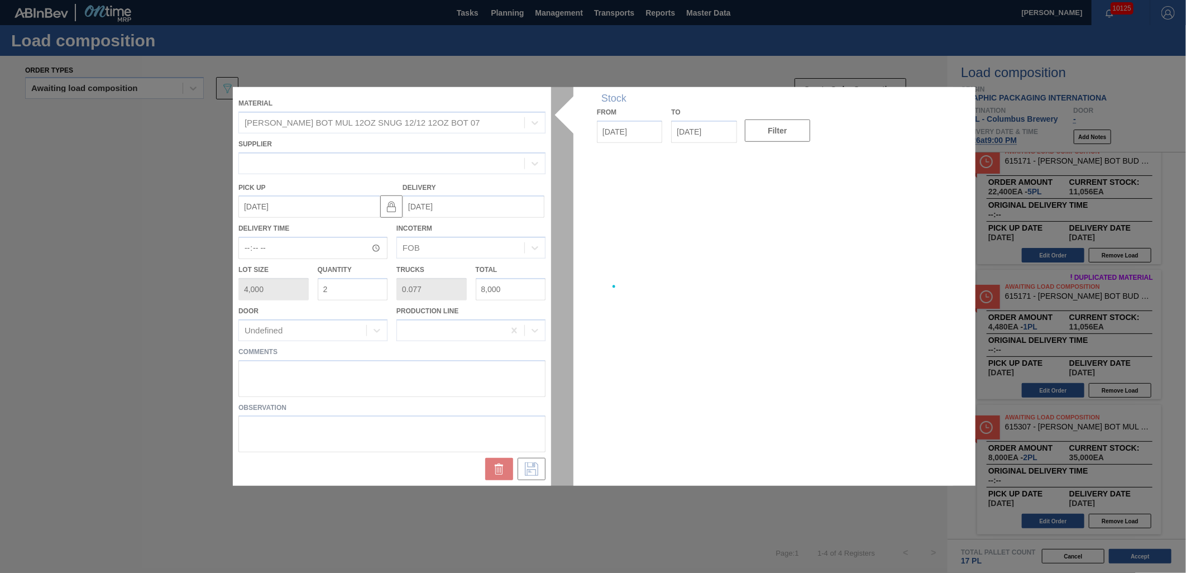
type up "[DATE]"
type input "[DATE]"
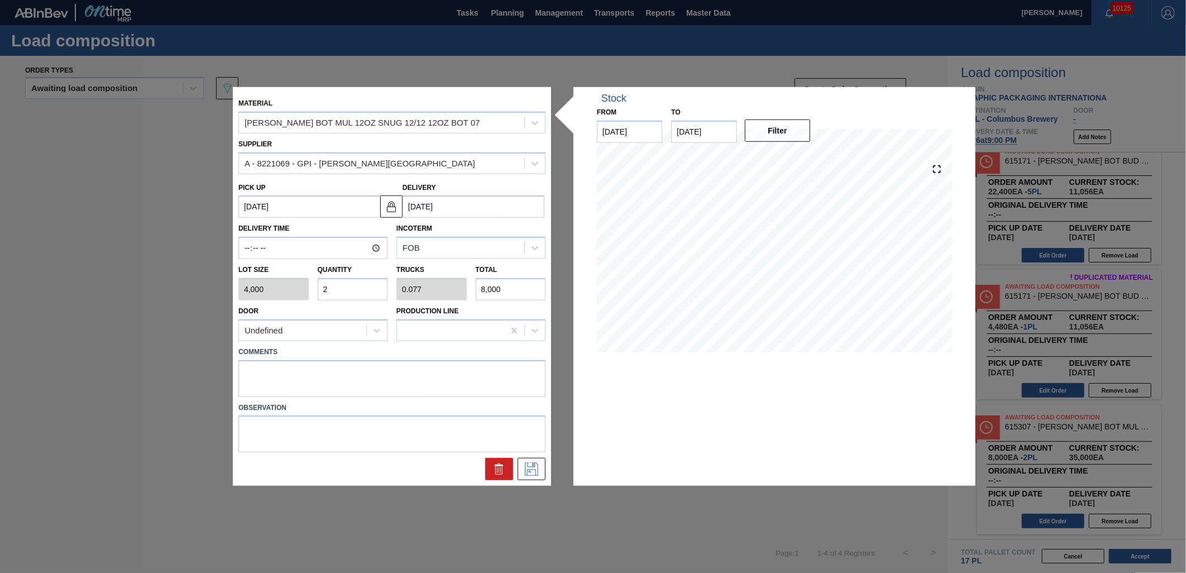
click at [359, 284] on input "2" at bounding box center [353, 289] width 70 height 22
type input "0"
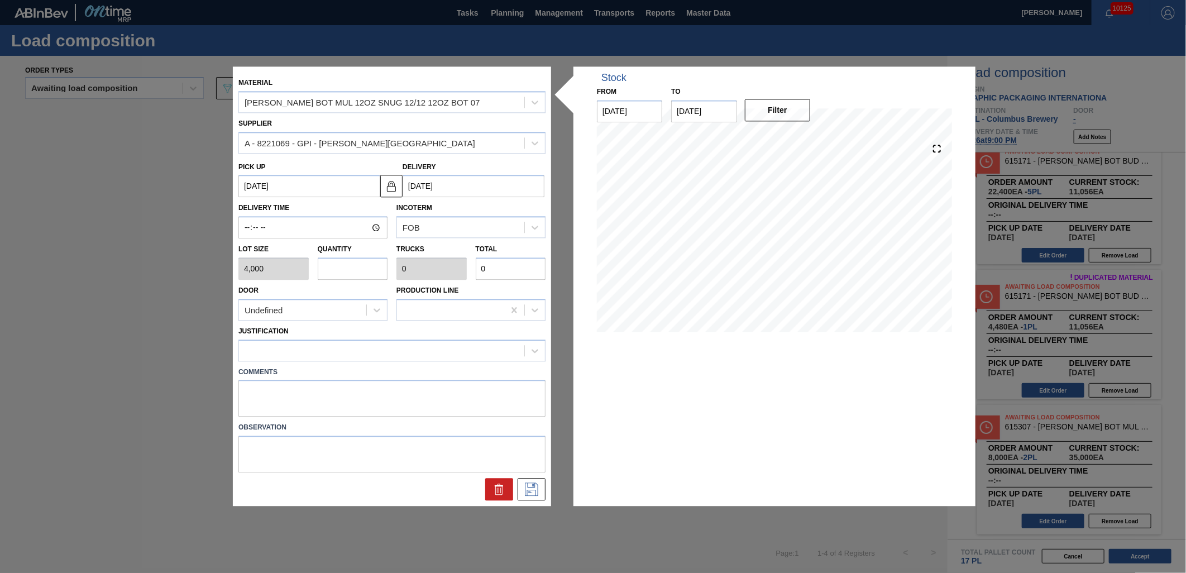
type input "1"
type input "0.038"
type input "4,000"
type input "11"
type input "0.423"
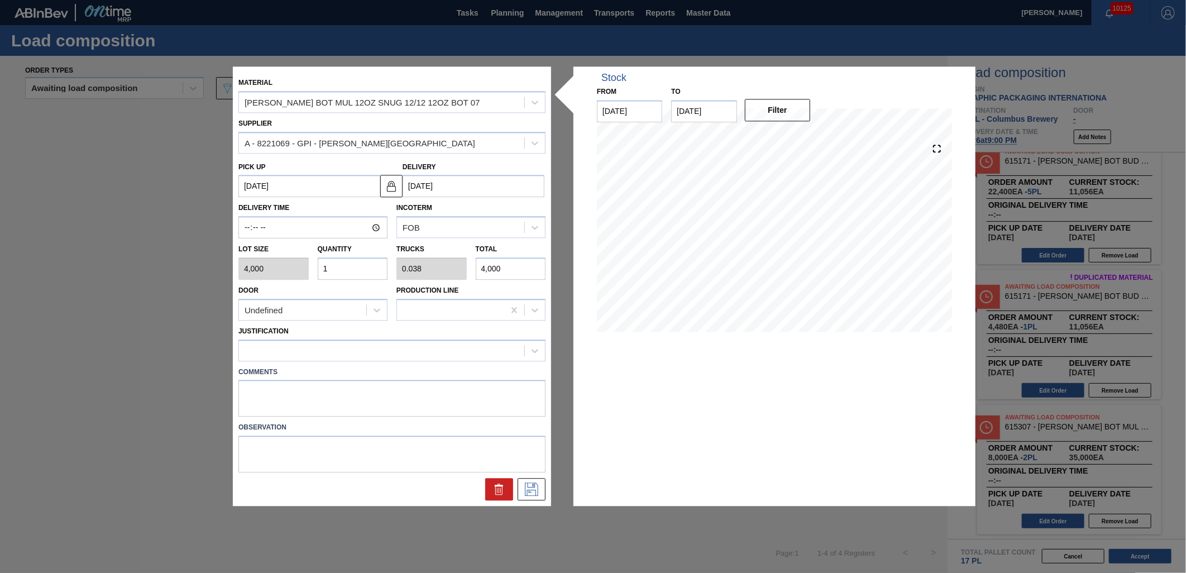
type input "44,000"
type input "11"
drag, startPoint x: 411, startPoint y: 349, endPoint x: 405, endPoint y: 346, distance: 6.0
click at [410, 349] on div at bounding box center [381, 350] width 285 height 16
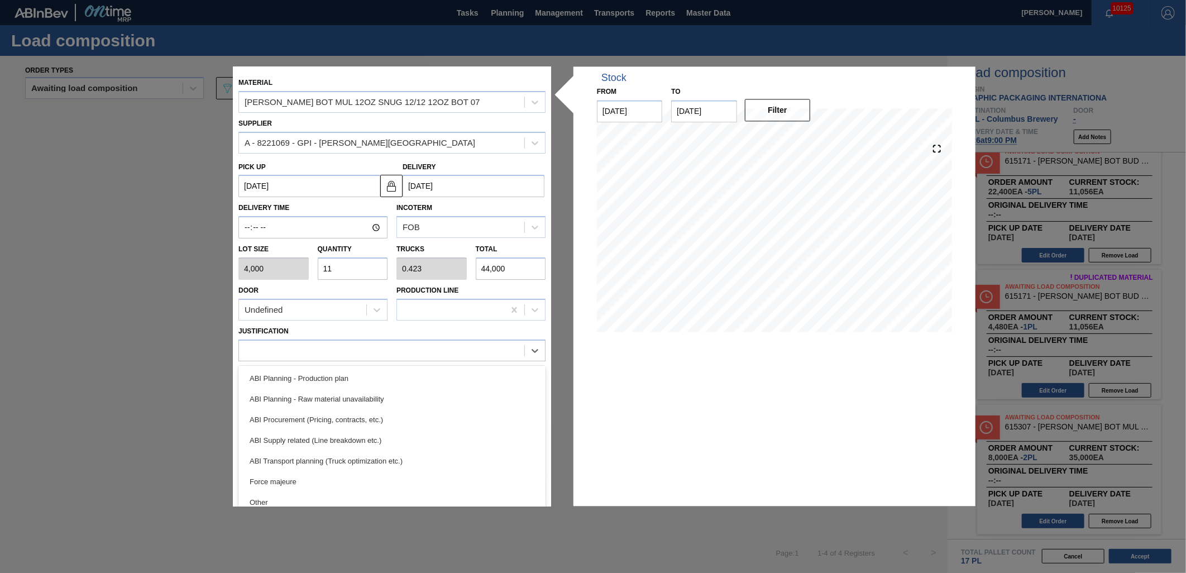
scroll to position [124, 0]
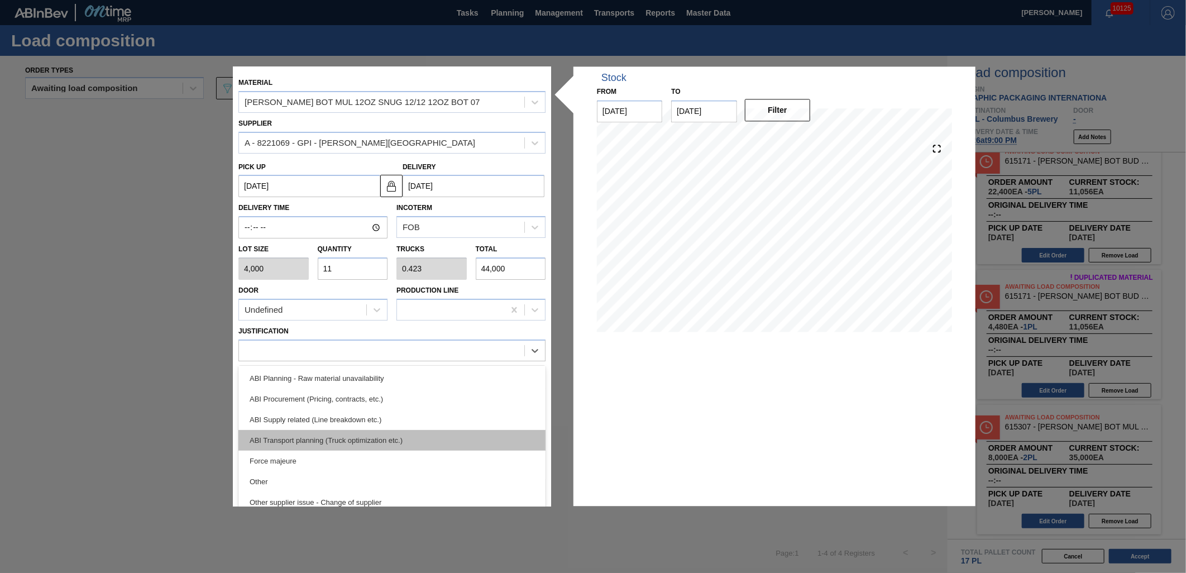
click at [404, 436] on div "ABI Transport planning (Truck optimization etc.)" at bounding box center [391, 440] width 307 height 21
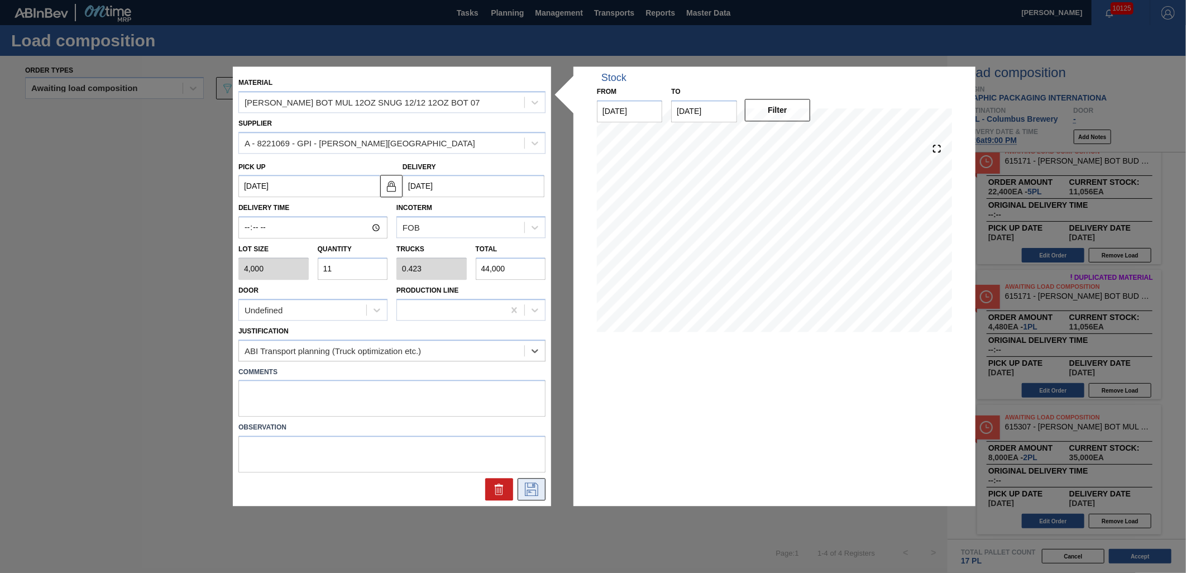
click at [534, 490] on icon at bounding box center [532, 489] width 18 height 13
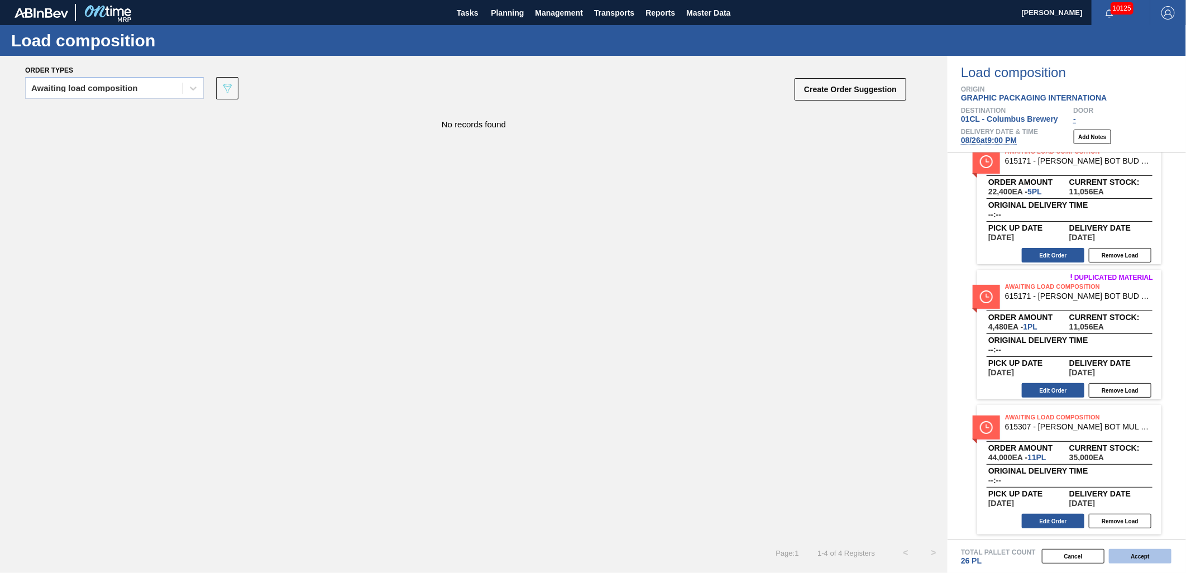
click at [1134, 556] on button "Accept" at bounding box center [1140, 556] width 63 height 15
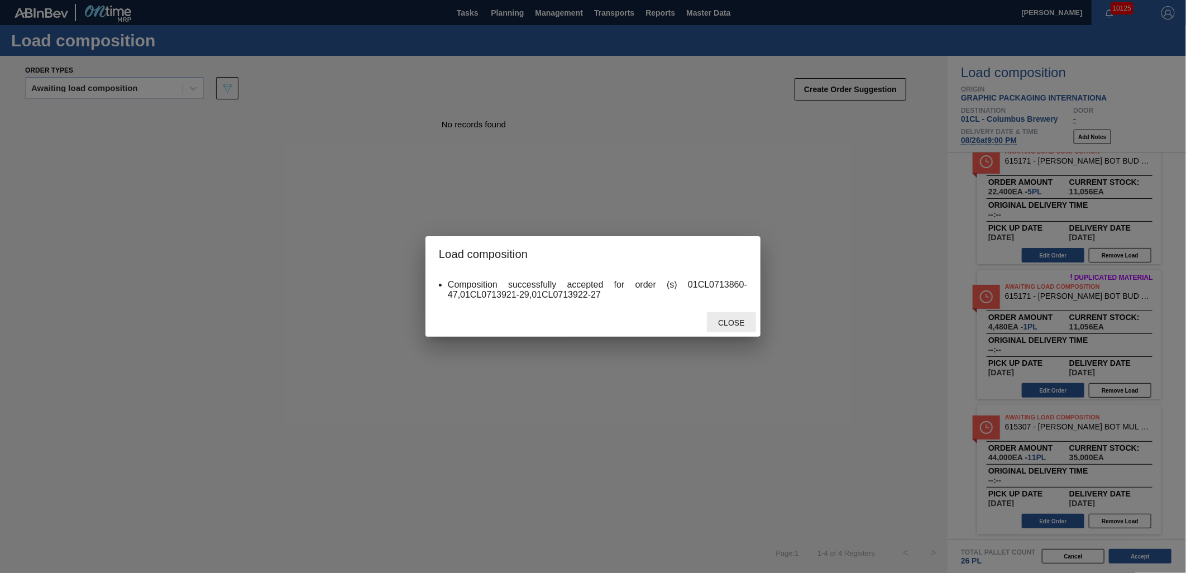
click at [728, 323] on span "Close" at bounding box center [731, 322] width 44 height 9
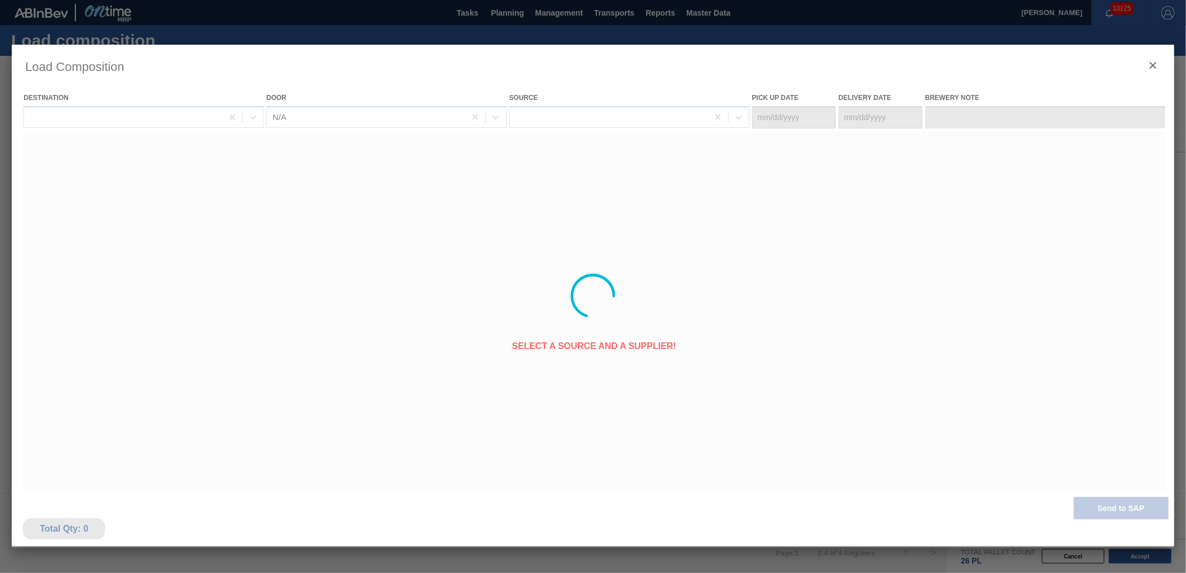
type Date "[DATE]"
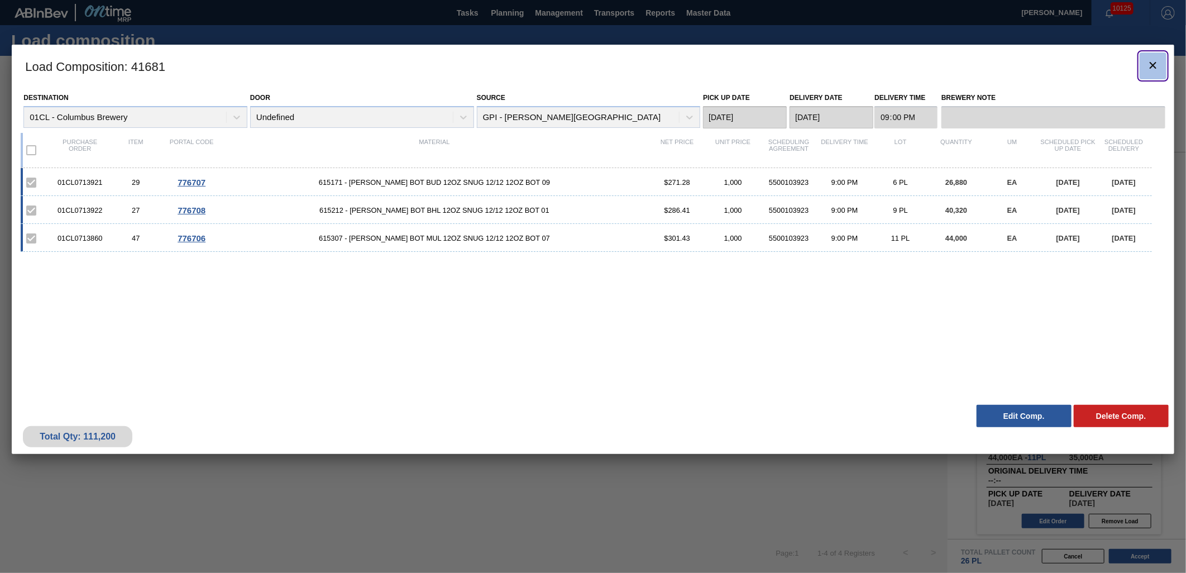
click at [1147, 67] on icon "botão de ícone" at bounding box center [1153, 65] width 13 height 13
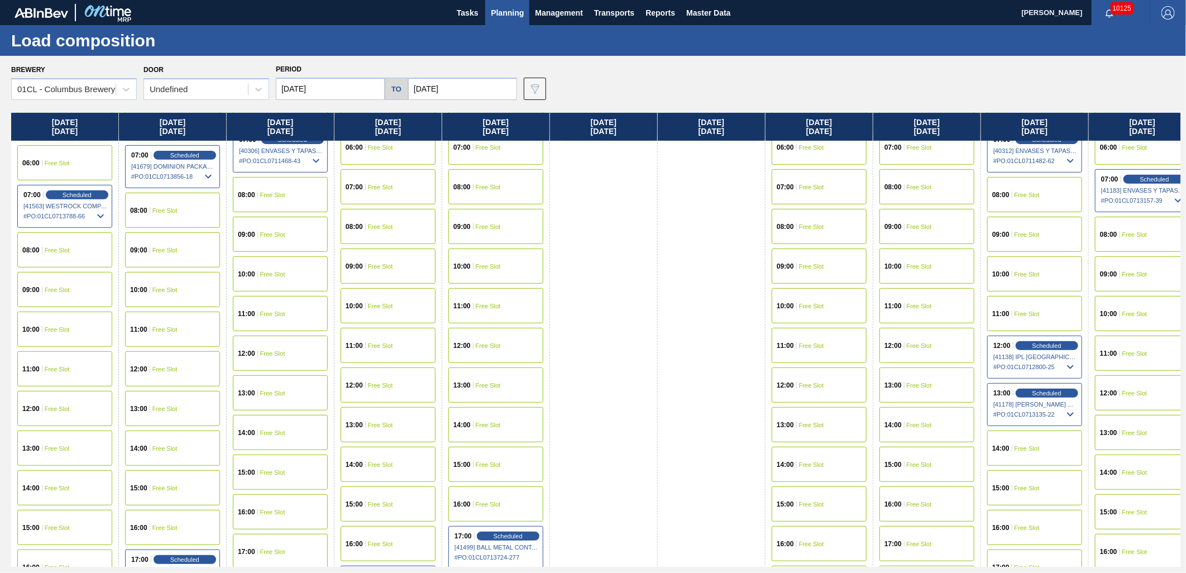
scroll to position [310, 0]
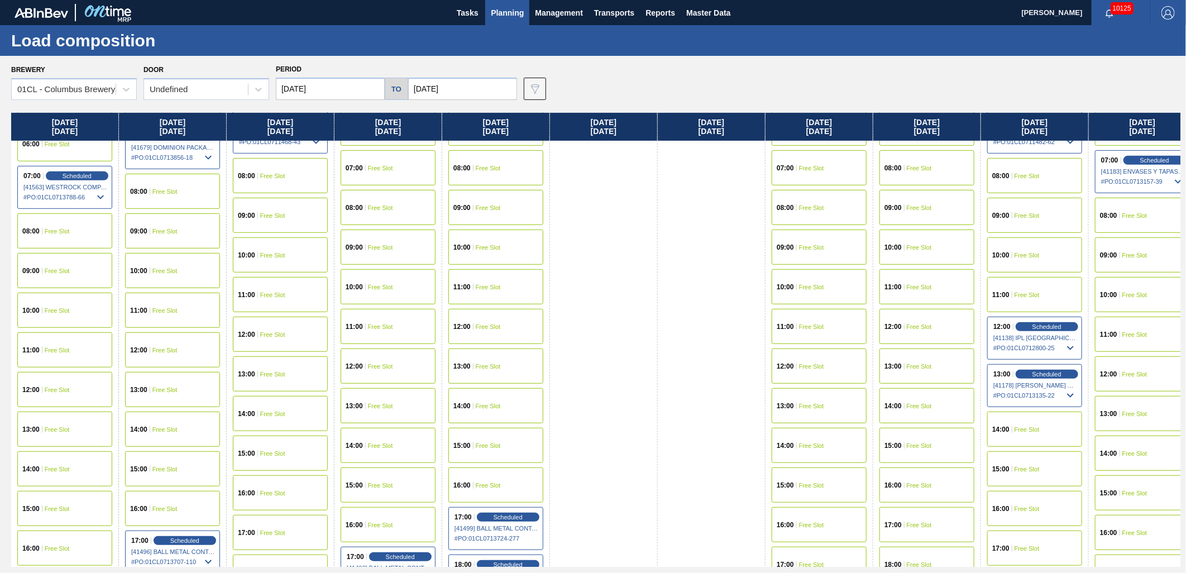
click at [162, 238] on div "09:00 Free Slot" at bounding box center [172, 230] width 95 height 35
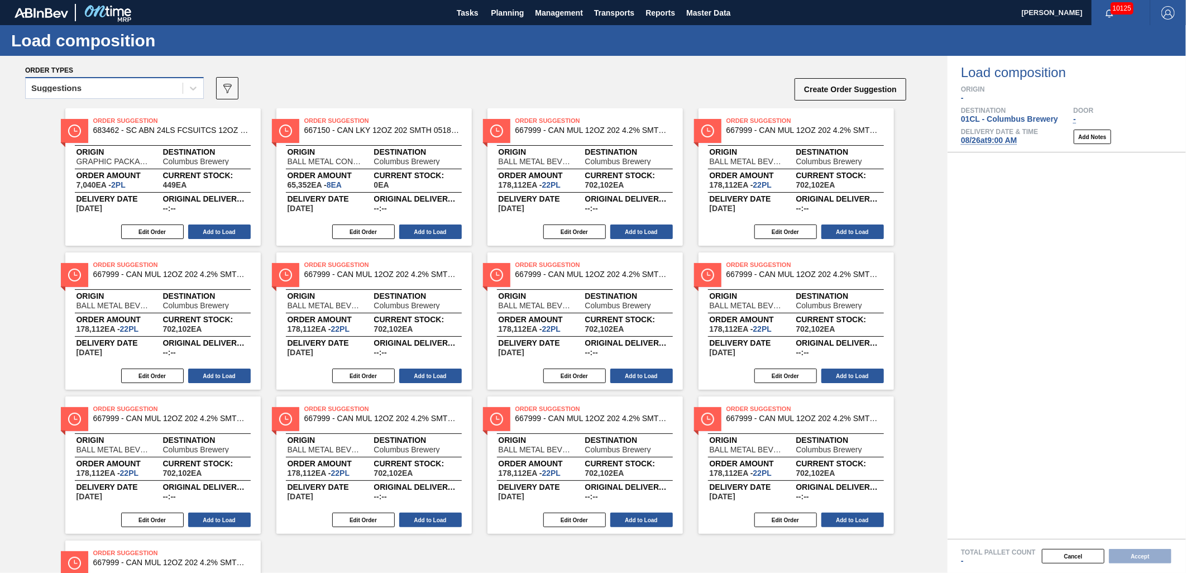
click at [147, 86] on div "Suggestions" at bounding box center [104, 88] width 157 height 16
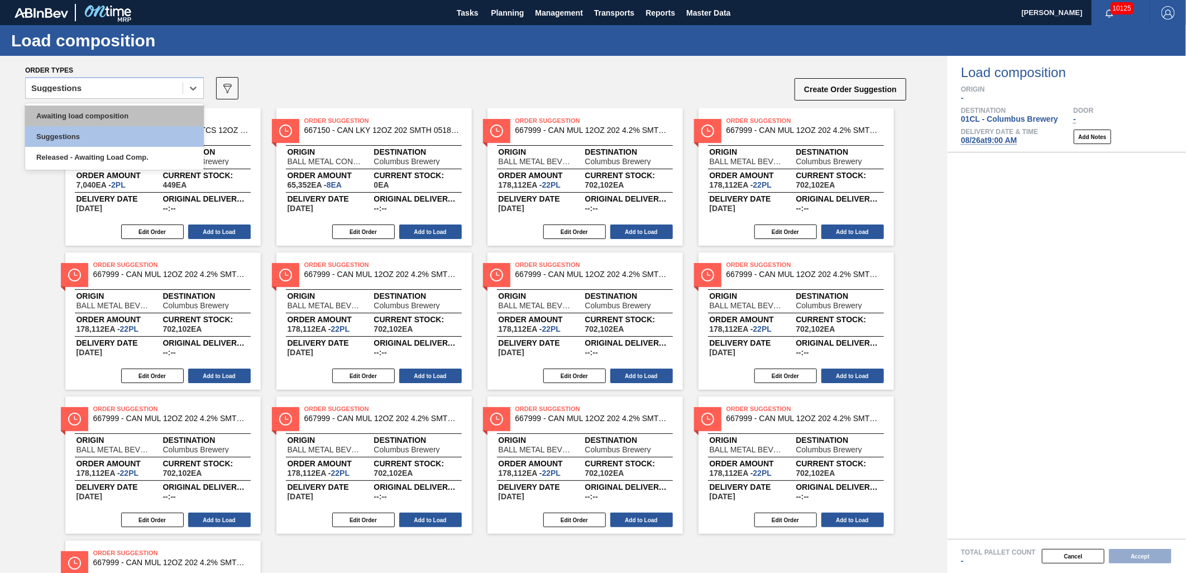
click at [124, 106] on div "Awaiting load composition" at bounding box center [114, 116] width 179 height 21
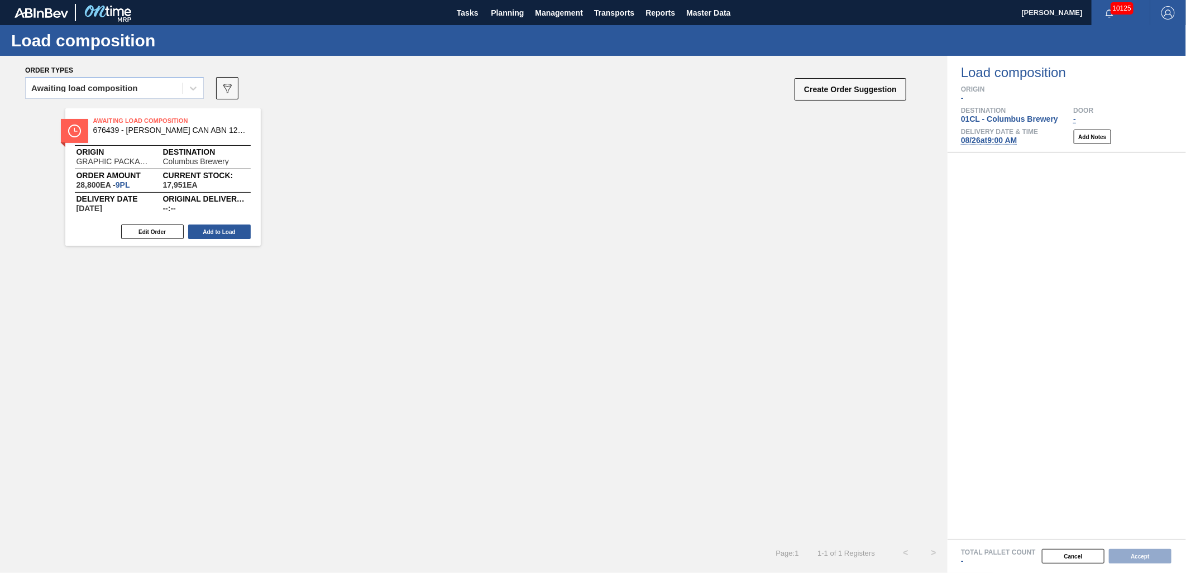
drag, startPoint x: 204, startPoint y: 226, endPoint x: 232, endPoint y: 28, distance: 199.1
click at [204, 226] on button "Add to Load" at bounding box center [219, 232] width 63 height 15
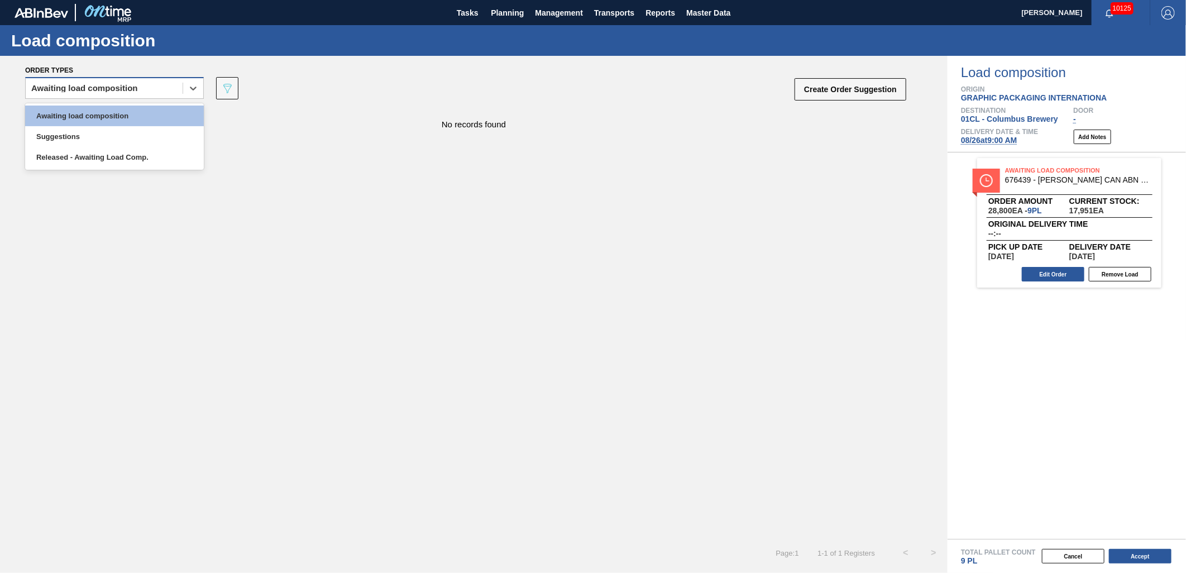
click at [134, 90] on div "Awaiting load composition" at bounding box center [84, 88] width 107 height 8
click at [120, 115] on div "Awaiting load composition" at bounding box center [114, 116] width 179 height 21
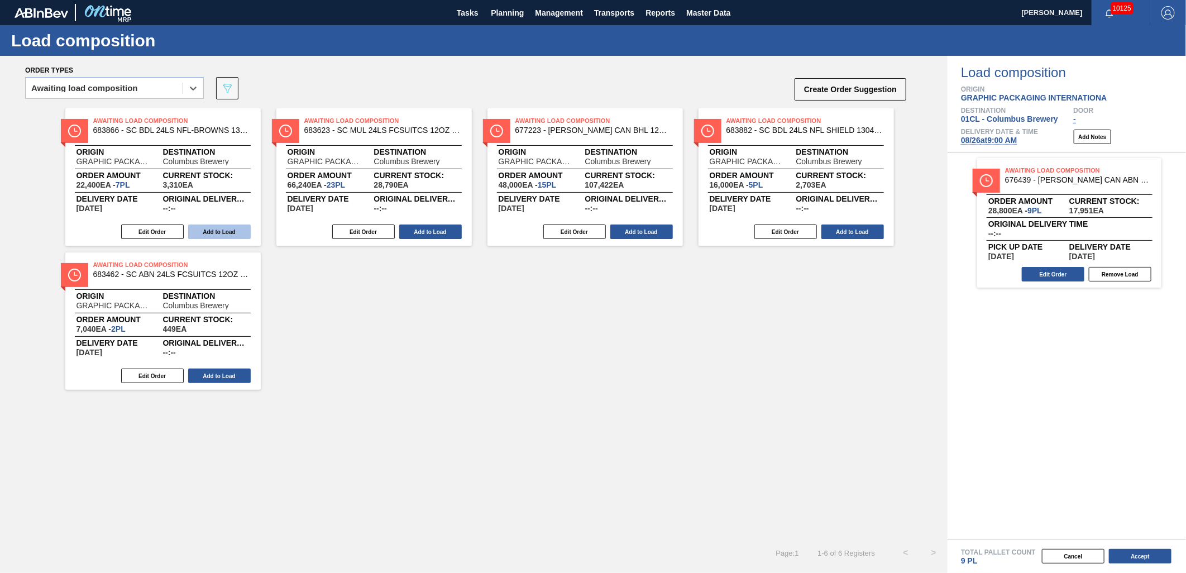
click at [214, 230] on button "Add to Load" at bounding box center [219, 232] width 63 height 15
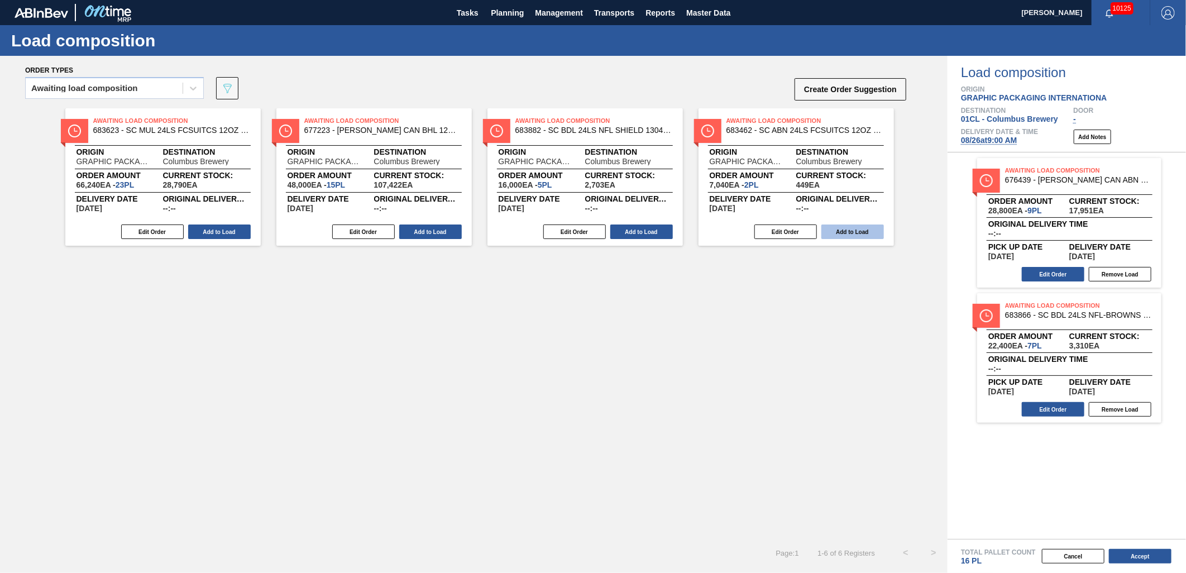
click at [857, 233] on button "Add to Load" at bounding box center [853, 232] width 63 height 15
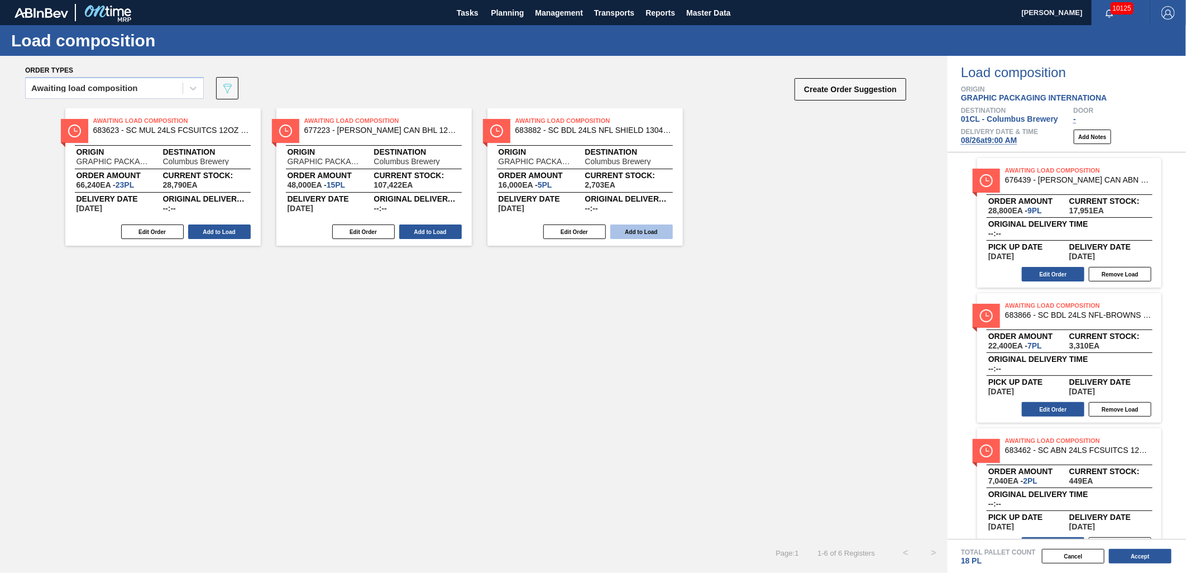
click at [643, 233] on button "Add to Load" at bounding box center [641, 232] width 63 height 15
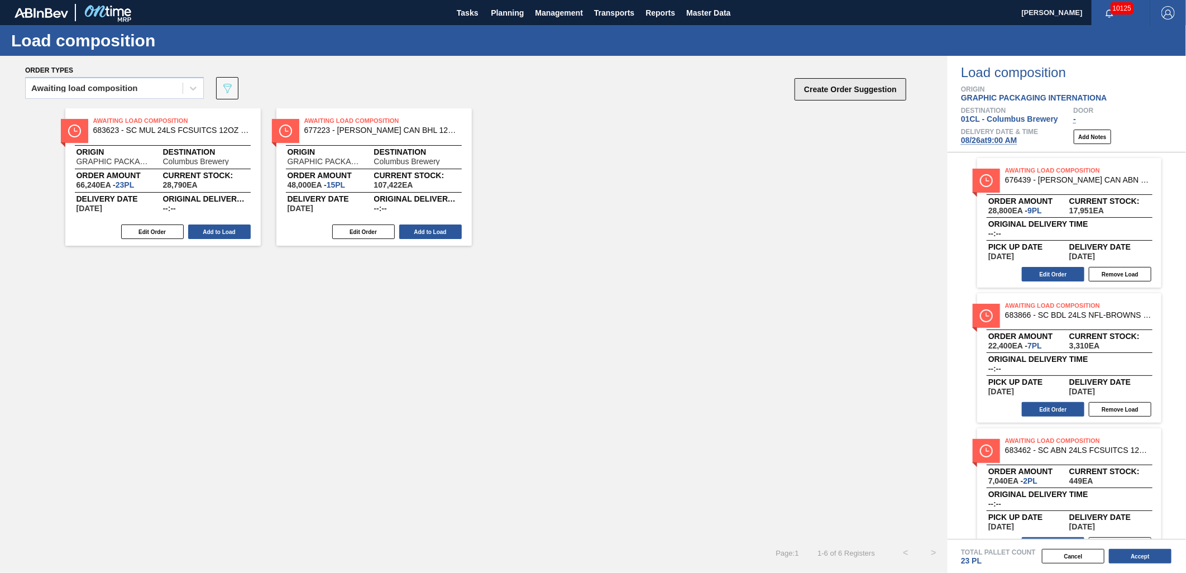
click at [846, 91] on button "Create Order Suggestion" at bounding box center [851, 89] width 112 height 22
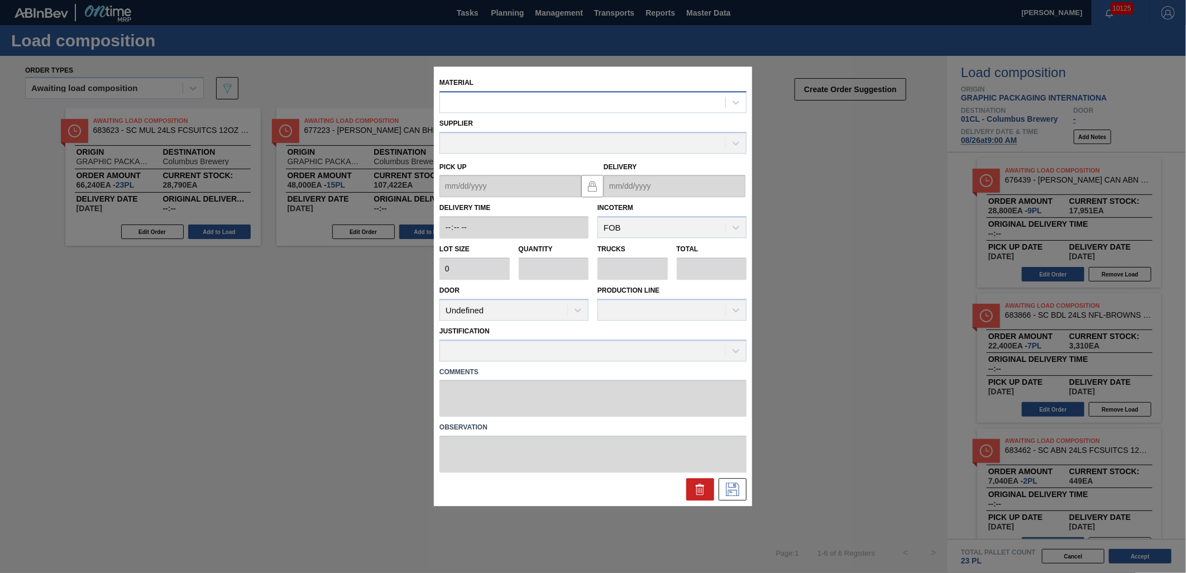
click at [537, 106] on div at bounding box center [582, 102] width 285 height 16
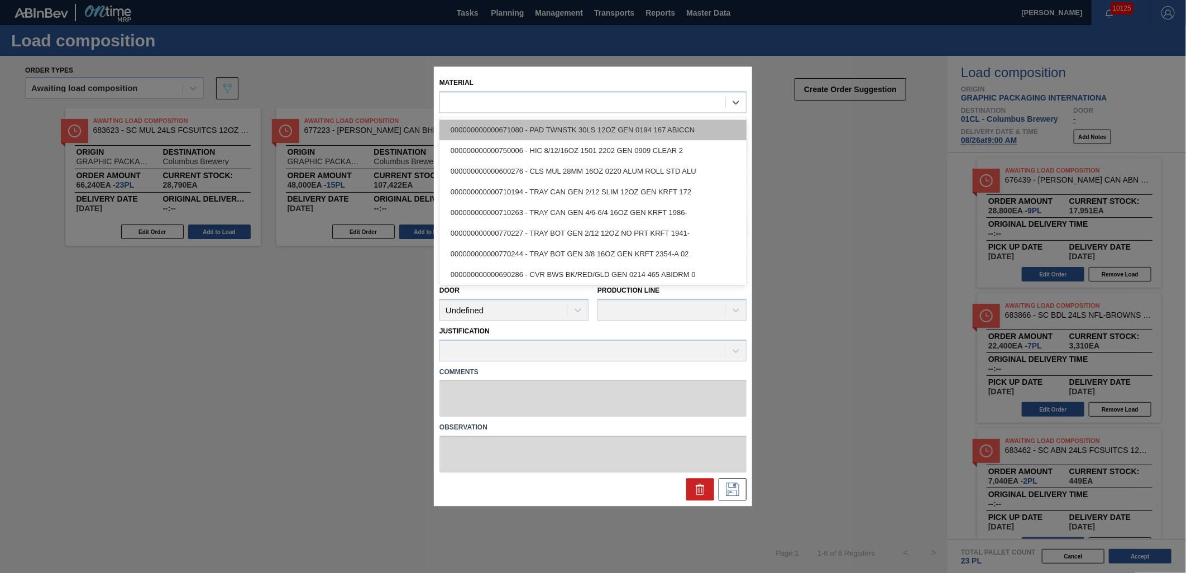
click at [604, 131] on div "000000000000671080 - PAD TWNSTK 30LS 12OZ GEN 0194 167 ABICCN" at bounding box center [593, 130] width 307 height 21
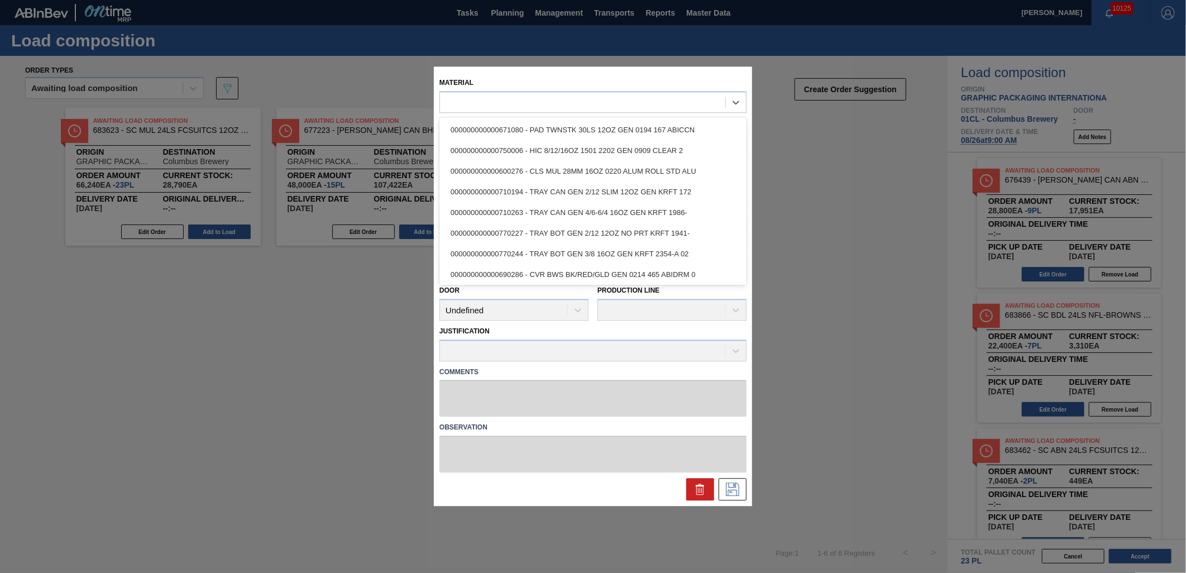
type input "36,000"
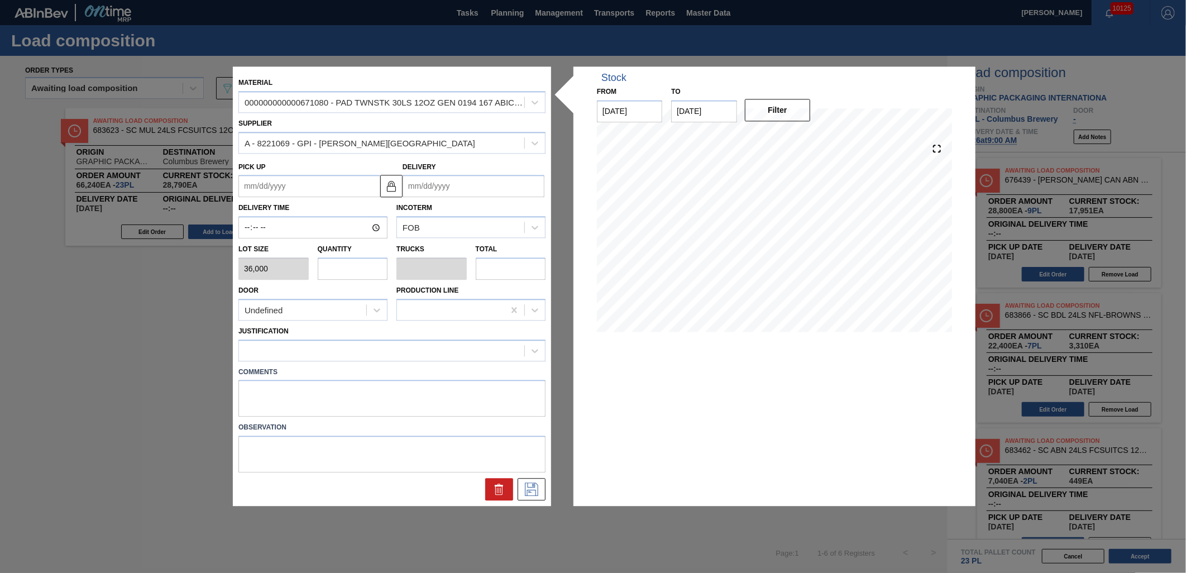
click at [364, 271] on input "text" at bounding box center [353, 268] width 70 height 22
type input "3"
type input "0.15"
type input "108,000"
type input "3"
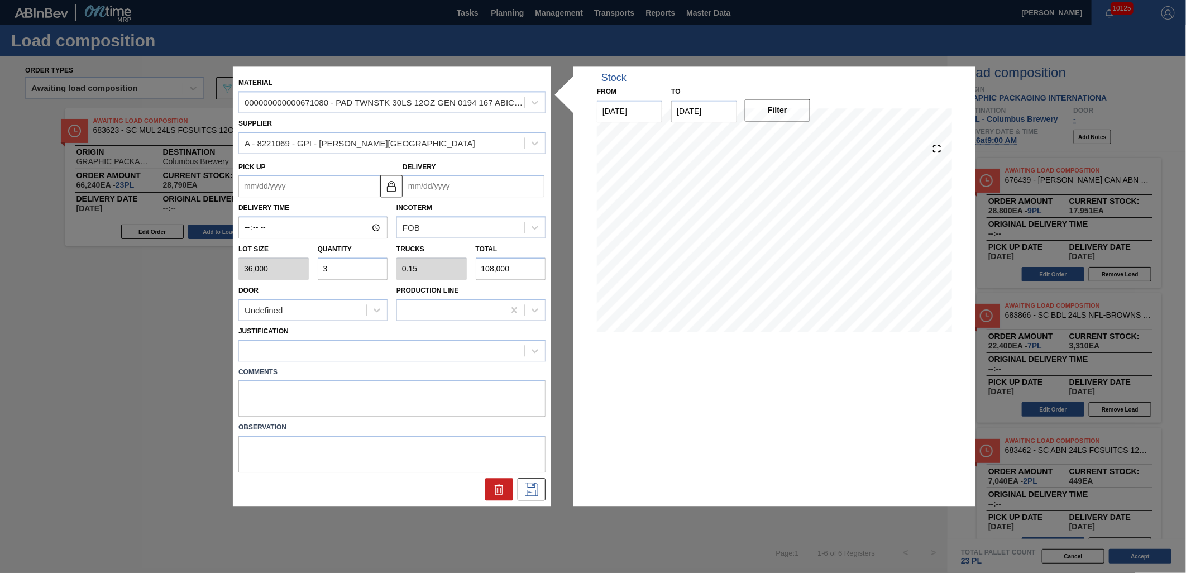
click at [508, 192] on input "Delivery" at bounding box center [474, 186] width 142 height 22
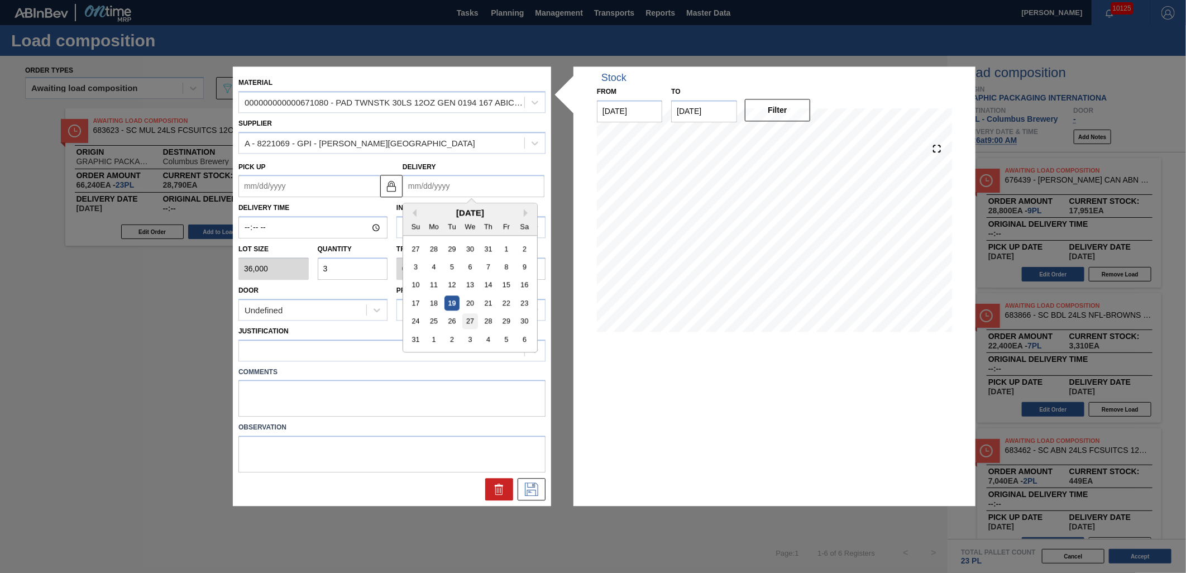
click at [471, 316] on div "27" at bounding box center [469, 321] width 15 height 15
type up "[DATE]"
type input "[DATE]"
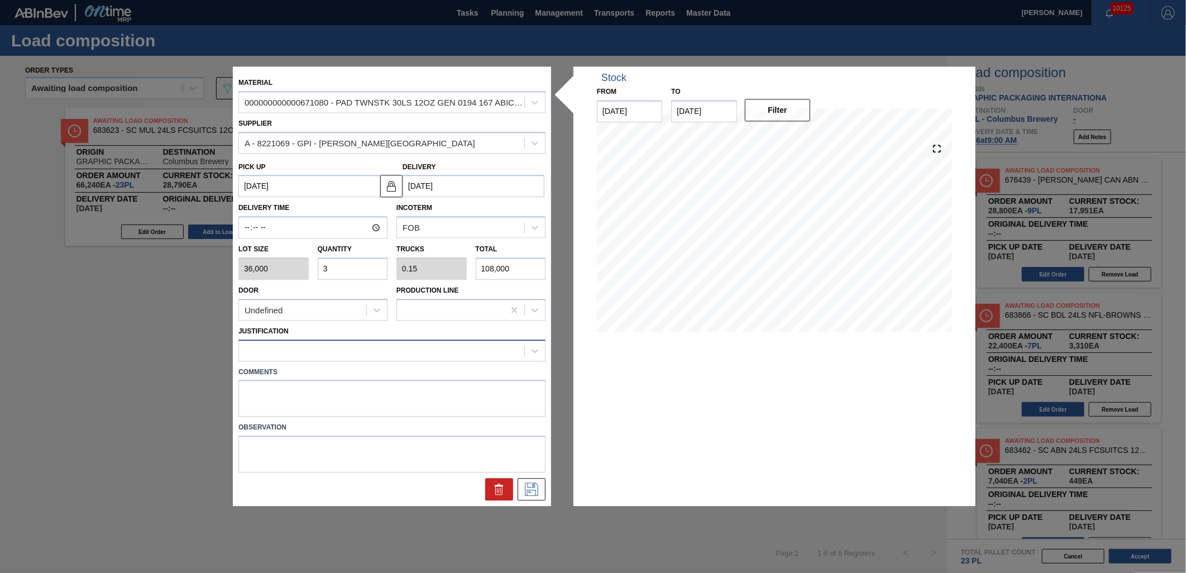
click at [504, 350] on div at bounding box center [381, 350] width 285 height 16
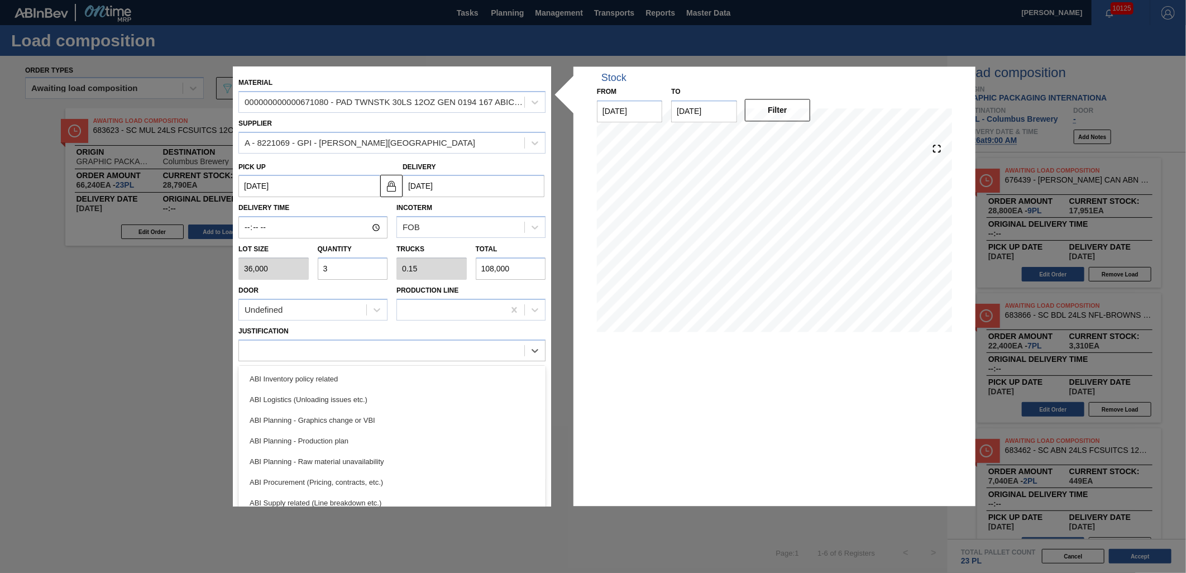
scroll to position [62, 0]
click at [413, 495] on div "ABI Transport planning (Truck optimization etc.)" at bounding box center [391, 502] width 307 height 21
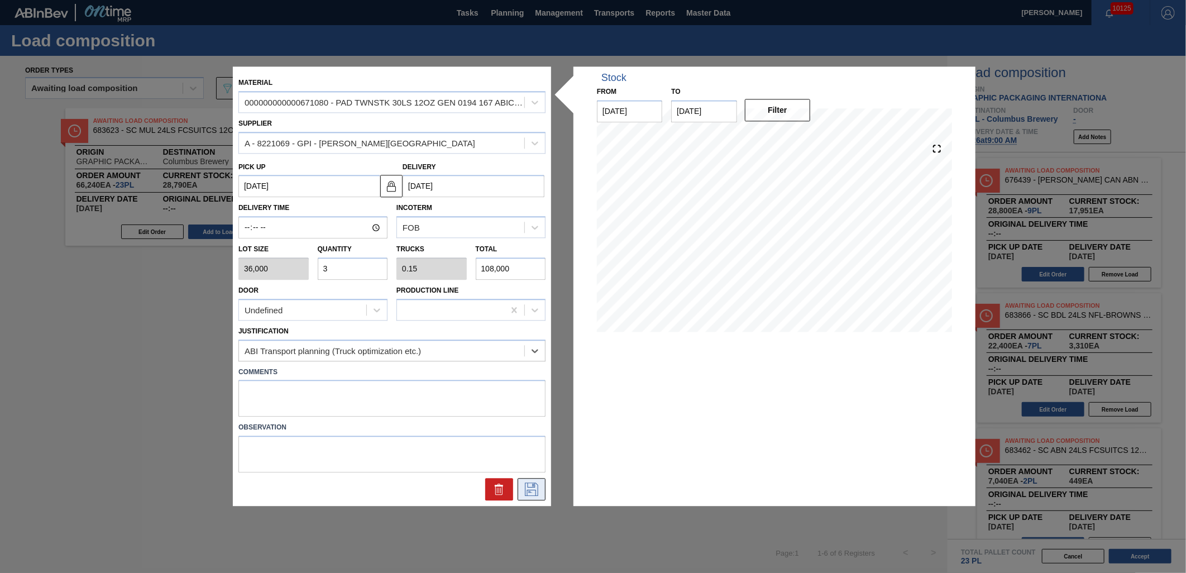
click at [528, 488] on icon at bounding box center [532, 489] width 18 height 13
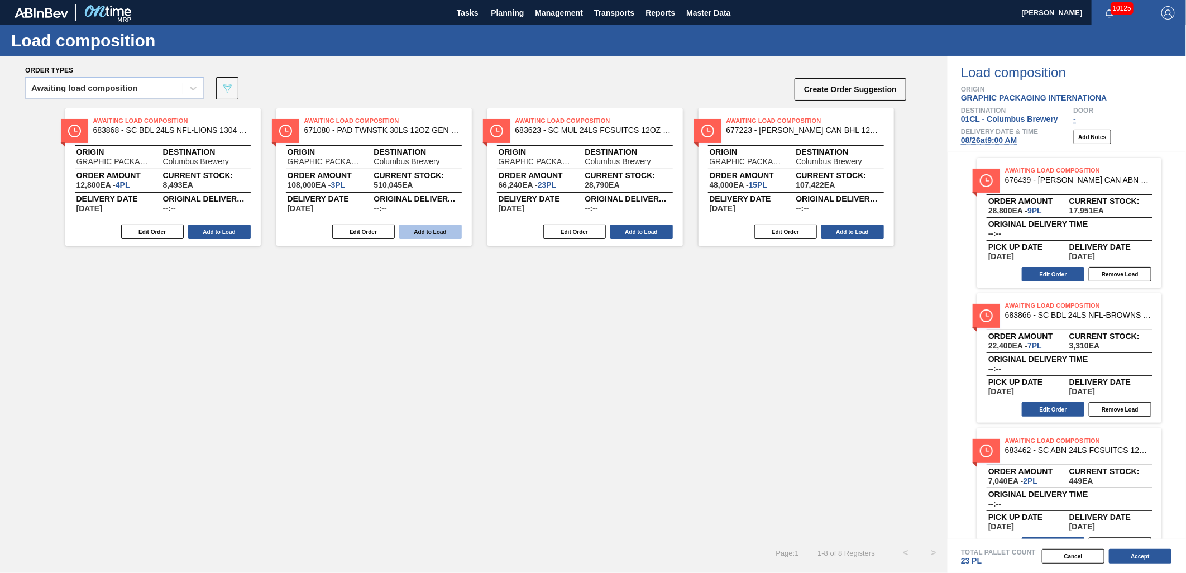
click at [426, 228] on button "Add to Load" at bounding box center [430, 232] width 63 height 15
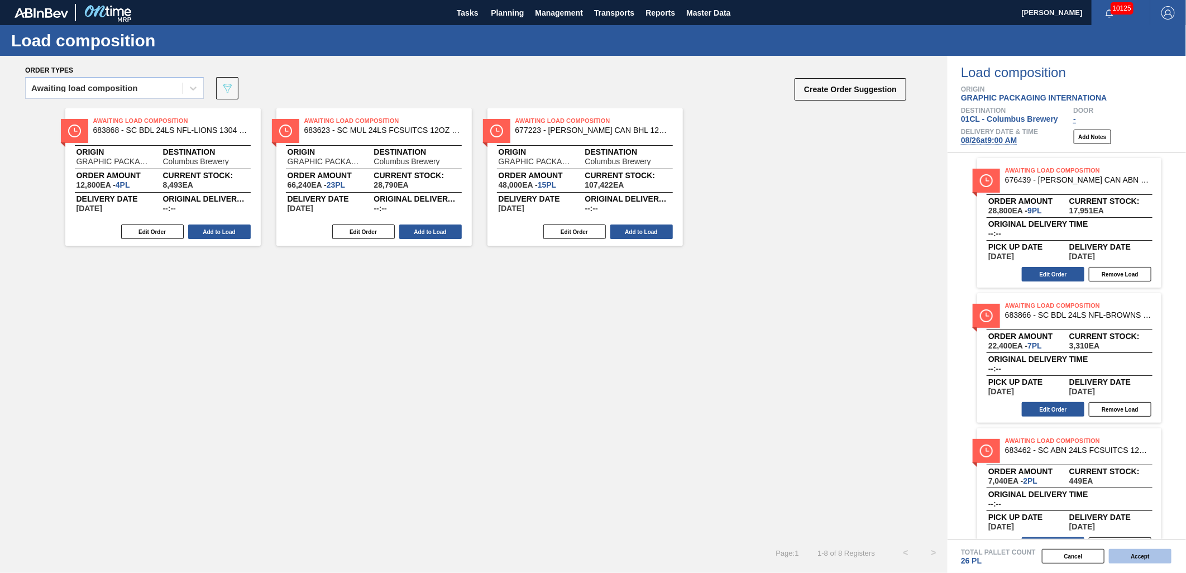
click at [1118, 557] on button "Accept" at bounding box center [1140, 556] width 63 height 15
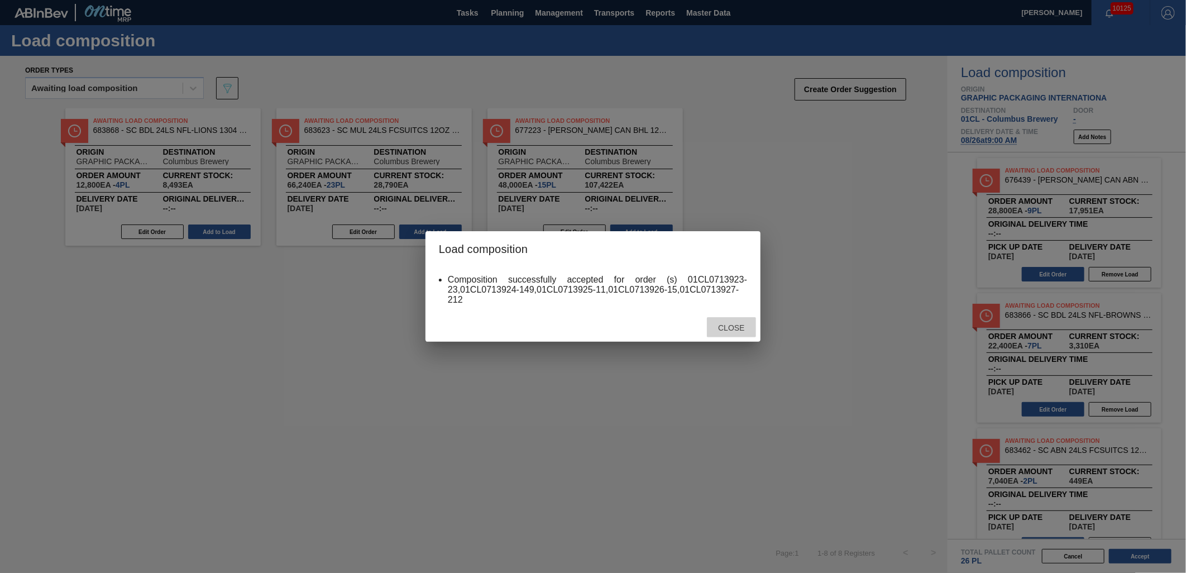
click at [740, 332] on div "Close" at bounding box center [731, 327] width 49 height 21
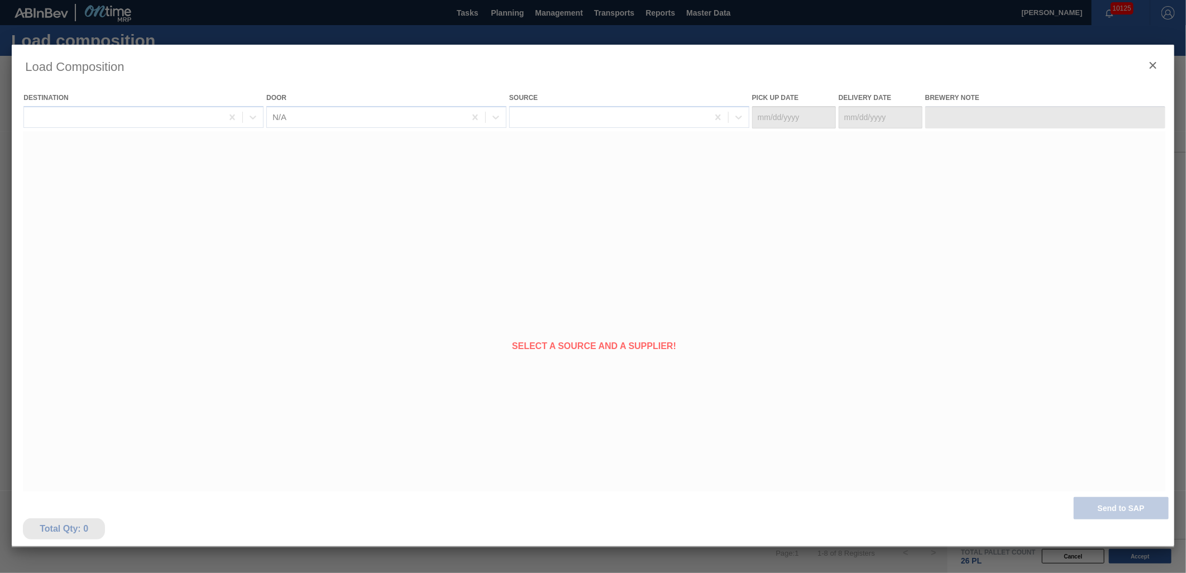
type Date "[DATE]"
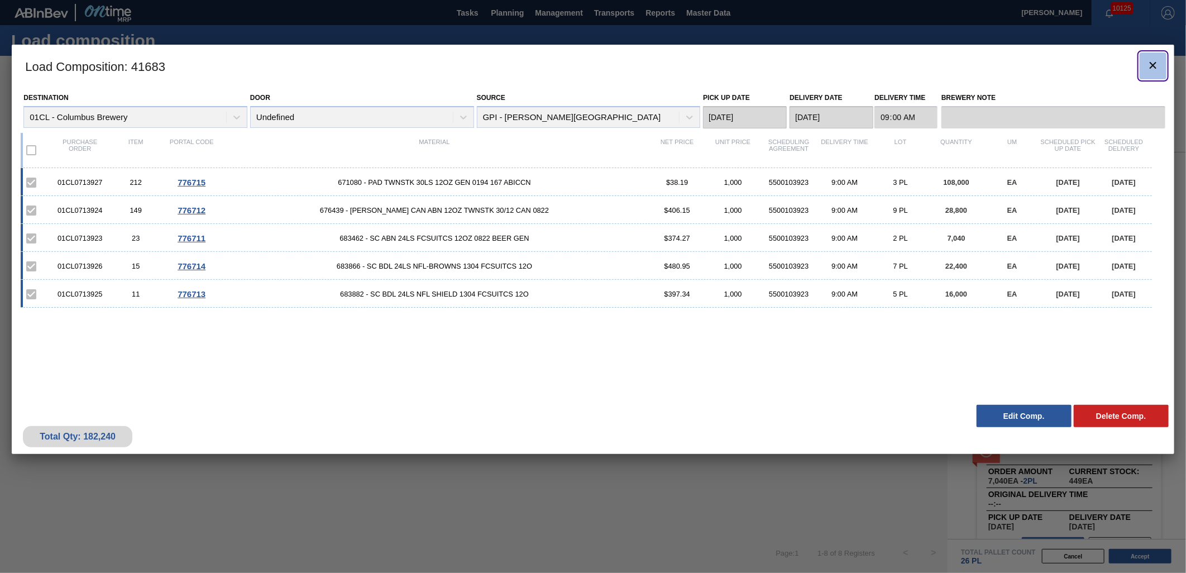
click at [1151, 62] on icon "botão de ícone" at bounding box center [1153, 65] width 7 height 7
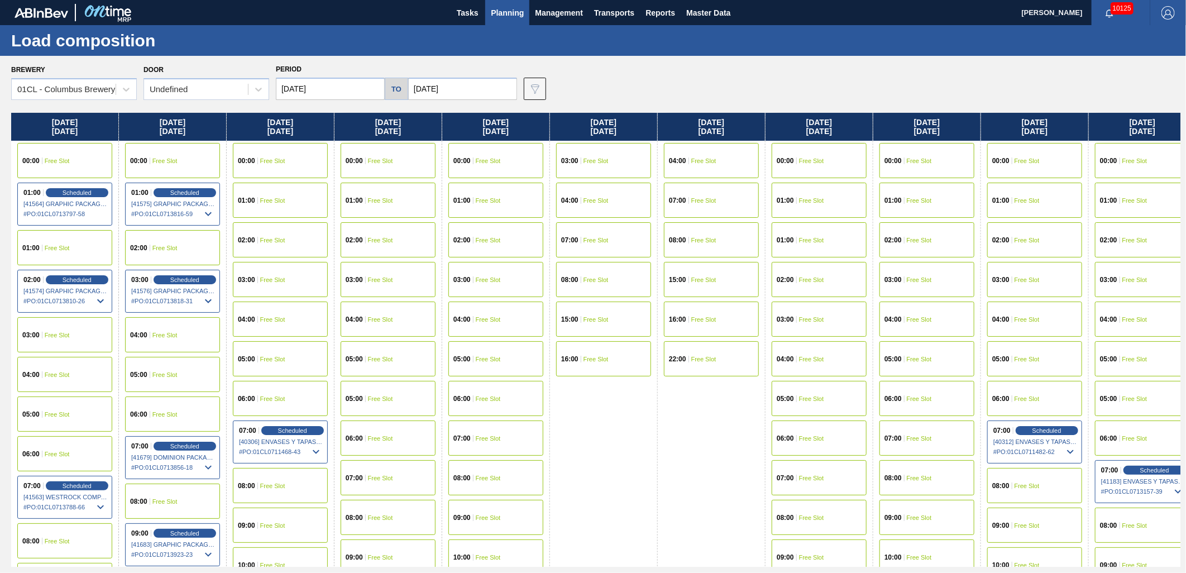
click at [280, 204] on div "01:00 Free Slot" at bounding box center [280, 200] width 95 height 35
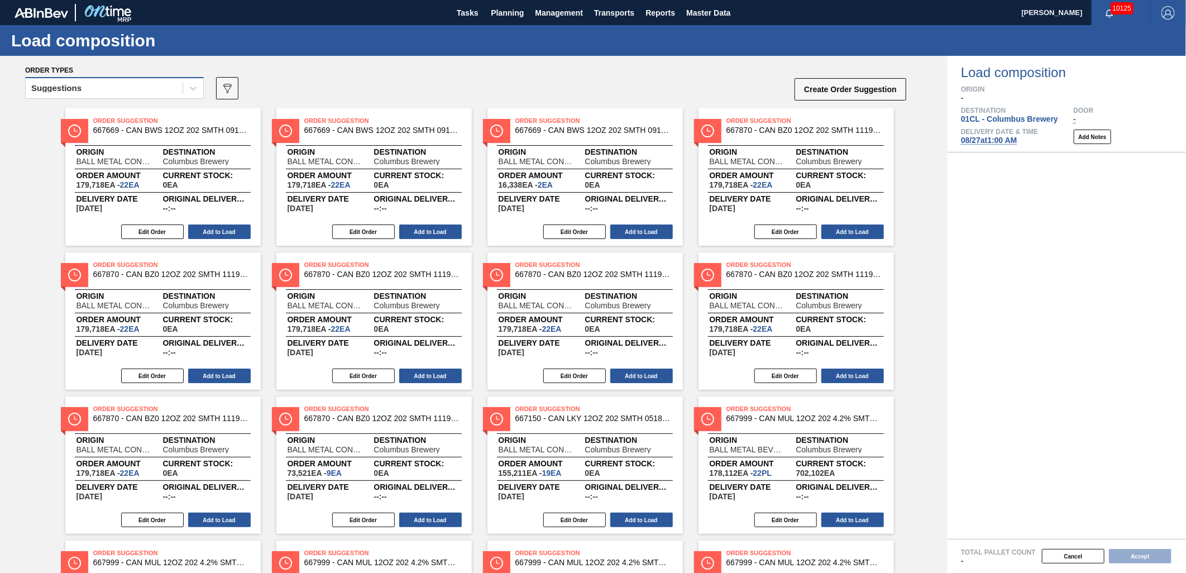
click at [176, 89] on div "Suggestions" at bounding box center [104, 88] width 157 height 16
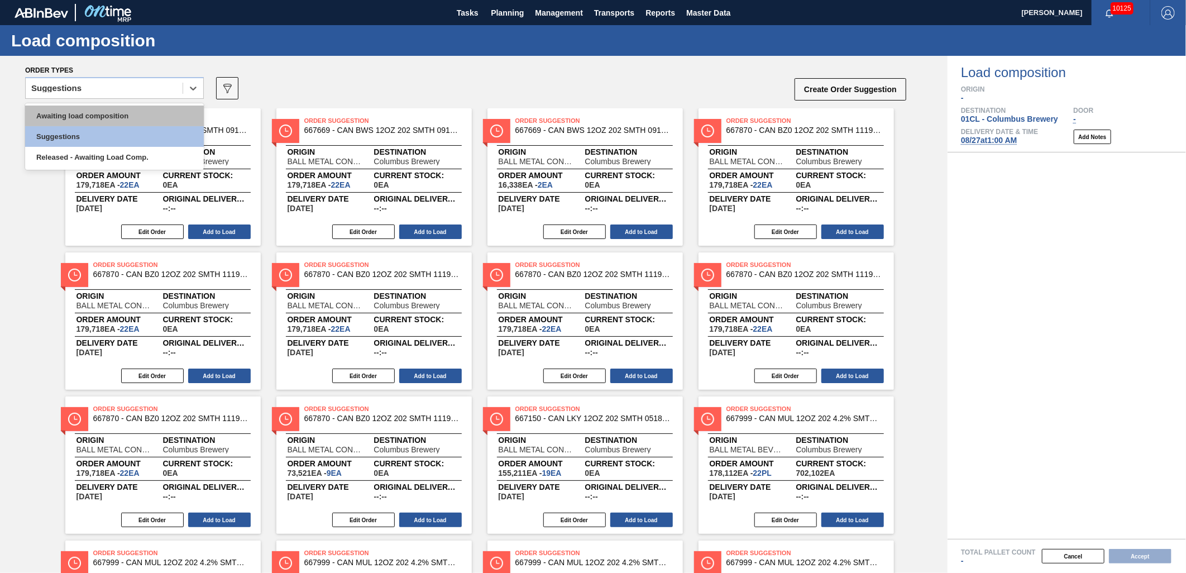
click at [138, 109] on div "Awaiting load composition" at bounding box center [114, 116] width 179 height 21
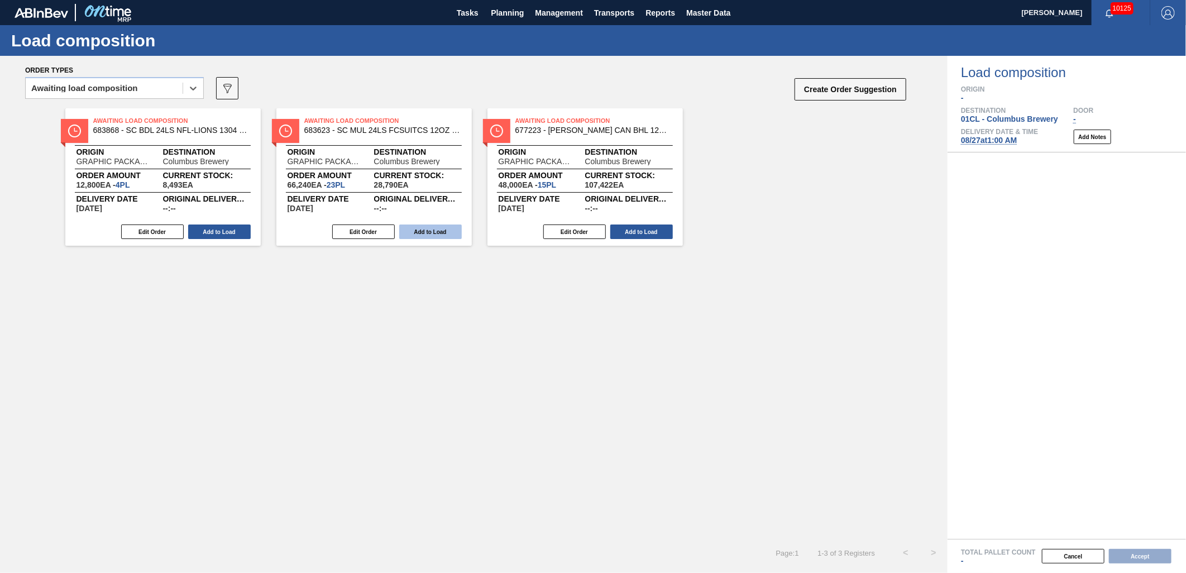
click at [421, 232] on button "Add to Load" at bounding box center [430, 232] width 63 height 15
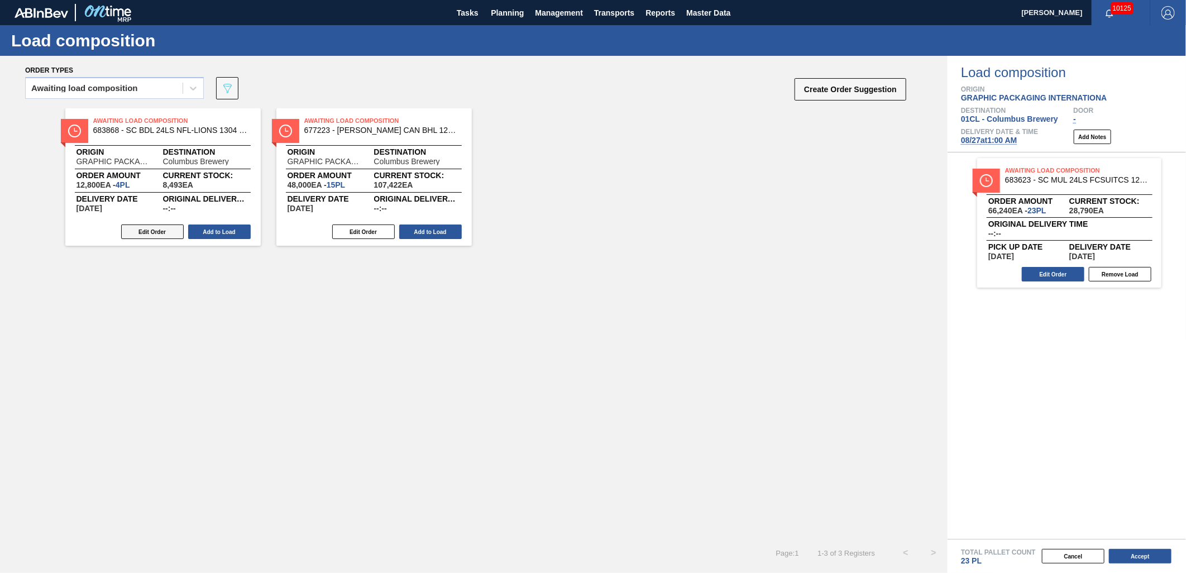
click at [159, 232] on button "Edit Order" at bounding box center [152, 232] width 63 height 15
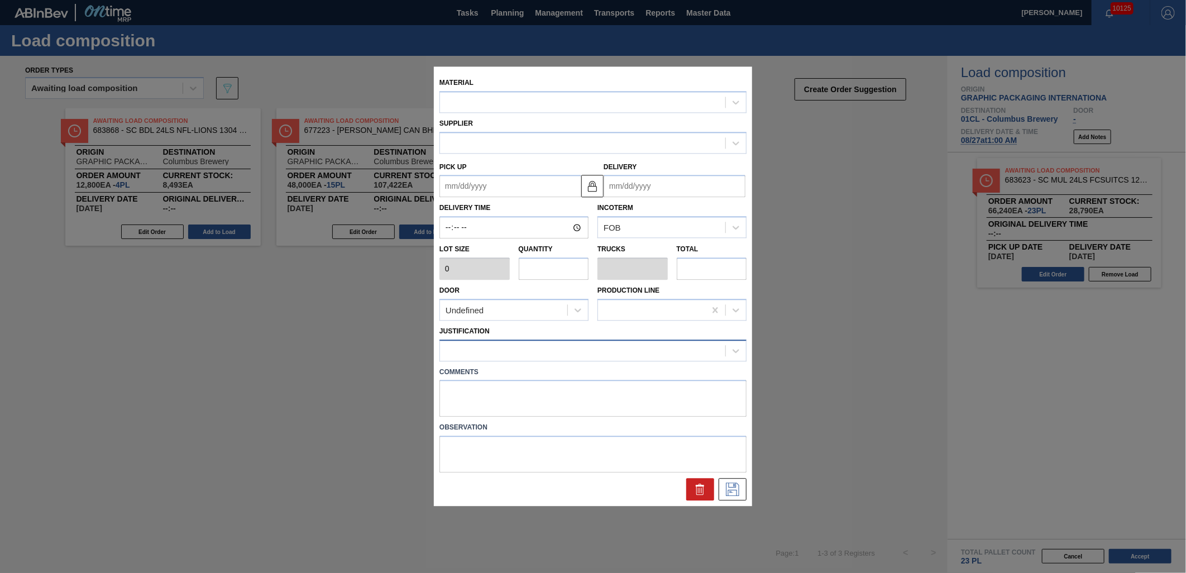
type input "3,200"
type input "4"
type input "0.154"
type input "12,800"
type up "[DATE]"
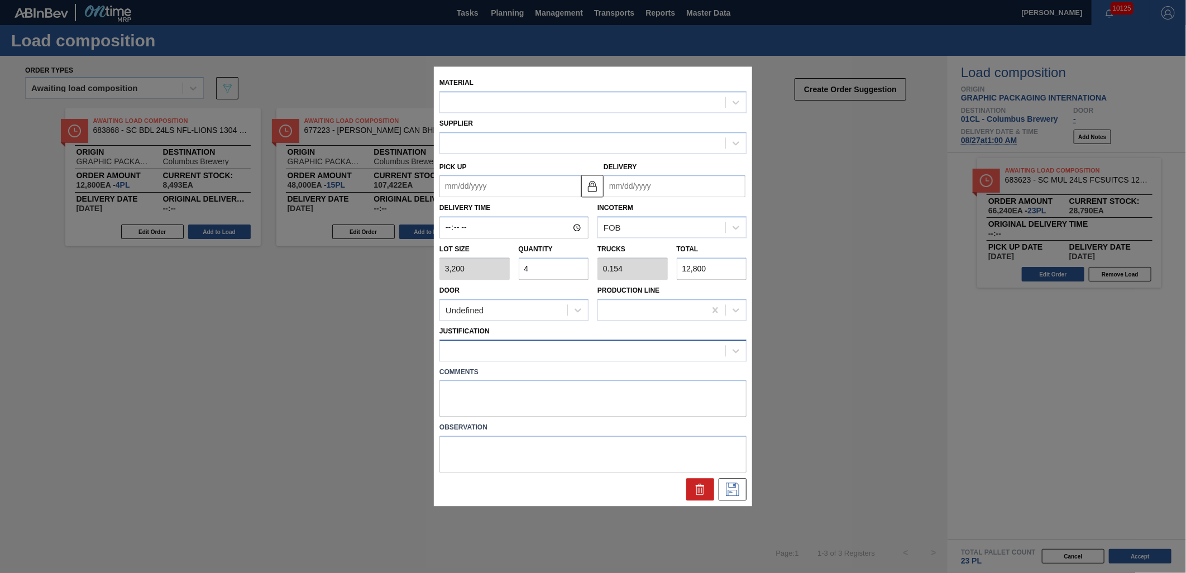
type input "[DATE]"
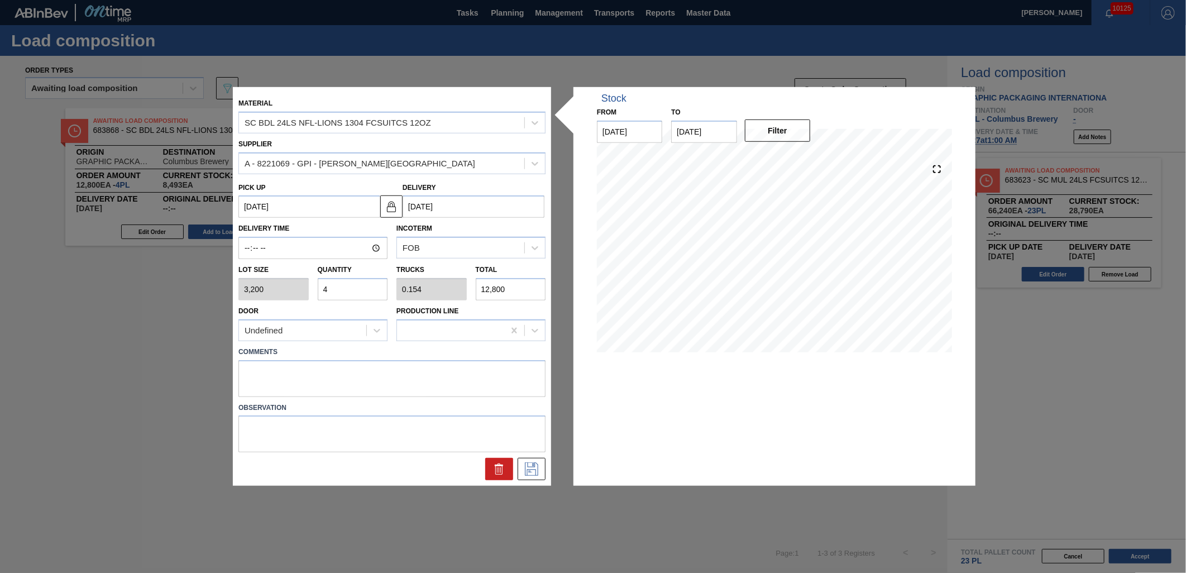
click at [345, 290] on input "4" at bounding box center [353, 289] width 70 height 22
type input "0"
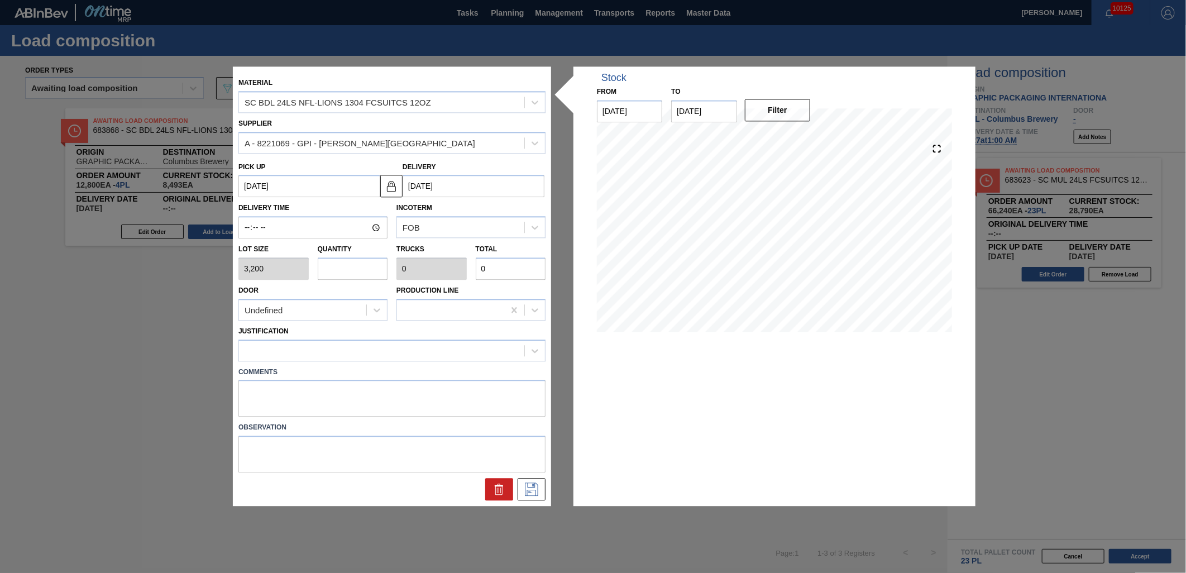
type input "3"
type input "0.115"
type input "9,600"
type input "3"
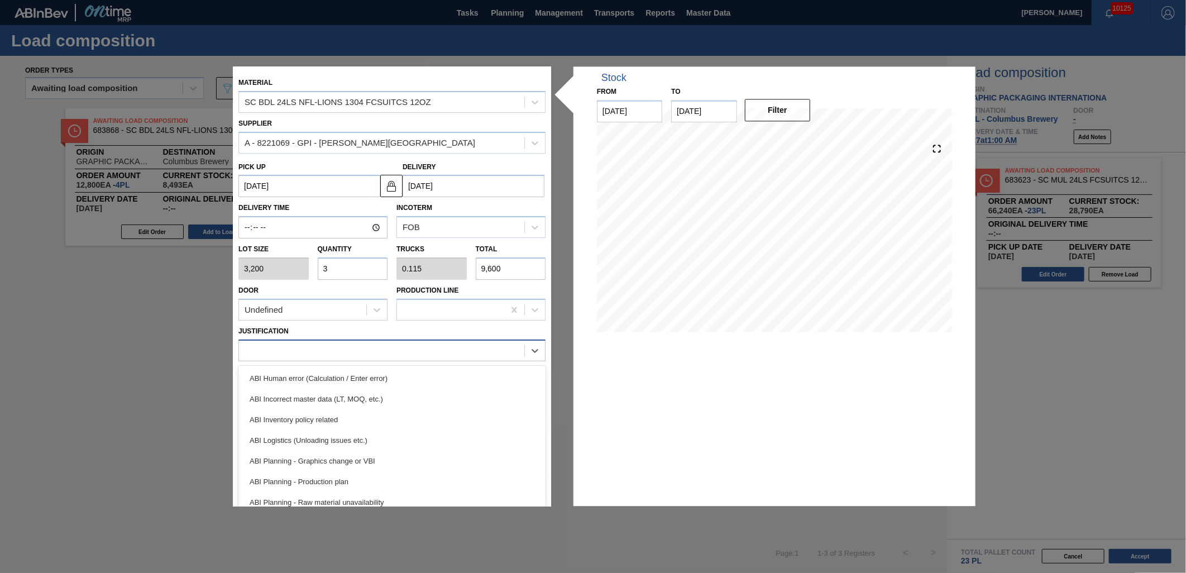
click at [326, 350] on div at bounding box center [381, 350] width 285 height 16
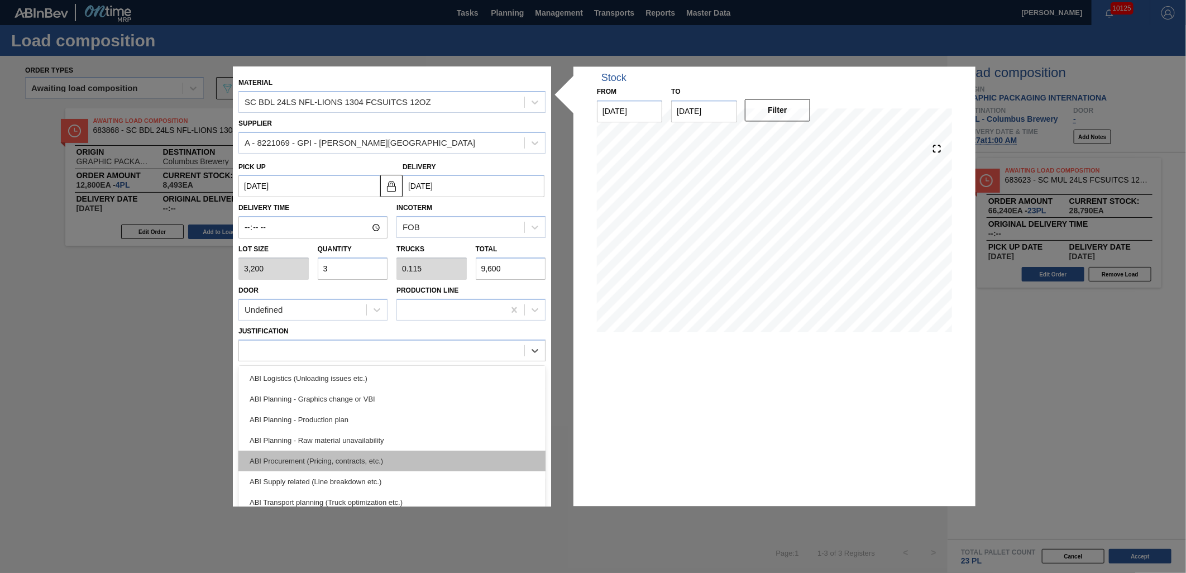
scroll to position [124, 0]
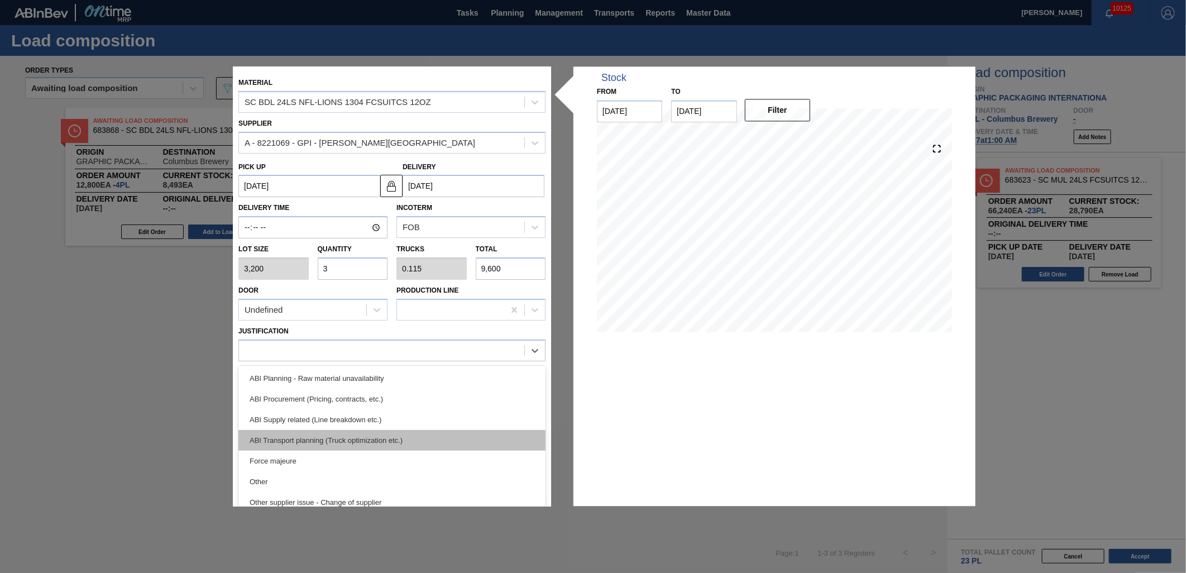
click at [371, 438] on div "ABI Transport planning (Truck optimization etc.)" at bounding box center [391, 440] width 307 height 21
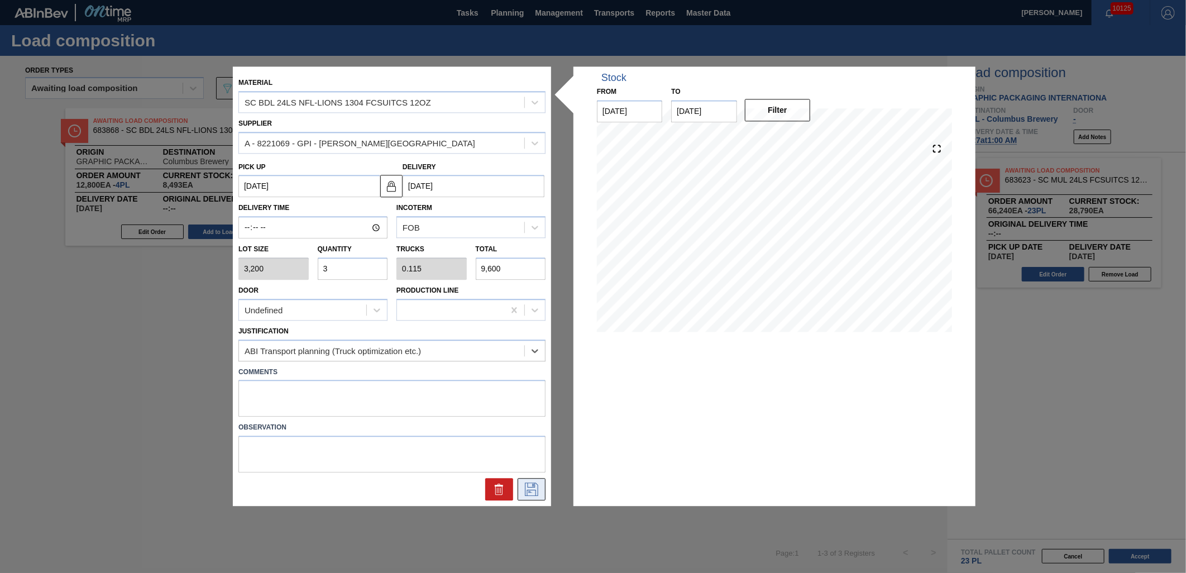
click at [528, 486] on icon at bounding box center [531, 489] width 13 height 13
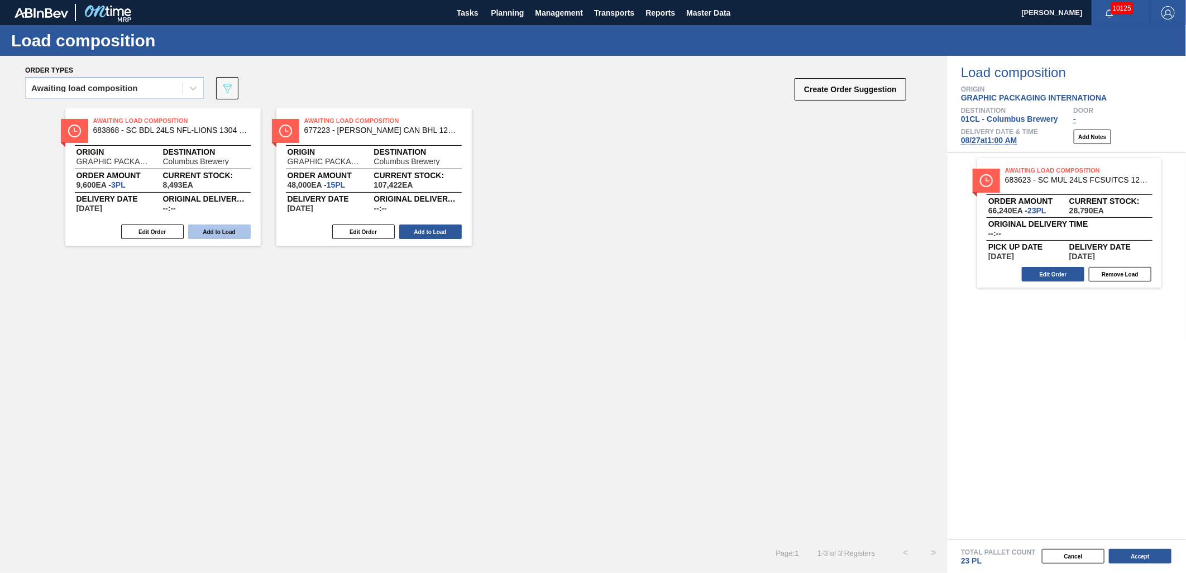
click at [217, 230] on button "Add to Load" at bounding box center [219, 232] width 63 height 15
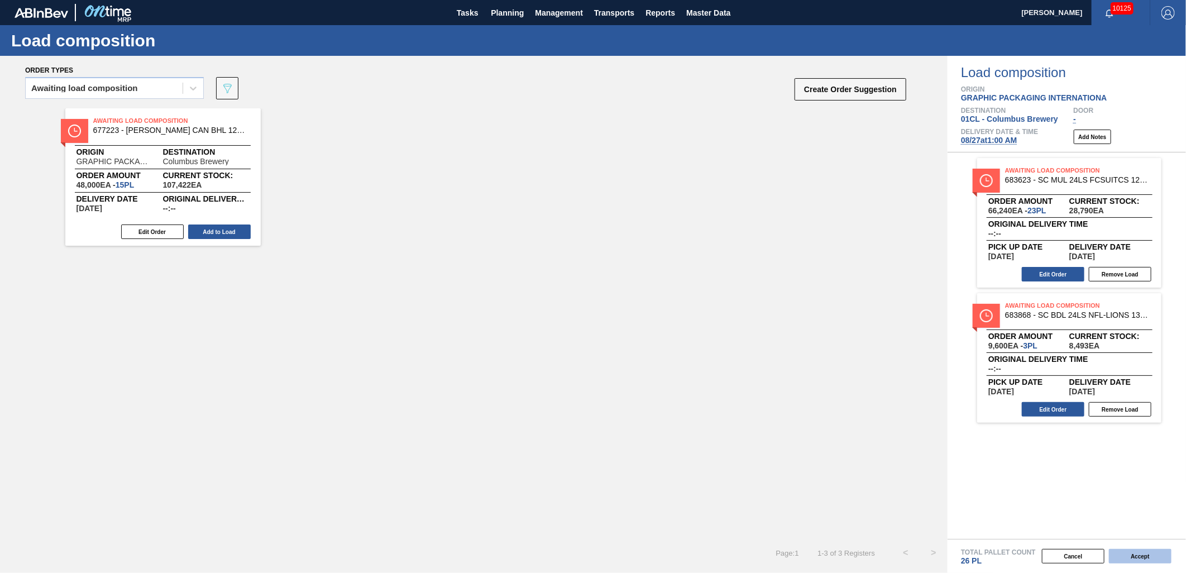
click at [1129, 553] on button "Accept" at bounding box center [1140, 556] width 63 height 15
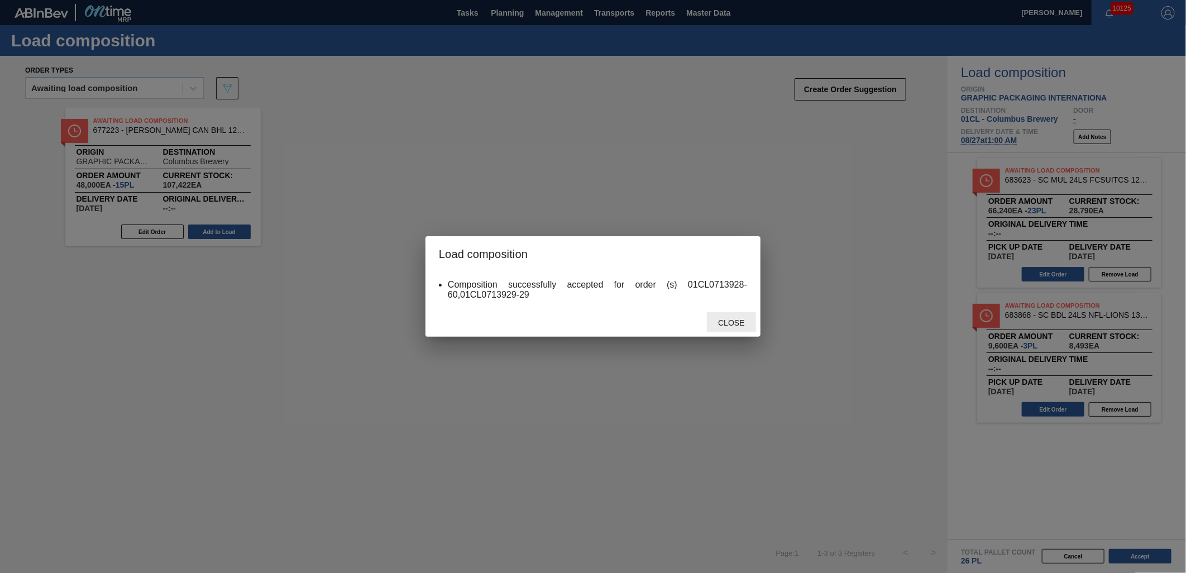
click at [730, 320] on span "Close" at bounding box center [731, 322] width 44 height 9
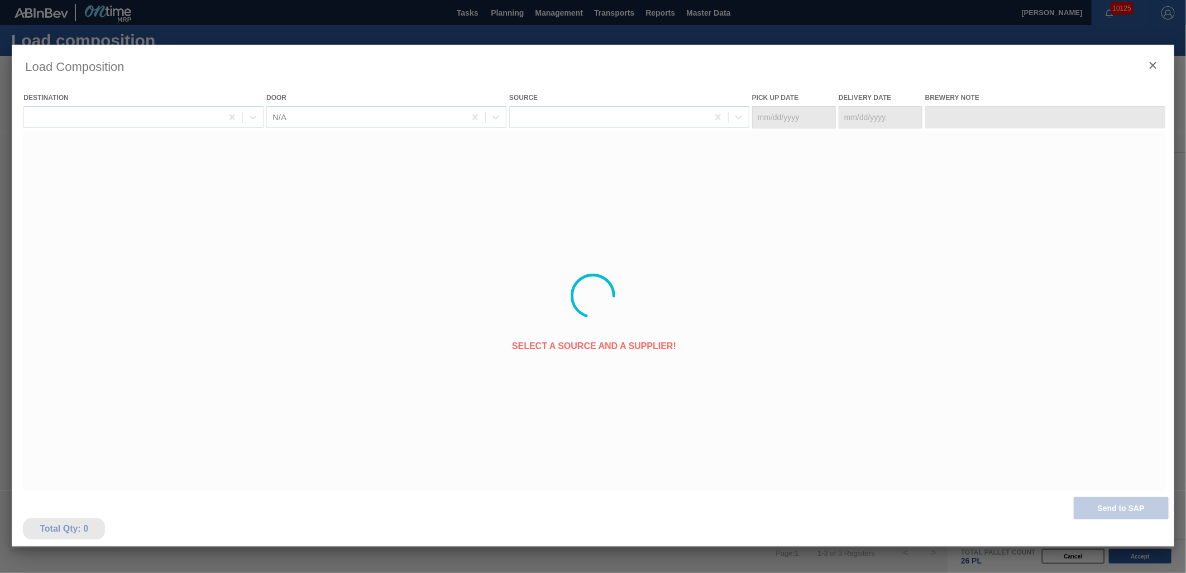
type Date "[DATE]"
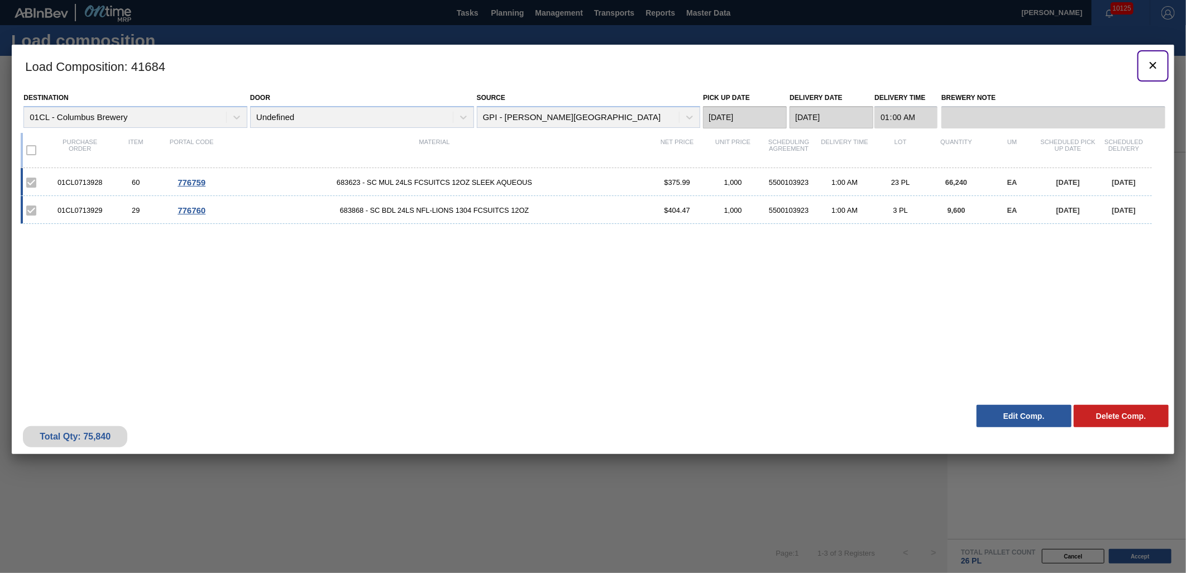
click at [1152, 65] on icon "botão de ícone" at bounding box center [1153, 65] width 7 height 7
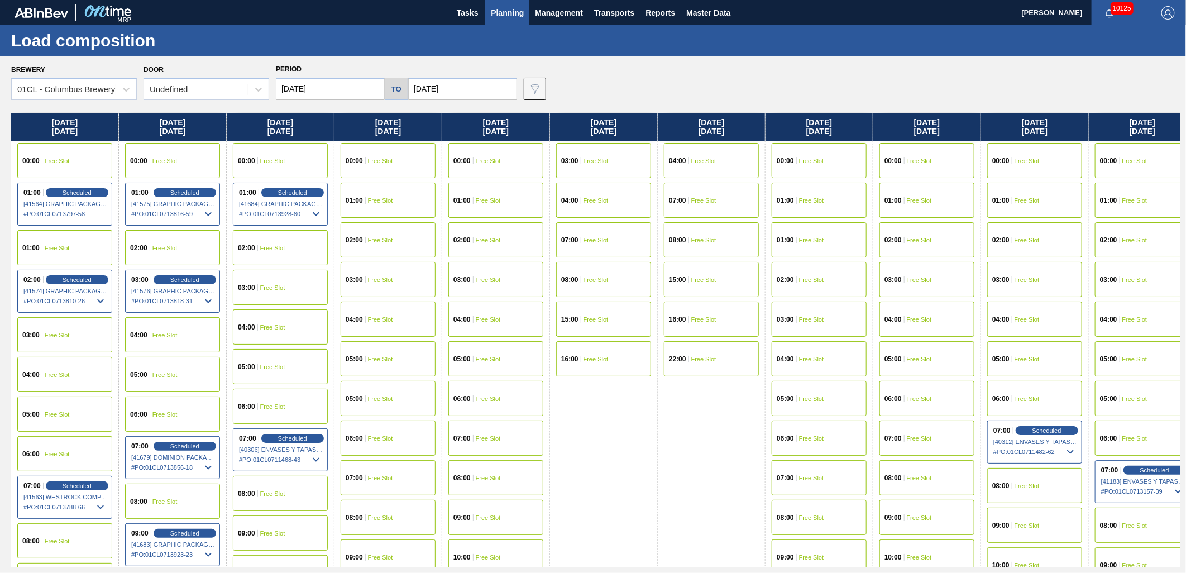
click at [271, 285] on span "Free Slot" at bounding box center [272, 287] width 25 height 7
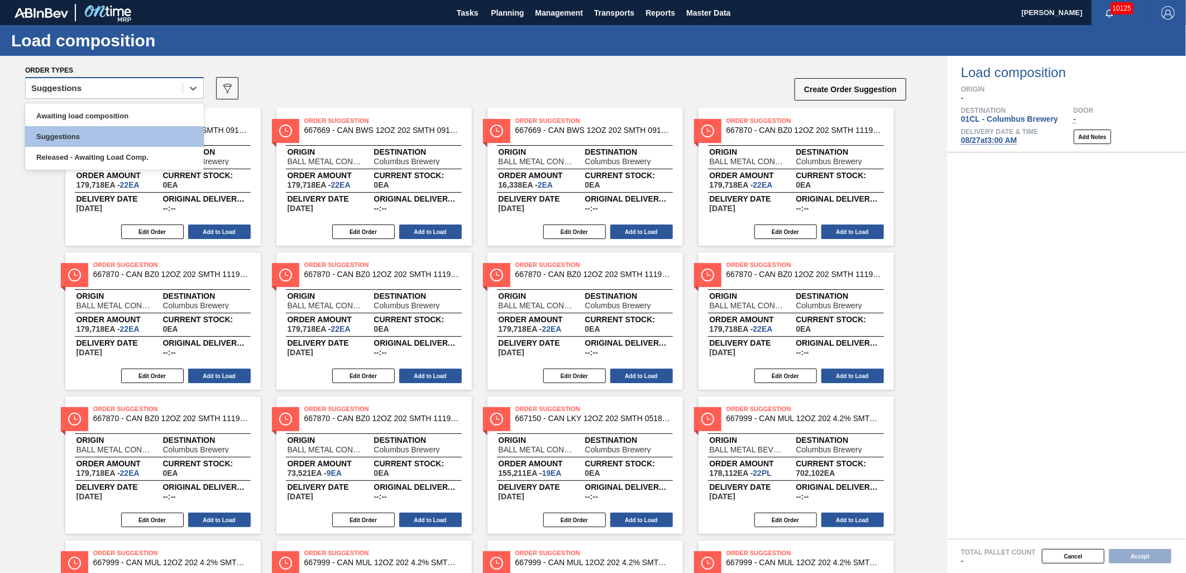
click at [163, 96] on div "Suggestions" at bounding box center [104, 88] width 157 height 16
click at [109, 119] on div "Awaiting load composition" at bounding box center [114, 116] width 179 height 21
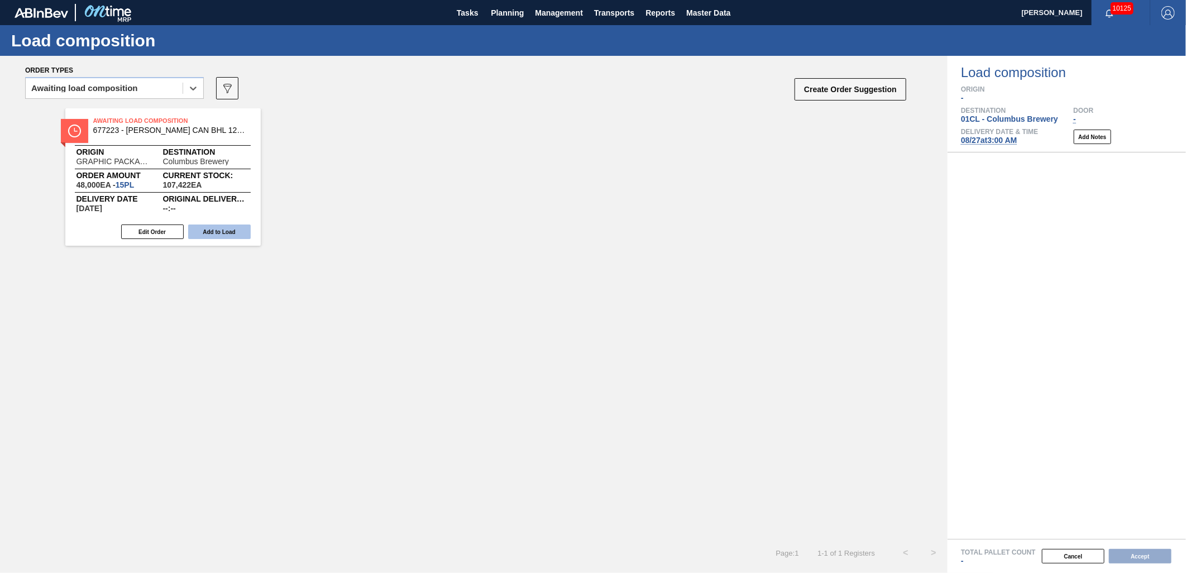
click at [207, 230] on button "Add to Load" at bounding box center [219, 232] width 63 height 15
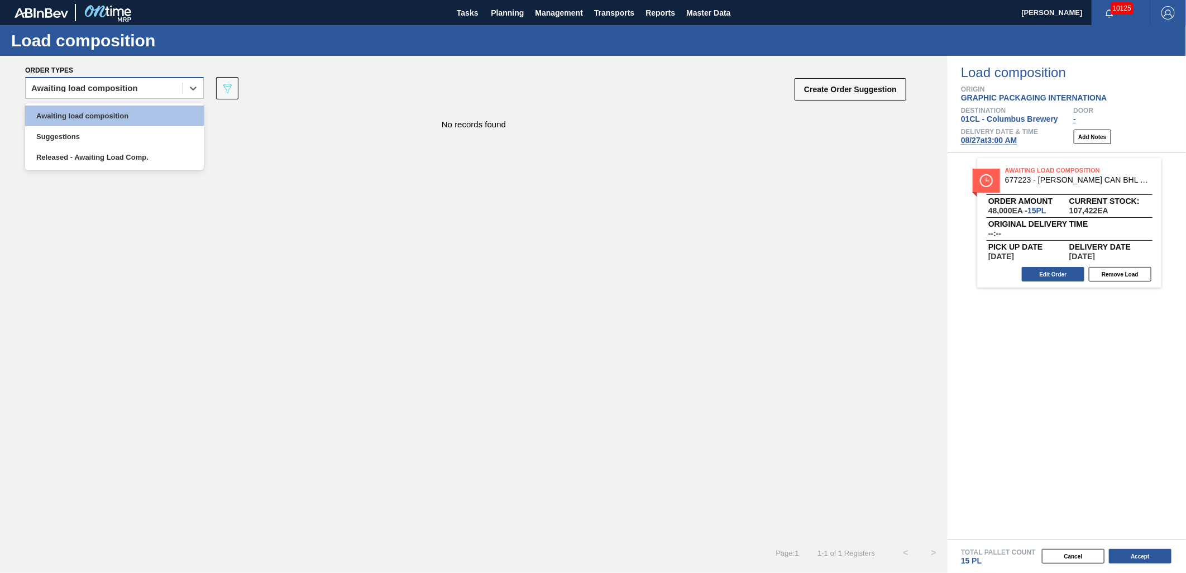
click at [125, 89] on div "Awaiting load composition" at bounding box center [84, 88] width 107 height 8
click at [127, 117] on div "Awaiting load composition" at bounding box center [114, 116] width 179 height 21
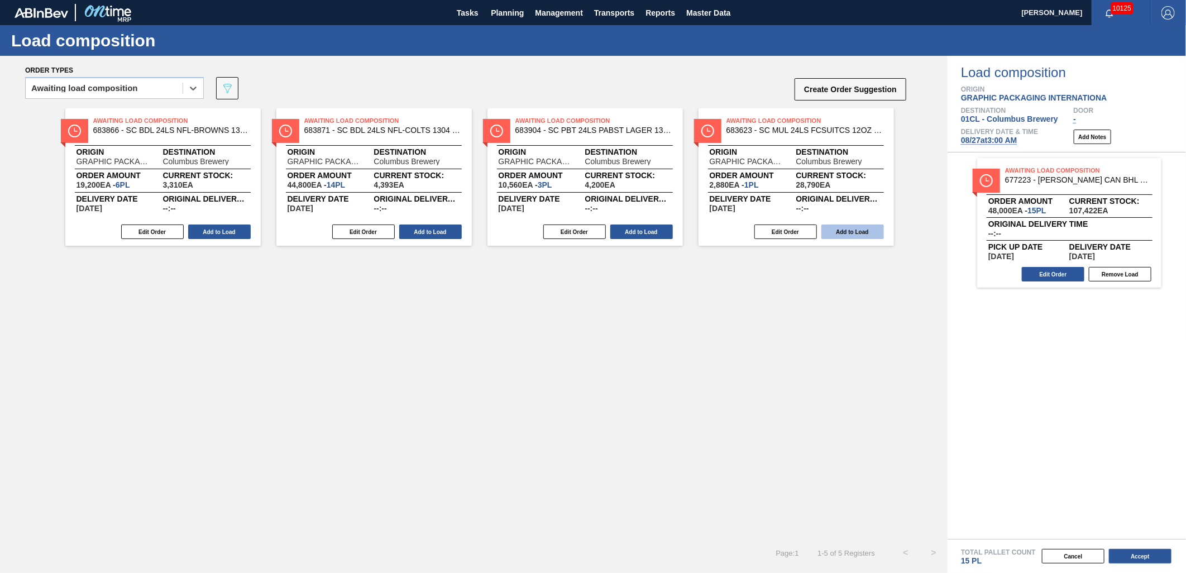
drag, startPoint x: 850, startPoint y: 233, endPoint x: 761, endPoint y: 239, distance: 89.0
click at [850, 232] on button "Add to Load" at bounding box center [853, 232] width 63 height 15
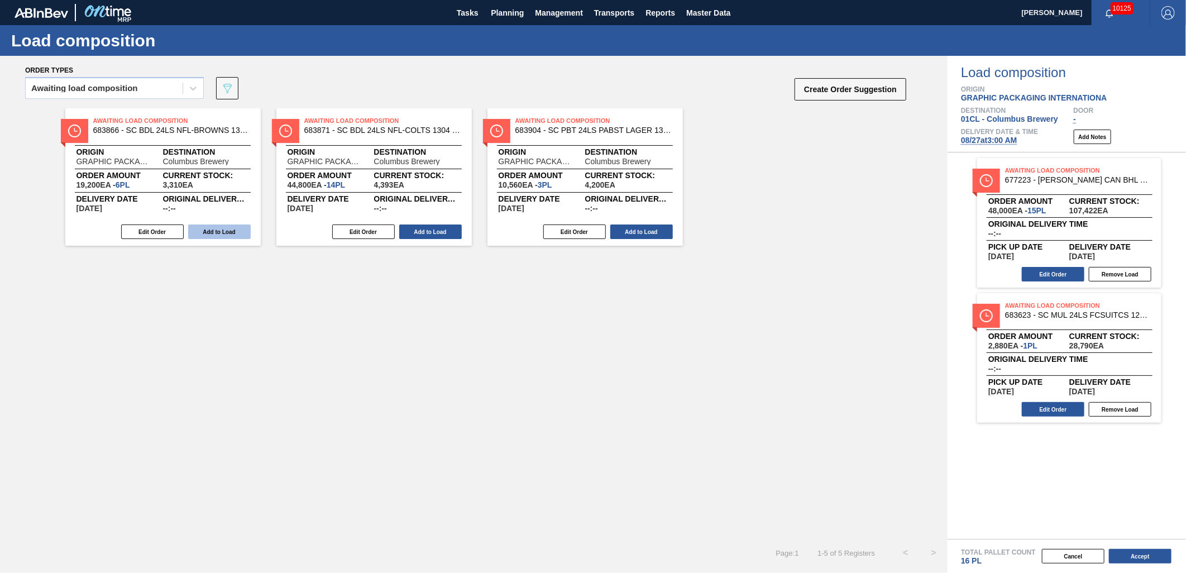
click at [213, 230] on button "Add to Load" at bounding box center [219, 232] width 63 height 15
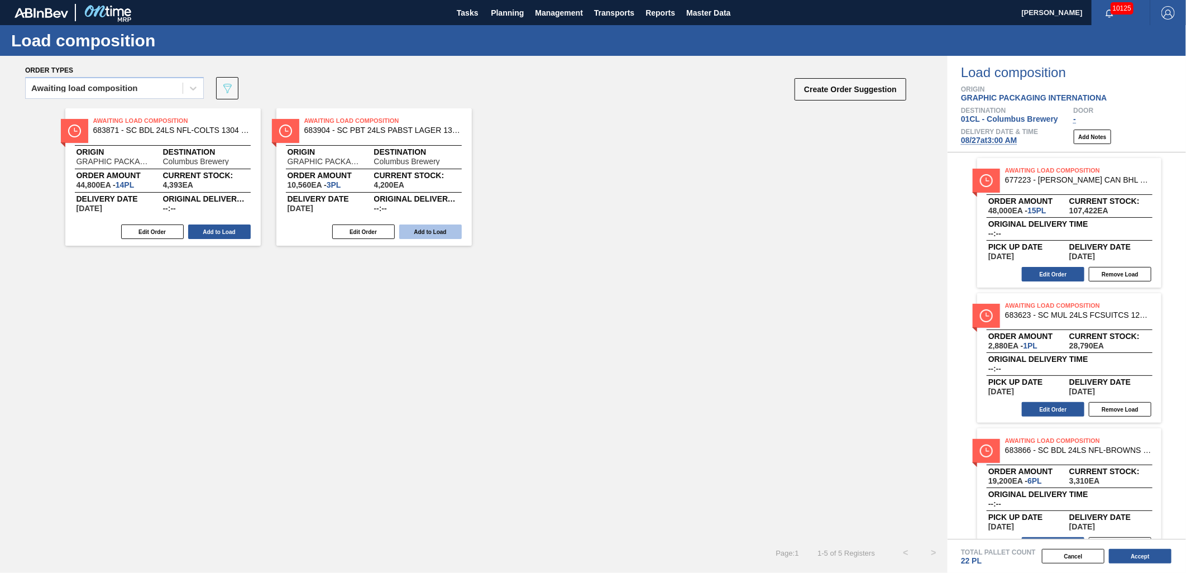
click at [444, 232] on button "Add to Load" at bounding box center [430, 232] width 63 height 15
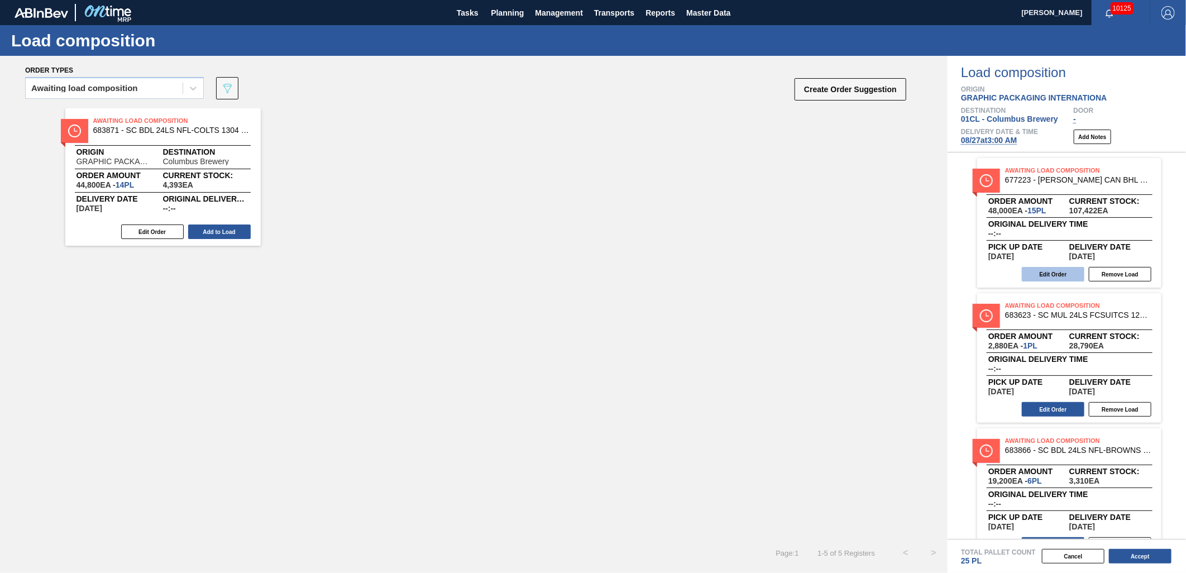
click at [1040, 273] on button "Edit Order" at bounding box center [1053, 274] width 63 height 15
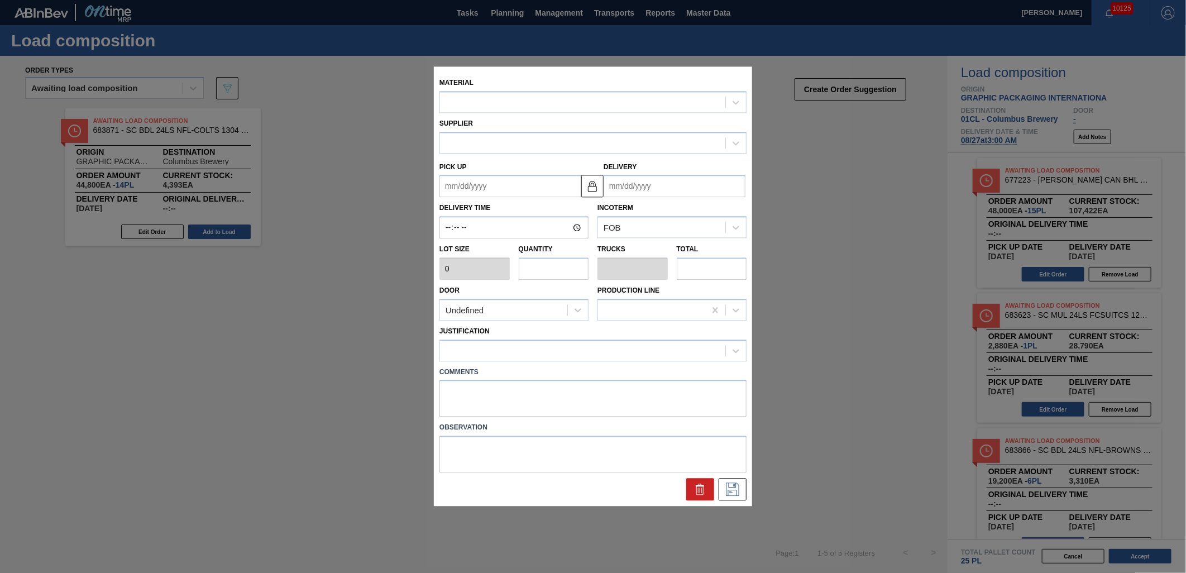
type input "3,200"
type input "15"
type input "0.577"
type input "48,000"
type up "[DATE]"
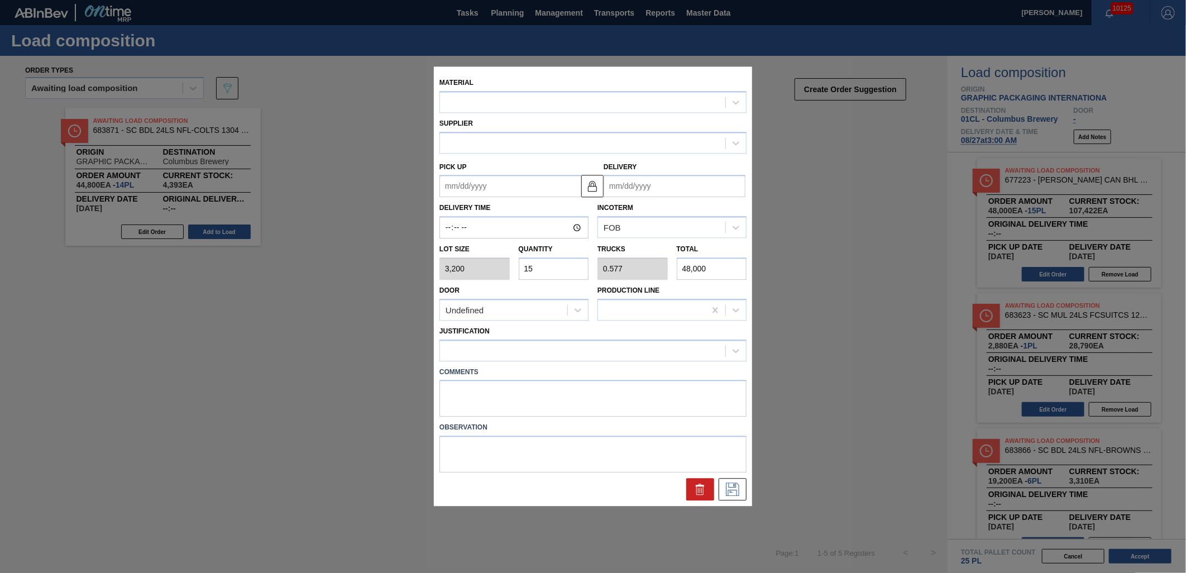
type input "[DATE]"
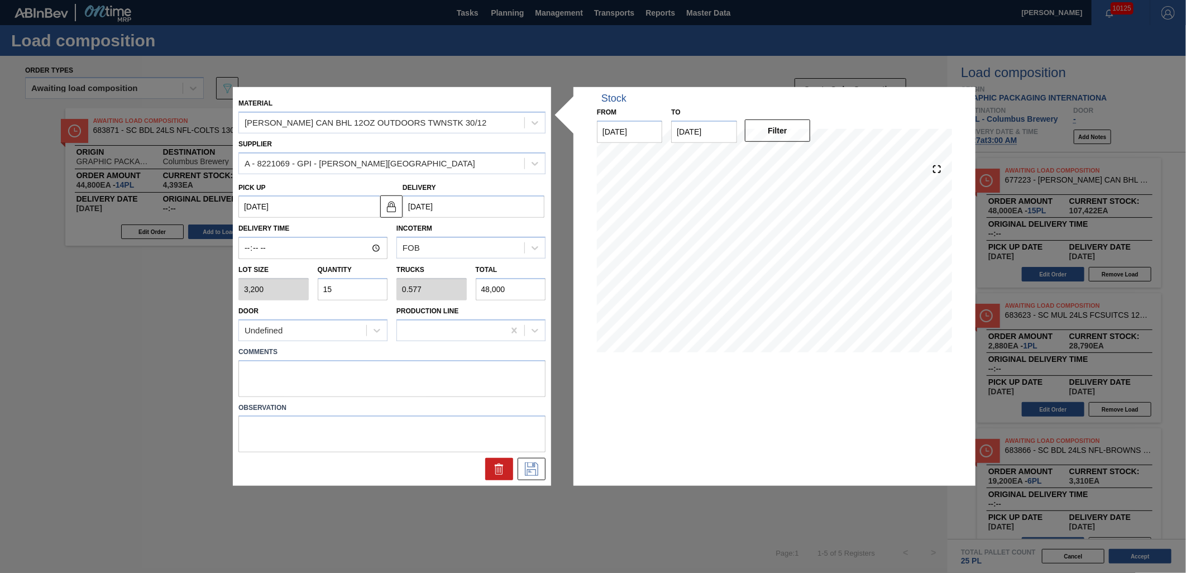
click at [358, 287] on input "15" at bounding box center [353, 289] width 70 height 22
type input "1"
type input "0.038"
type input "3,200"
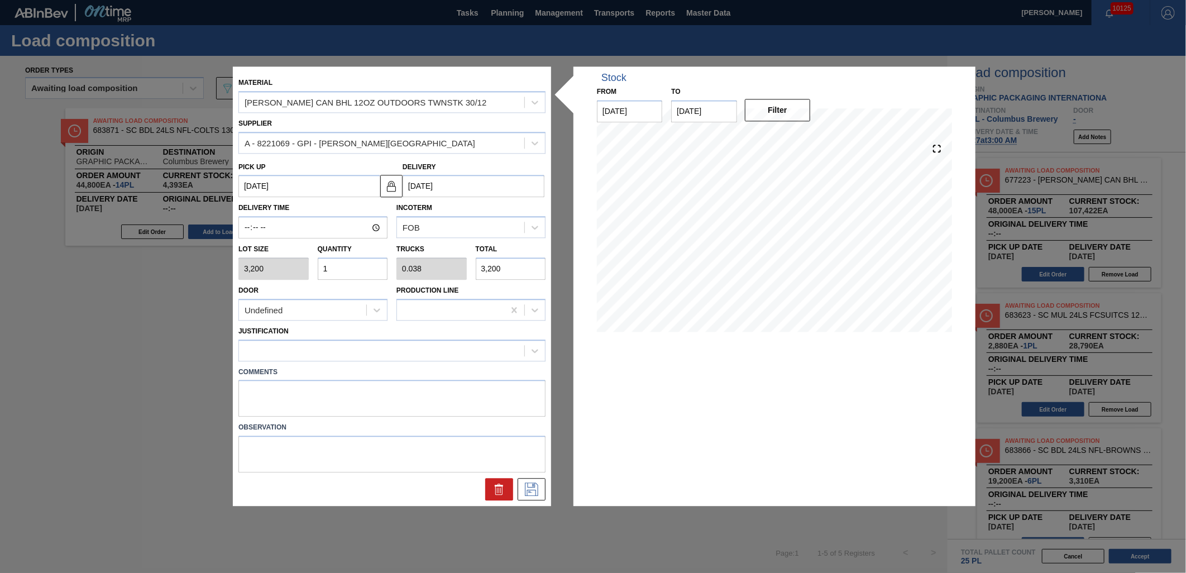
type input "16"
type input "0.615"
type input "51,200"
type input "16"
click at [542, 490] on button at bounding box center [532, 490] width 28 height 22
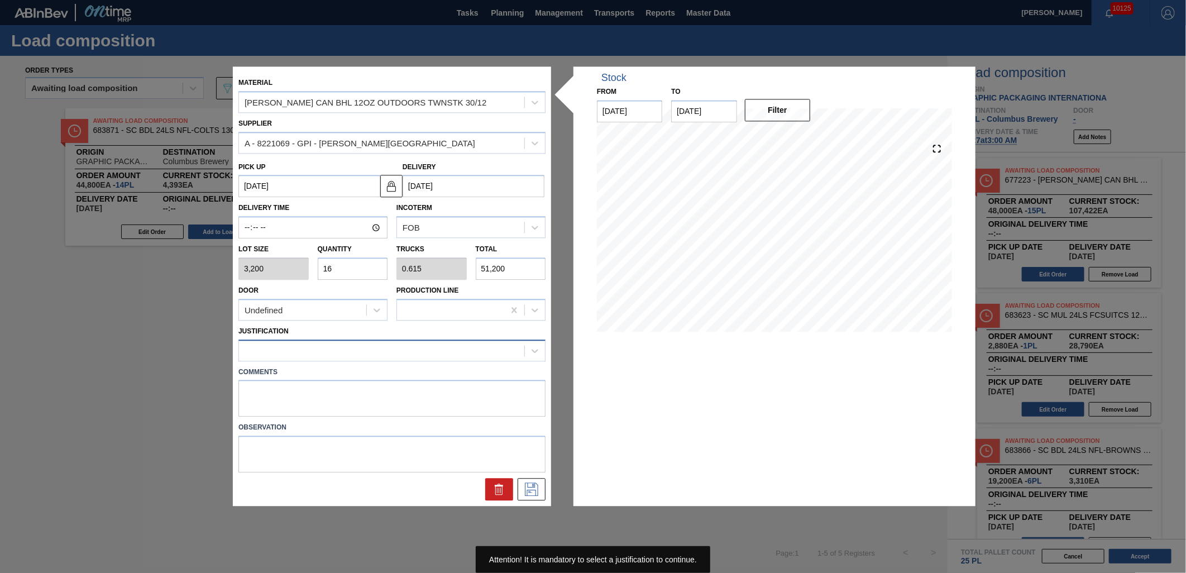
click at [416, 354] on div at bounding box center [381, 350] width 285 height 16
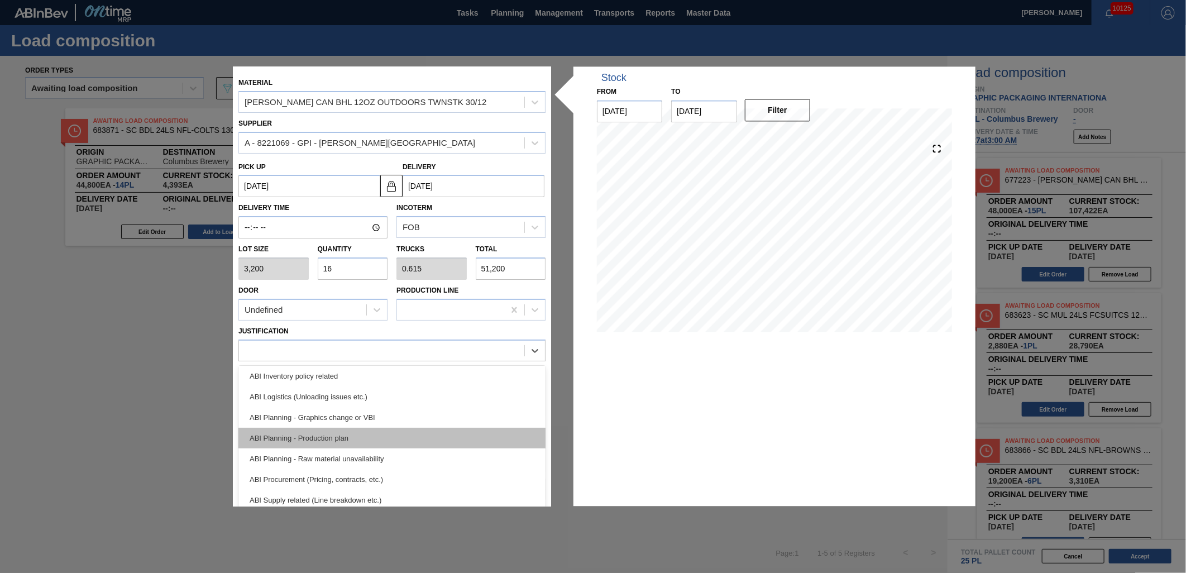
scroll to position [62, 0]
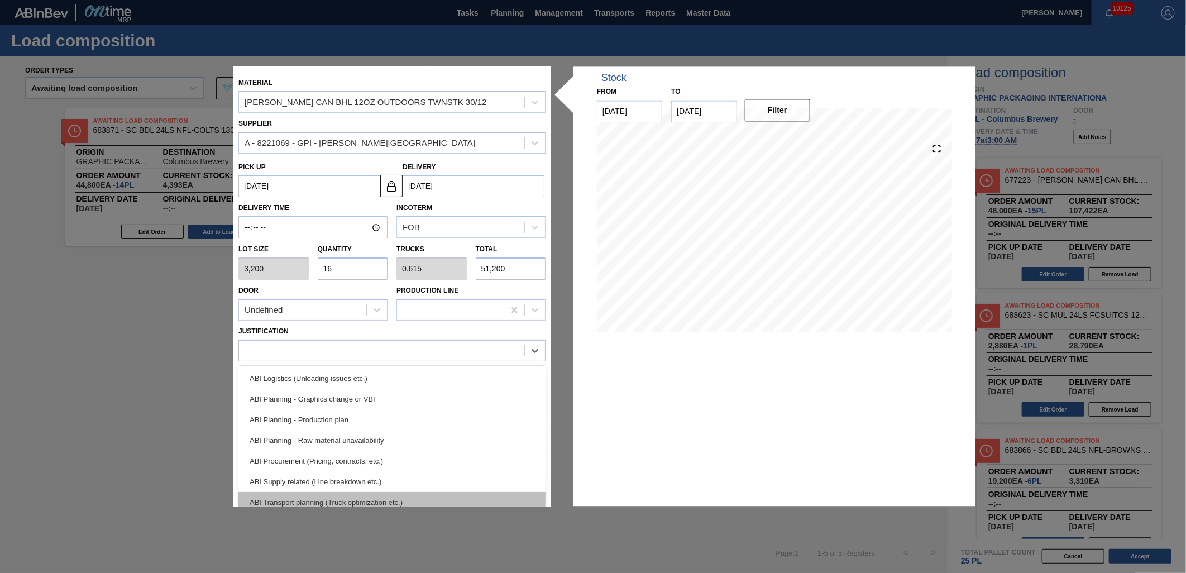
click at [398, 492] on div "ABI Transport planning (Truck optimization etc.)" at bounding box center [391, 502] width 307 height 21
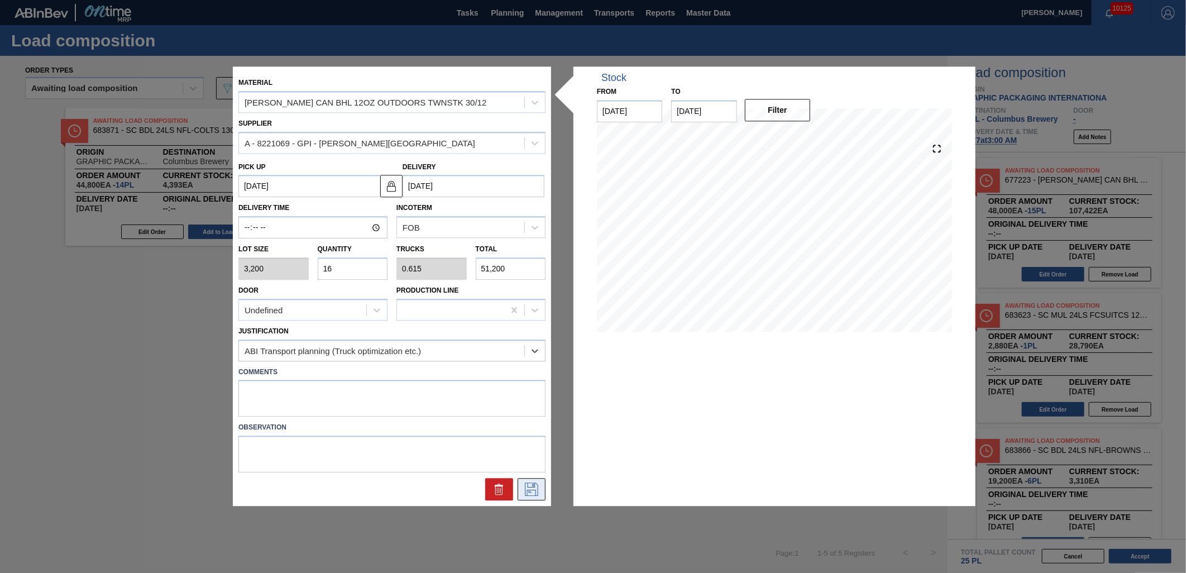
click at [531, 484] on icon at bounding box center [532, 489] width 18 height 13
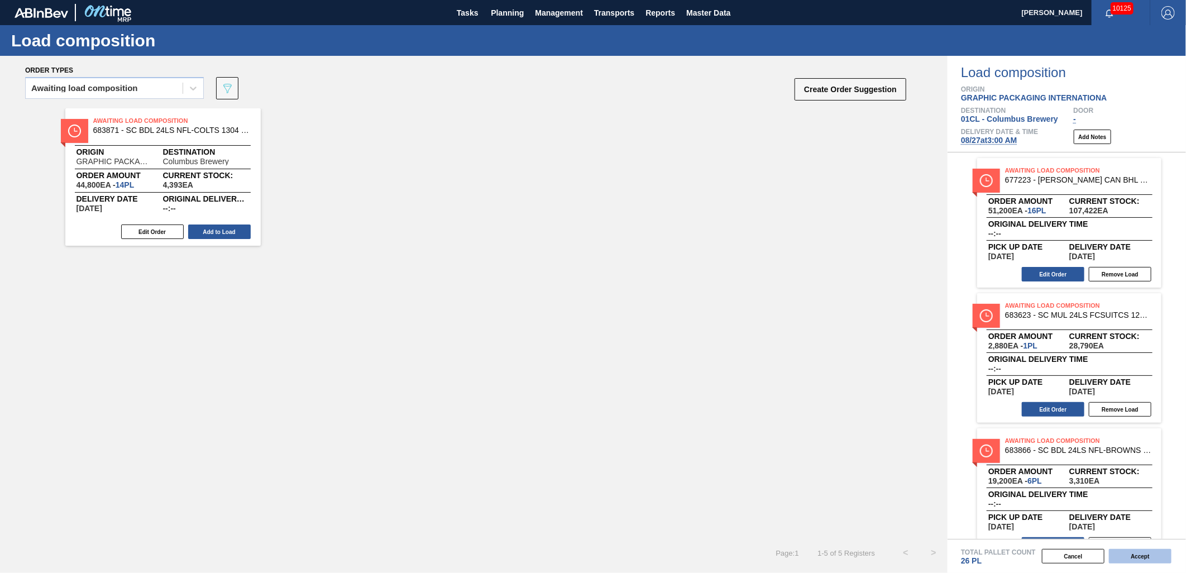
click at [1131, 559] on button "Accept" at bounding box center [1140, 556] width 63 height 15
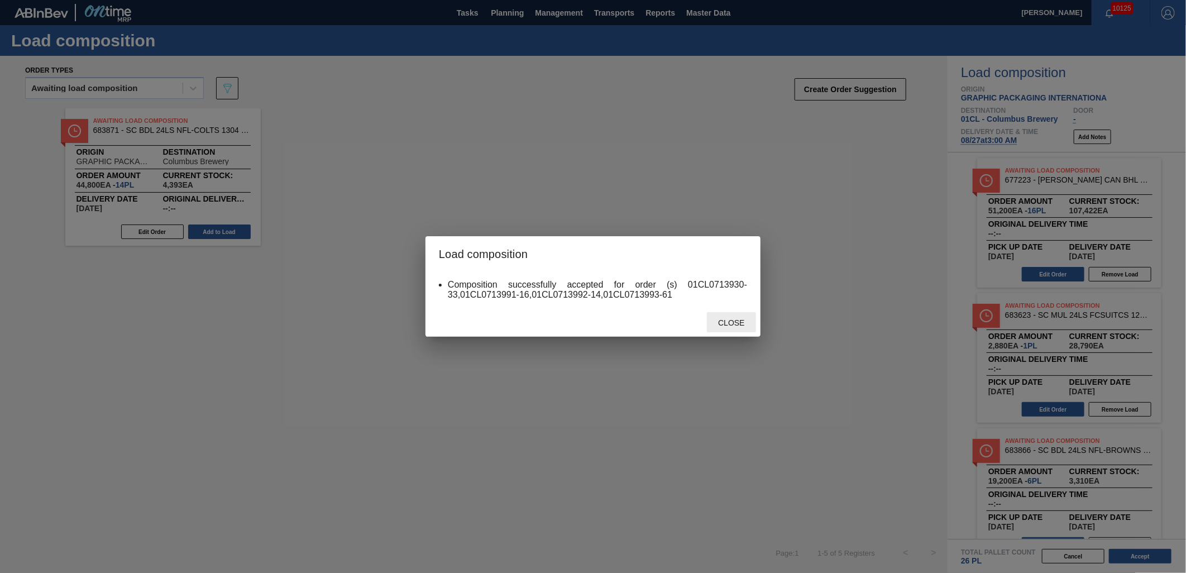
click at [736, 324] on span "Close" at bounding box center [731, 322] width 44 height 9
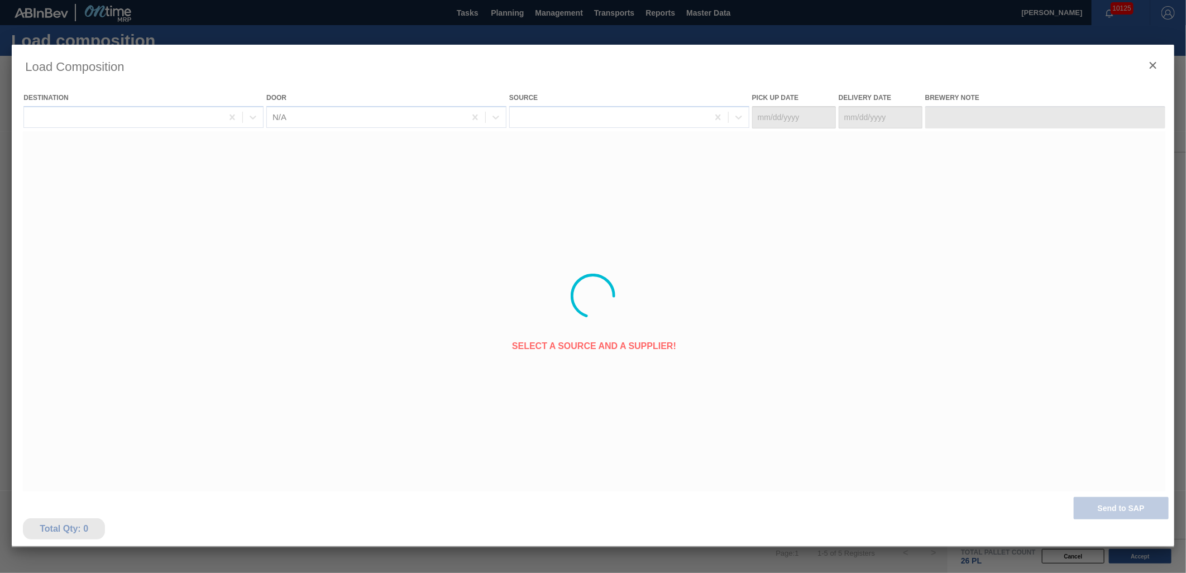
type Date "[DATE]"
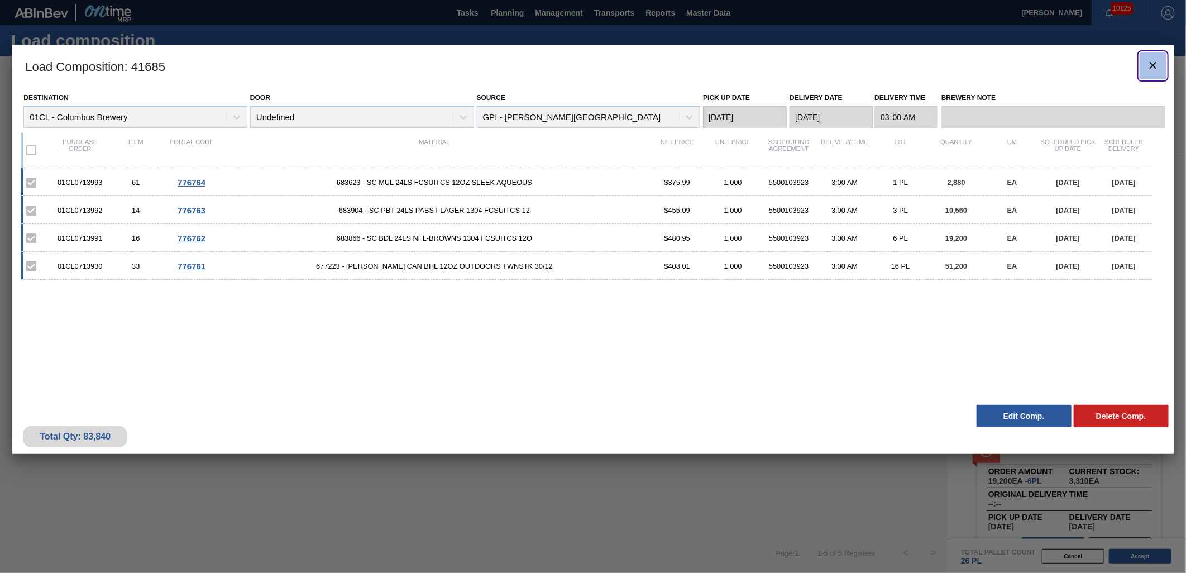
click at [1154, 63] on icon "botão de ícone" at bounding box center [1153, 65] width 13 height 13
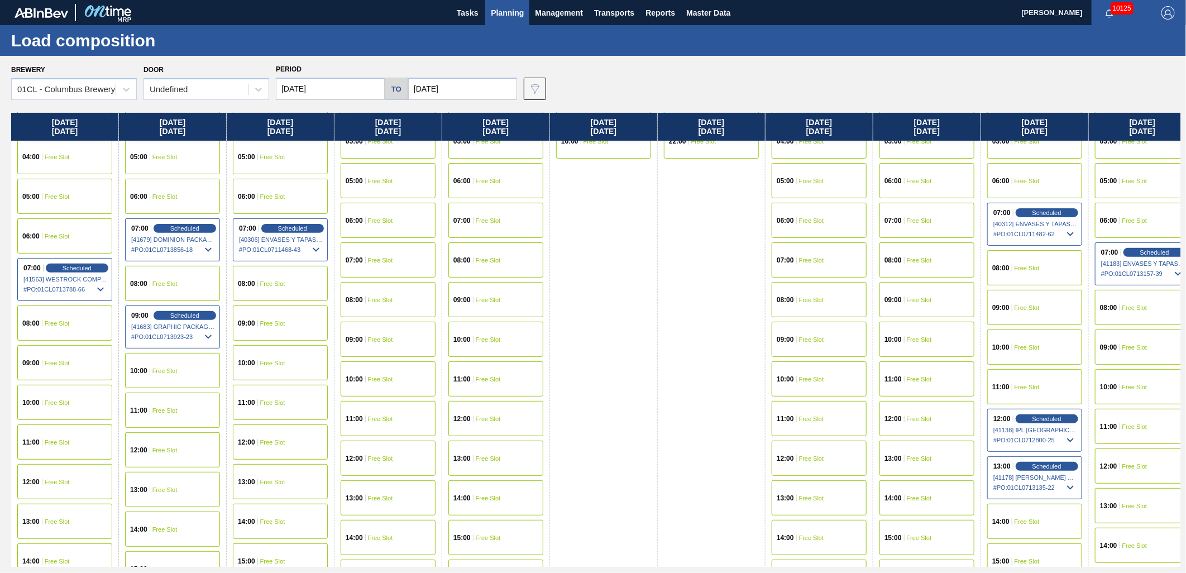
scroll to position [248, 0]
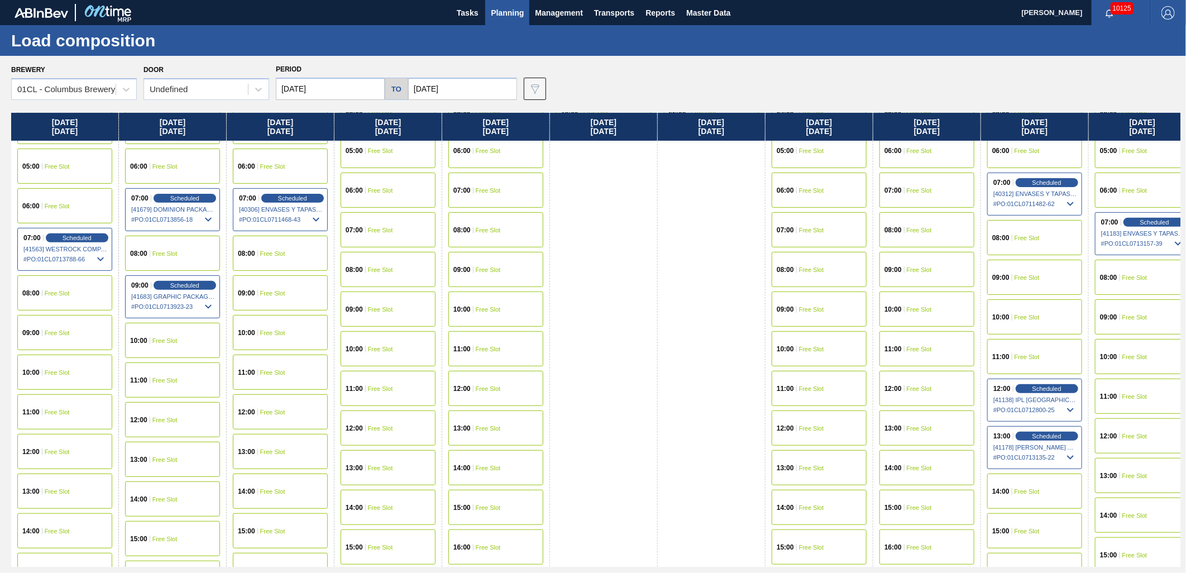
click at [271, 337] on div "10:00 Free Slot" at bounding box center [280, 332] width 95 height 35
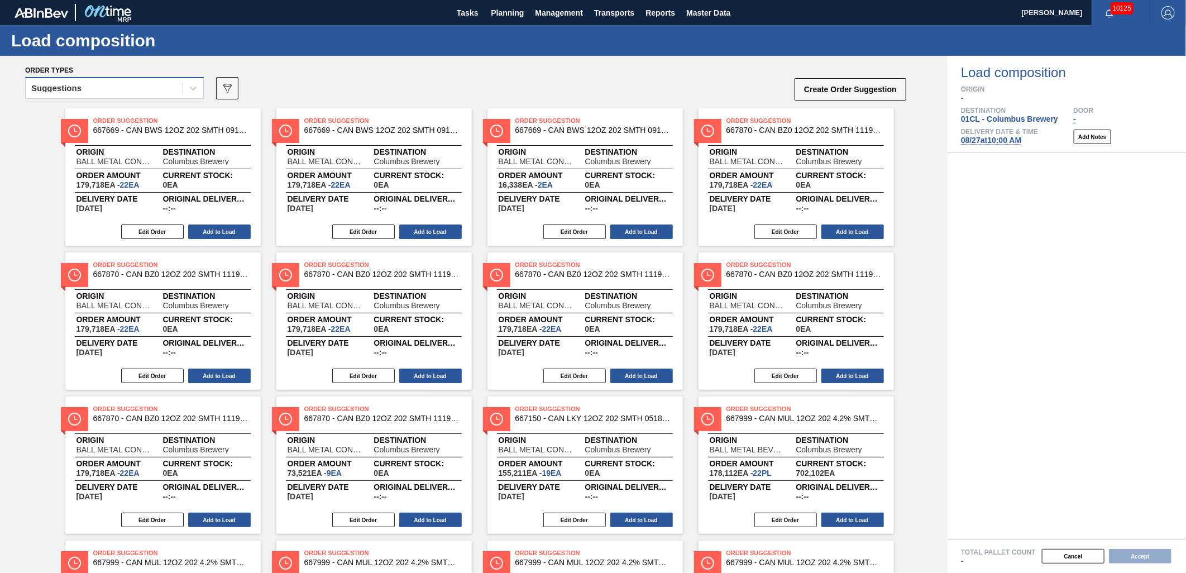
click at [128, 84] on div "Suggestions" at bounding box center [104, 88] width 157 height 16
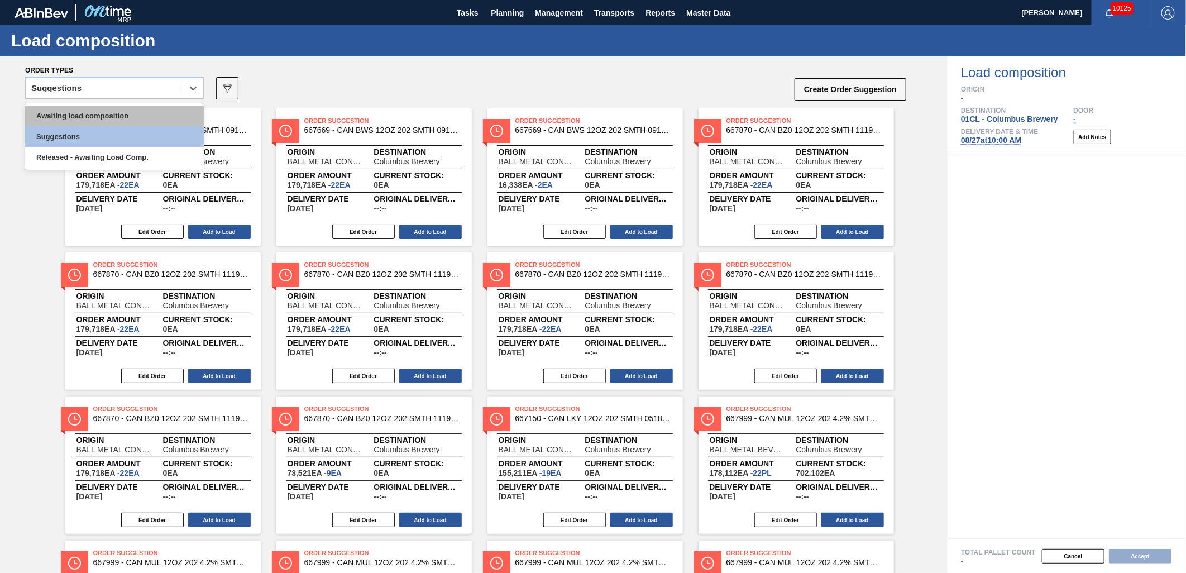
click at [108, 106] on div "Awaiting load composition" at bounding box center [114, 116] width 179 height 21
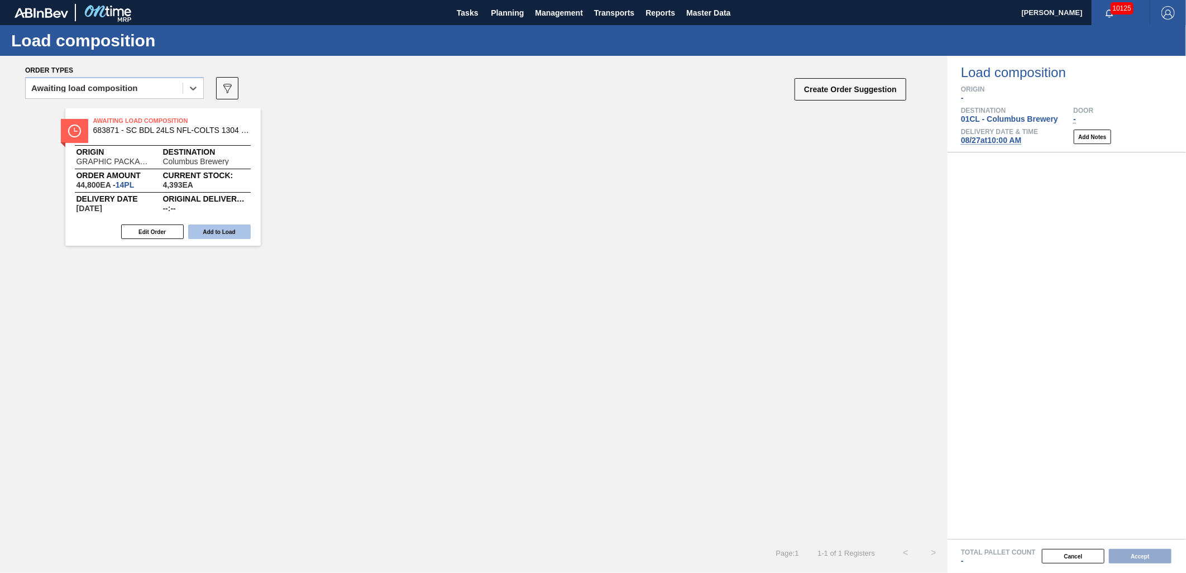
click at [214, 232] on button "Add to Load" at bounding box center [219, 232] width 63 height 15
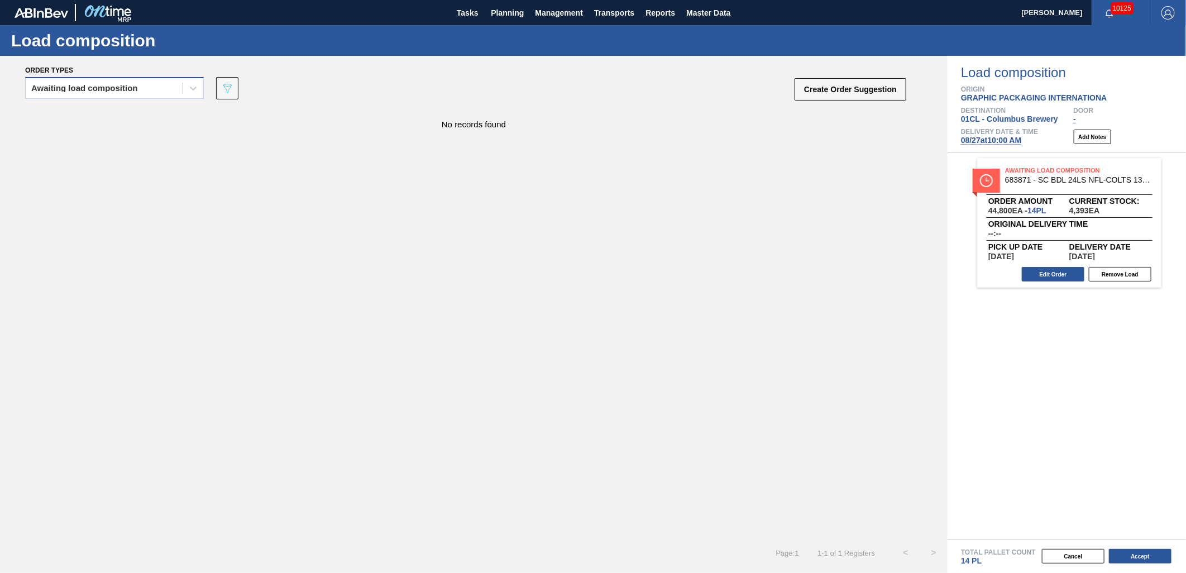
click at [147, 90] on div "Awaiting load composition" at bounding box center [104, 88] width 157 height 16
click at [130, 112] on div "Awaiting load composition" at bounding box center [114, 116] width 179 height 21
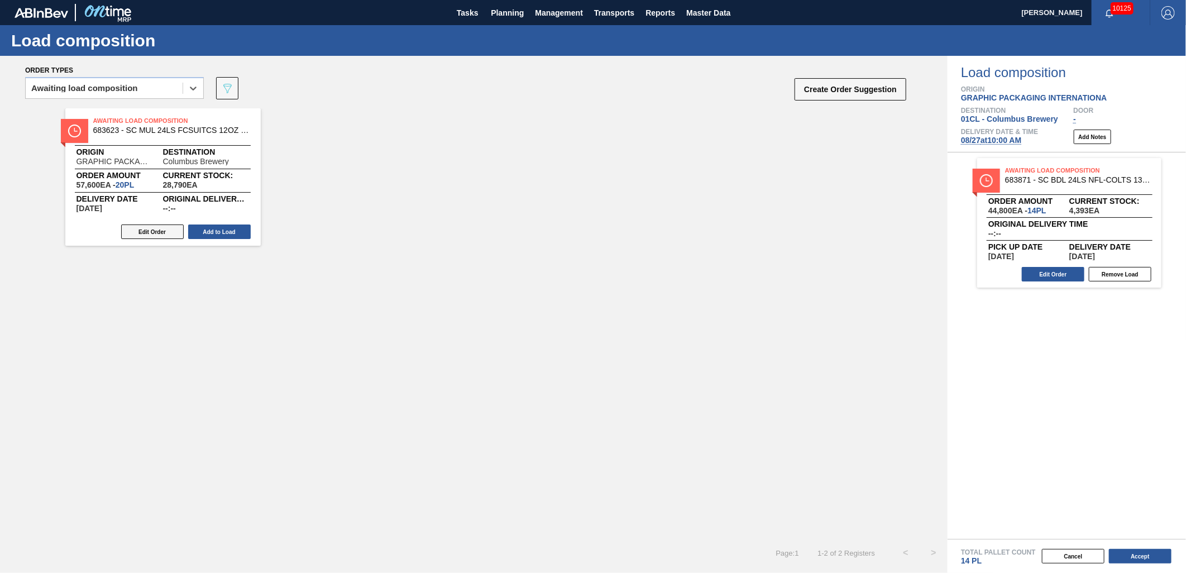
click at [148, 227] on button "Edit Order" at bounding box center [152, 232] width 63 height 15
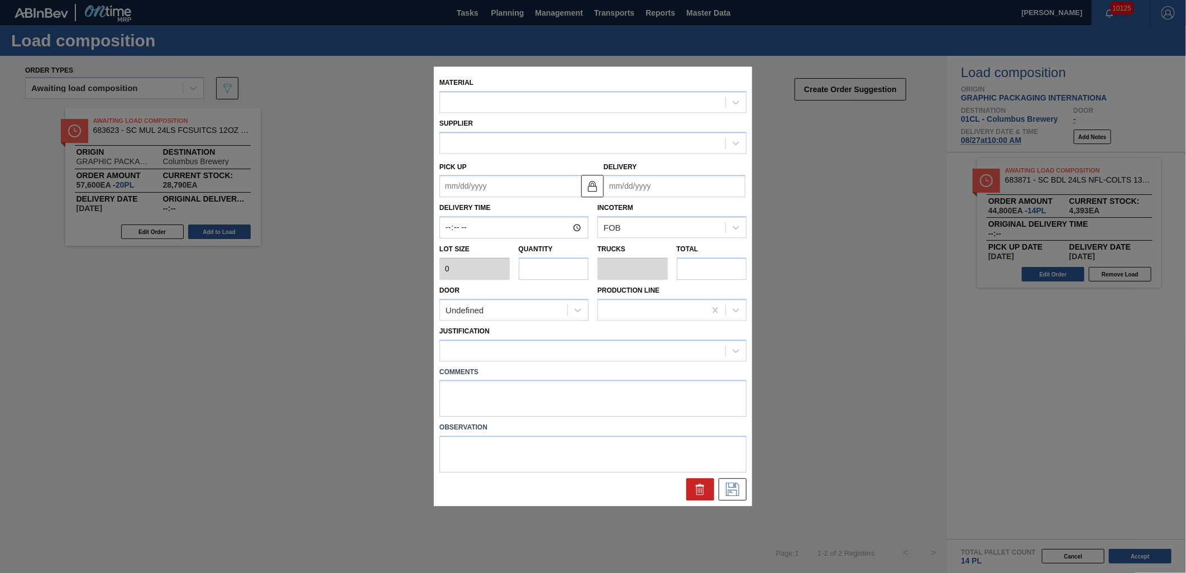
type input "2,880"
type input "20"
type input "0.769"
type input "57,600"
type up "[DATE]"
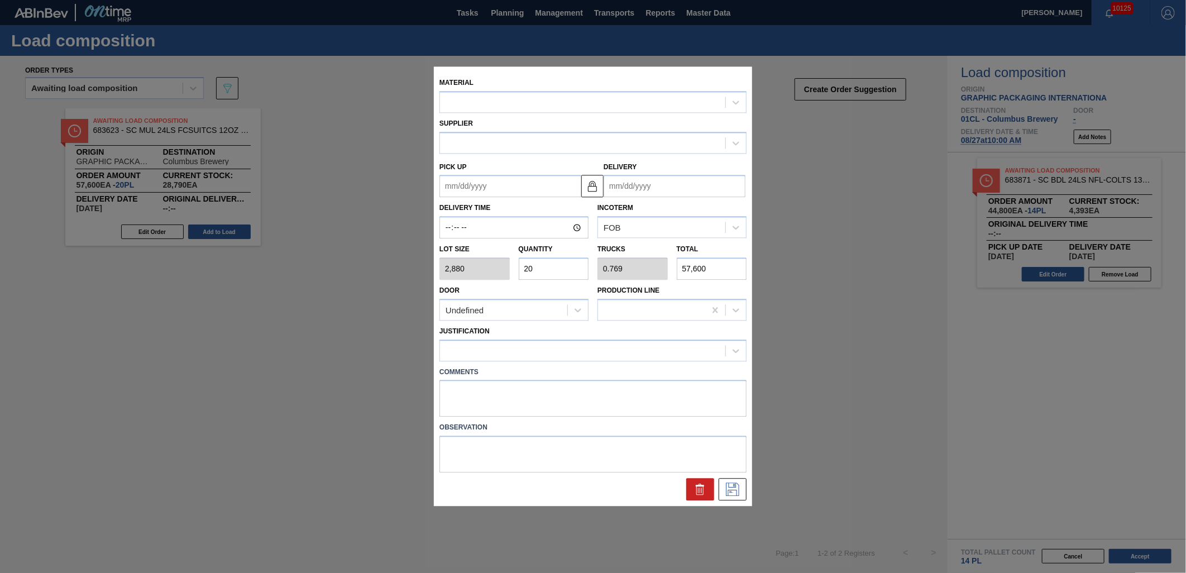
type input "[DATE]"
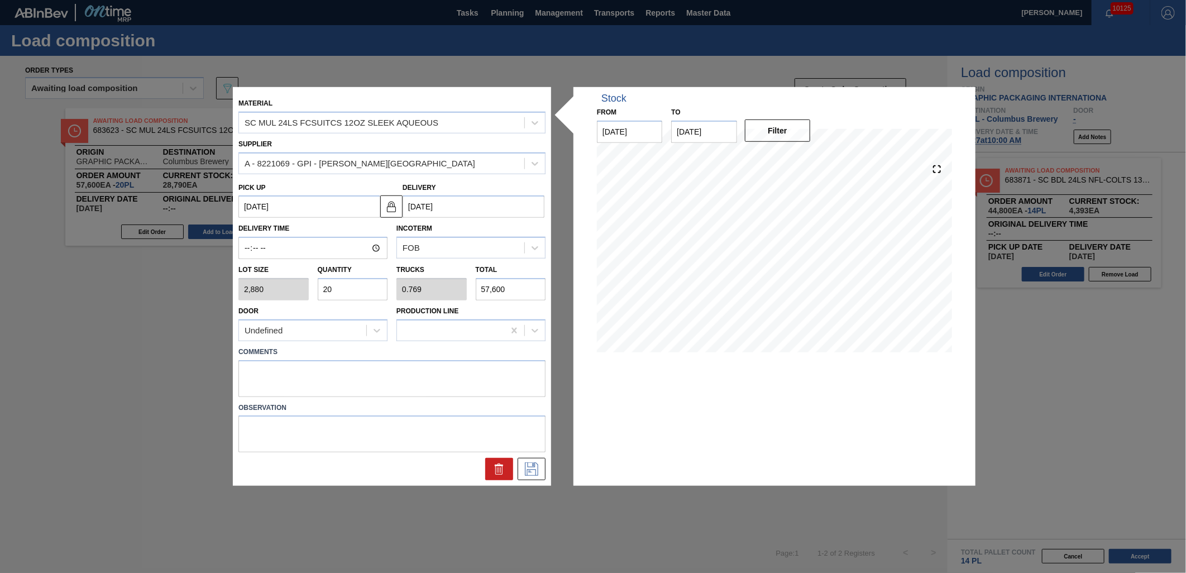
click at [366, 290] on input "20" at bounding box center [353, 289] width 70 height 22
type input "2"
type input "0.077"
type input "5,760"
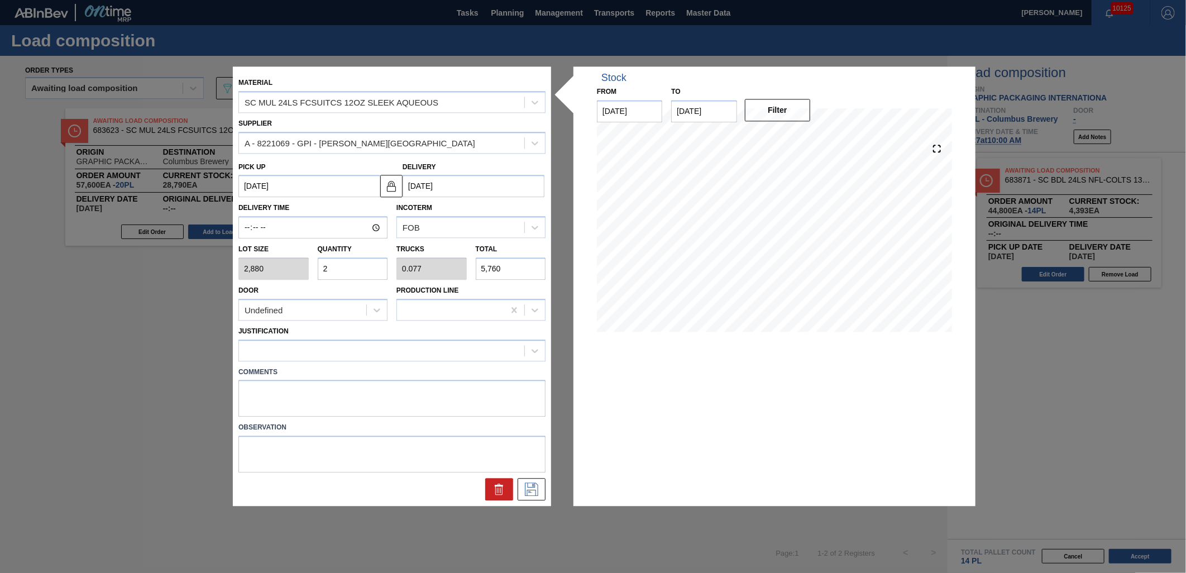
type input "0"
type input "1"
type input "0.038"
type input "2,880"
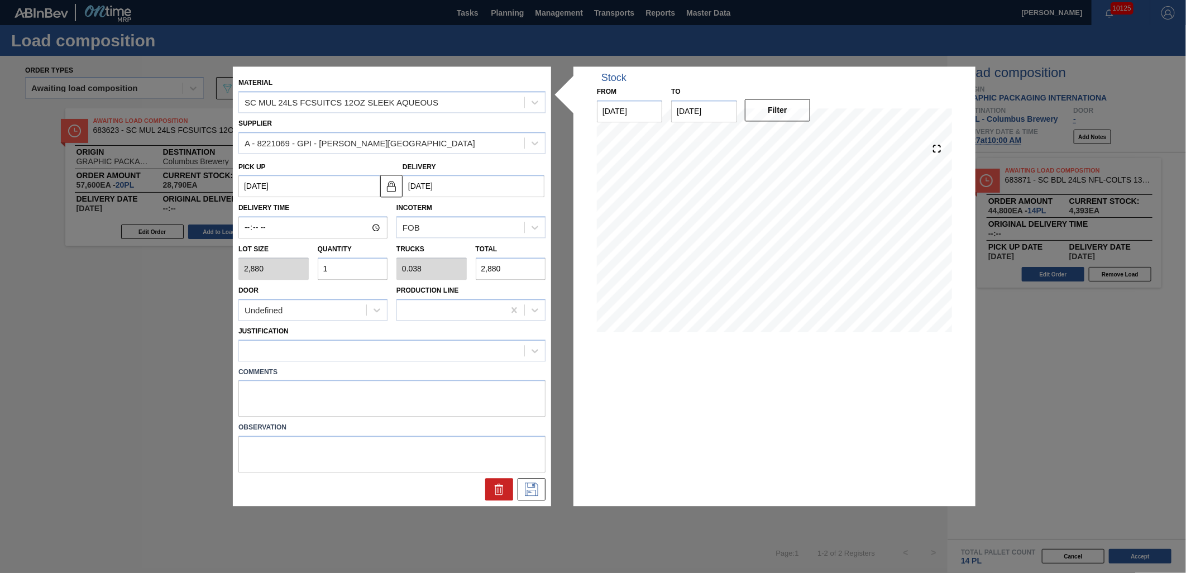
type input "12"
type input "0.462"
type input "34,560"
type input "12"
drag, startPoint x: 350, startPoint y: 347, endPoint x: 343, endPoint y: 343, distance: 7.5
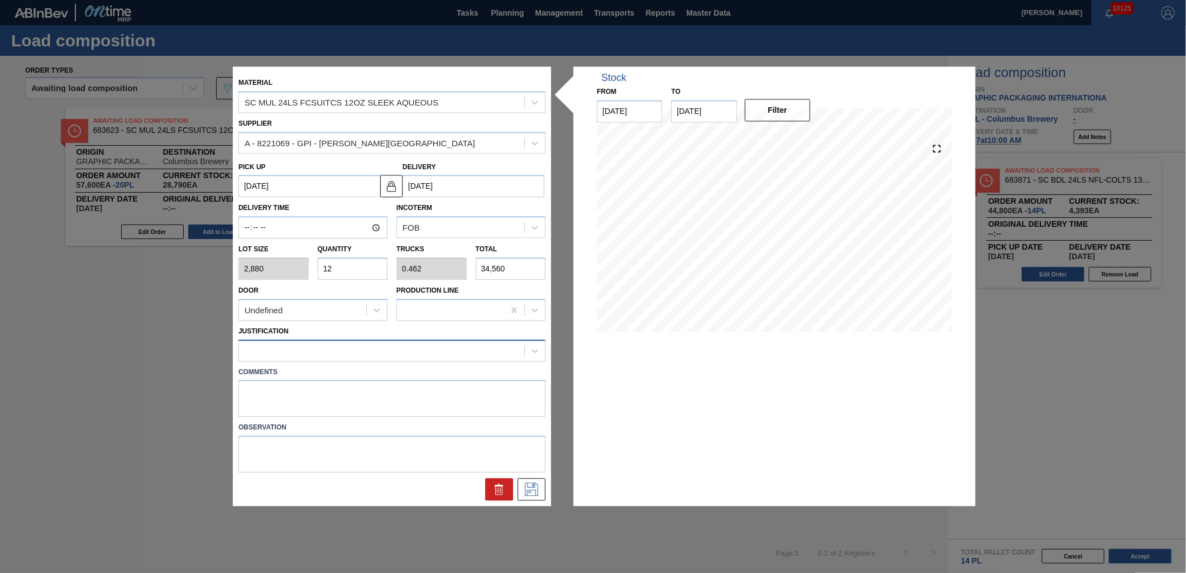
click at [350, 347] on div at bounding box center [381, 350] width 285 height 16
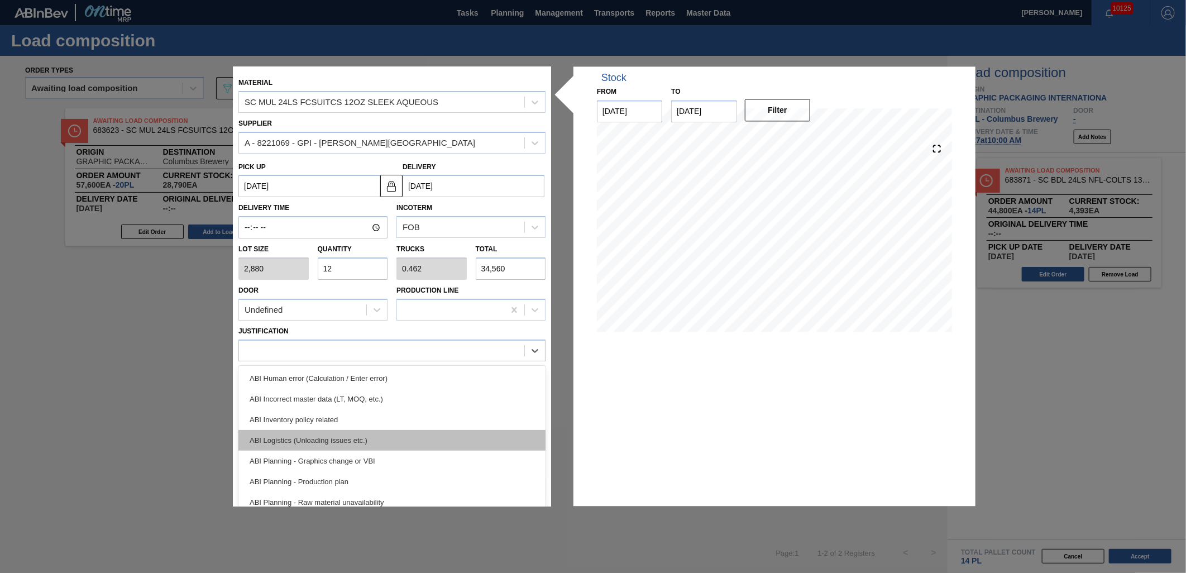
scroll to position [62, 0]
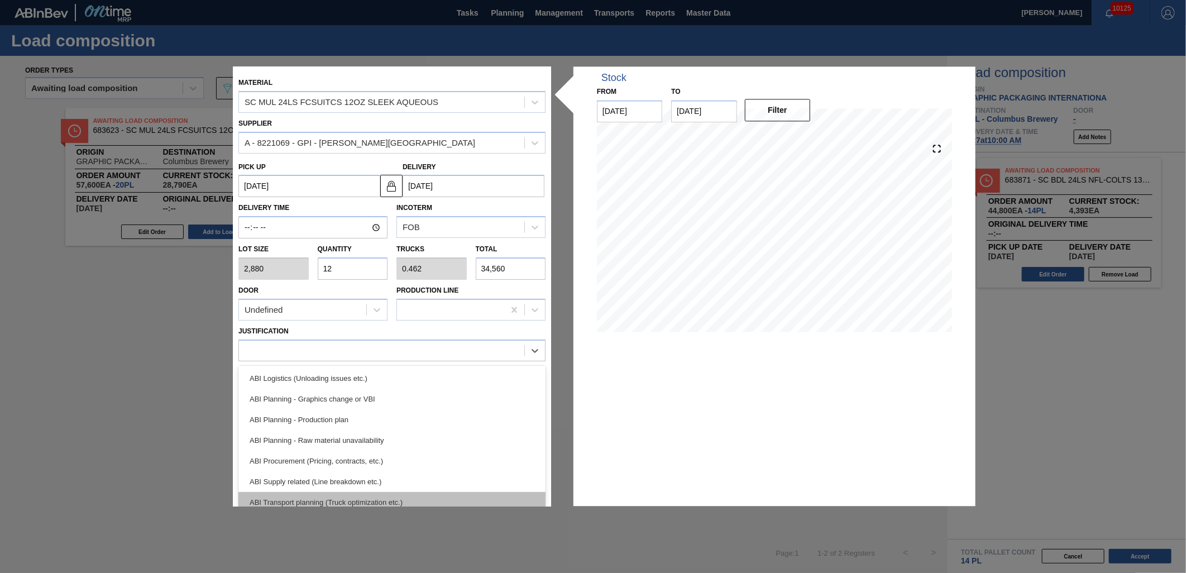
click at [403, 494] on div "ABI Transport planning (Truck optimization etc.)" at bounding box center [391, 502] width 307 height 21
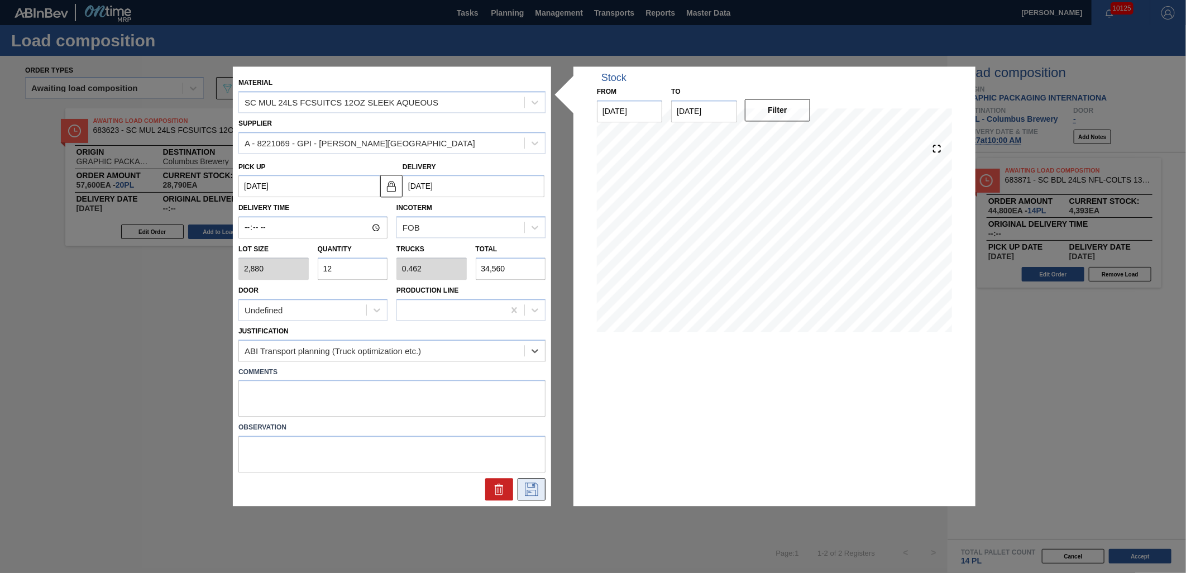
click at [534, 484] on icon at bounding box center [532, 489] width 18 height 13
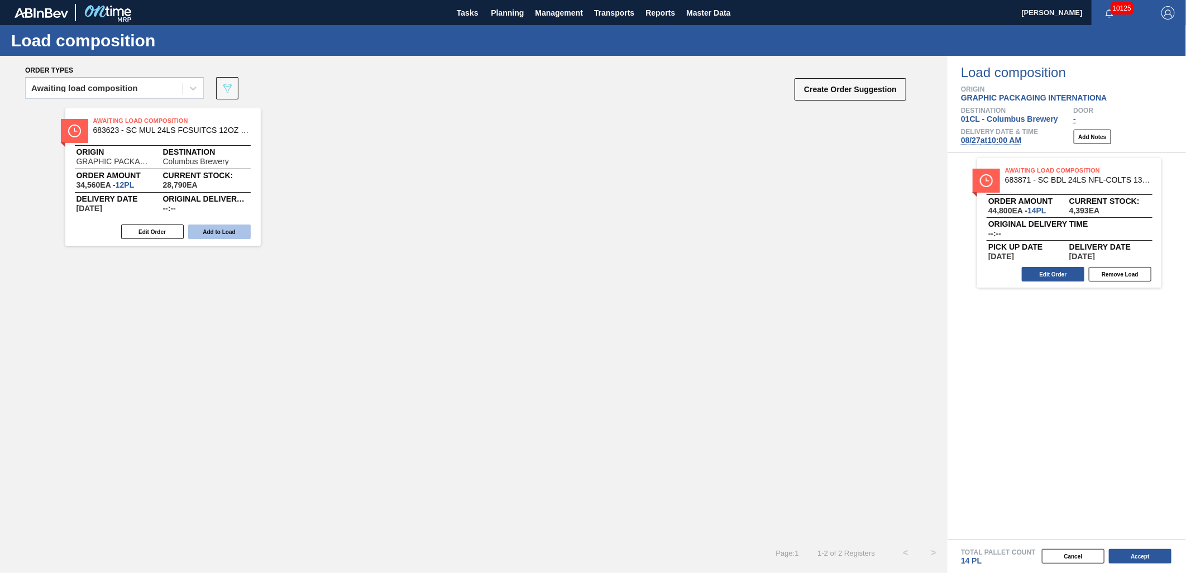
click at [236, 233] on button "Add to Load" at bounding box center [219, 232] width 63 height 15
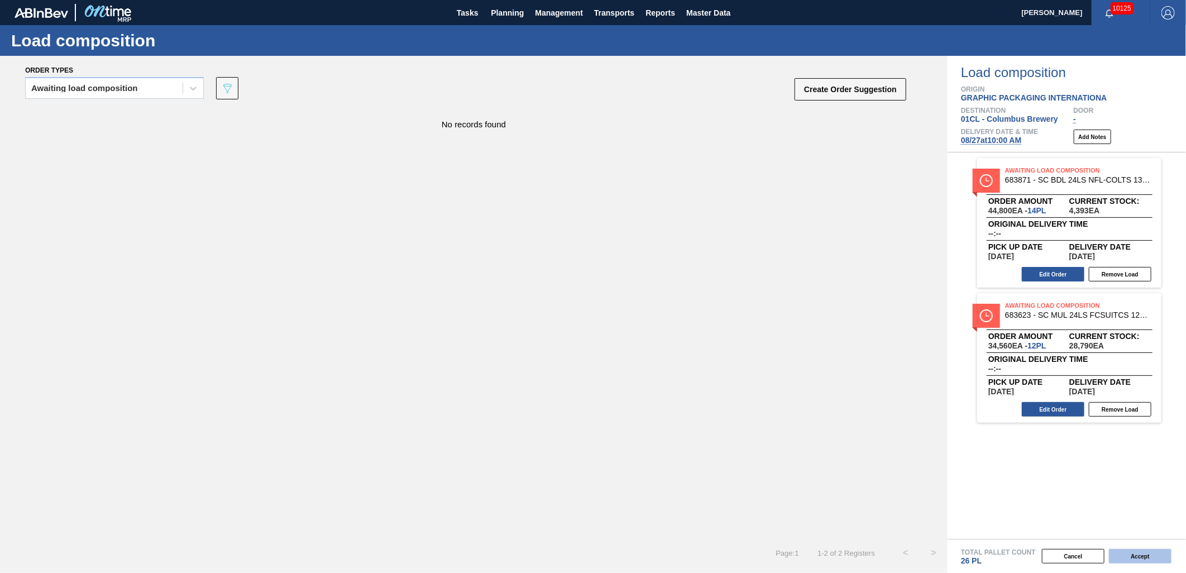
click at [1148, 559] on button "Accept" at bounding box center [1140, 556] width 63 height 15
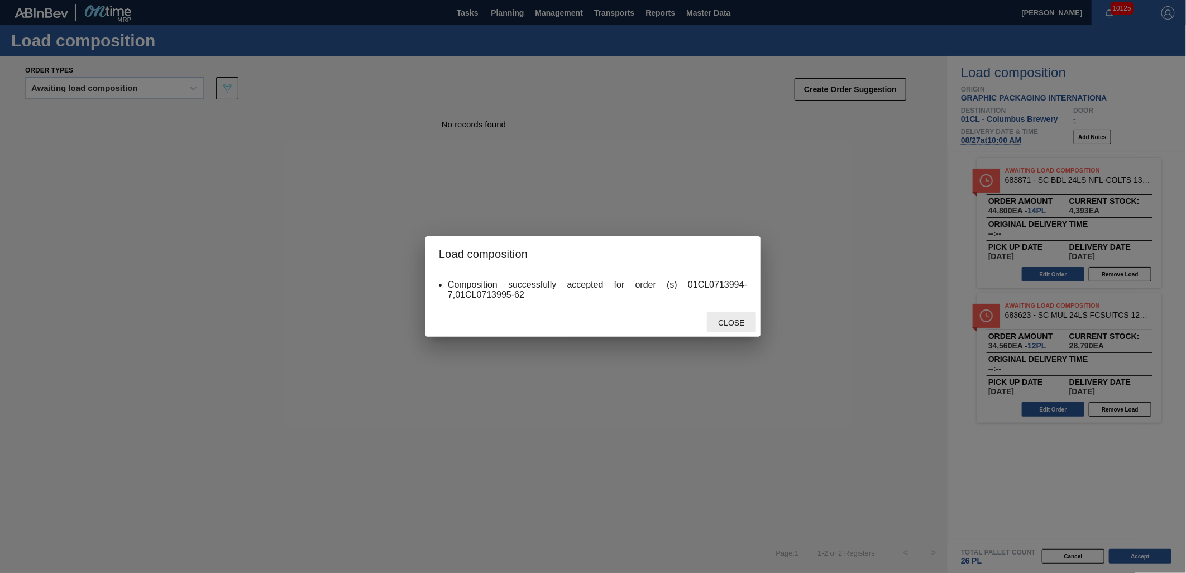
click at [736, 325] on span "Close" at bounding box center [731, 322] width 44 height 9
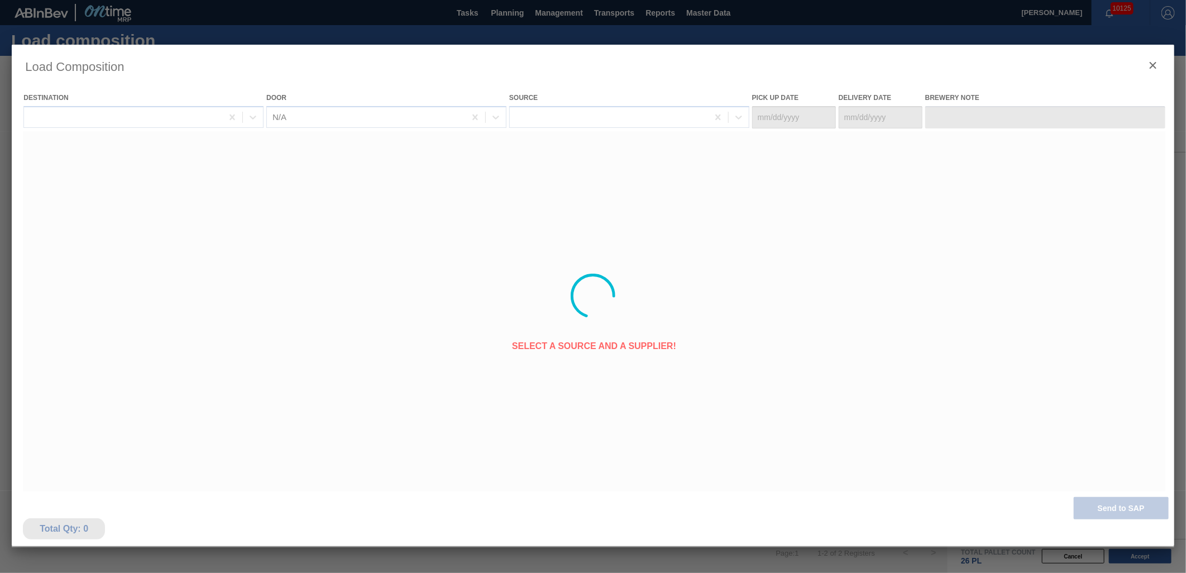
type Date "[DATE]"
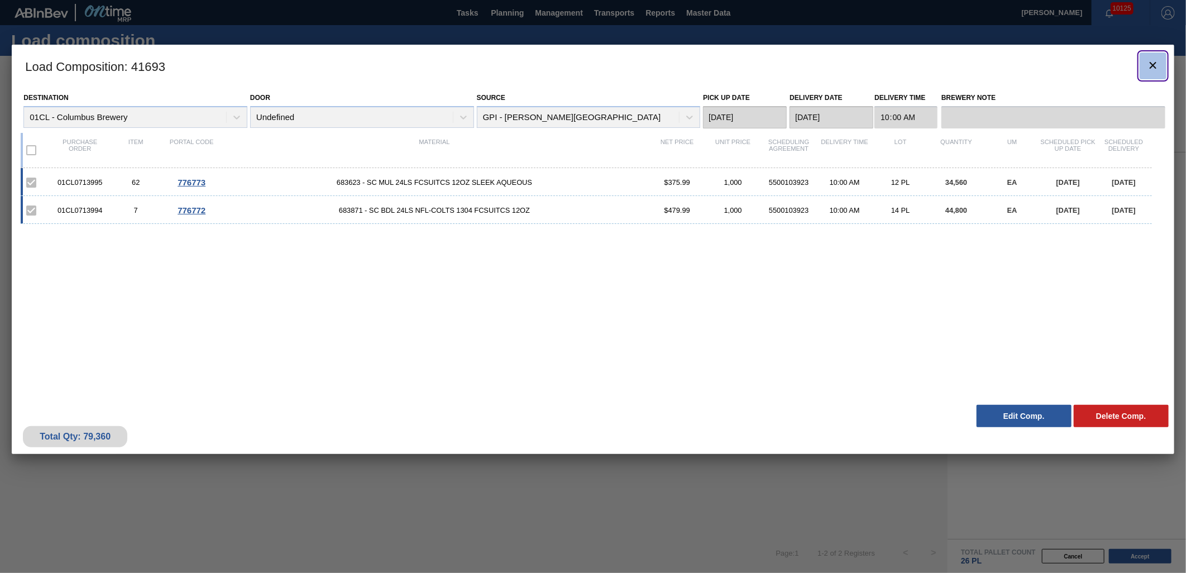
click at [1157, 64] on icon "botão de ícone" at bounding box center [1153, 65] width 13 height 13
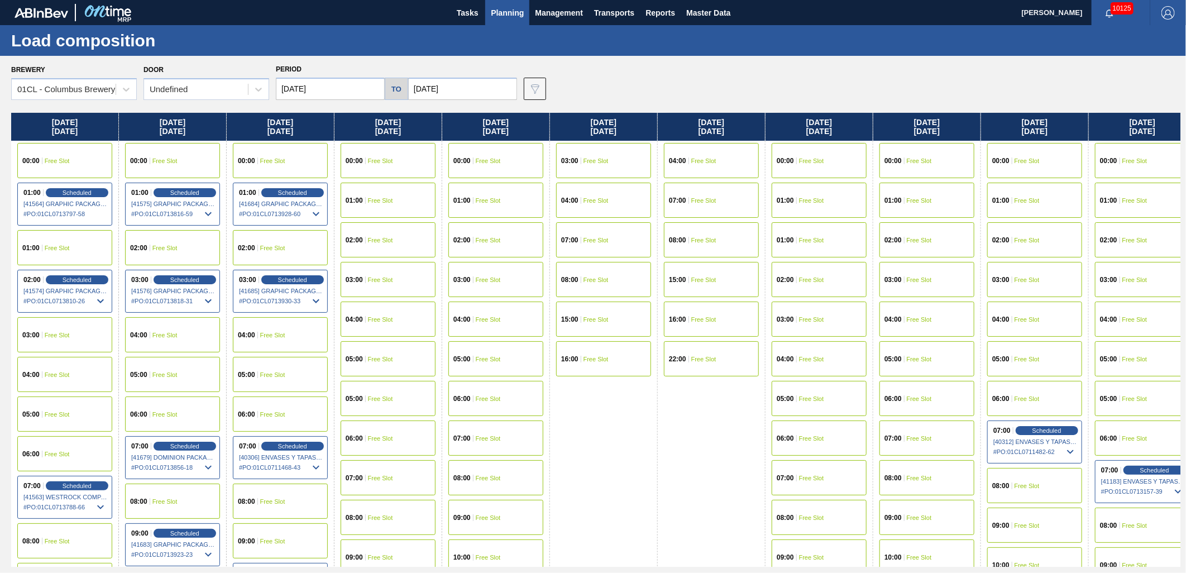
click at [387, 205] on div "01:00 Free Slot" at bounding box center [388, 200] width 95 height 35
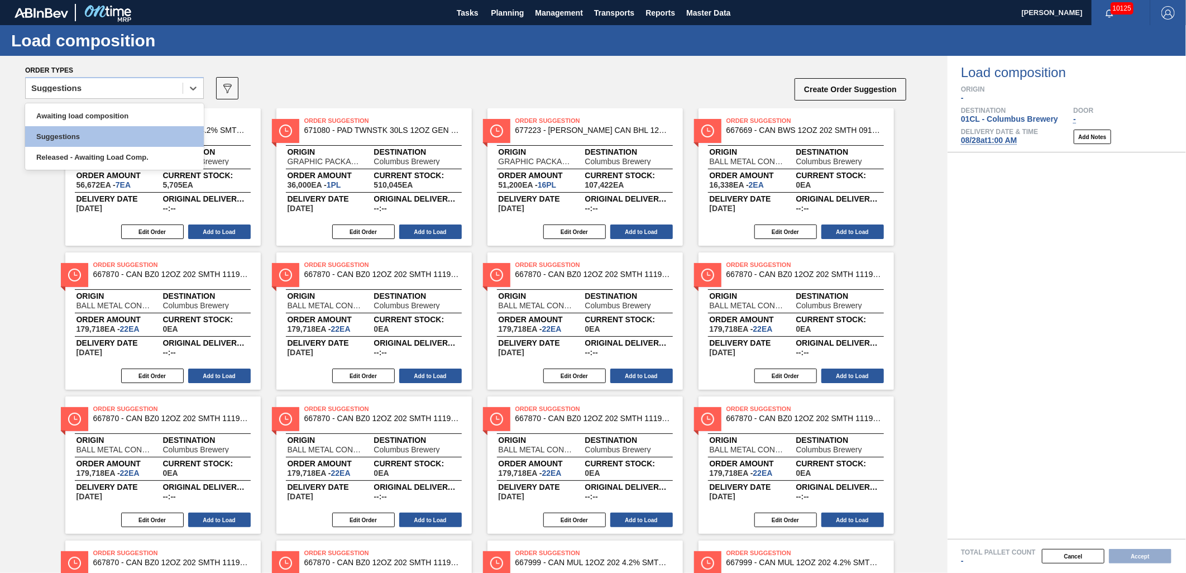
click at [175, 85] on div "Suggestions" at bounding box center [104, 88] width 157 height 16
click at [135, 120] on div "Awaiting load composition" at bounding box center [114, 116] width 179 height 21
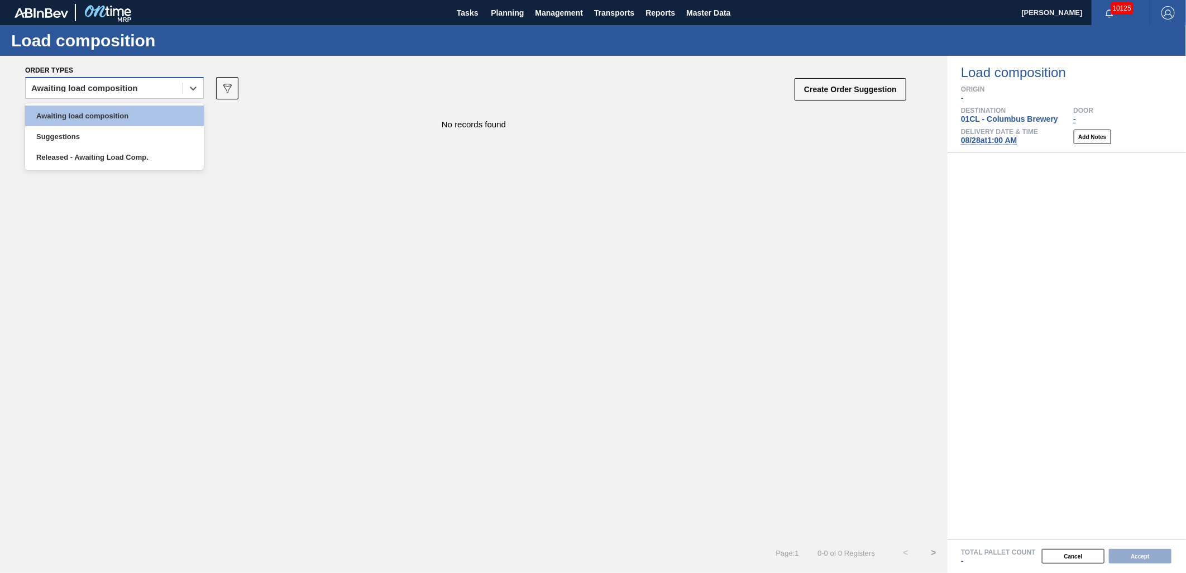
click at [171, 89] on div "Awaiting load composition" at bounding box center [104, 88] width 157 height 16
click at [139, 118] on div "Awaiting load composition" at bounding box center [114, 116] width 179 height 21
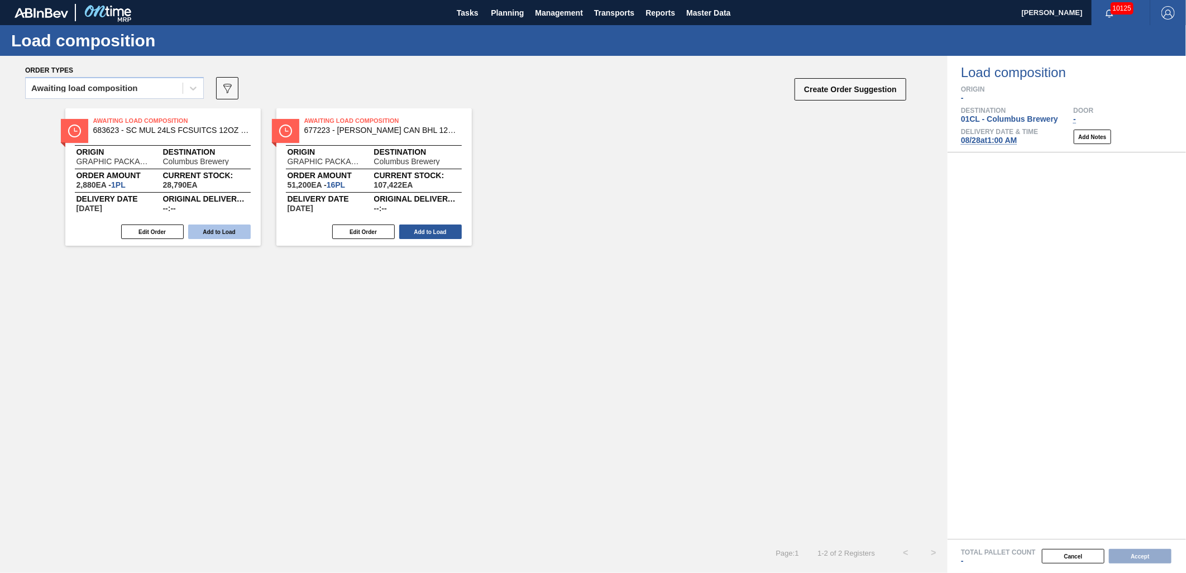
click at [210, 231] on button "Add to Load" at bounding box center [219, 232] width 63 height 15
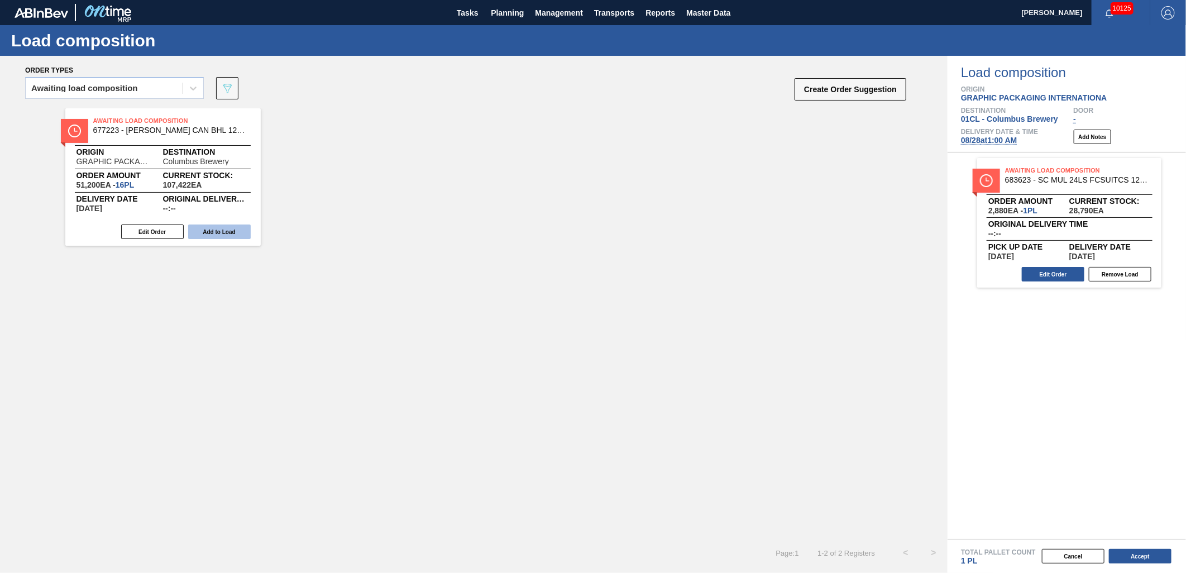
click at [208, 231] on button "Add to Load" at bounding box center [219, 232] width 63 height 15
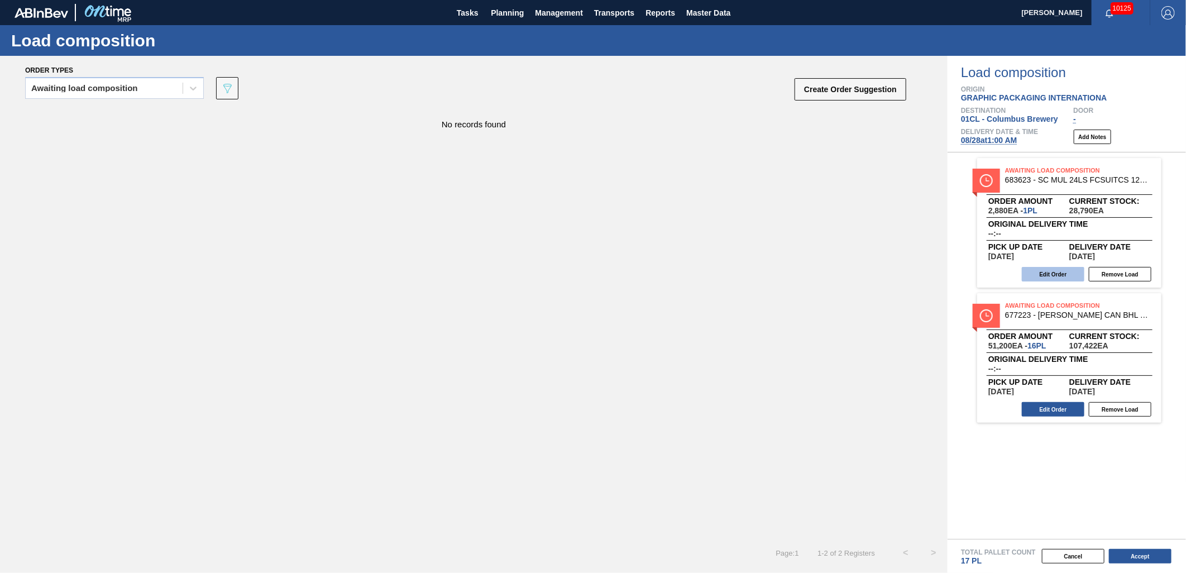
click at [1047, 269] on button "Edit Order" at bounding box center [1053, 274] width 63 height 15
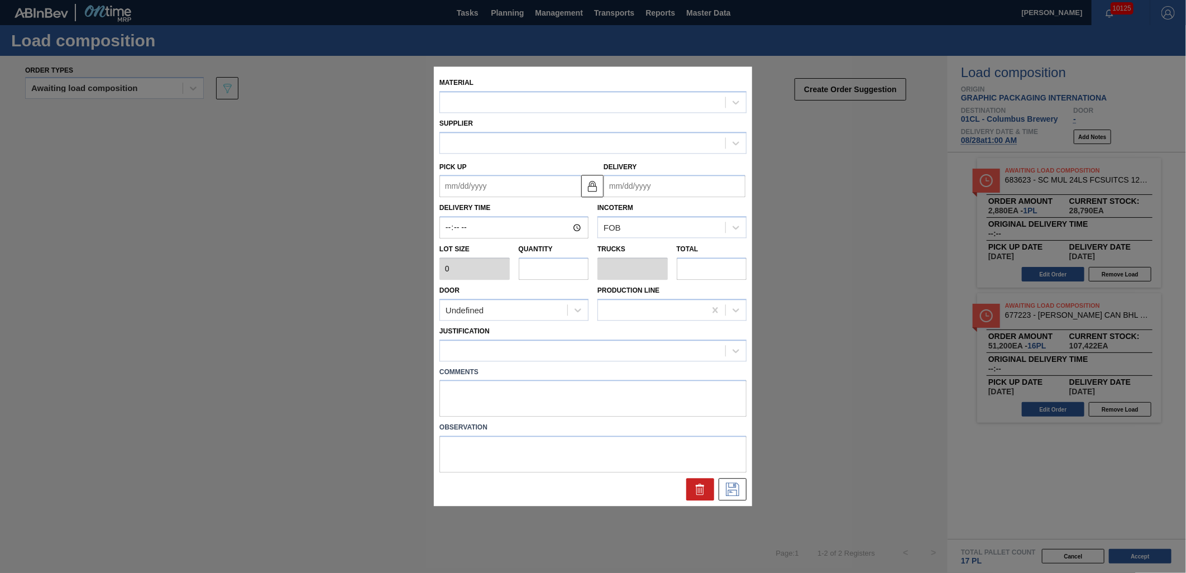
type input "2,880"
type input "1"
type input "0.038"
type input "2,880"
type up "[DATE]"
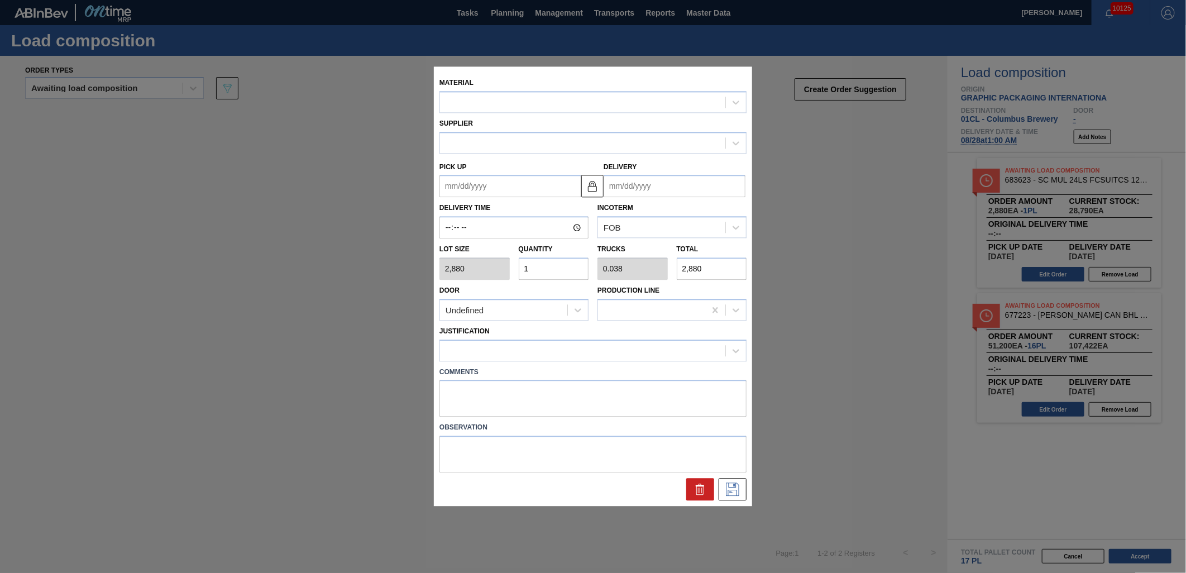
type input "[DATE]"
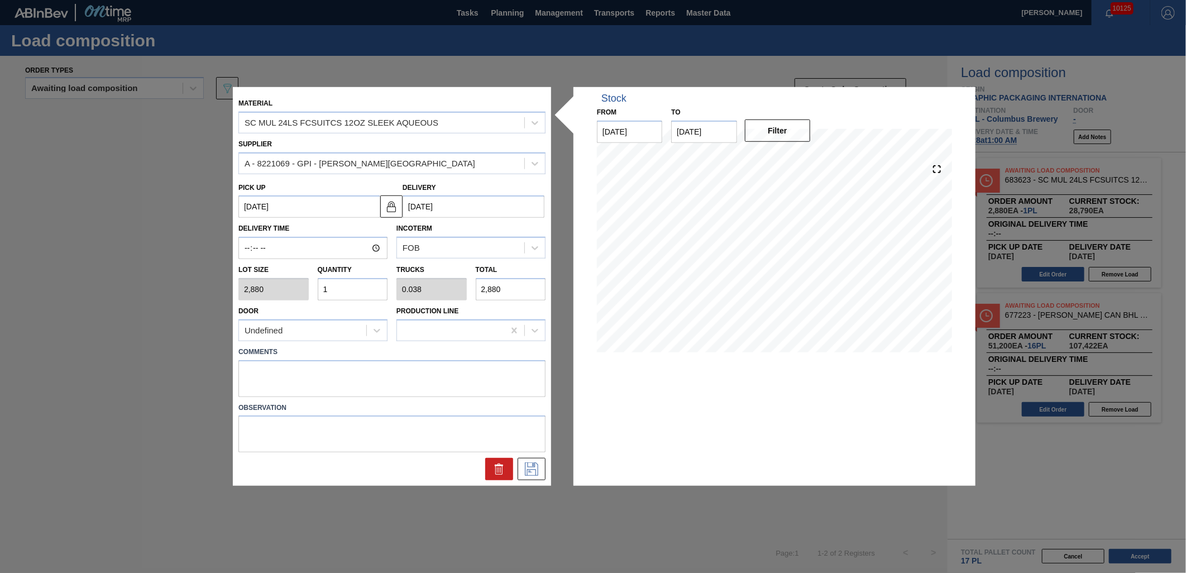
click at [377, 293] on input "1" at bounding box center [353, 289] width 70 height 22
type input "0"
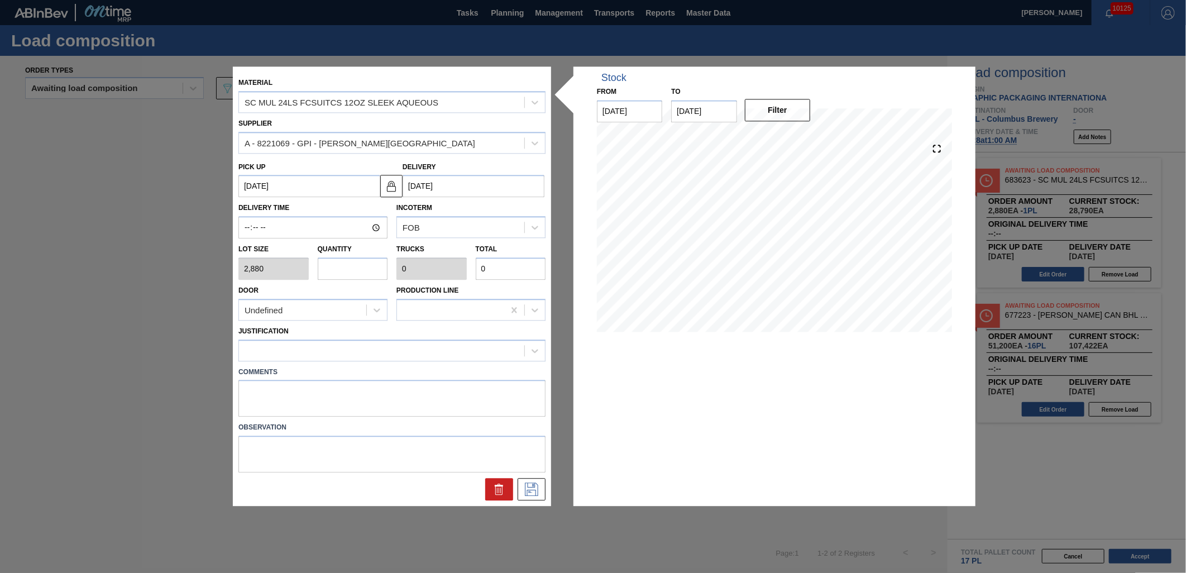
type input "5"
type input "0.192"
type input "14,400"
type input "5"
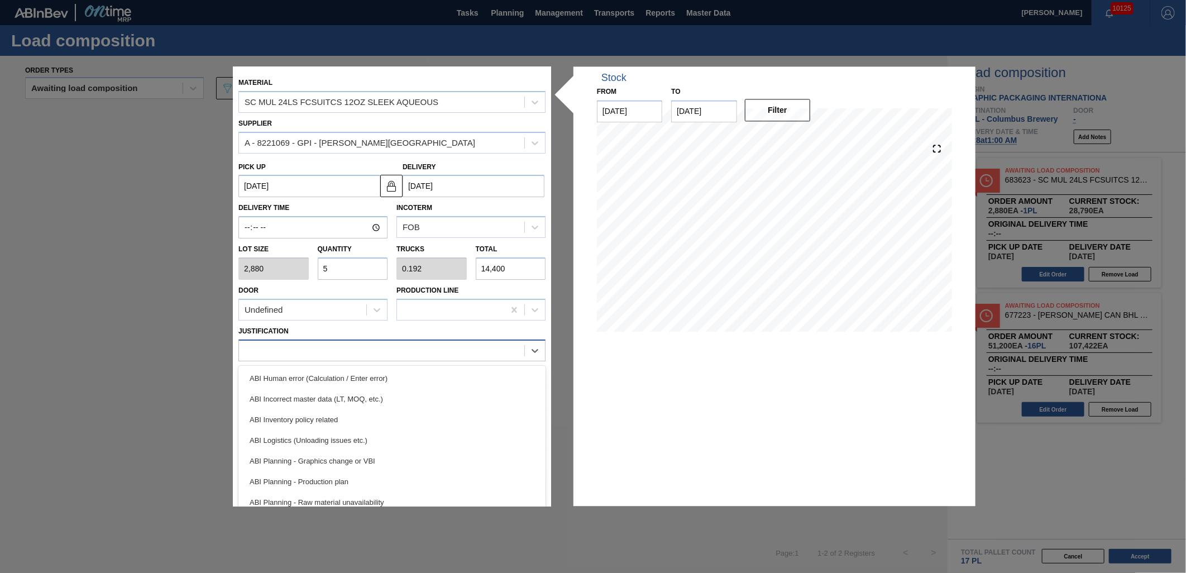
click at [357, 350] on div at bounding box center [381, 350] width 285 height 16
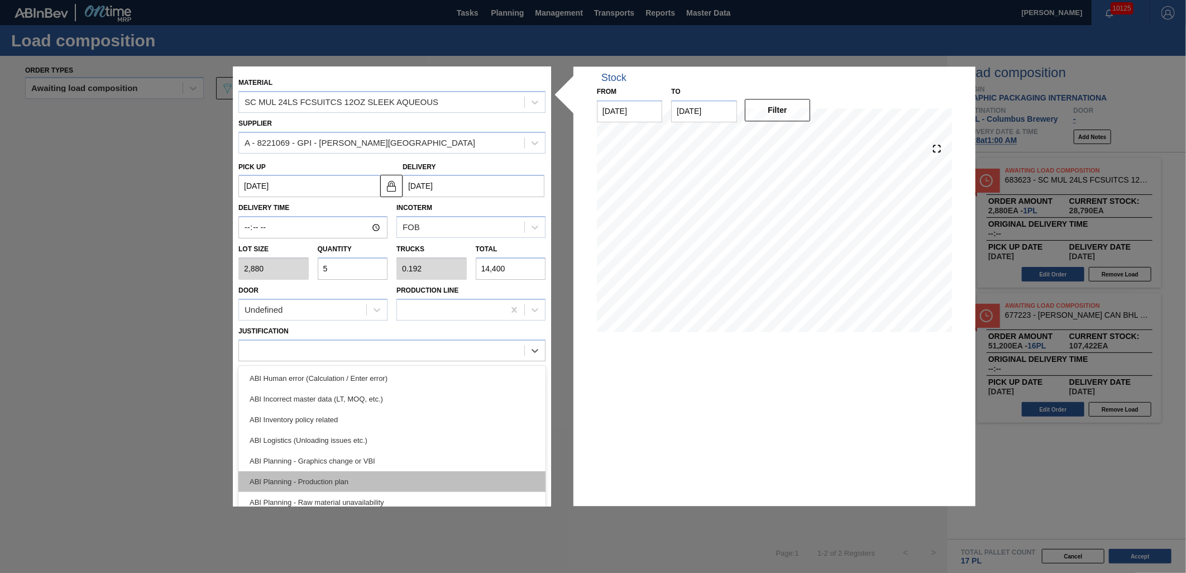
click at [381, 425] on div "ABI Inventory policy related" at bounding box center [391, 419] width 307 height 21
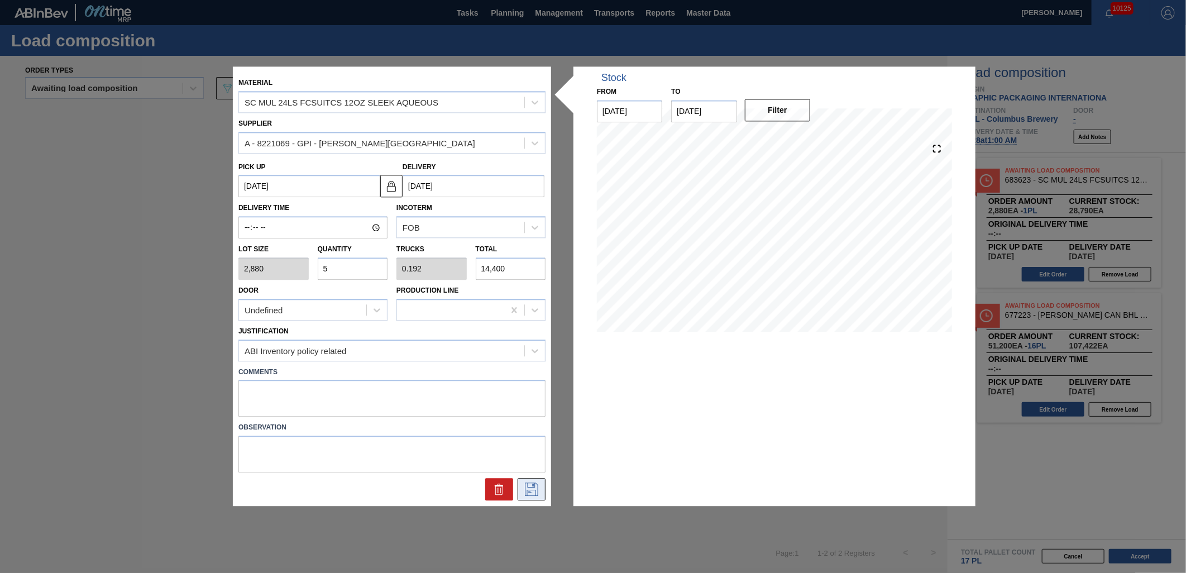
click at [532, 488] on icon at bounding box center [532, 489] width 18 height 13
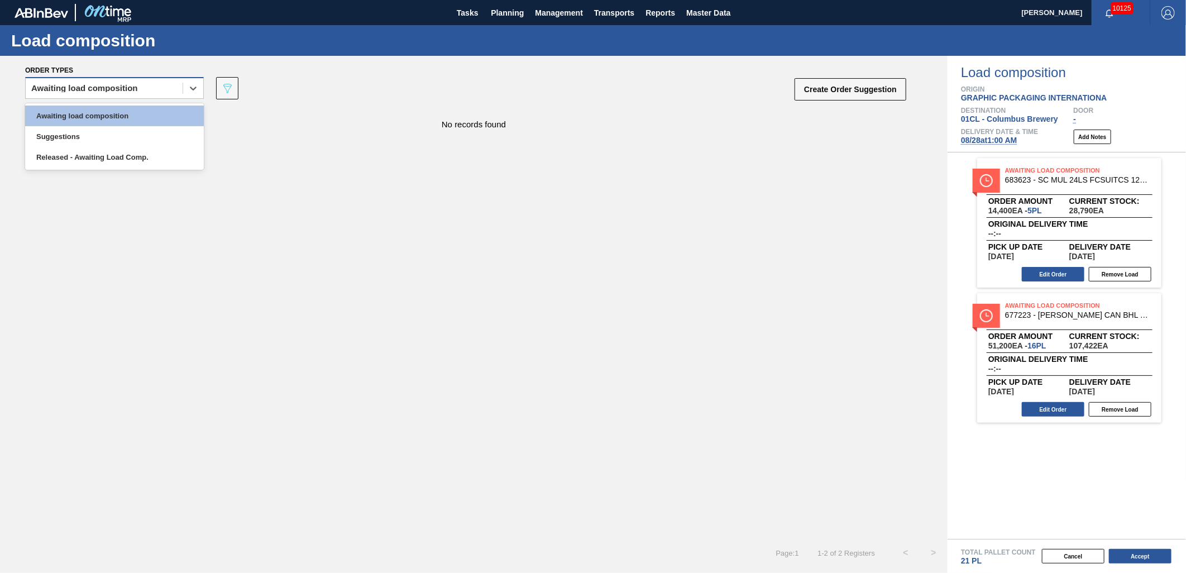
click at [178, 90] on div "Awaiting load composition" at bounding box center [104, 88] width 157 height 16
click at [166, 113] on div "Awaiting load composition" at bounding box center [114, 116] width 179 height 21
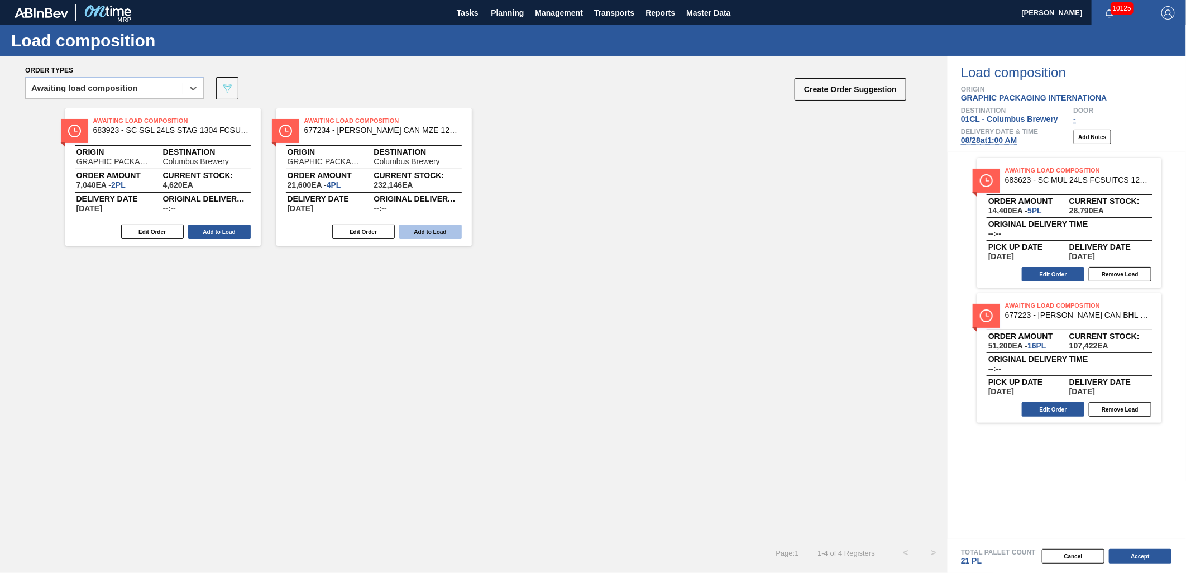
click at [421, 232] on button "Add to Load" at bounding box center [430, 232] width 63 height 15
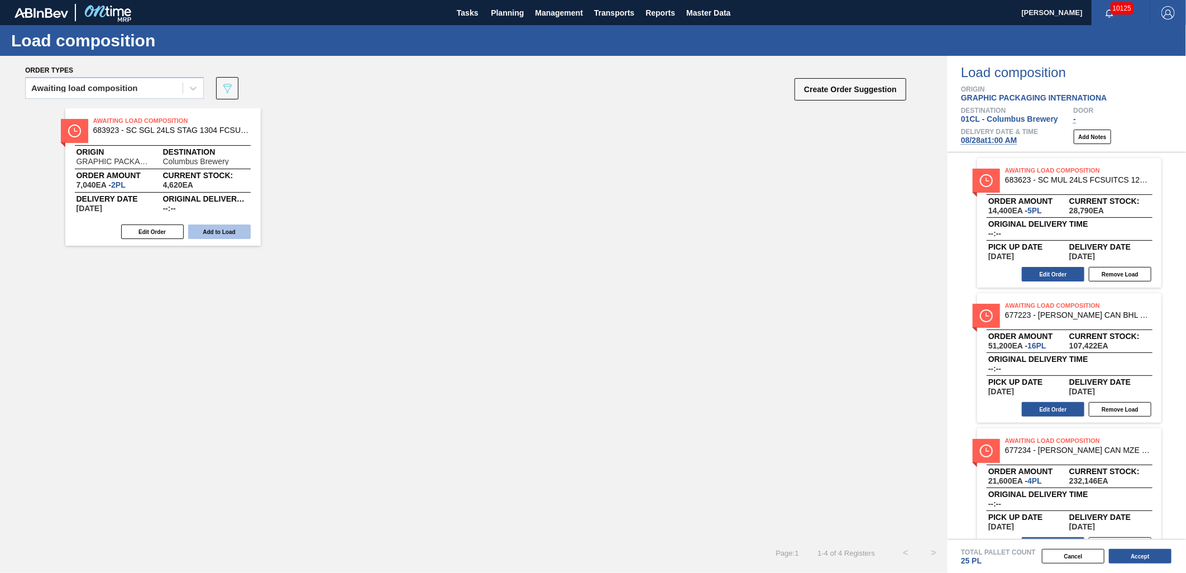
click at [221, 231] on button "Add to Load" at bounding box center [219, 232] width 63 height 15
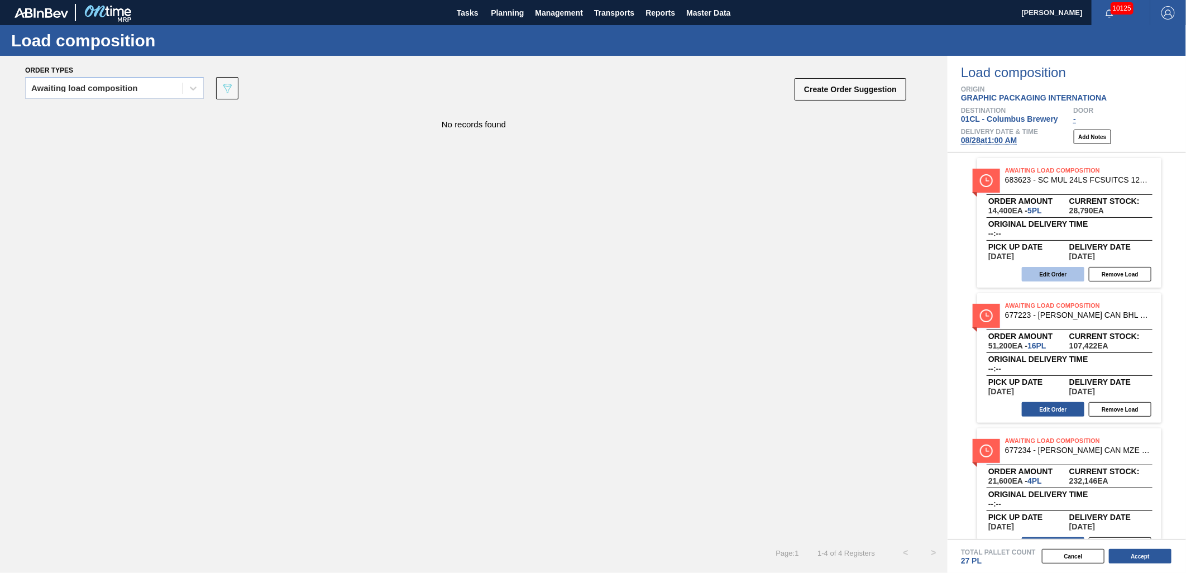
click at [1046, 269] on button "Edit Order" at bounding box center [1053, 274] width 63 height 15
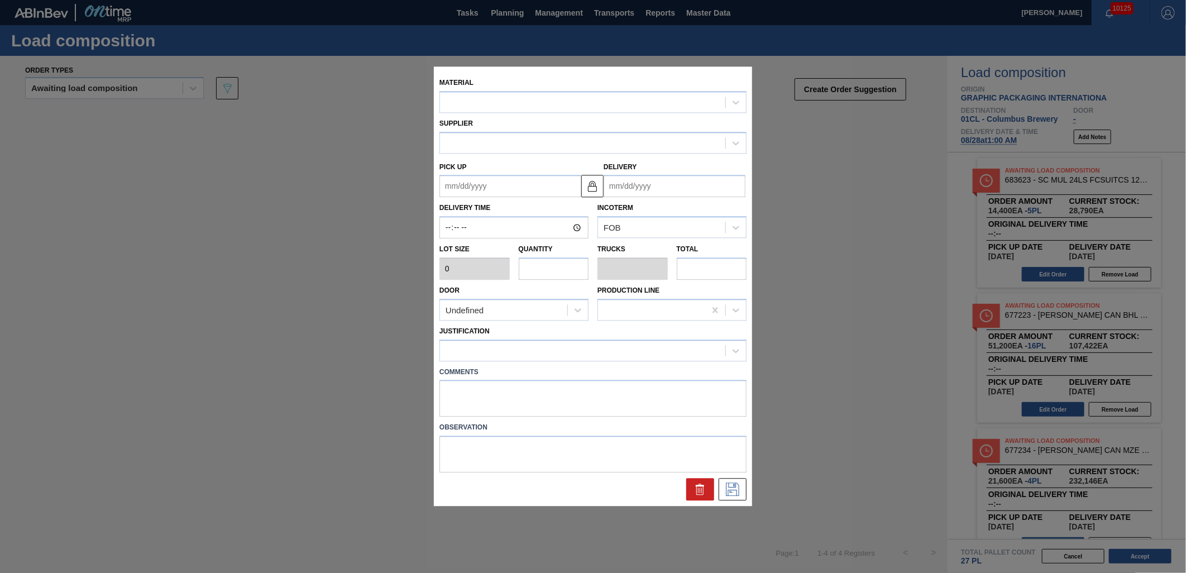
type input "2,880"
type input "5"
type input "0.192"
type input "14,400"
type up "[DATE]"
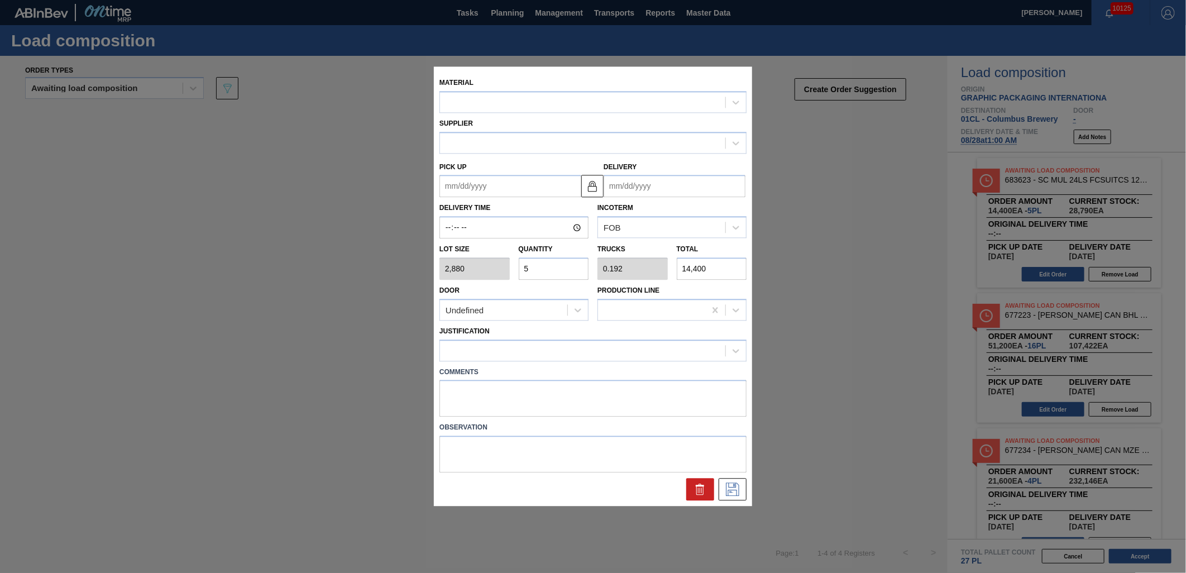
type input "[DATE]"
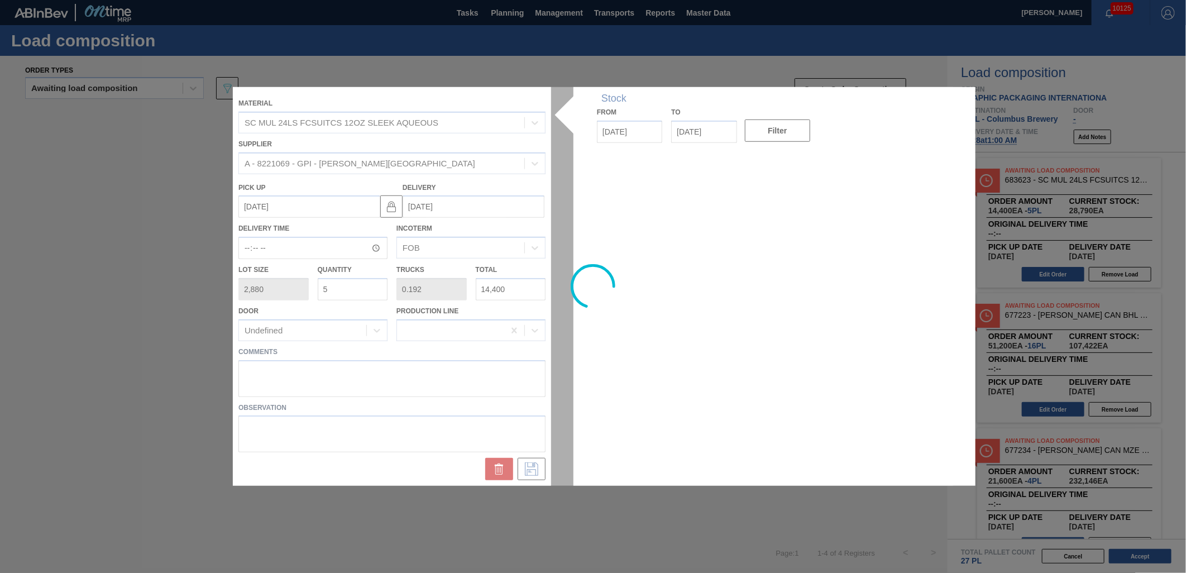
click at [354, 293] on div at bounding box center [593, 286] width 720 height 399
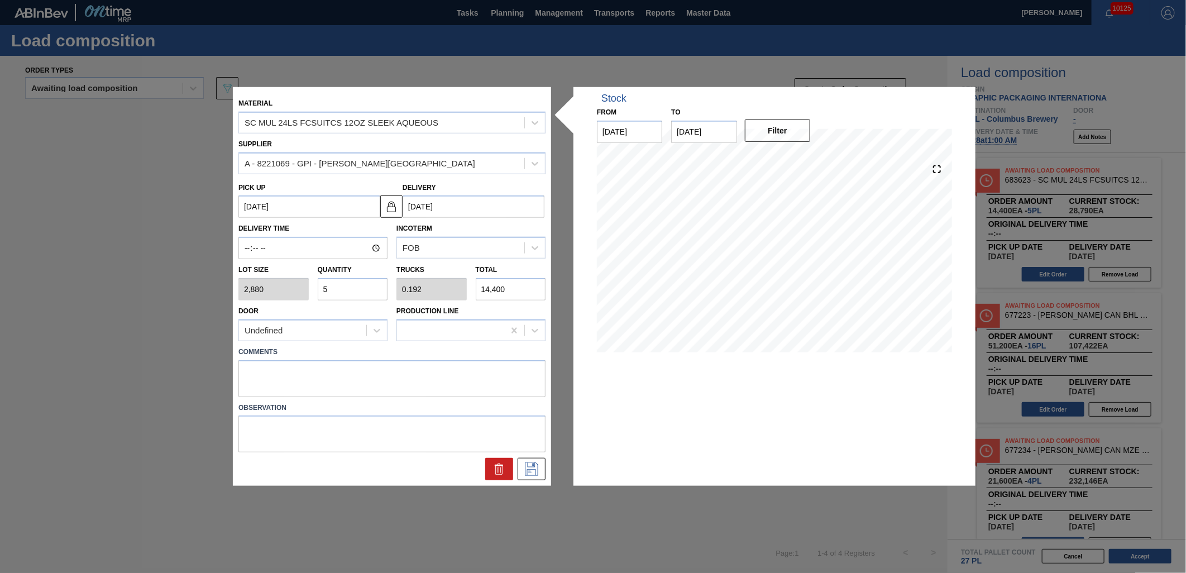
click at [352, 292] on input "5" at bounding box center [353, 289] width 70 height 22
type input "0"
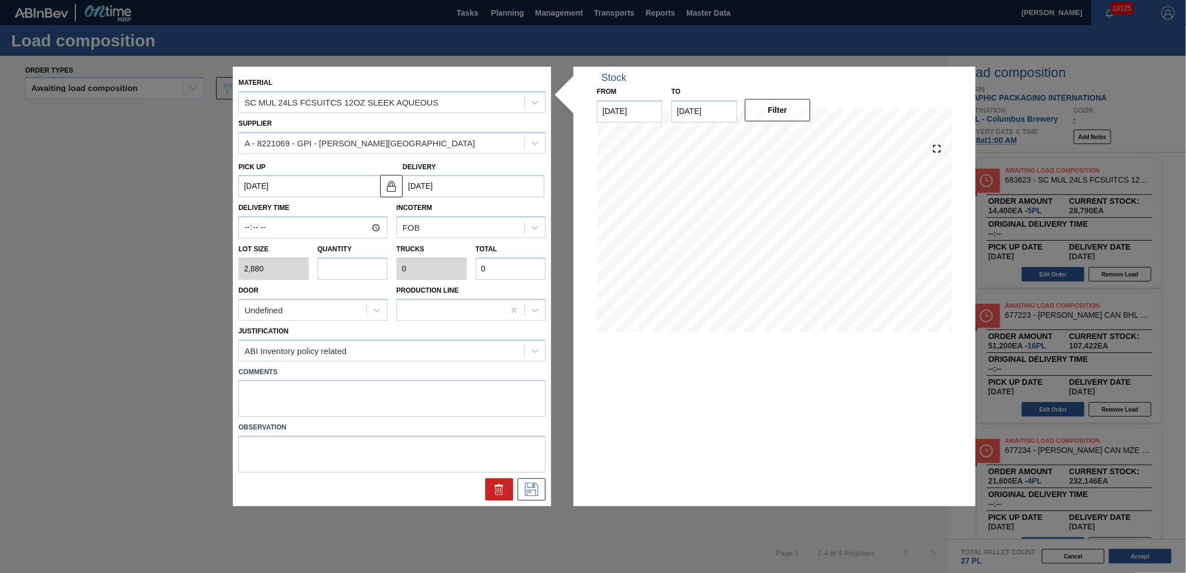
type input "4"
type input "0.154"
type input "11,520"
type input "4"
click at [523, 484] on icon at bounding box center [532, 489] width 18 height 13
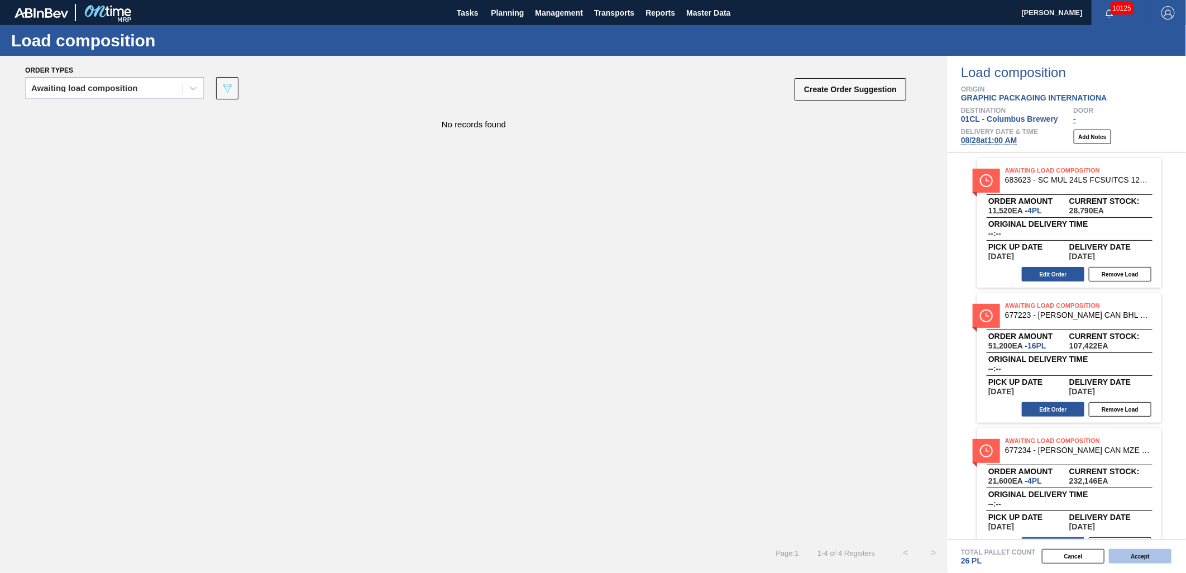
click at [1138, 560] on button "Accept" at bounding box center [1140, 556] width 63 height 15
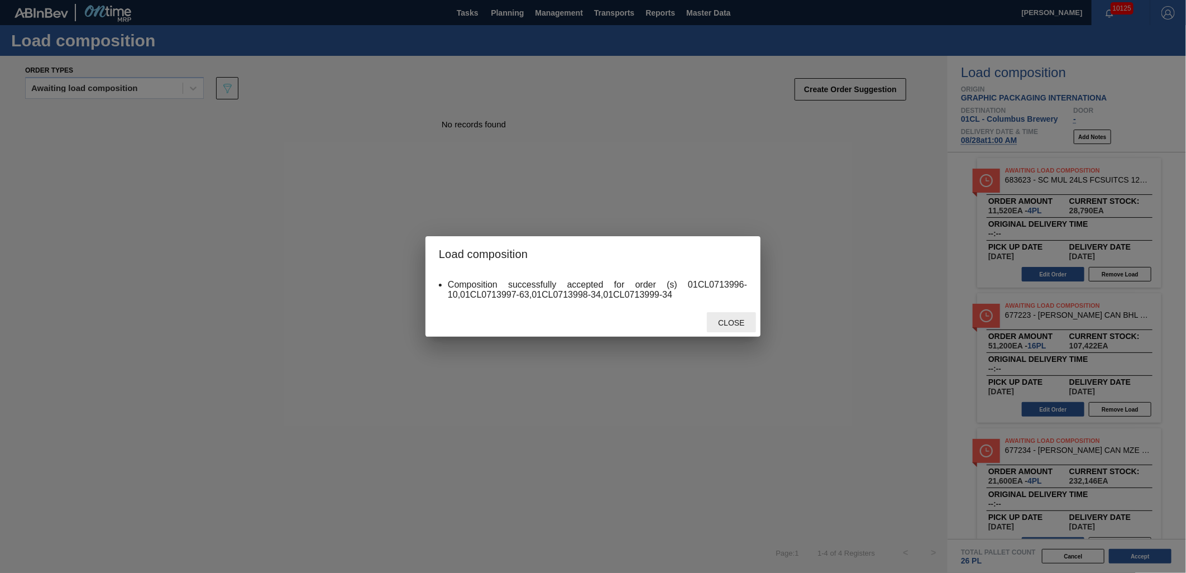
click at [723, 323] on span "Close" at bounding box center [731, 322] width 44 height 9
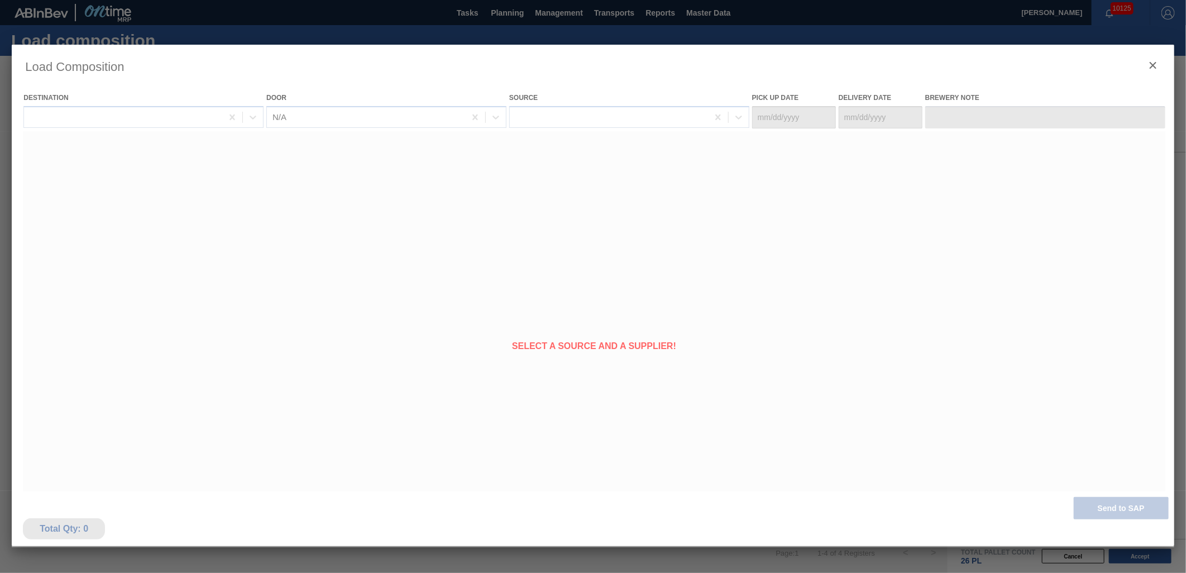
type Date "[DATE]"
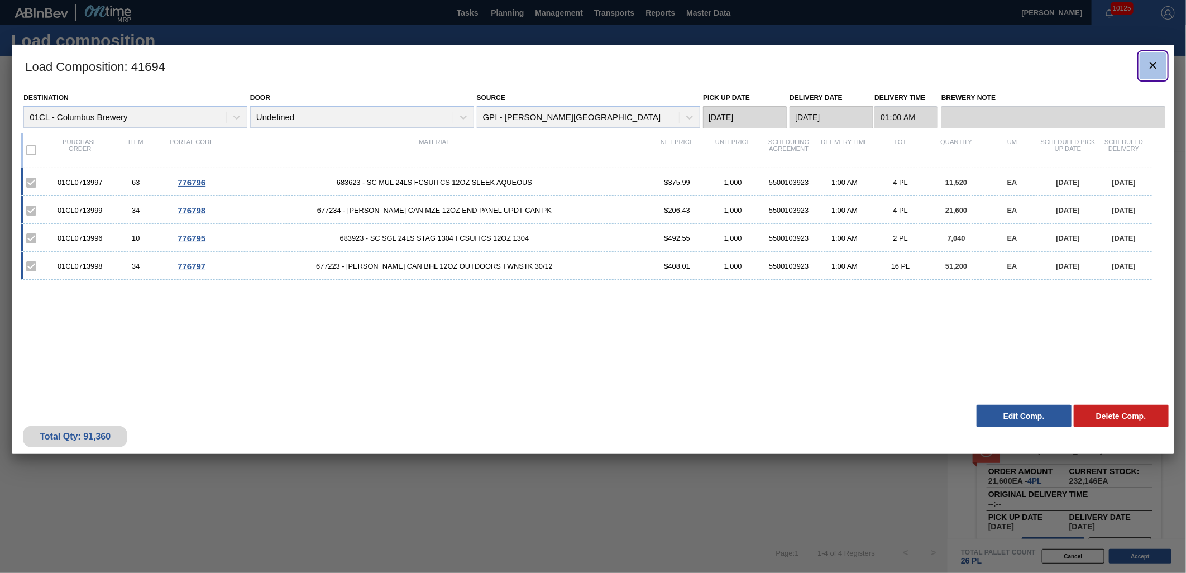
click at [1149, 64] on icon "botão de ícone" at bounding box center [1153, 65] width 13 height 13
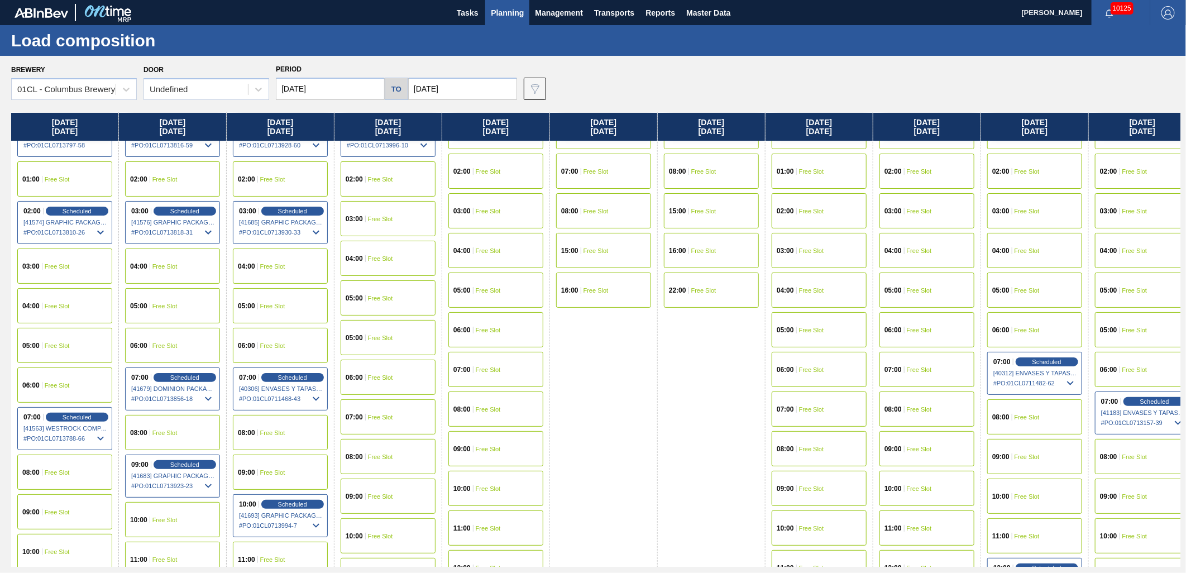
scroll to position [124, 0]
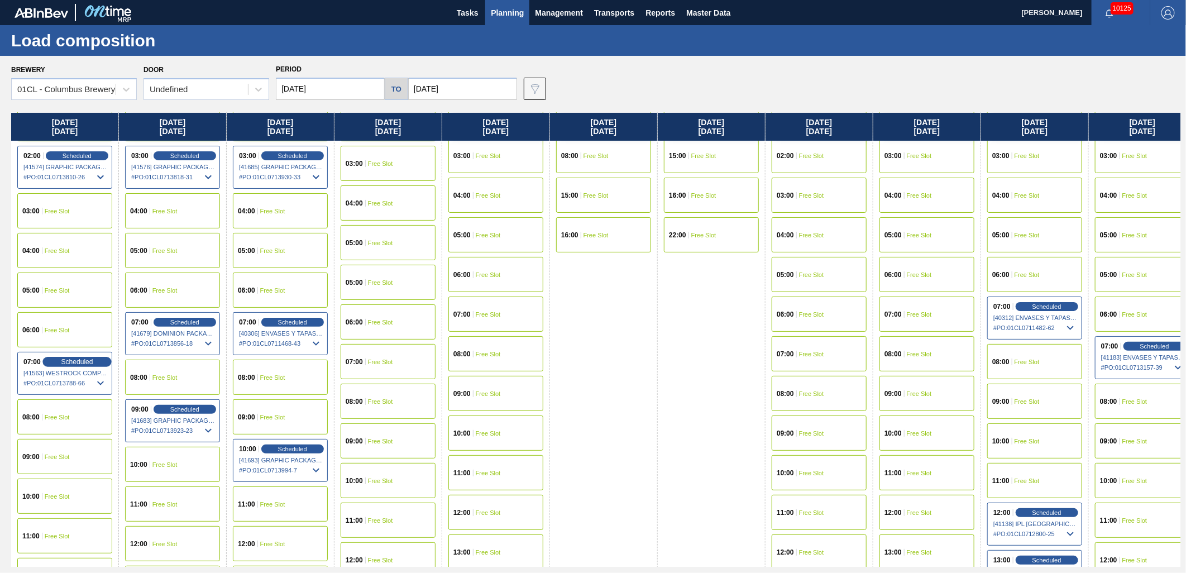
click at [74, 363] on span "Scheduled" at bounding box center [77, 361] width 32 height 7
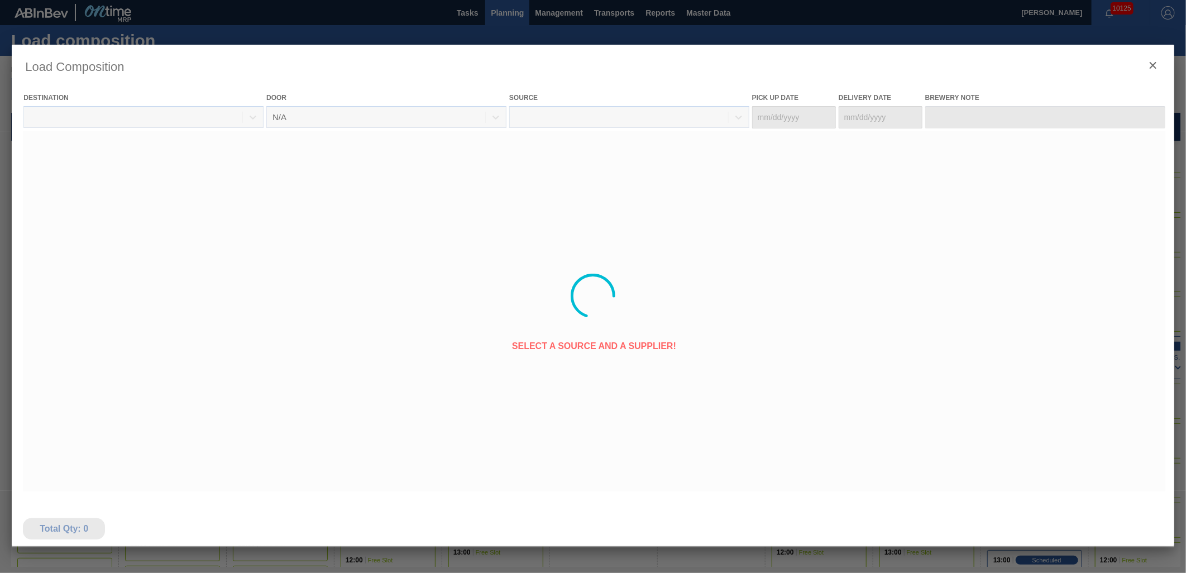
type Date "[DATE]"
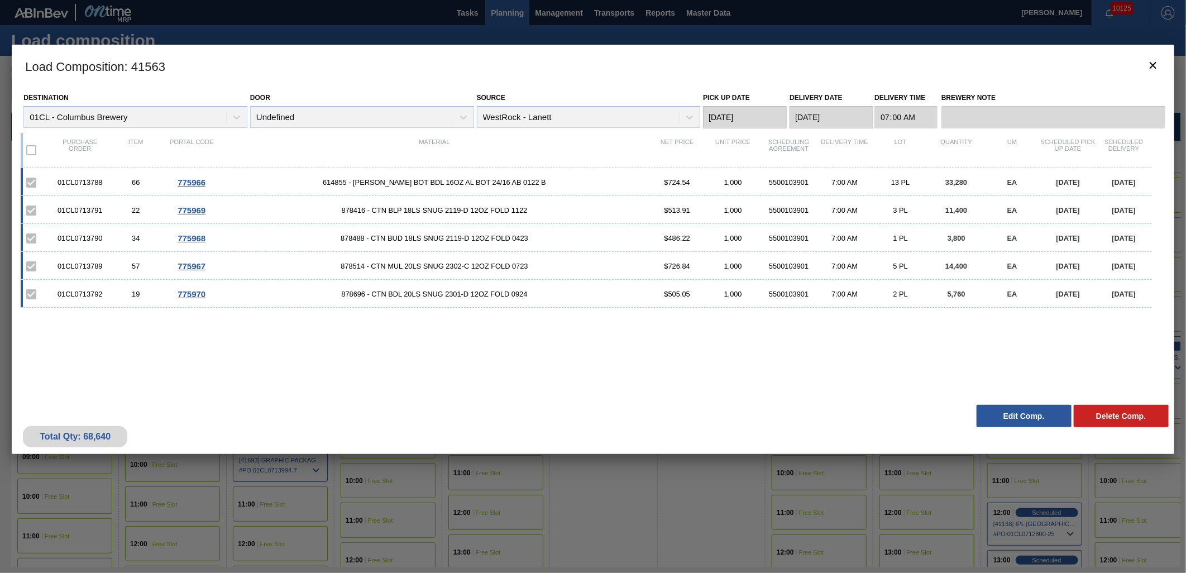
click at [1004, 421] on button "Edit Comp." at bounding box center [1024, 416] width 95 height 22
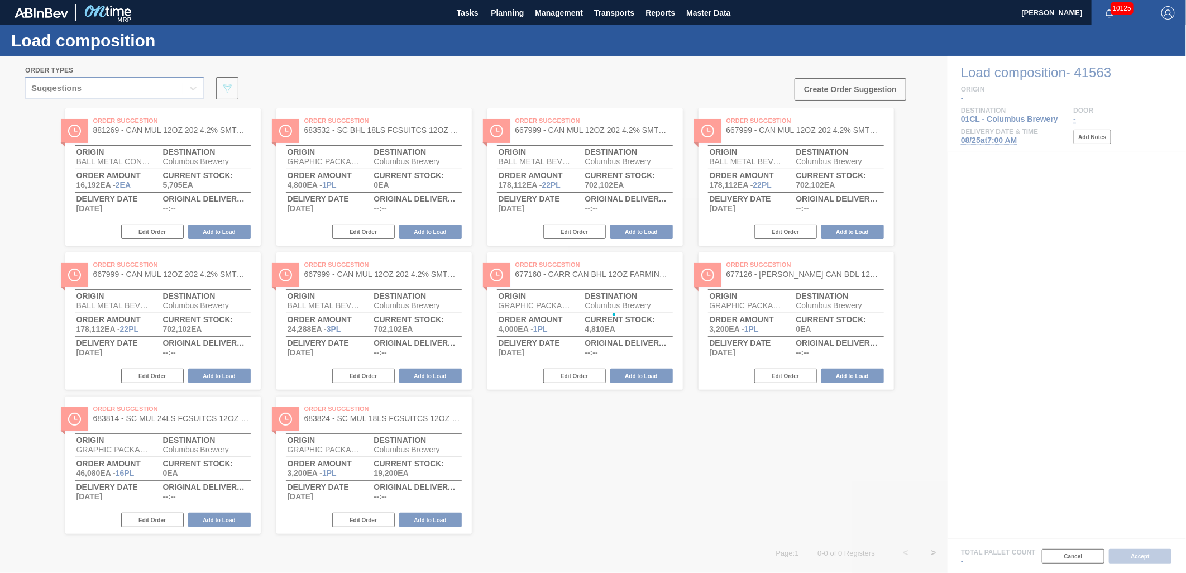
click at [178, 90] on div at bounding box center [593, 314] width 1186 height 517
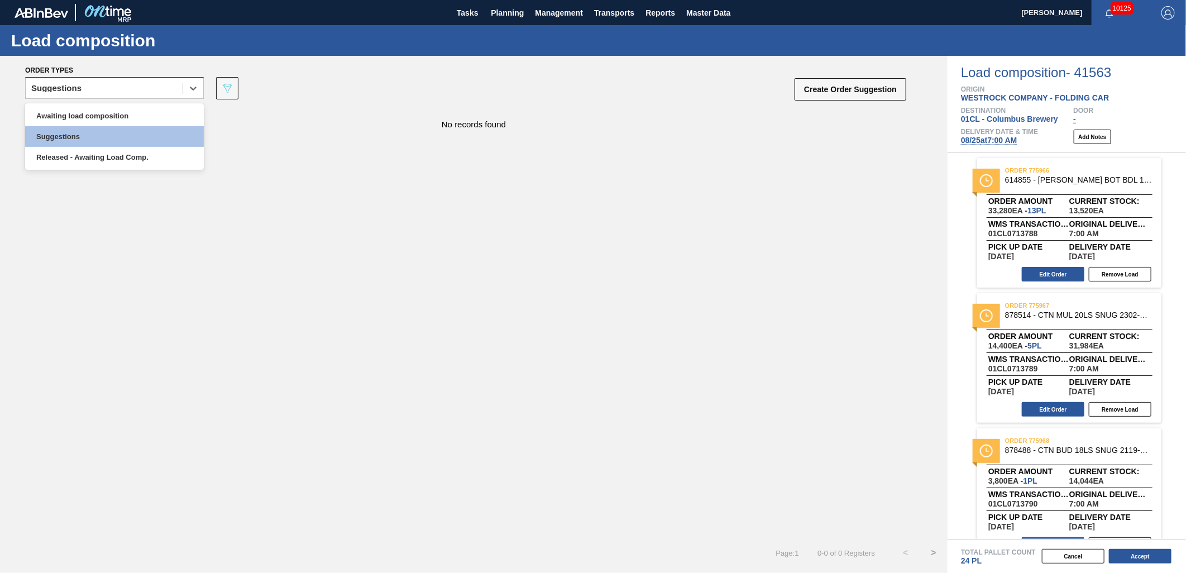
click at [140, 89] on div "Suggestions" at bounding box center [104, 88] width 157 height 16
click at [122, 110] on div "Awaiting load composition" at bounding box center [114, 116] width 179 height 21
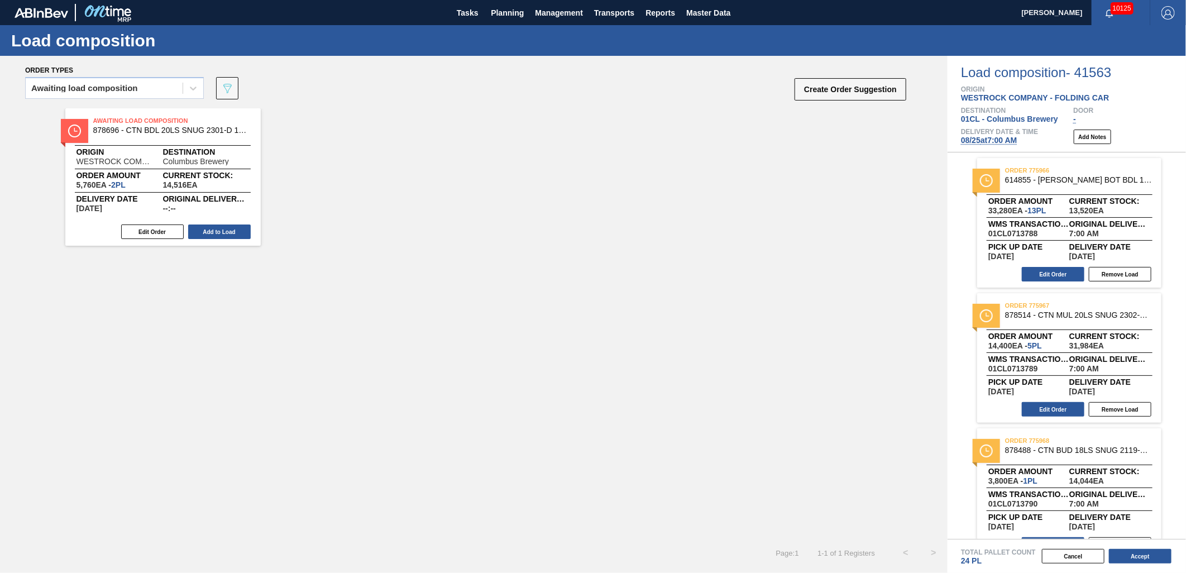
drag, startPoint x: 225, startPoint y: 231, endPoint x: 247, endPoint y: 225, distance: 23.7
click at [225, 230] on button "Add to Load" at bounding box center [219, 232] width 63 height 15
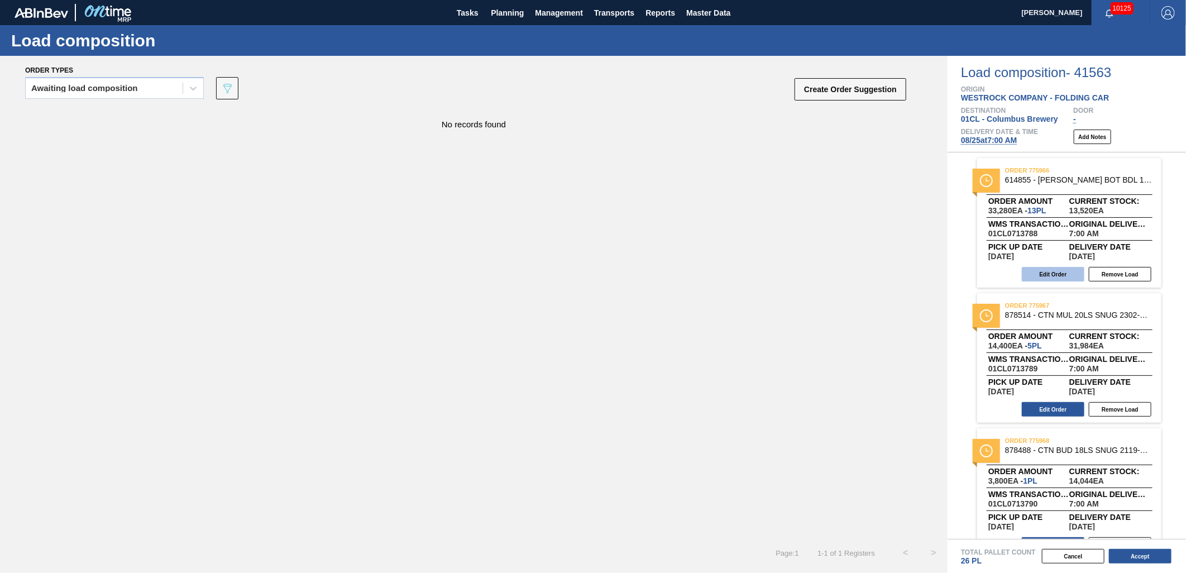
click at [1056, 275] on button "Edit Order" at bounding box center [1053, 274] width 63 height 15
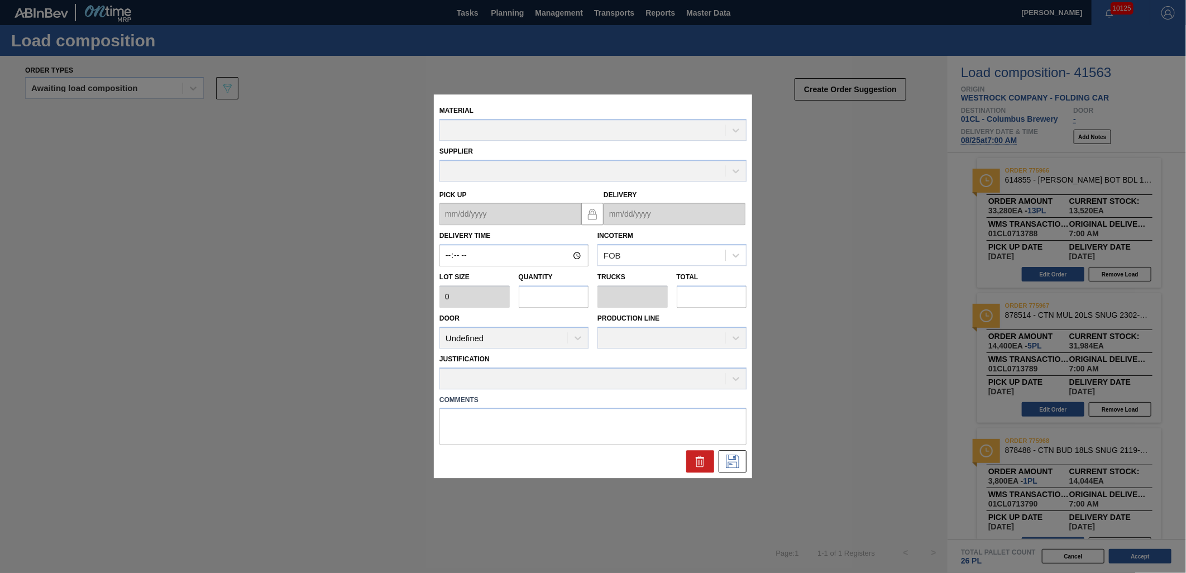
type input "07:00:00"
type input "2,560"
type input "13"
type input "0.542"
type input "33,280"
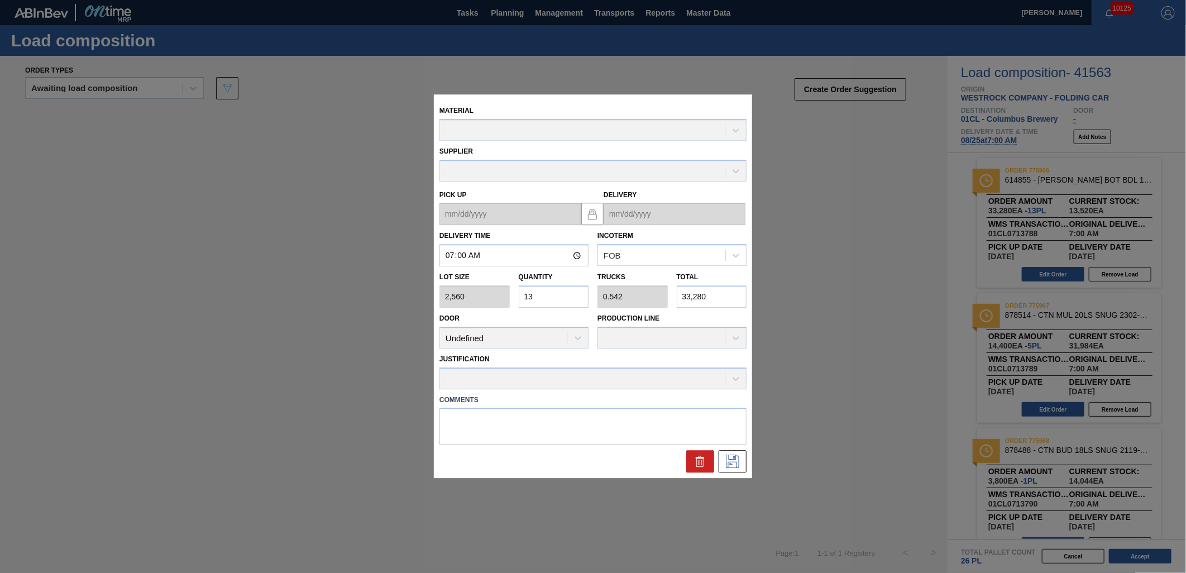
type up "[DATE]"
type input "[DATE]"
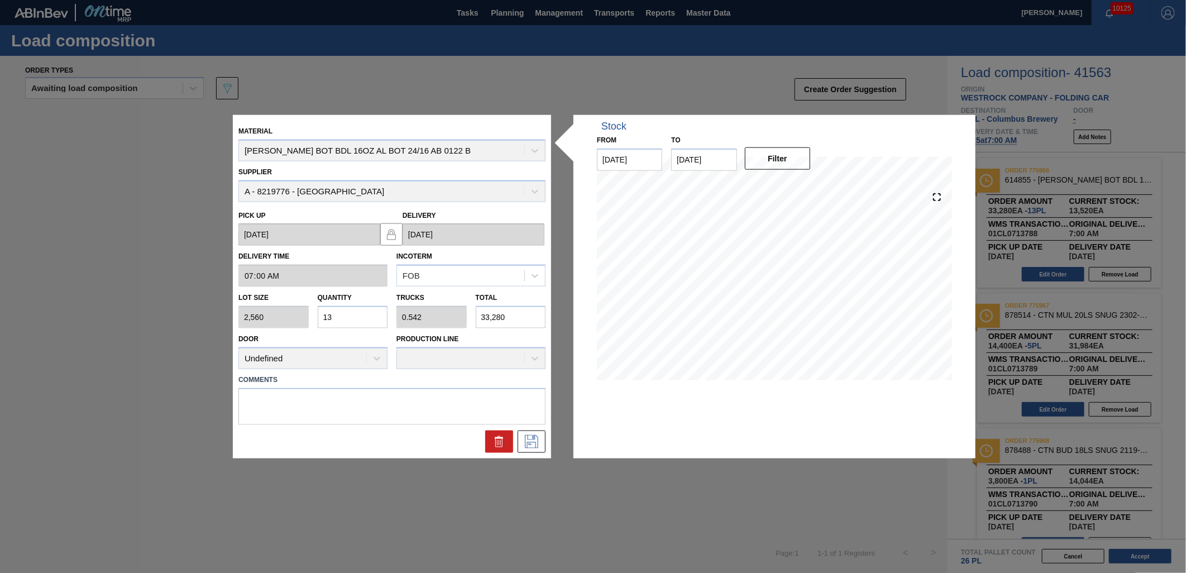
click at [360, 316] on input "13" at bounding box center [353, 317] width 70 height 22
type input "1"
type input "0.042"
type input "2,560"
type input "0"
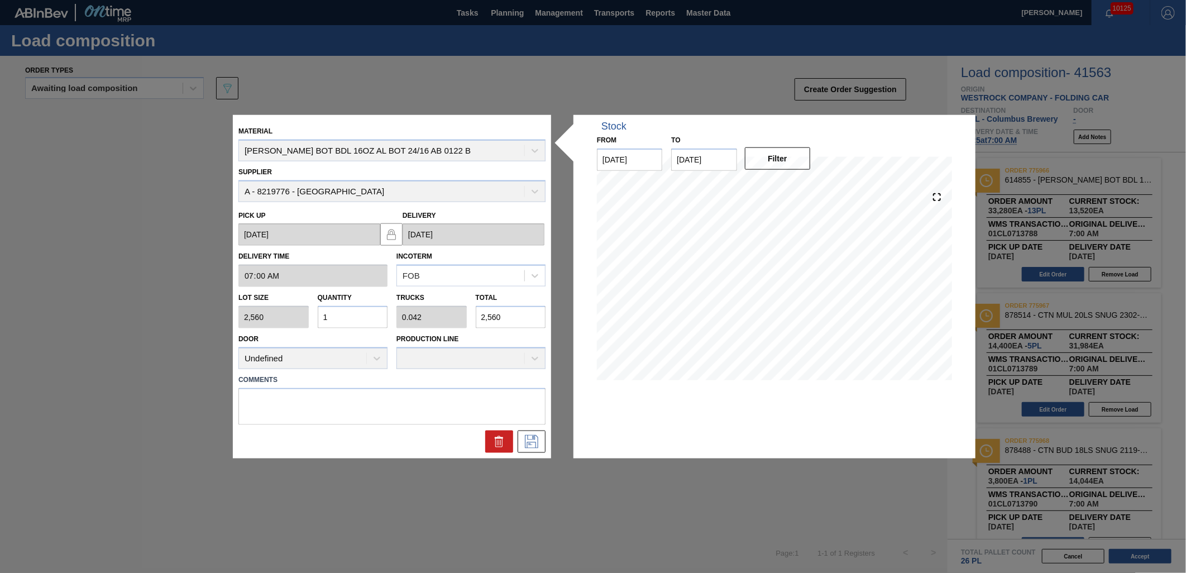
type input "0"
type input "1"
type input "0.042"
type input "2,560"
type input "11"
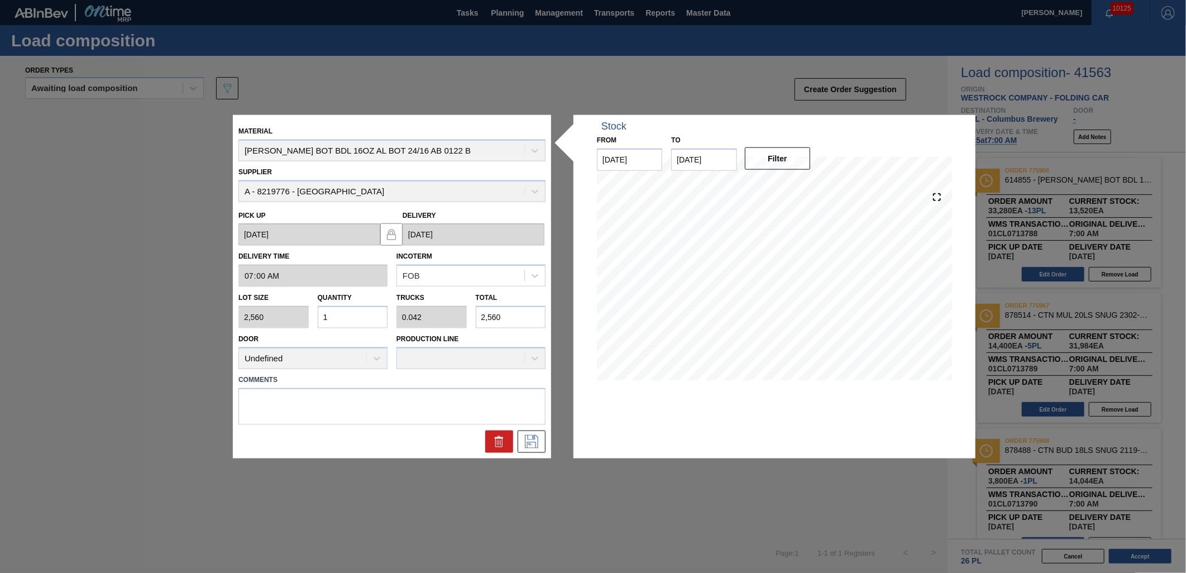
type input "0.458"
type input "28,160"
type input "11"
click at [538, 440] on icon at bounding box center [532, 441] width 18 height 13
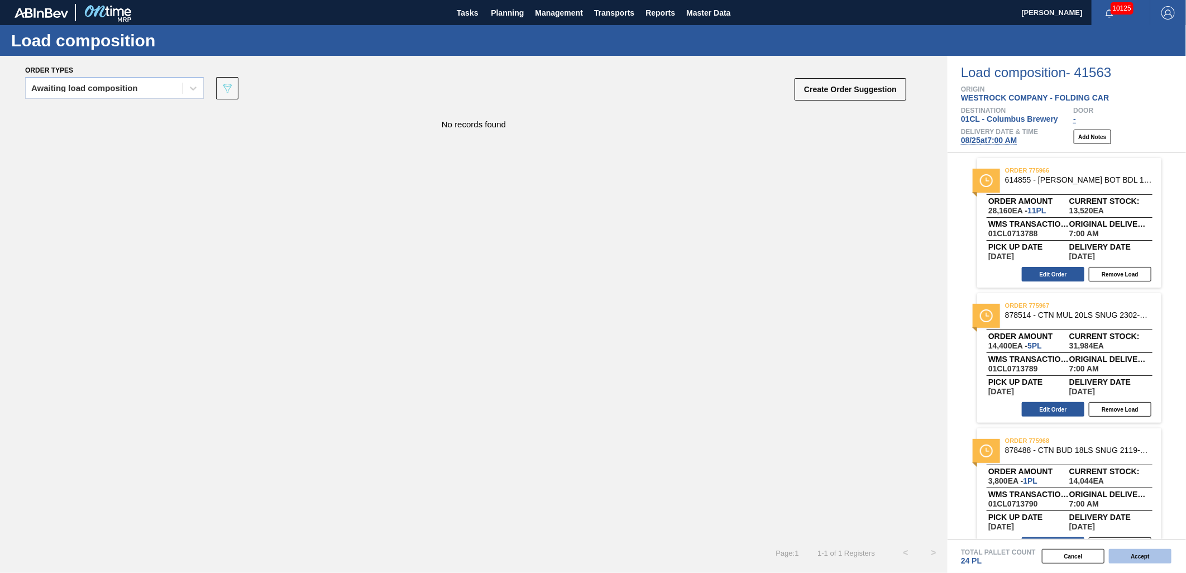
click at [1127, 557] on button "Accept" at bounding box center [1140, 556] width 63 height 15
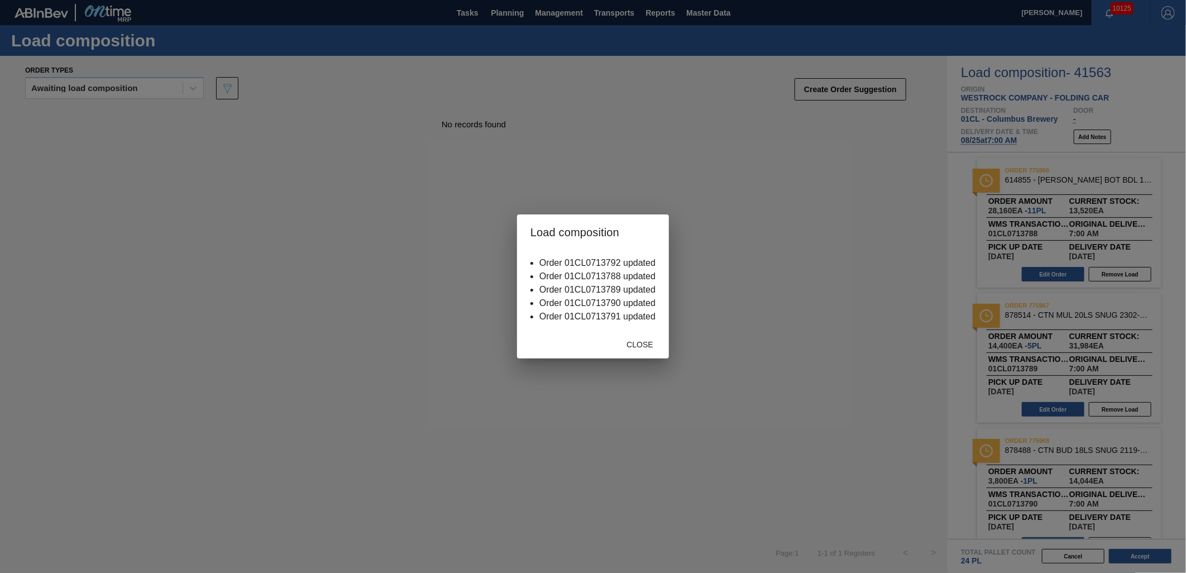
click at [641, 349] on div "Close" at bounding box center [639, 344] width 49 height 21
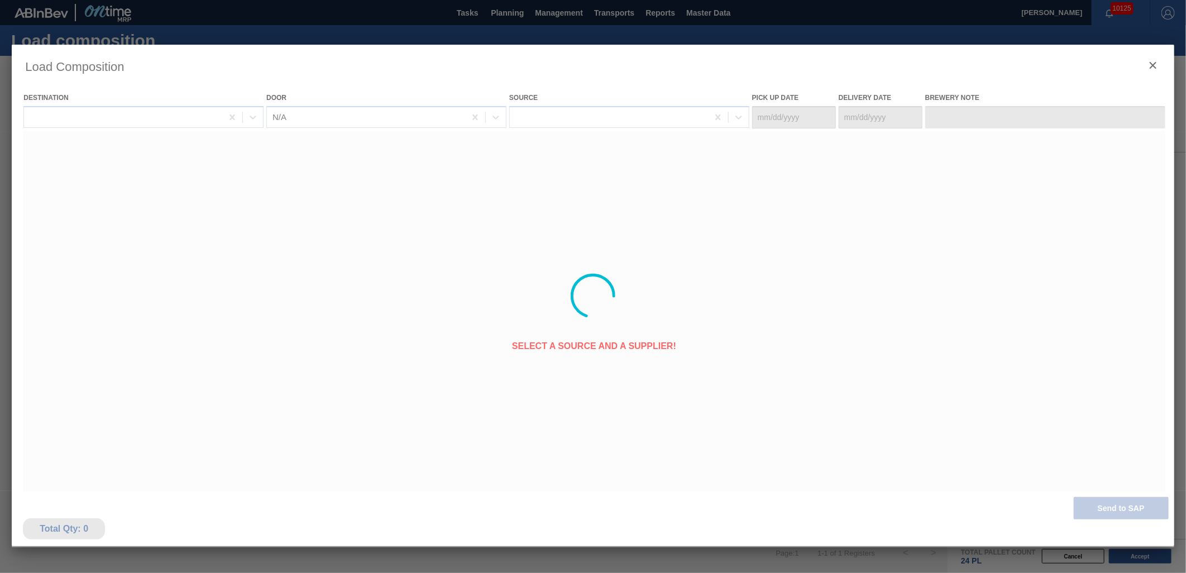
type Date "[DATE]"
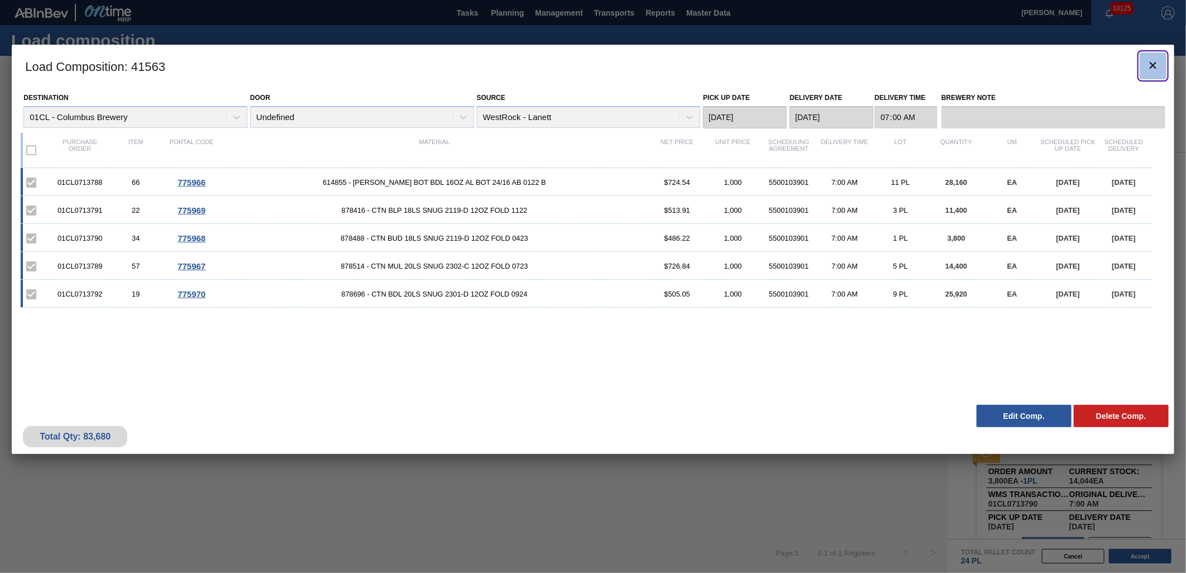
click at [1148, 64] on icon "botão de ícone" at bounding box center [1153, 65] width 13 height 13
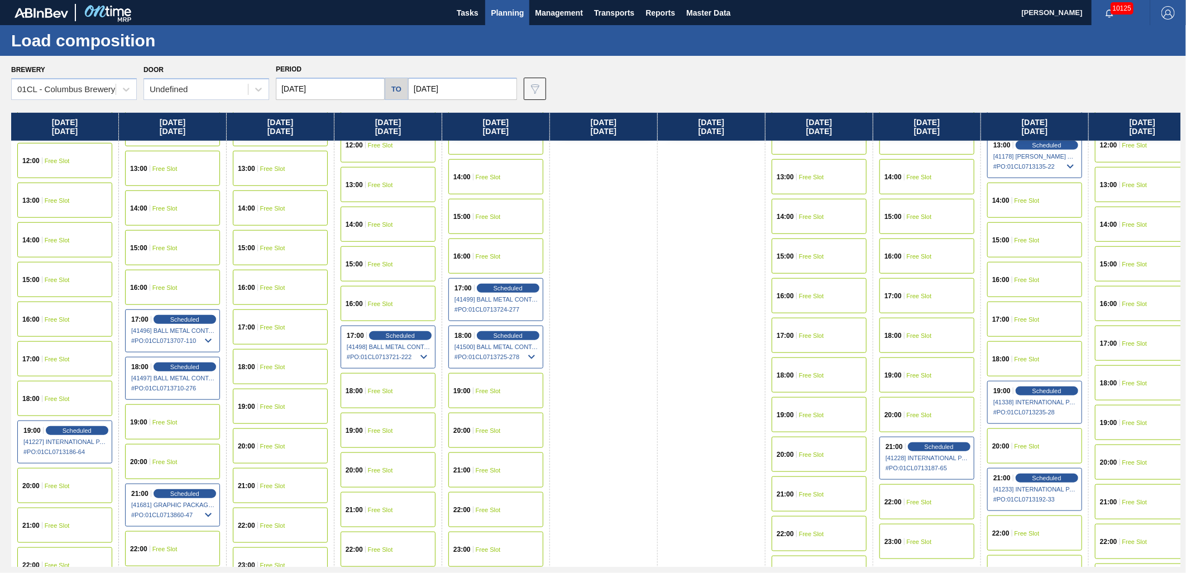
scroll to position [595, 0]
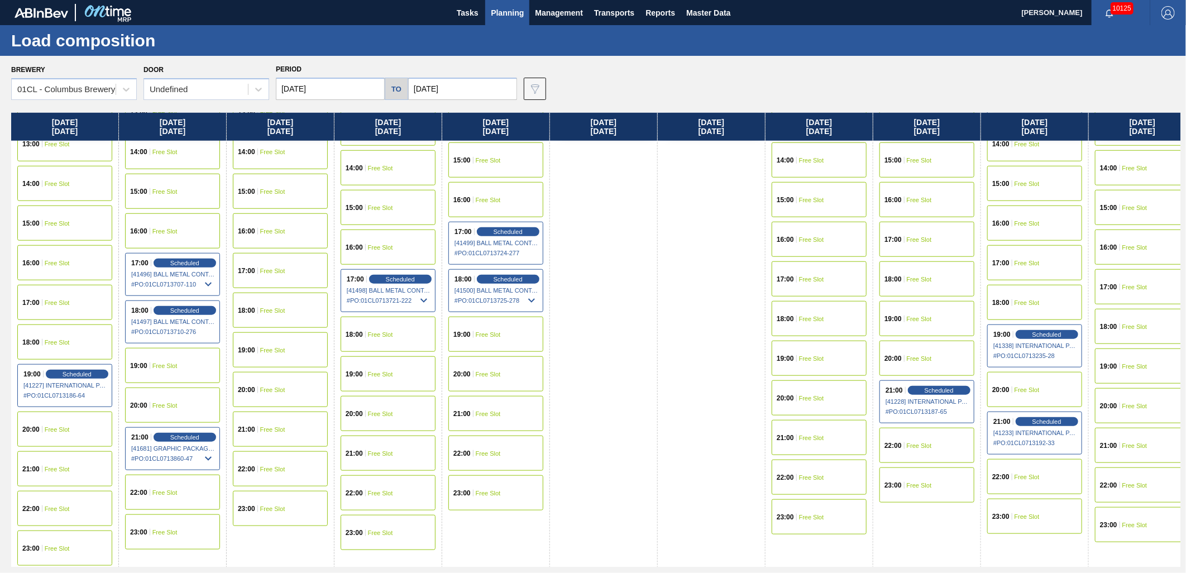
click at [386, 450] on span "Free Slot" at bounding box center [380, 453] width 25 height 7
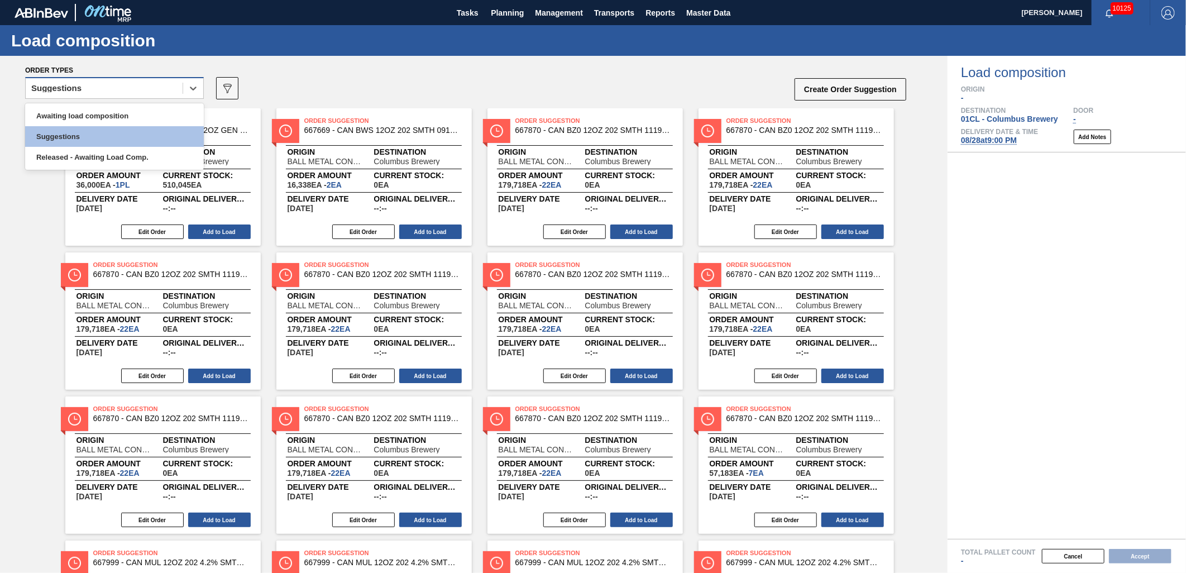
click at [176, 90] on div "Suggestions" at bounding box center [104, 88] width 157 height 16
click at [139, 112] on div "Awaiting load composition" at bounding box center [114, 116] width 179 height 21
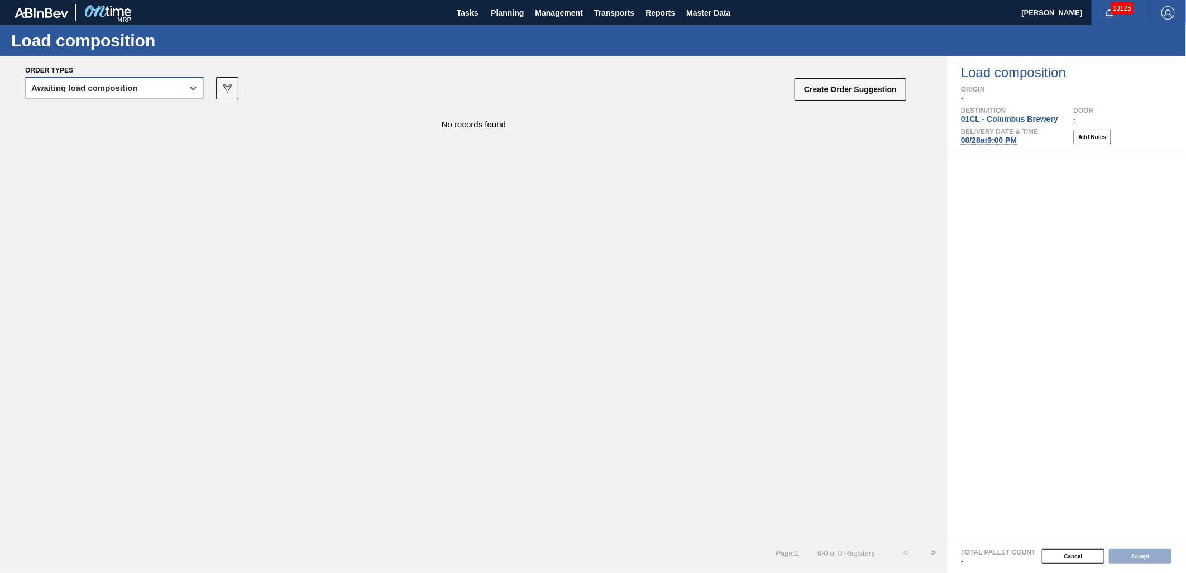
click at [182, 80] on div "Awaiting load composition" at bounding box center [104, 88] width 157 height 16
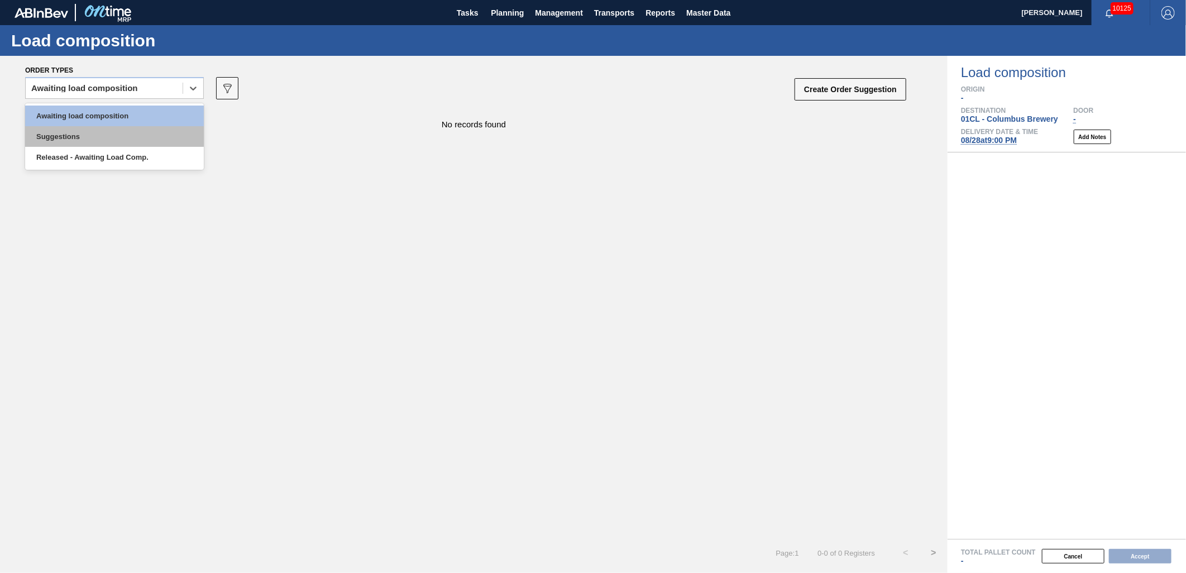
click at [135, 127] on div "Suggestions" at bounding box center [114, 136] width 179 height 21
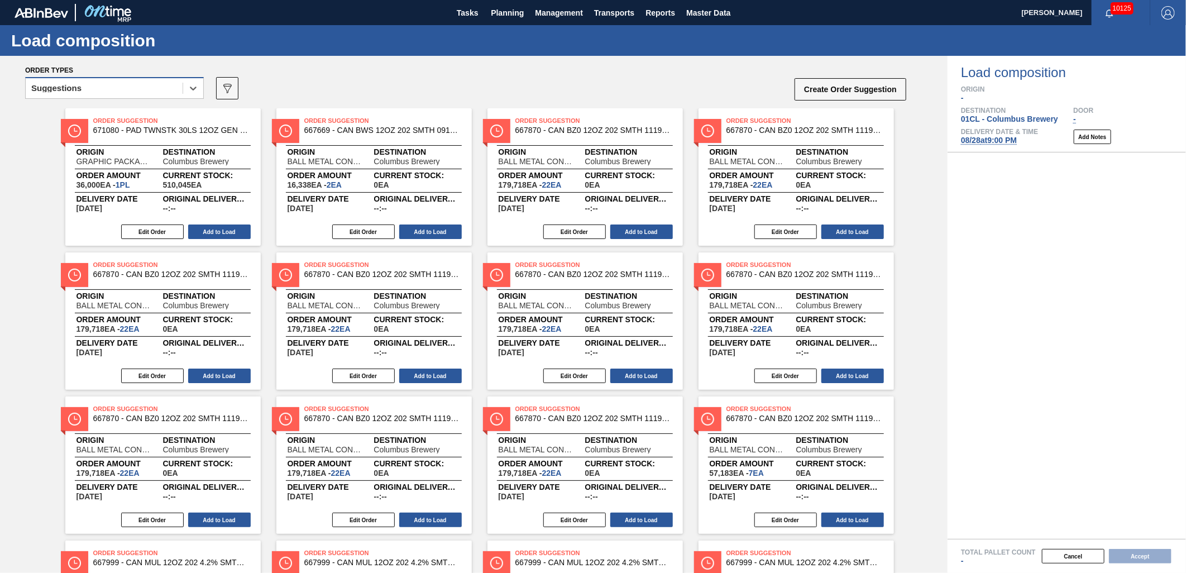
click at [142, 92] on div "Suggestions" at bounding box center [104, 88] width 157 height 16
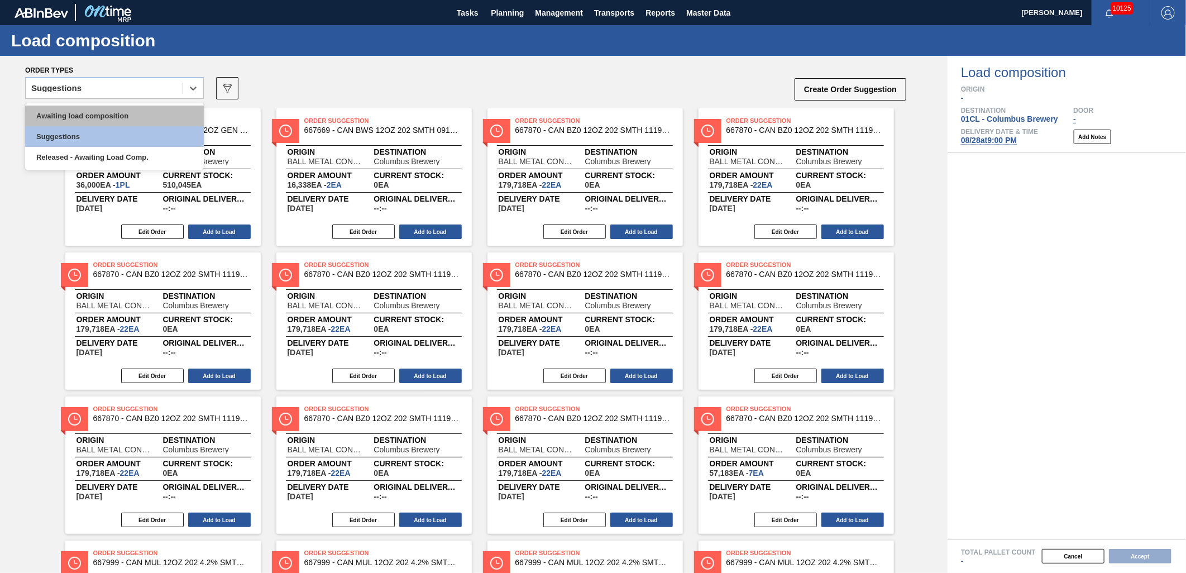
click at [130, 106] on div "Awaiting load composition" at bounding box center [114, 116] width 179 height 21
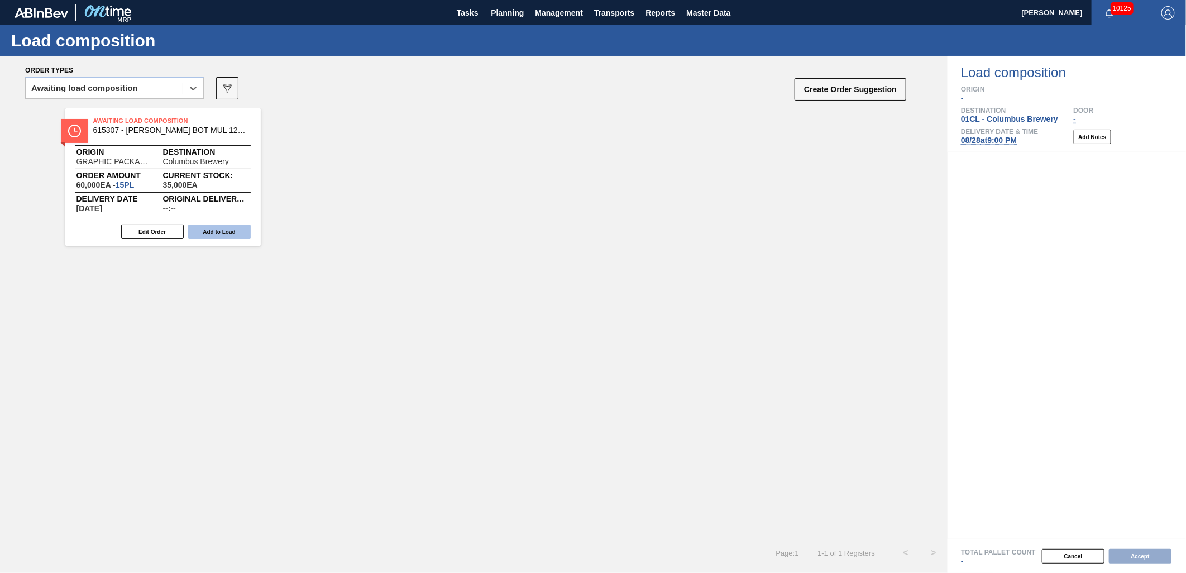
click at [211, 233] on button "Add to Load" at bounding box center [219, 232] width 63 height 15
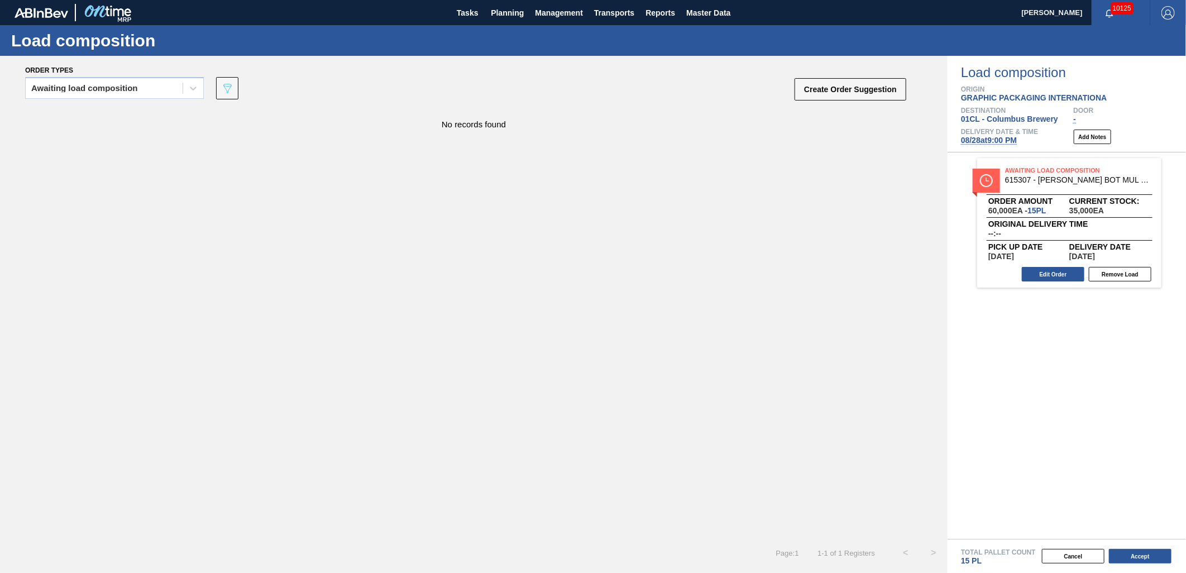
click at [852, 95] on button "Create Order Suggestion" at bounding box center [851, 89] width 112 height 22
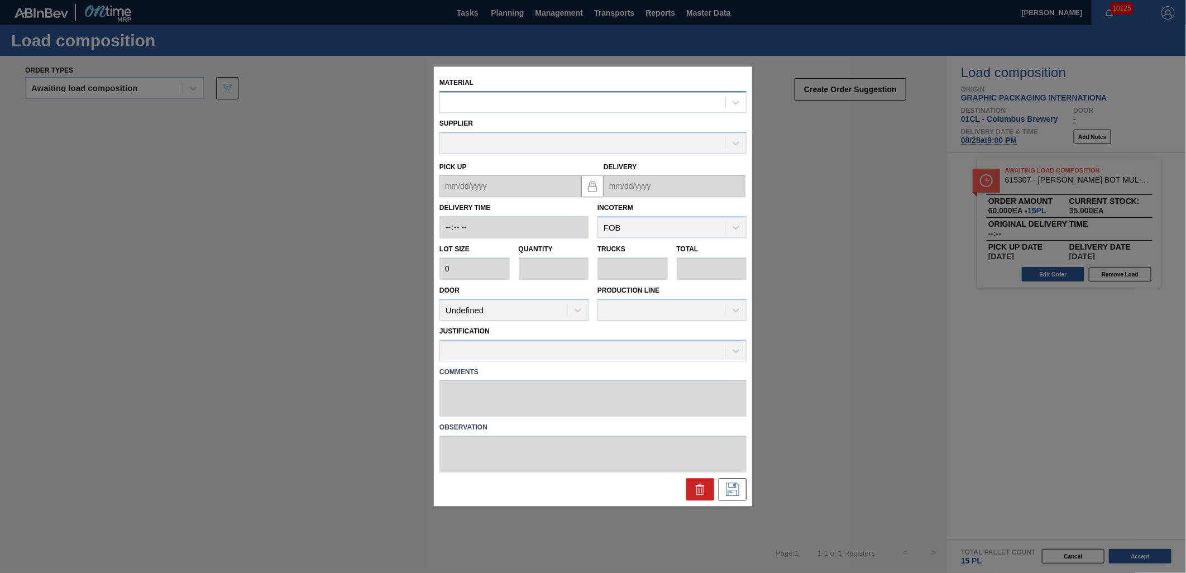
click at [526, 104] on div at bounding box center [582, 102] width 285 height 16
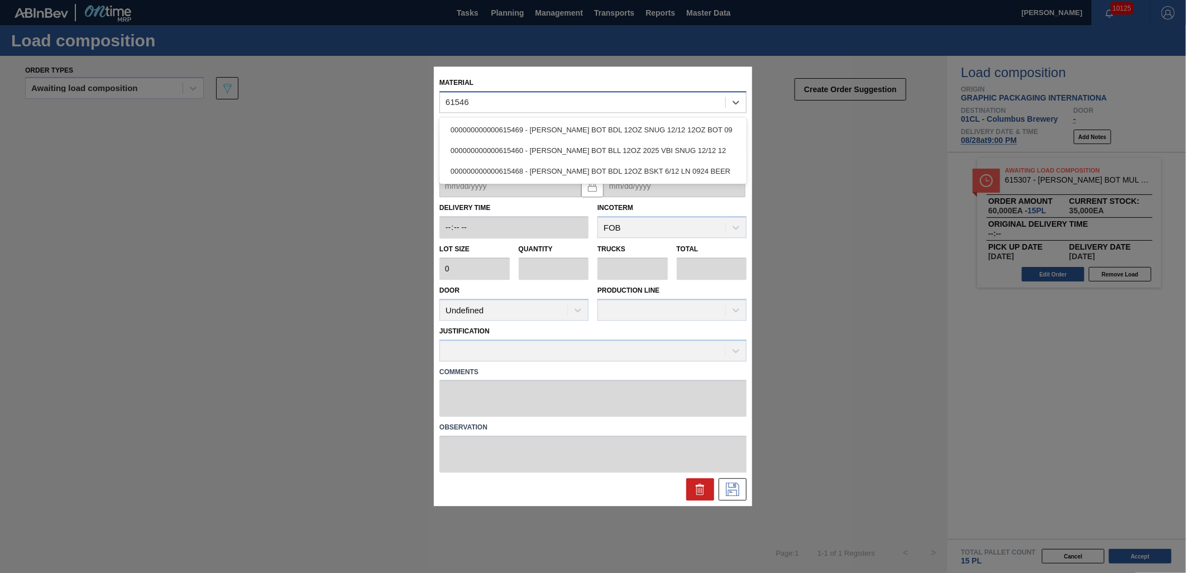
type input "615469"
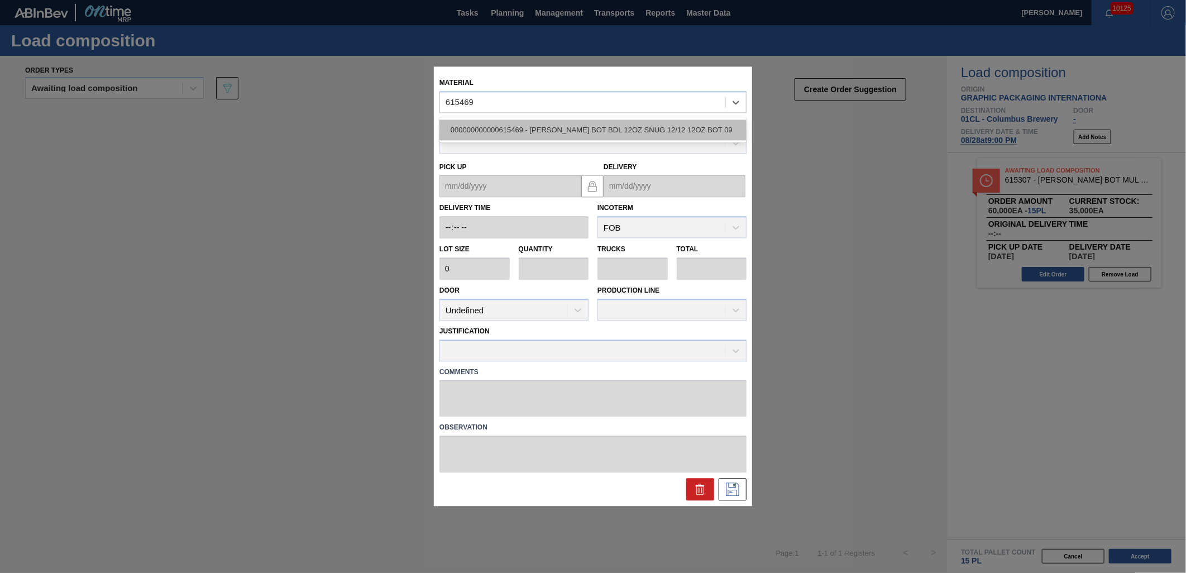
click at [564, 131] on div "000000000000615469 - [PERSON_NAME] BOT BDL 12OZ SNUG 12/12 12OZ BOT 09" at bounding box center [593, 130] width 307 height 21
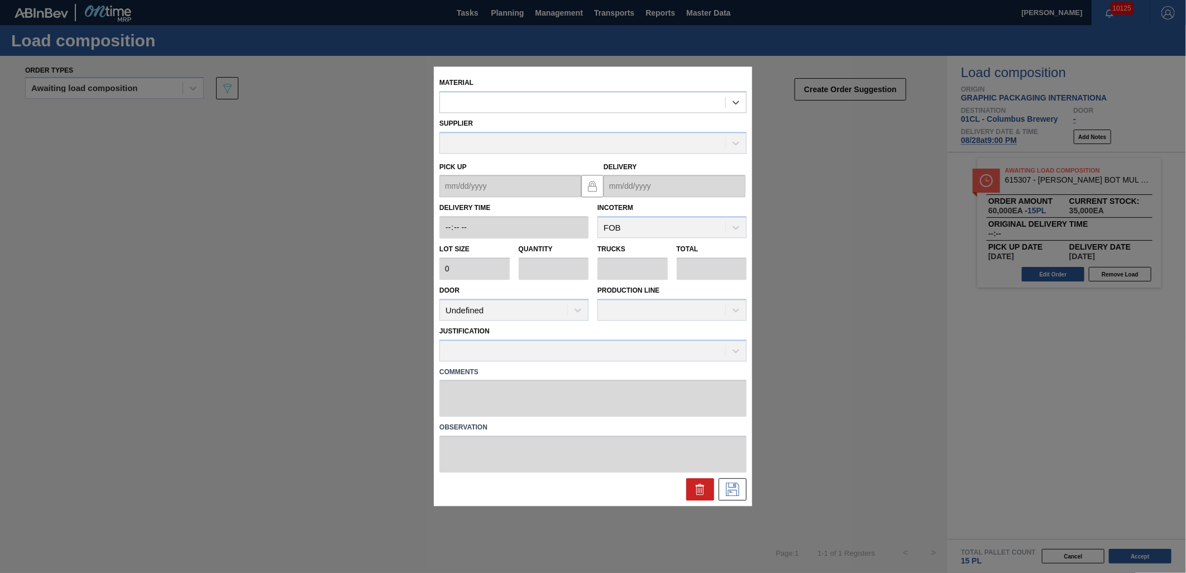
type input "4,480"
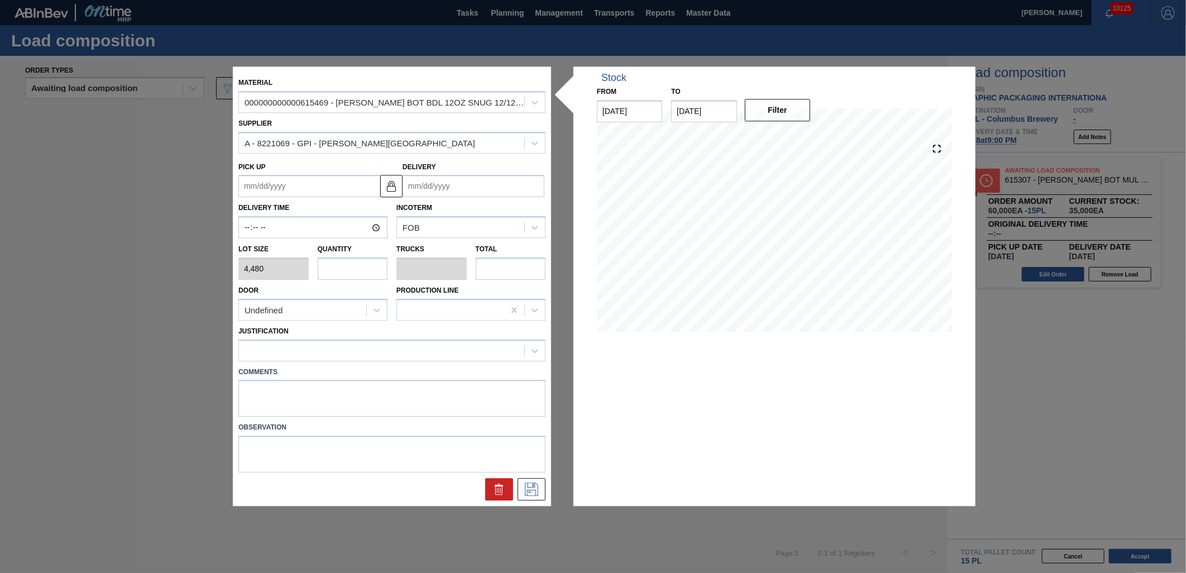
click at [369, 268] on input "text" at bounding box center [353, 268] width 70 height 22
type input "1"
type input "0.038"
type input "4,480"
type input "1"
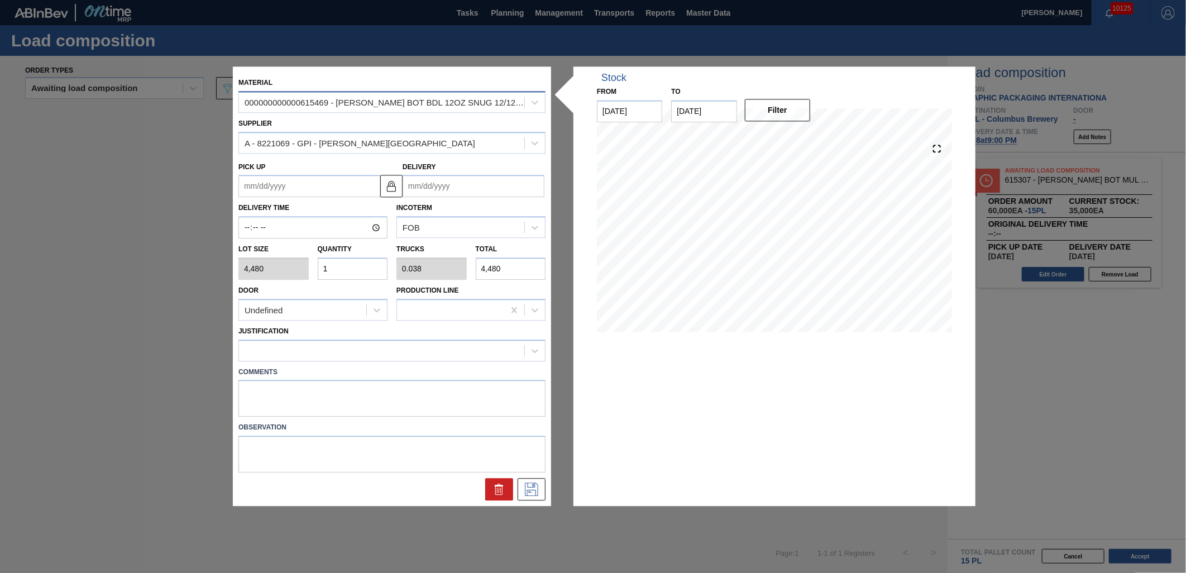
click at [423, 101] on div "000000000000615469 - [PERSON_NAME] BOT BDL 12OZ SNUG 12/12 12OZ BOT 09" at bounding box center [385, 102] width 281 height 9
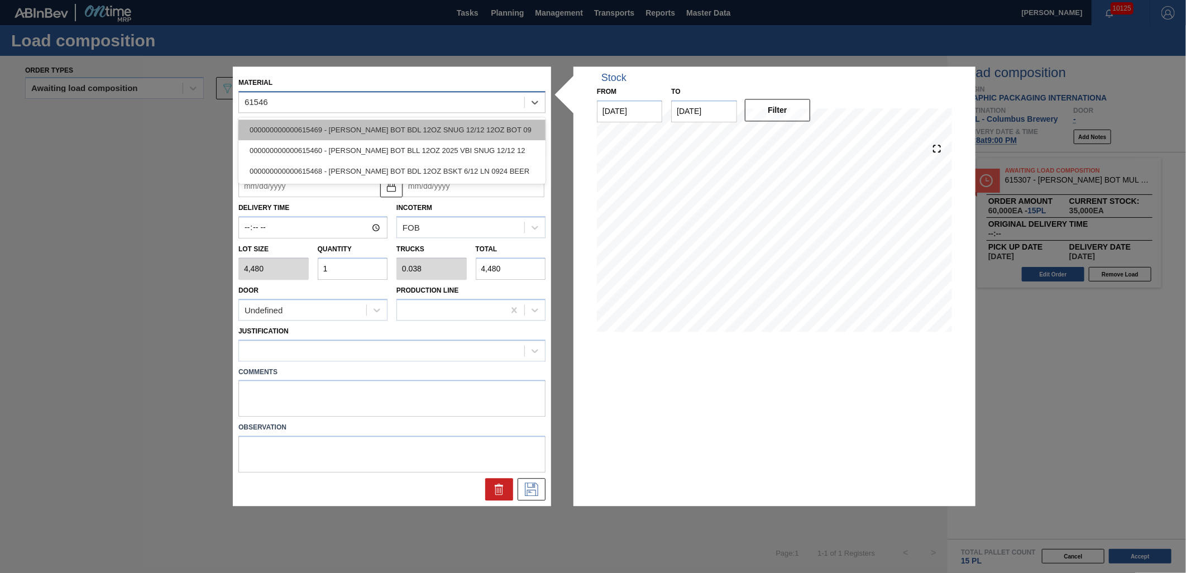
type input "615460"
click at [443, 122] on div "000000000000615460 - [PERSON_NAME] BOT BLL 12OZ 2025 VBI SNUG 12/12 12" at bounding box center [391, 130] width 307 height 21
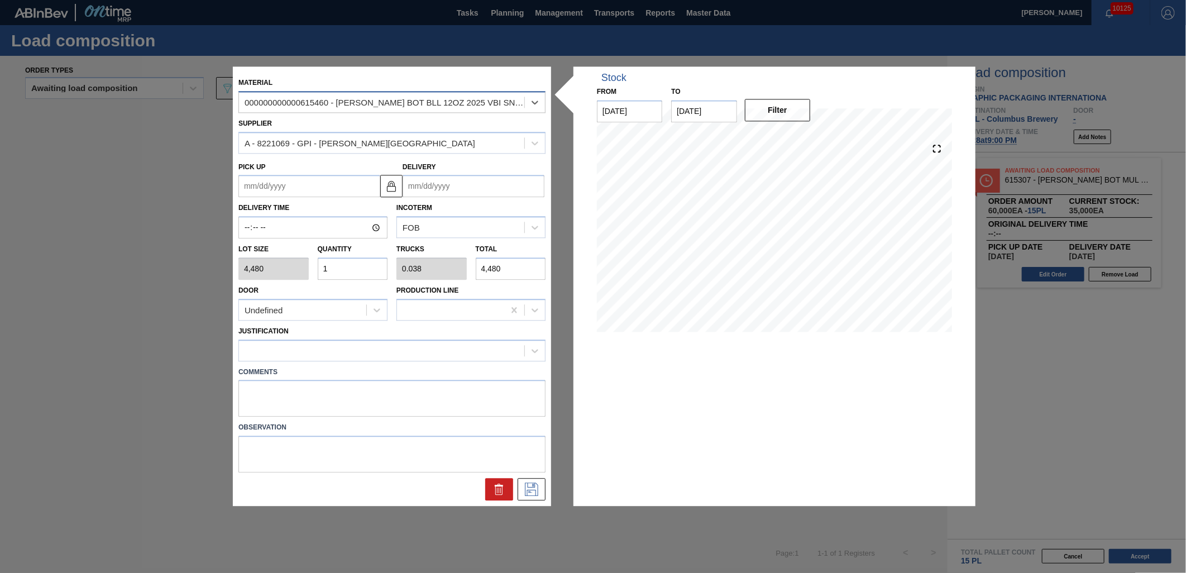
click at [475, 187] on input "Delivery" at bounding box center [474, 186] width 142 height 22
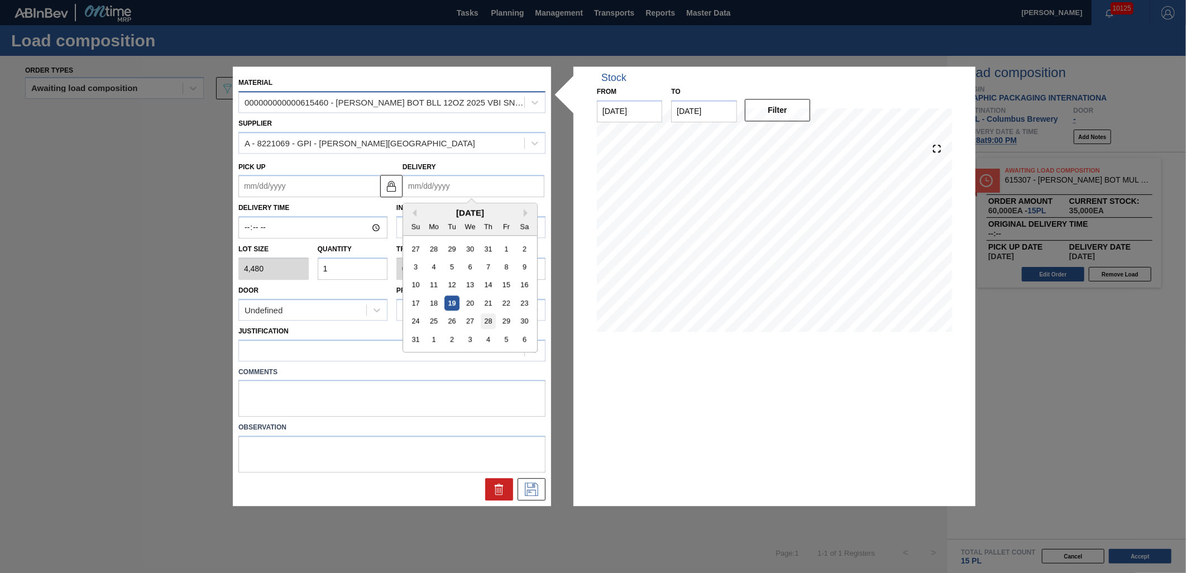
click at [483, 321] on div "28" at bounding box center [488, 321] width 15 height 15
type up "[DATE]"
type input "[DATE]"
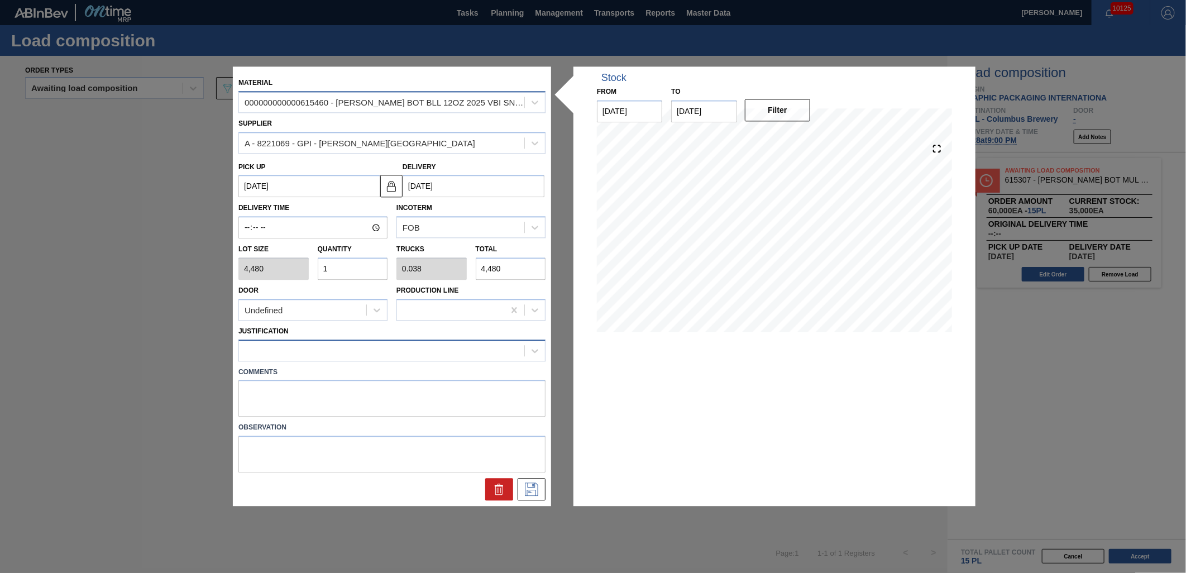
click at [361, 349] on div at bounding box center [381, 350] width 285 height 16
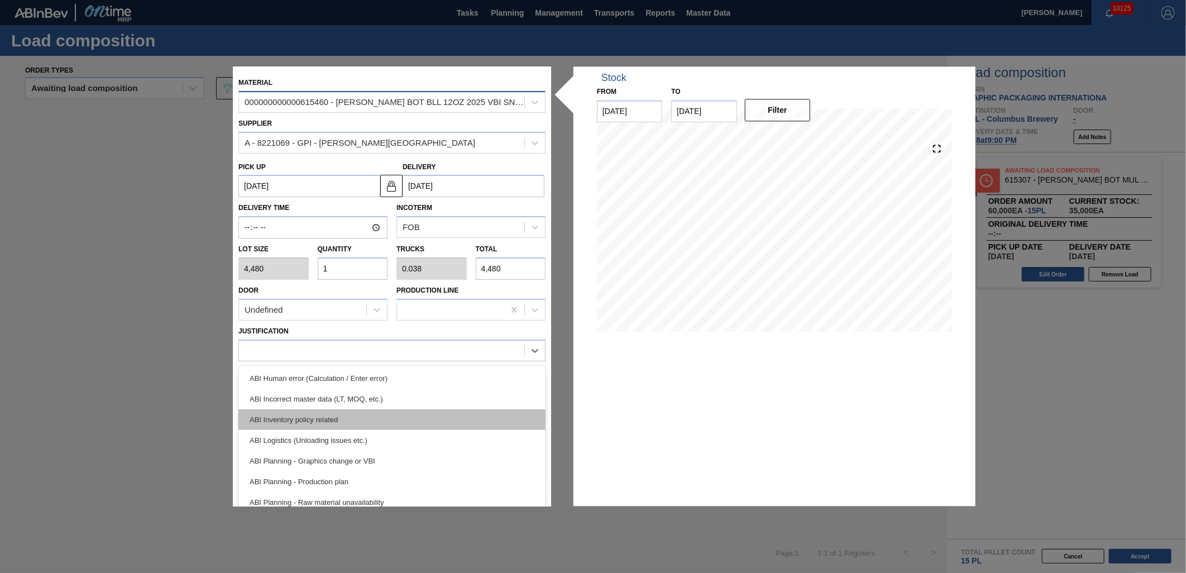
click at [373, 421] on div "ABI Inventory policy related" at bounding box center [391, 419] width 307 height 21
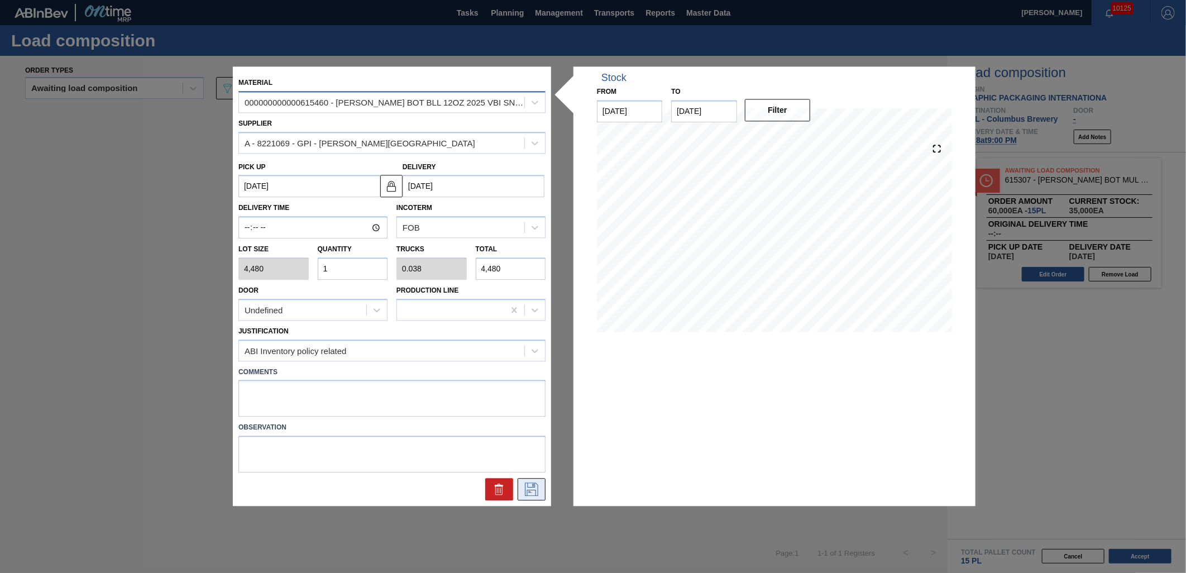
click at [529, 484] on icon at bounding box center [532, 489] width 18 height 13
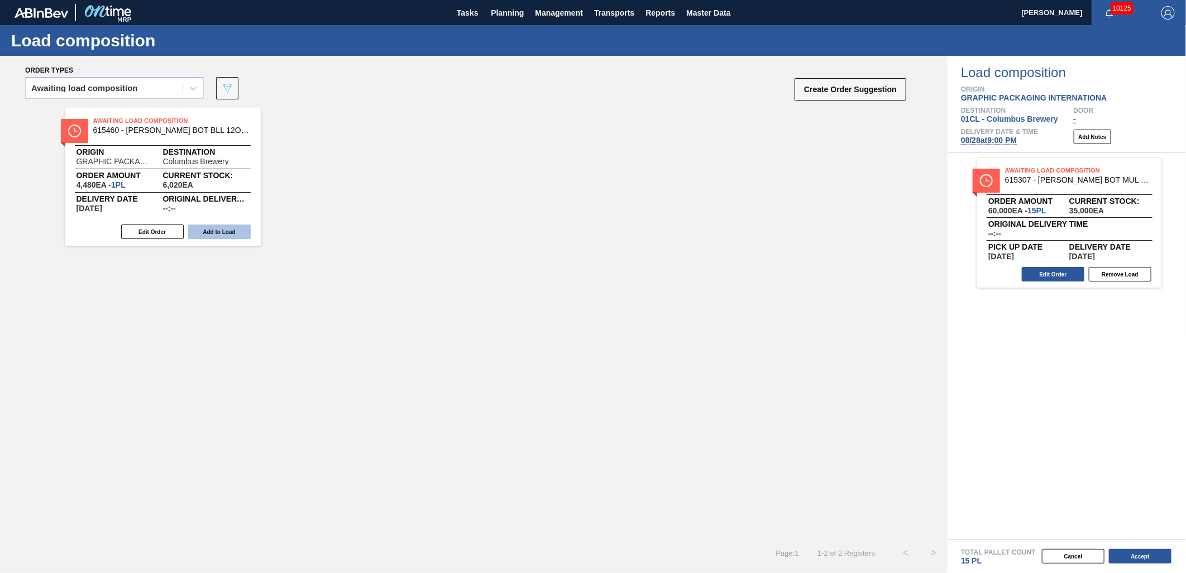
click at [216, 226] on button "Add to Load" at bounding box center [219, 232] width 63 height 15
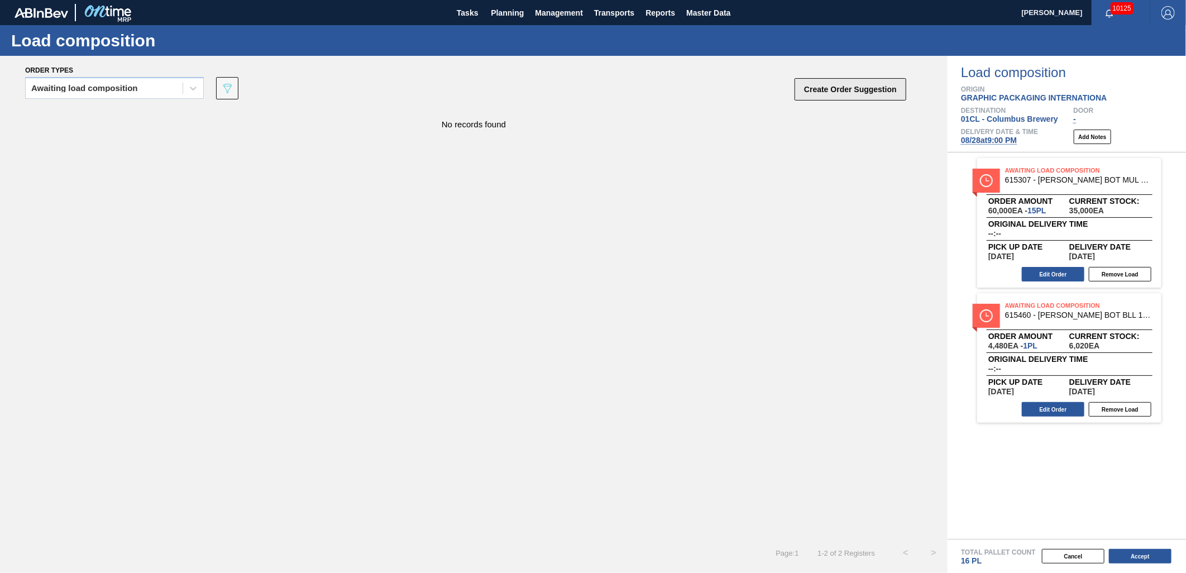
click at [841, 85] on button "Create Order Suggestion" at bounding box center [851, 89] width 112 height 22
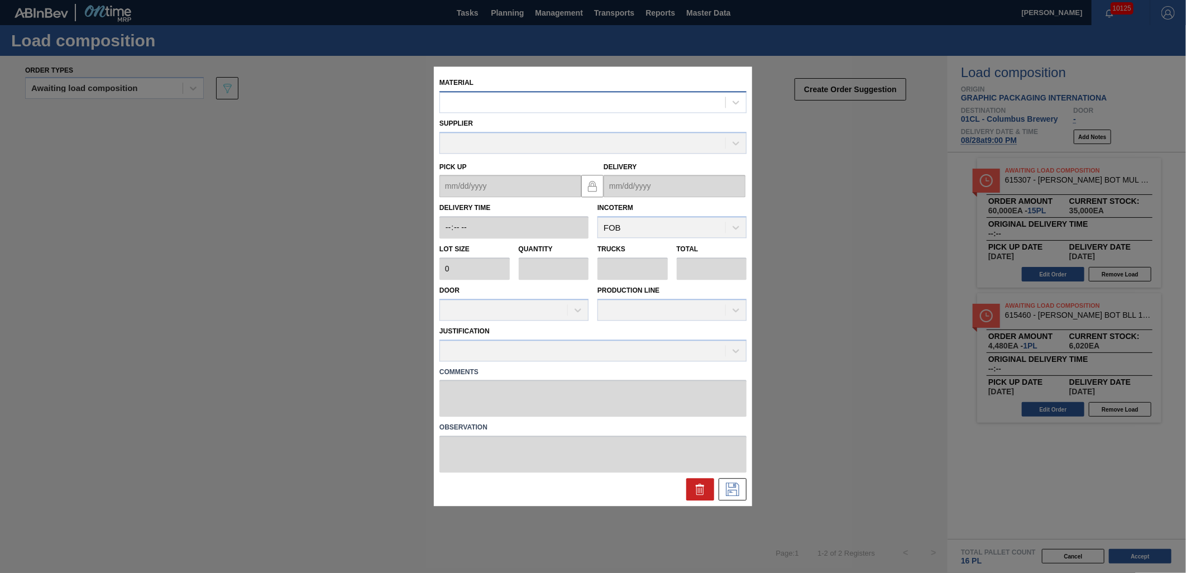
click at [485, 98] on div at bounding box center [582, 102] width 285 height 16
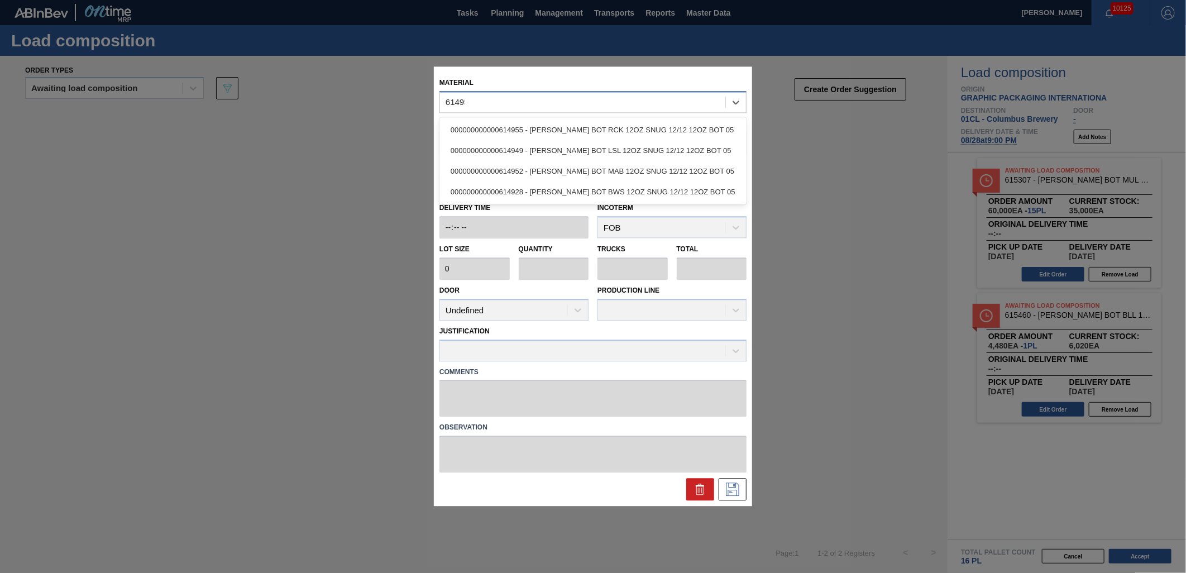
type input "614952"
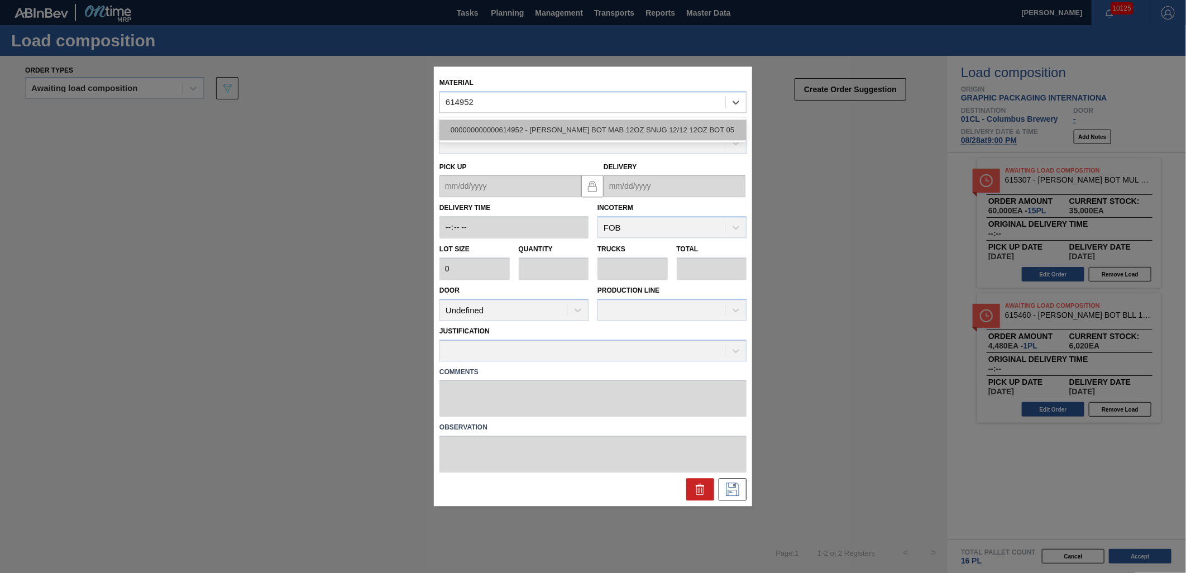
click at [534, 131] on div "000000000000614952 - [PERSON_NAME] BOT MAB 12OZ SNUG 12/12 12OZ BOT 05" at bounding box center [593, 130] width 307 height 21
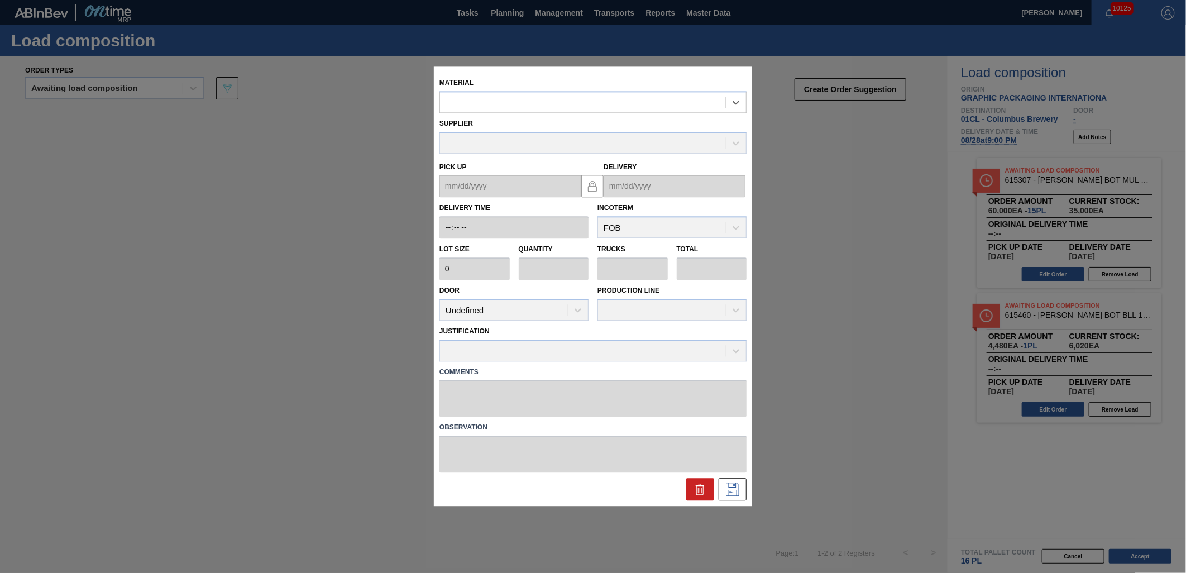
type input "4,480"
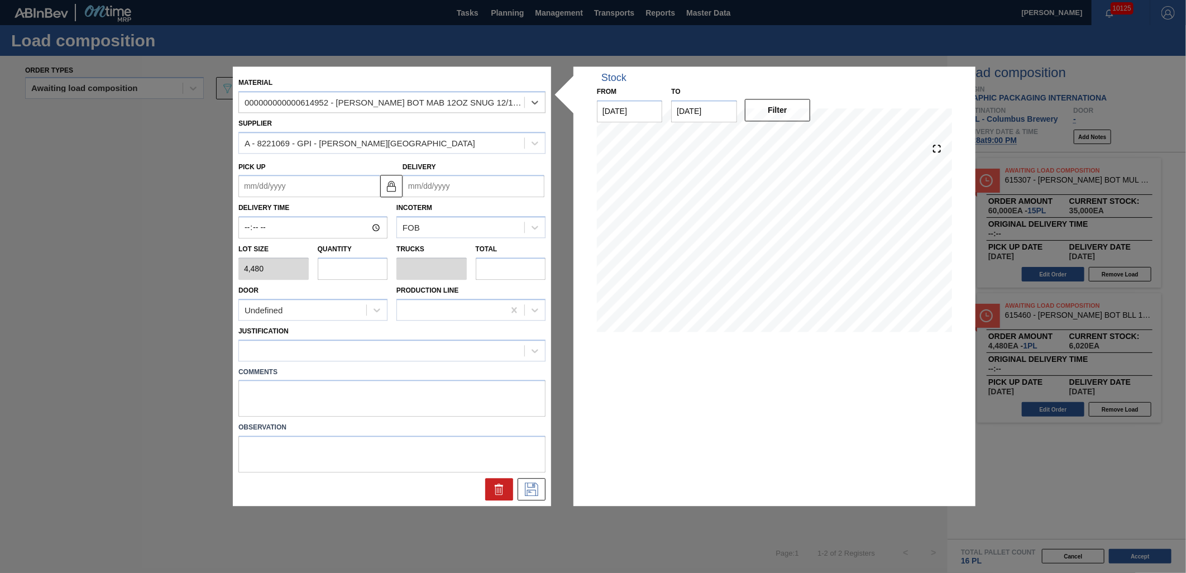
click at [467, 192] on input "Delivery" at bounding box center [474, 186] width 142 height 22
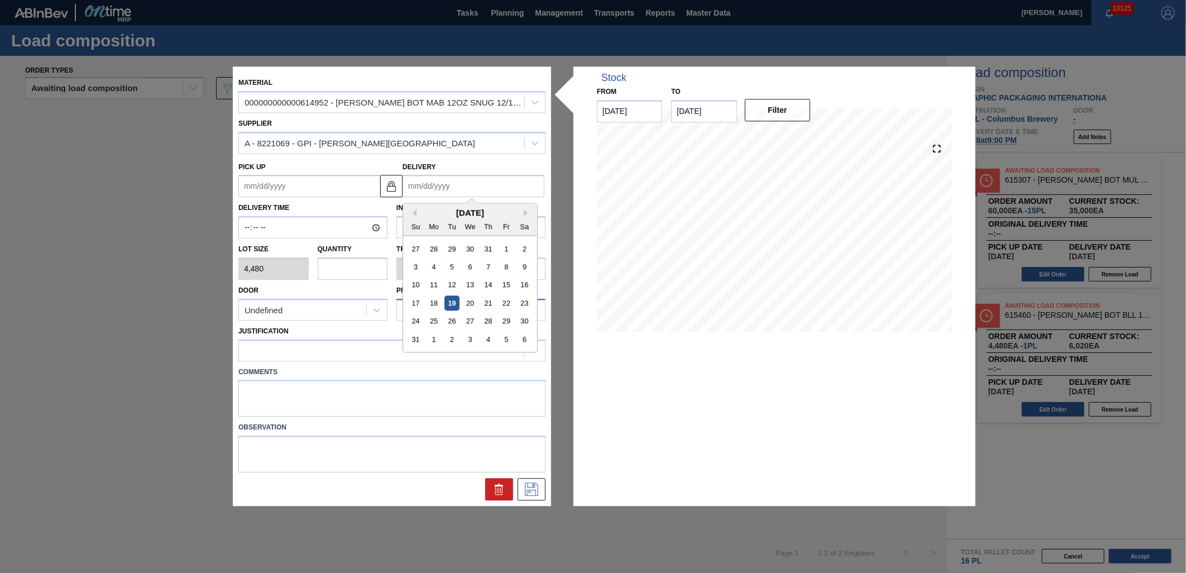
drag, startPoint x: 489, startPoint y: 325, endPoint x: 422, endPoint y: 316, distance: 68.2
click at [489, 325] on div "28" at bounding box center [488, 321] width 15 height 15
type up "[DATE]"
type input "[DATE]"
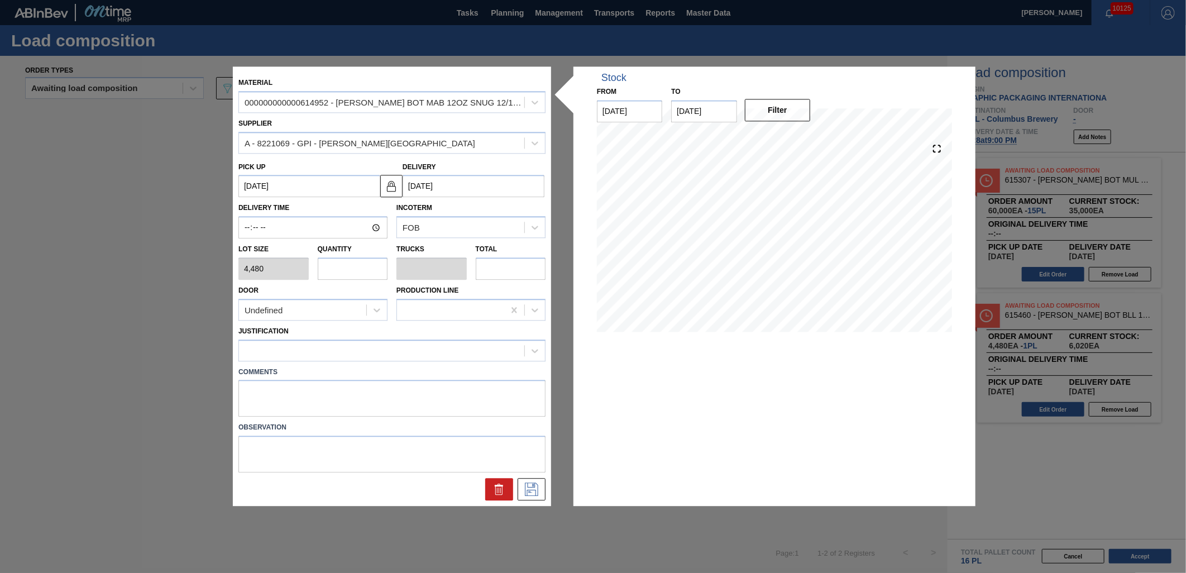
click at [360, 270] on input "text" at bounding box center [353, 268] width 70 height 22
type input "2"
type input "0.077"
type input "8,960"
type input "2"
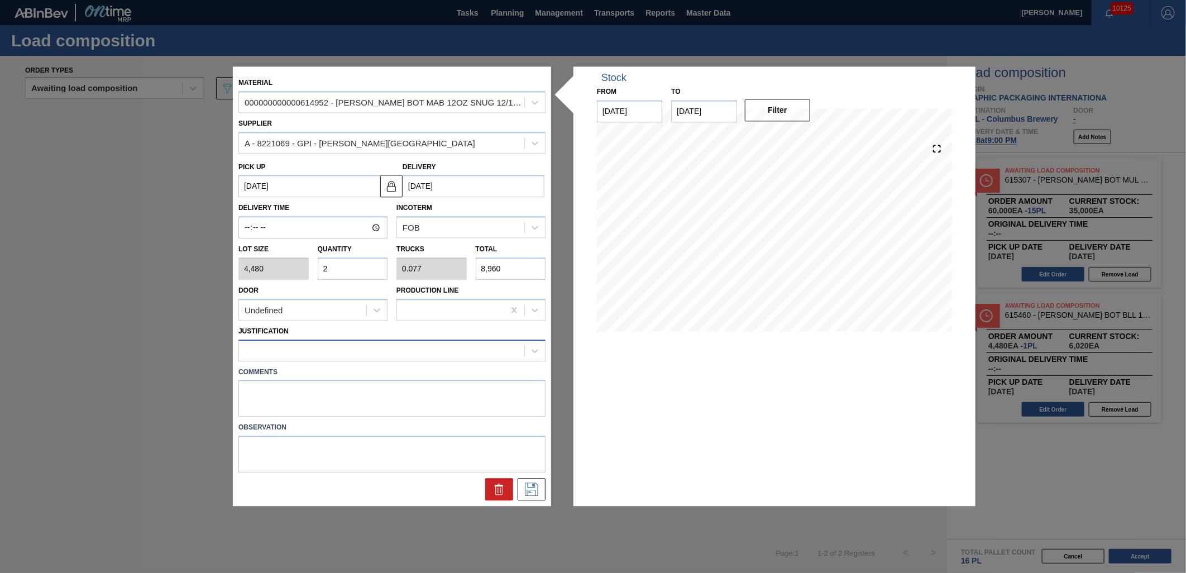
click at [428, 348] on div at bounding box center [381, 350] width 285 height 16
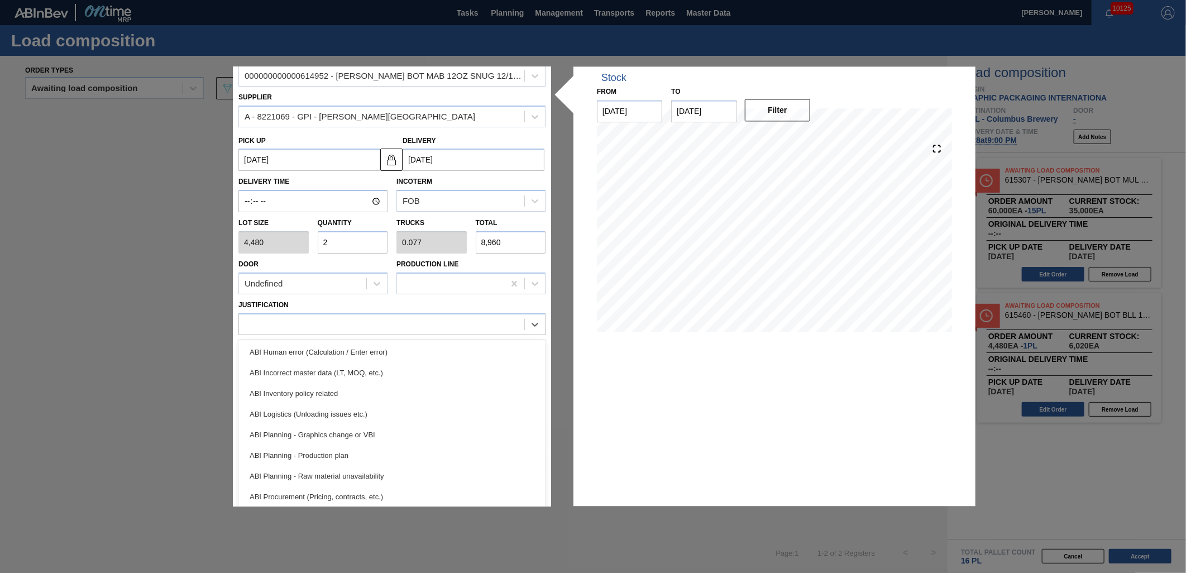
scroll to position [62, 0]
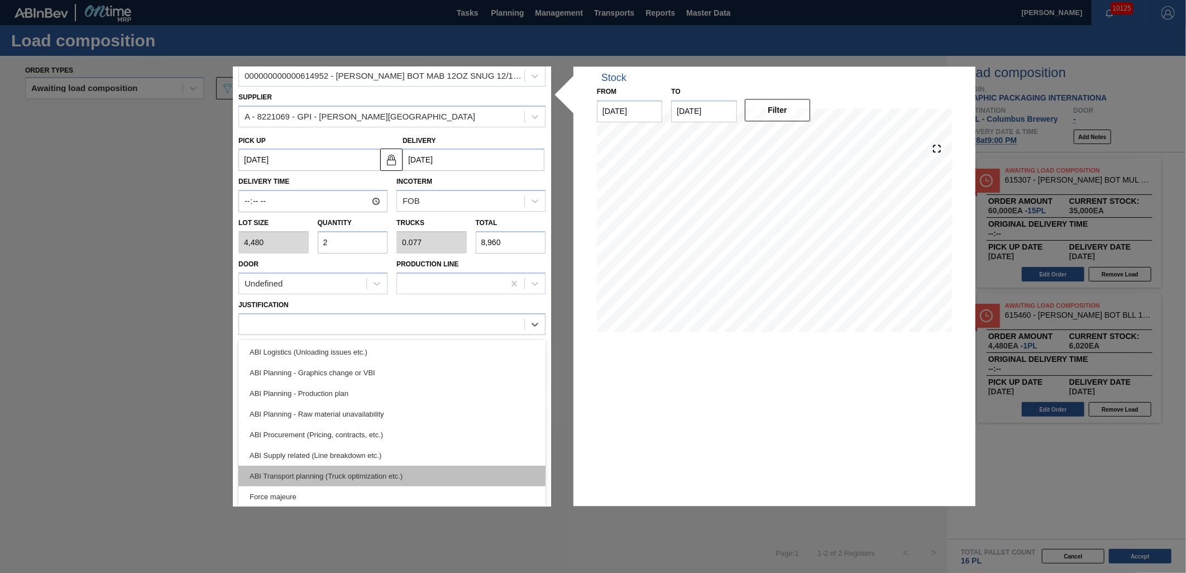
click at [417, 467] on div "ABI Transport planning (Truck optimization etc.)" at bounding box center [391, 476] width 307 height 21
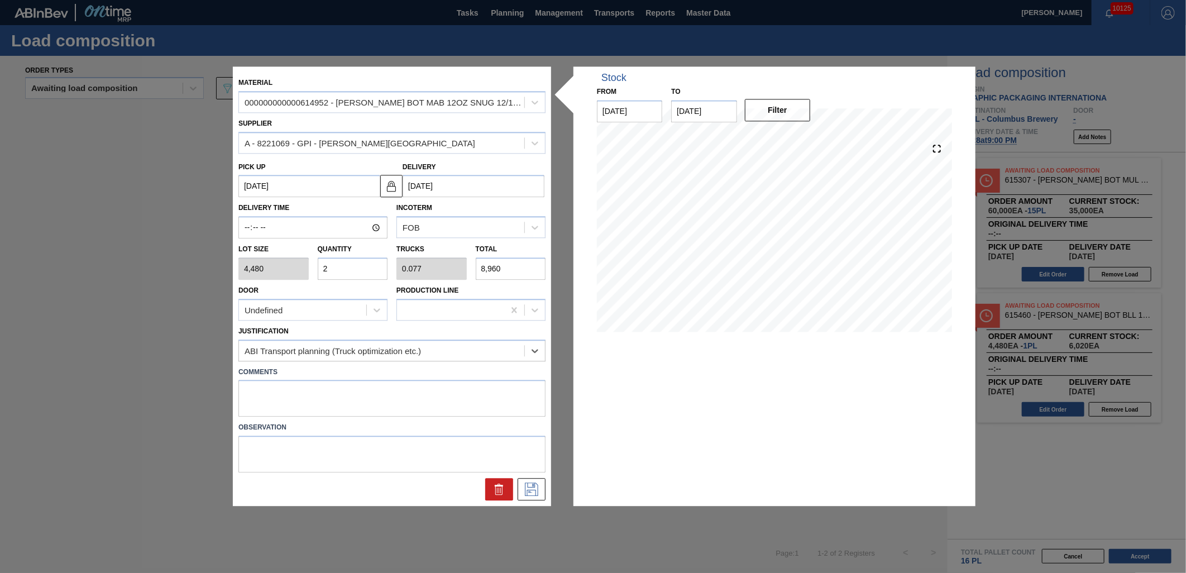
scroll to position [0, 0]
click at [537, 484] on icon at bounding box center [532, 489] width 18 height 13
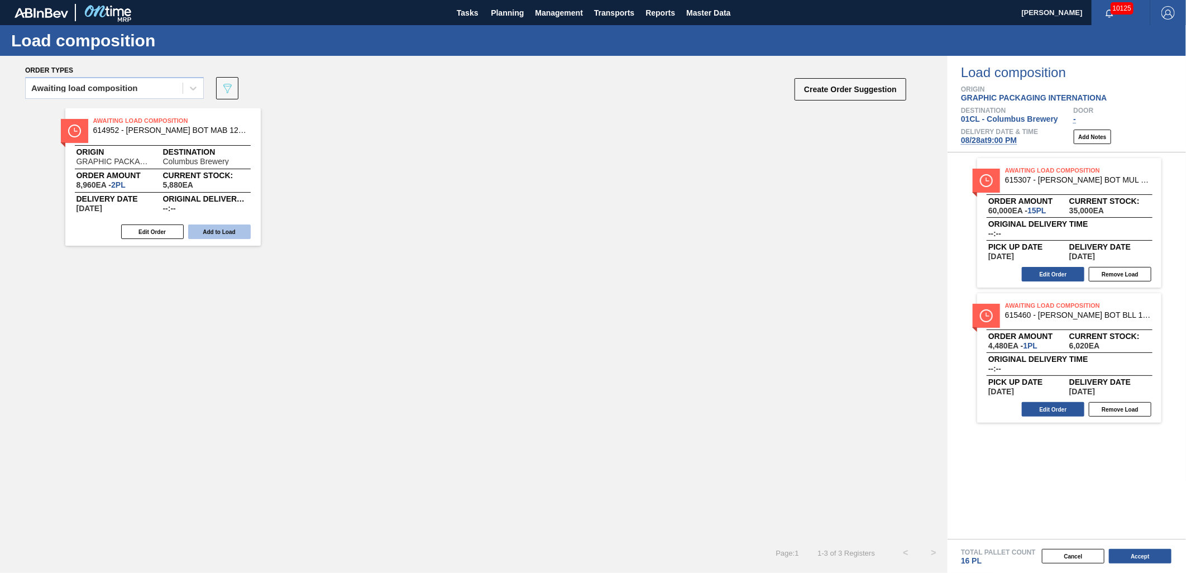
click at [227, 228] on button "Add to Load" at bounding box center [219, 232] width 63 height 15
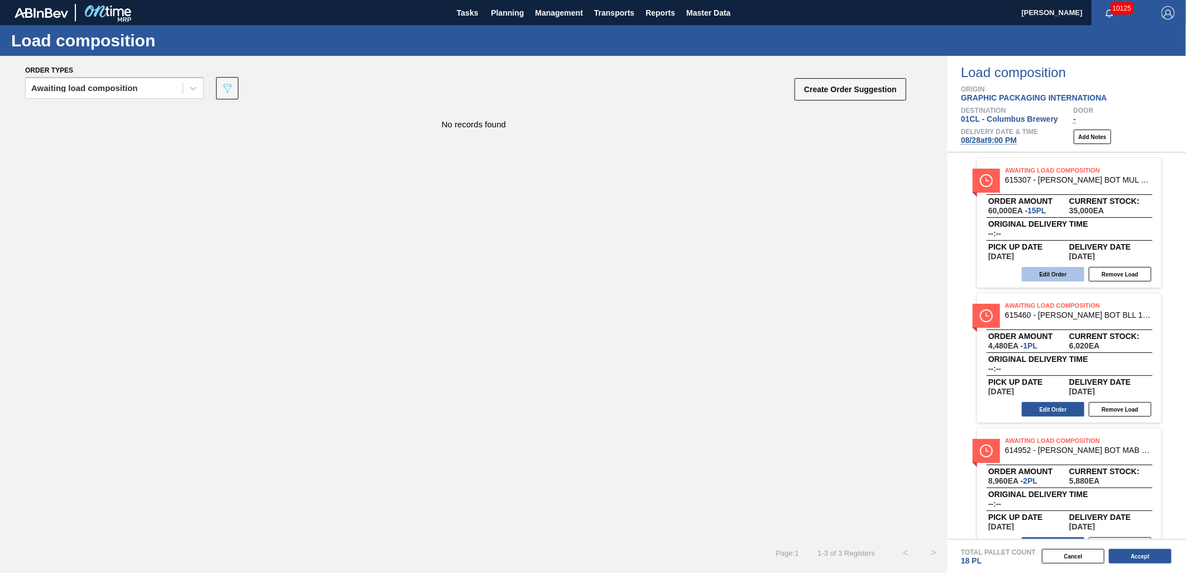
click at [1049, 272] on button "Edit Order" at bounding box center [1053, 274] width 63 height 15
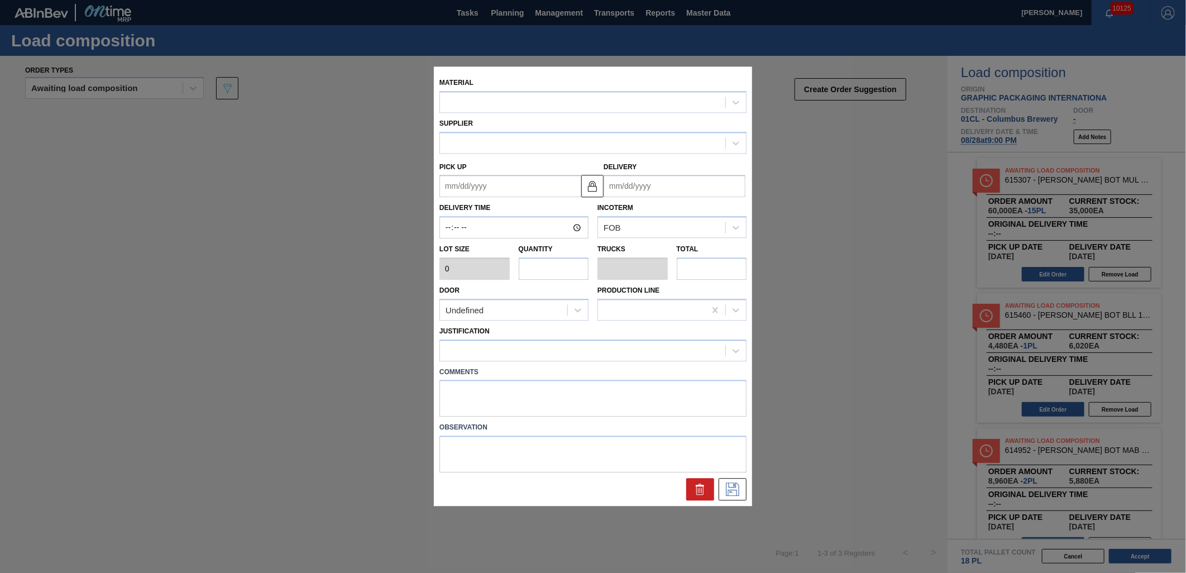
type input "4,000"
type input "15"
type input "0.577"
type input "60,000"
type up "[DATE]"
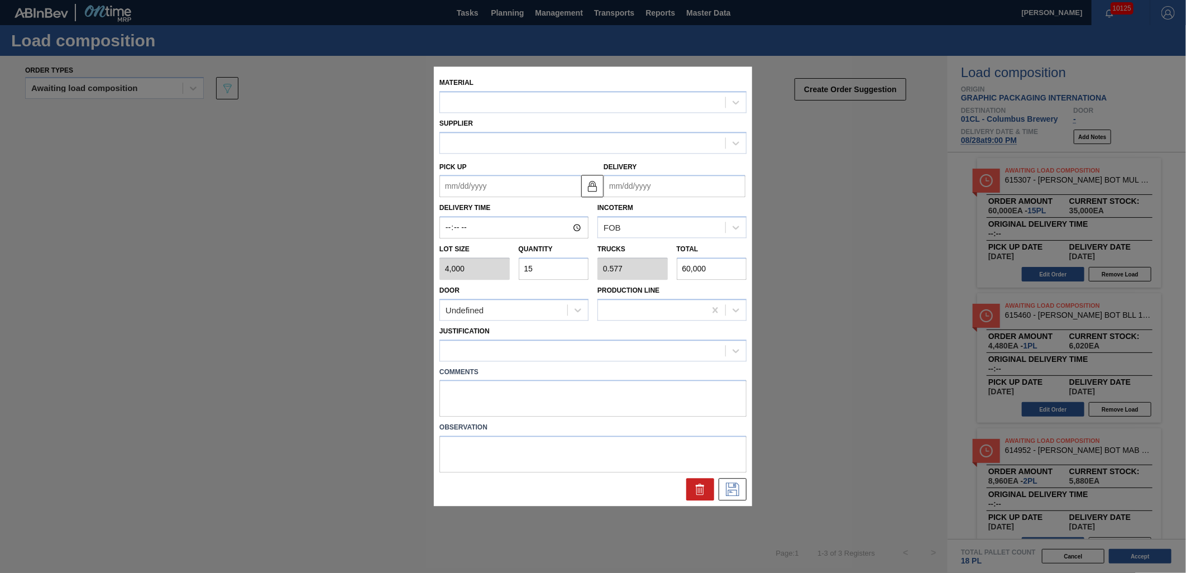
type input "[DATE]"
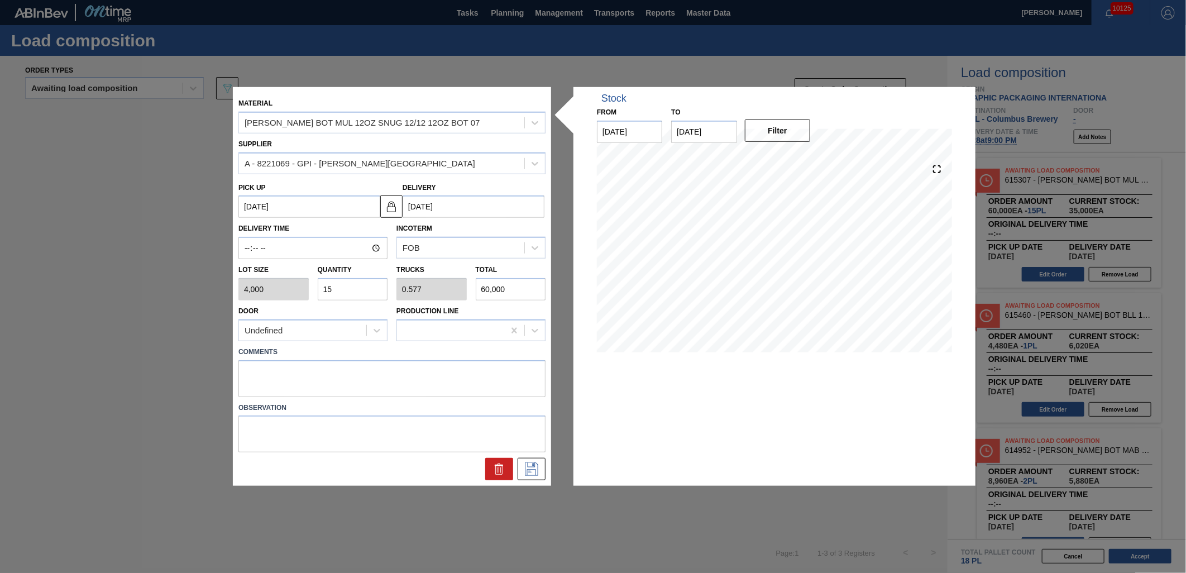
click at [354, 295] on input "15" at bounding box center [353, 289] width 70 height 22
type input "1"
type input "0.038"
type input "4,000"
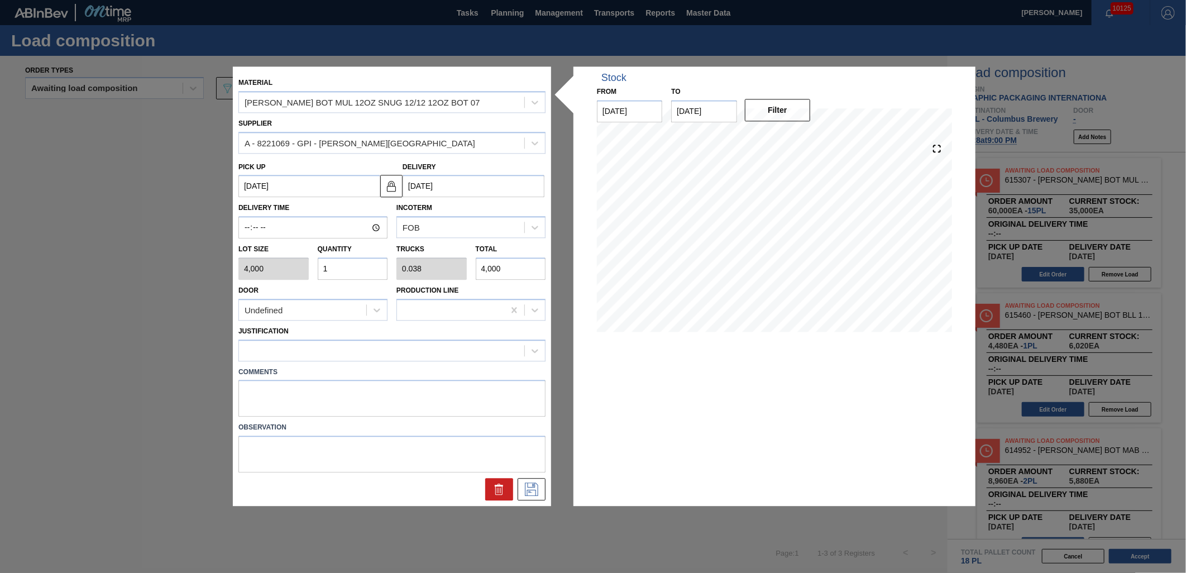
type input "18"
type input "0.692"
type input "72,000"
type input "18"
click at [361, 350] on div at bounding box center [381, 350] width 285 height 16
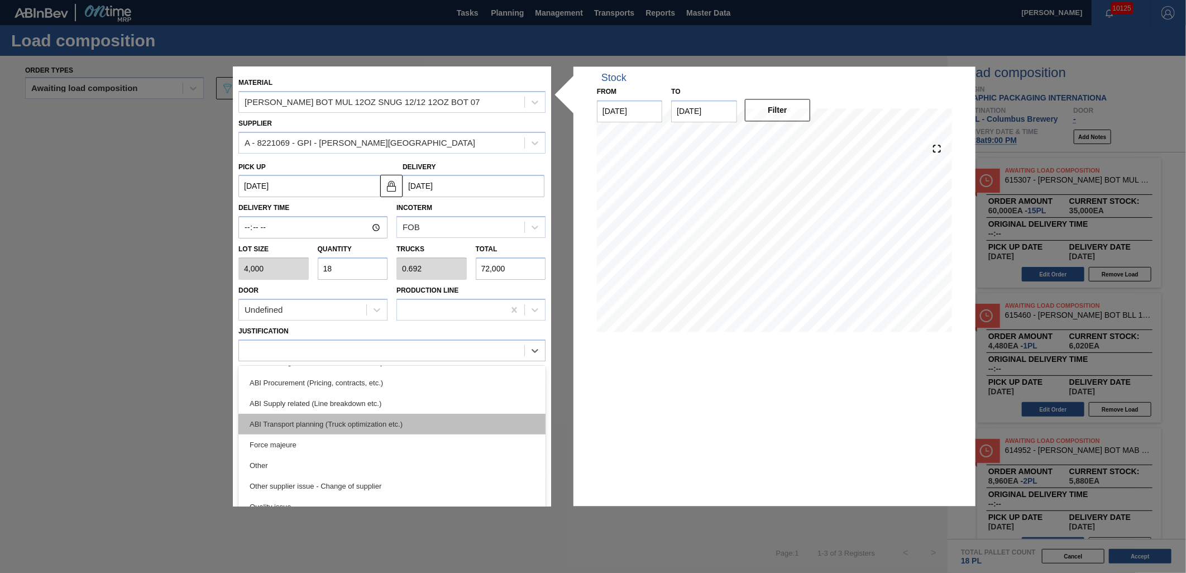
scroll to position [124, 0]
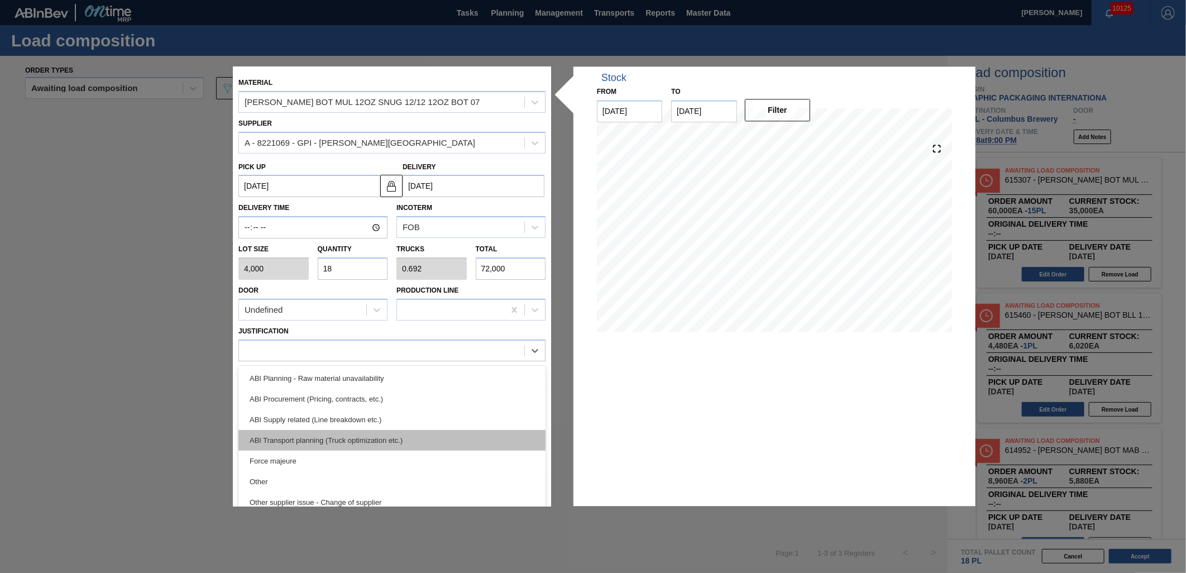
click at [401, 438] on div "ABI Transport planning (Truck optimization etc.)" at bounding box center [391, 440] width 307 height 21
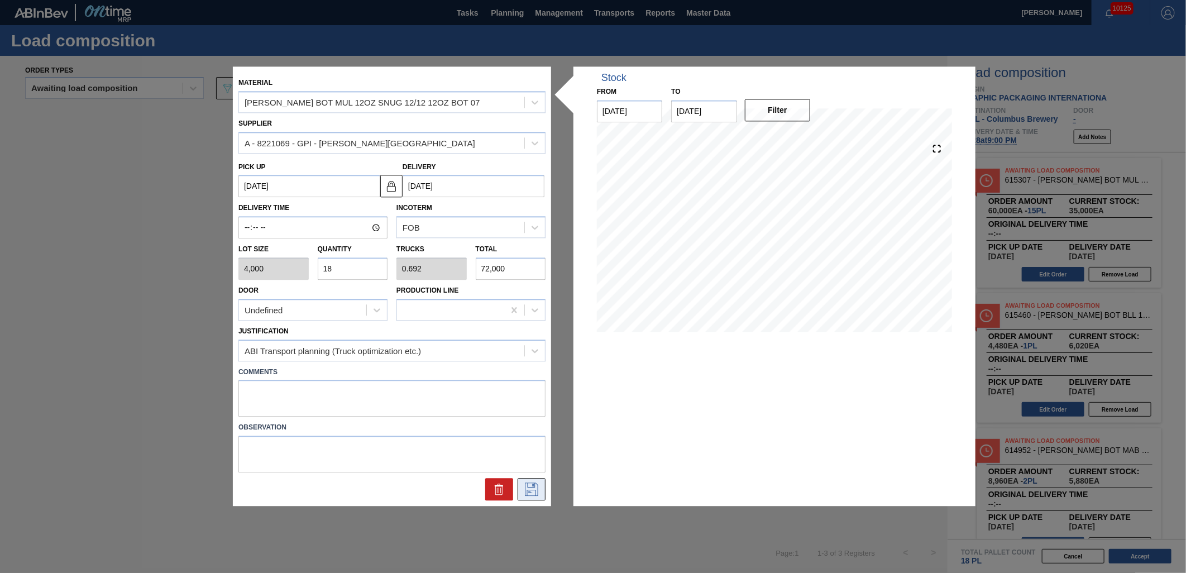
click at [534, 488] on icon at bounding box center [532, 489] width 18 height 13
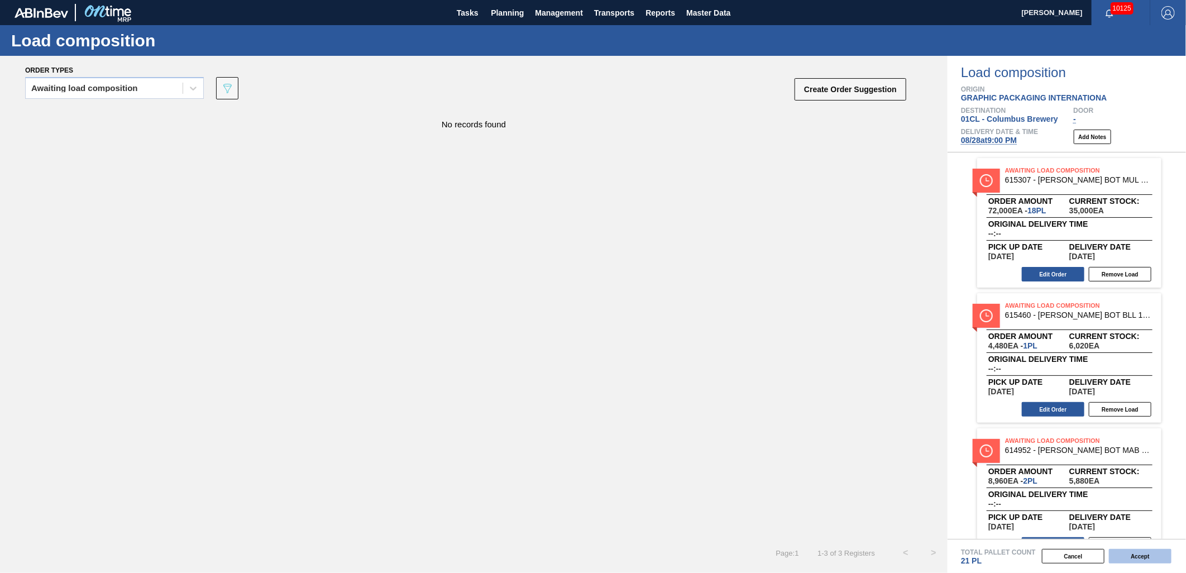
click at [1133, 553] on button "Accept" at bounding box center [1140, 556] width 63 height 15
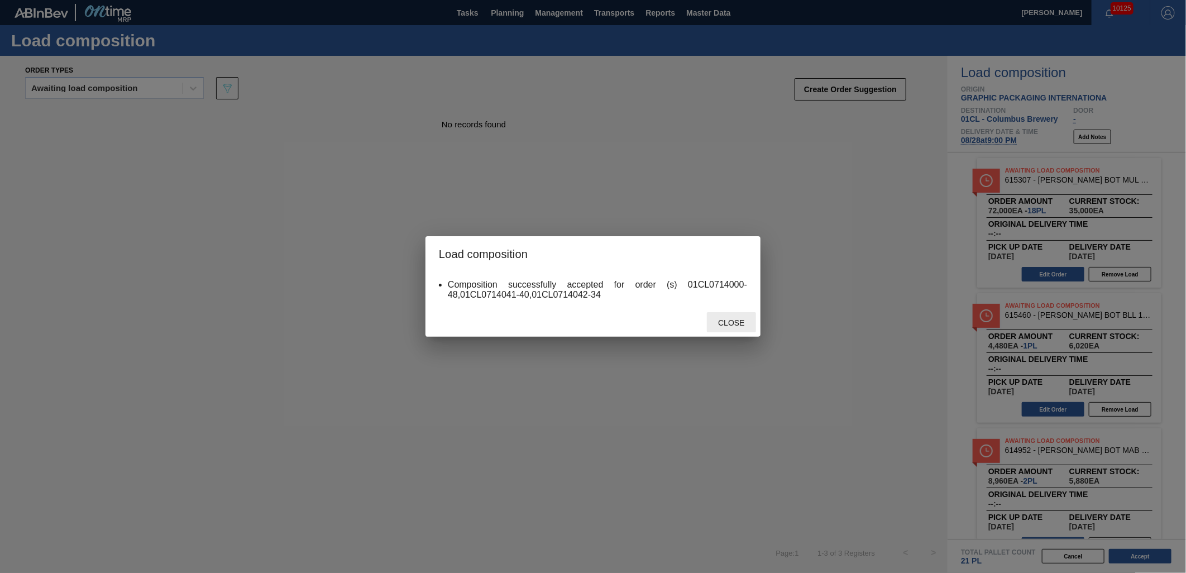
click at [727, 327] on div "Close" at bounding box center [731, 322] width 49 height 21
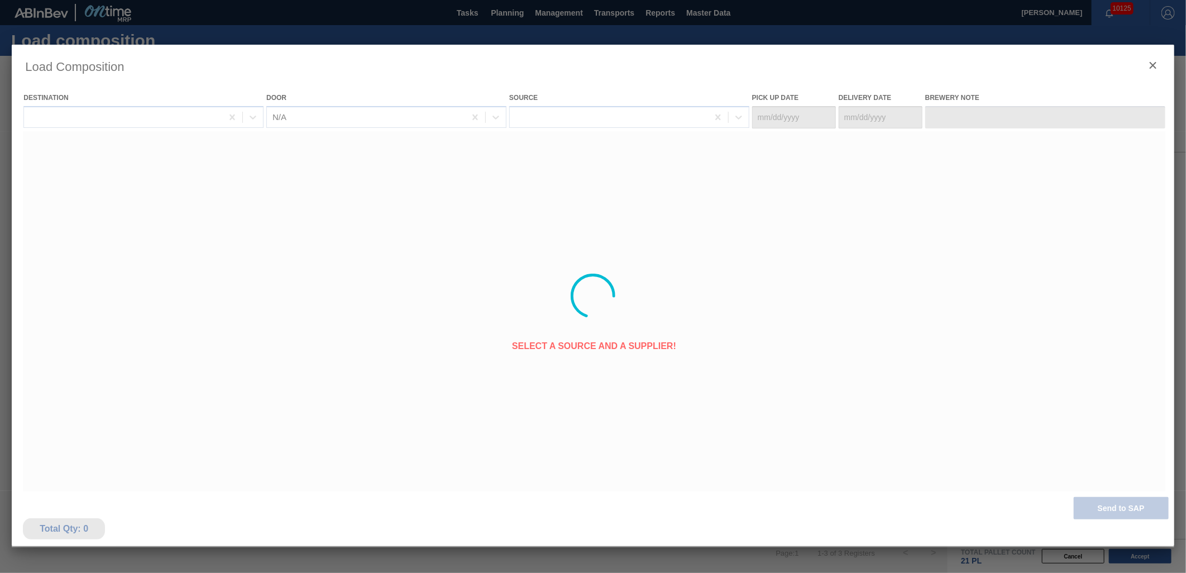
type Date "[DATE]"
